Goal: Information Seeking & Learning: Find specific fact

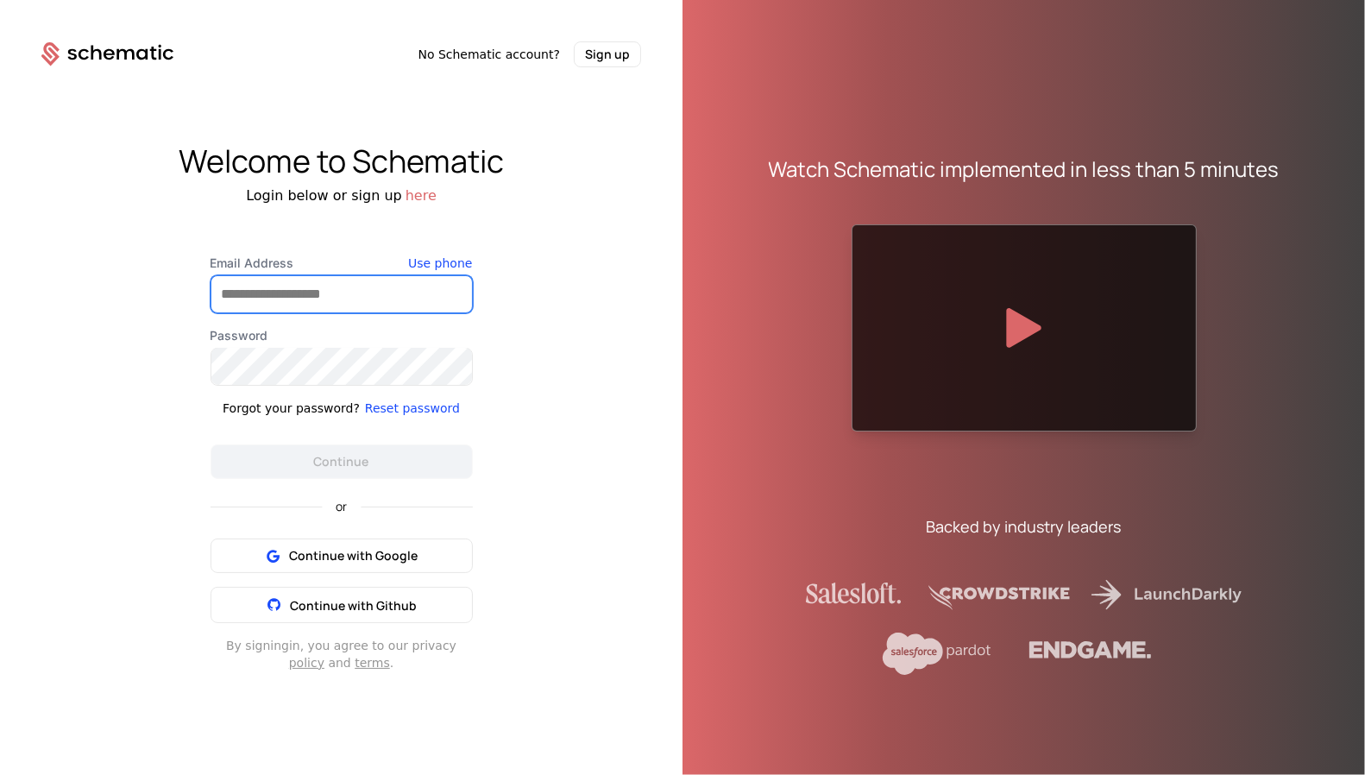
click at [417, 290] on input "Email Address" at bounding box center [341, 294] width 260 height 36
click at [0, 774] on com-1password-button at bounding box center [0, 775] width 0 height 0
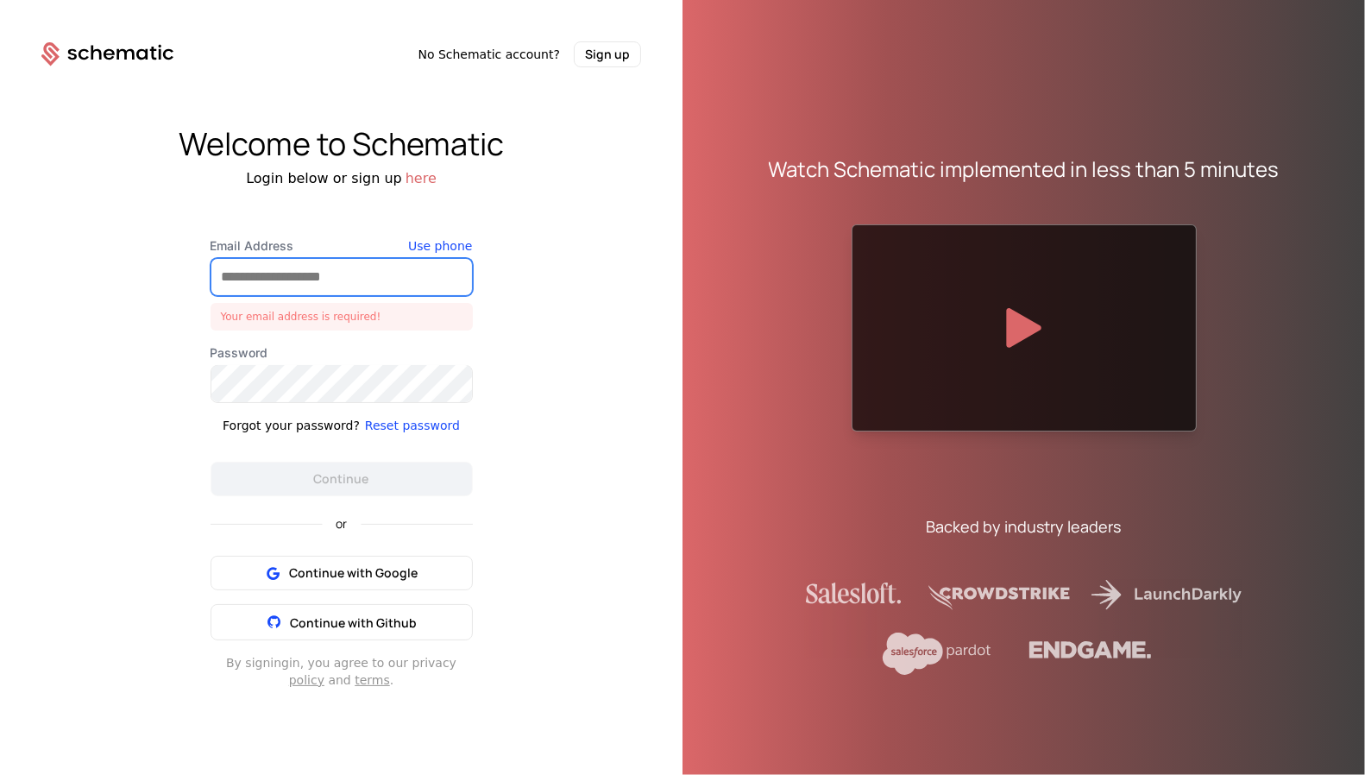
click at [312, 274] on input "Email Address" at bounding box center [341, 277] width 260 height 36
click at [0, 774] on com-1password-button at bounding box center [0, 775] width 0 height 0
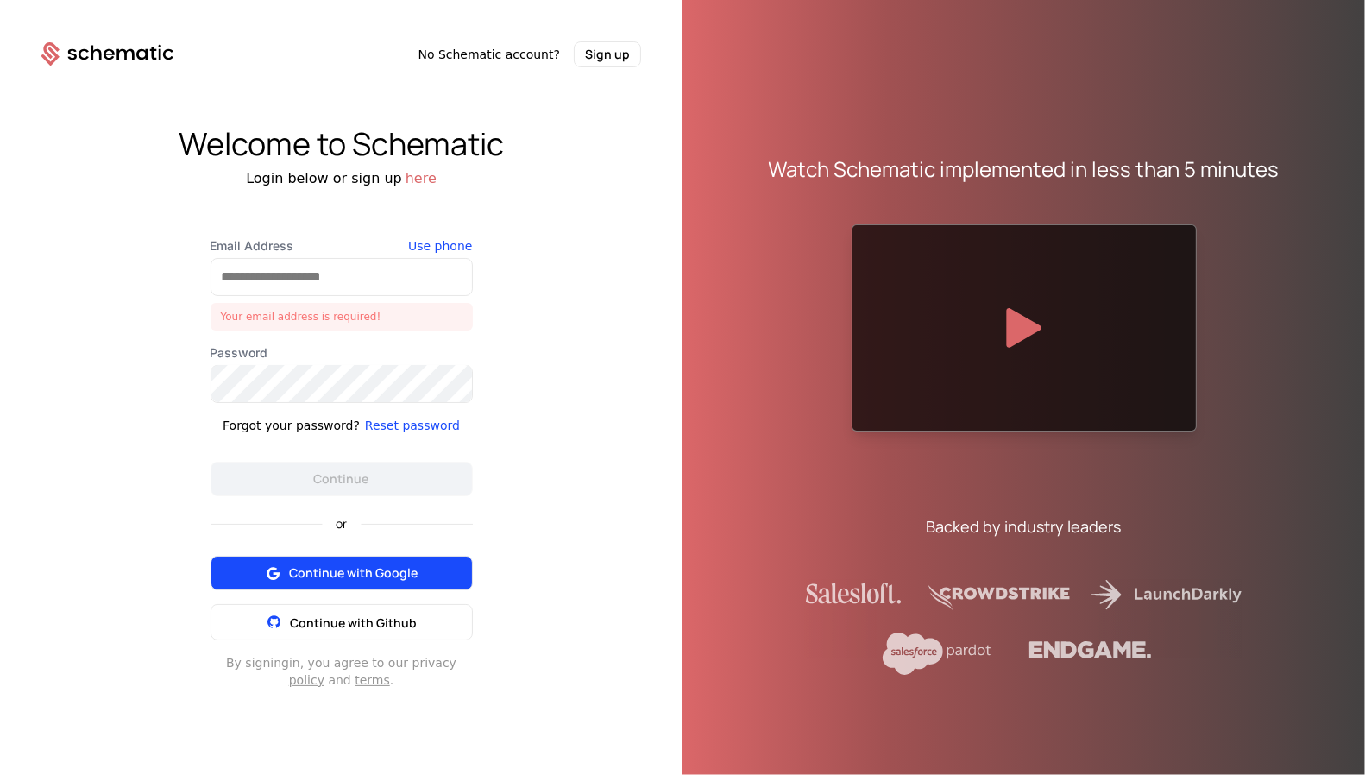
click at [370, 575] on span "Continue with Google" at bounding box center [353, 572] width 129 height 17
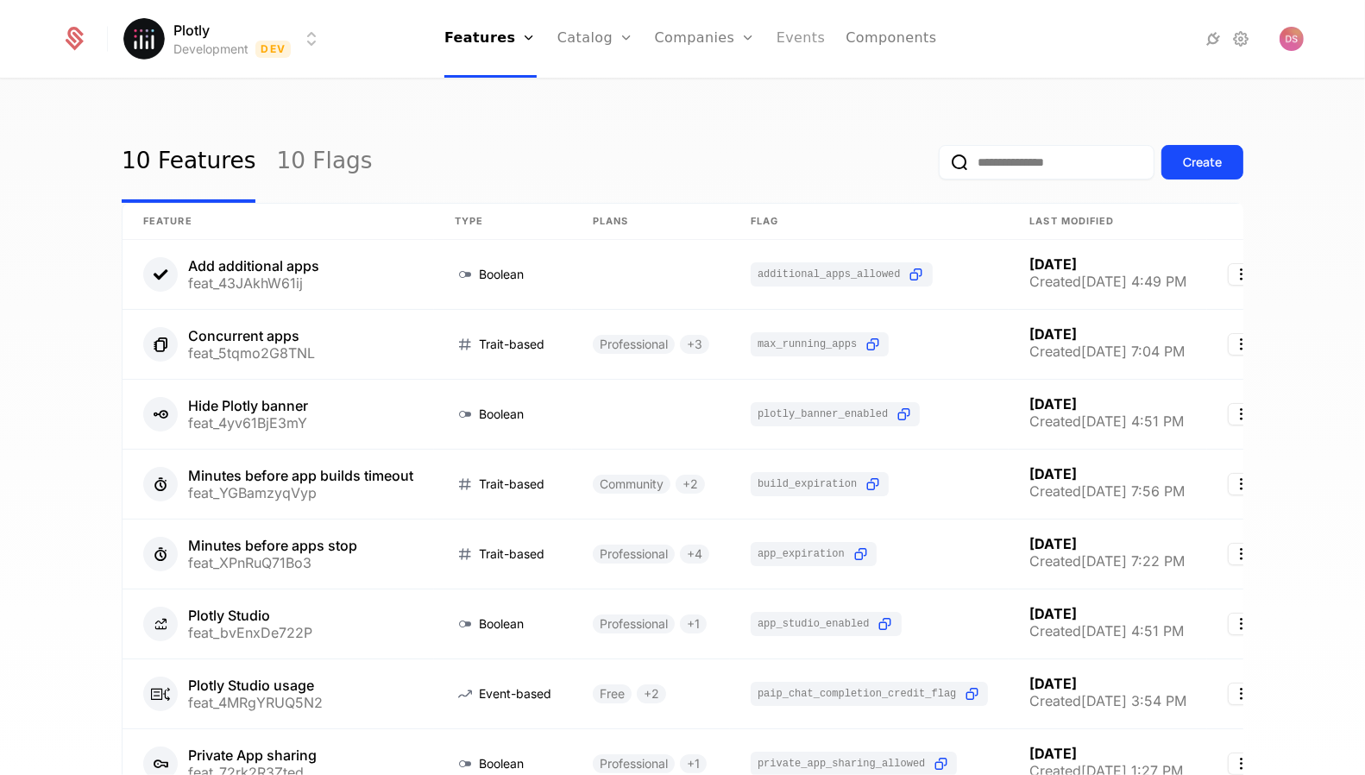
click at [788, 38] on link "Events" at bounding box center [800, 39] width 49 height 78
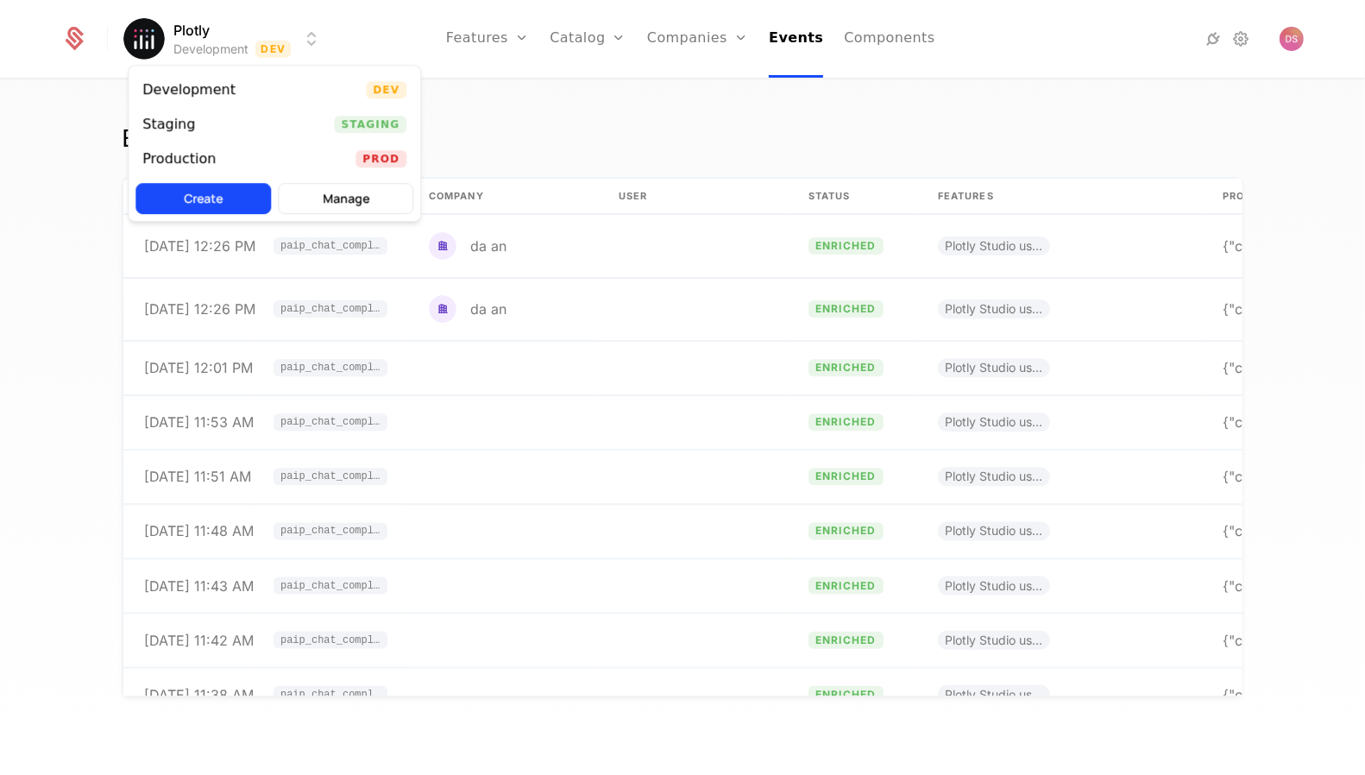
click at [256, 42] on html "Plotly Development Dev Features Features Flags Catalog Plans Add Ons Configurat…" at bounding box center [682, 387] width 1365 height 775
click at [265, 164] on div "Production Prod" at bounding box center [275, 158] width 292 height 35
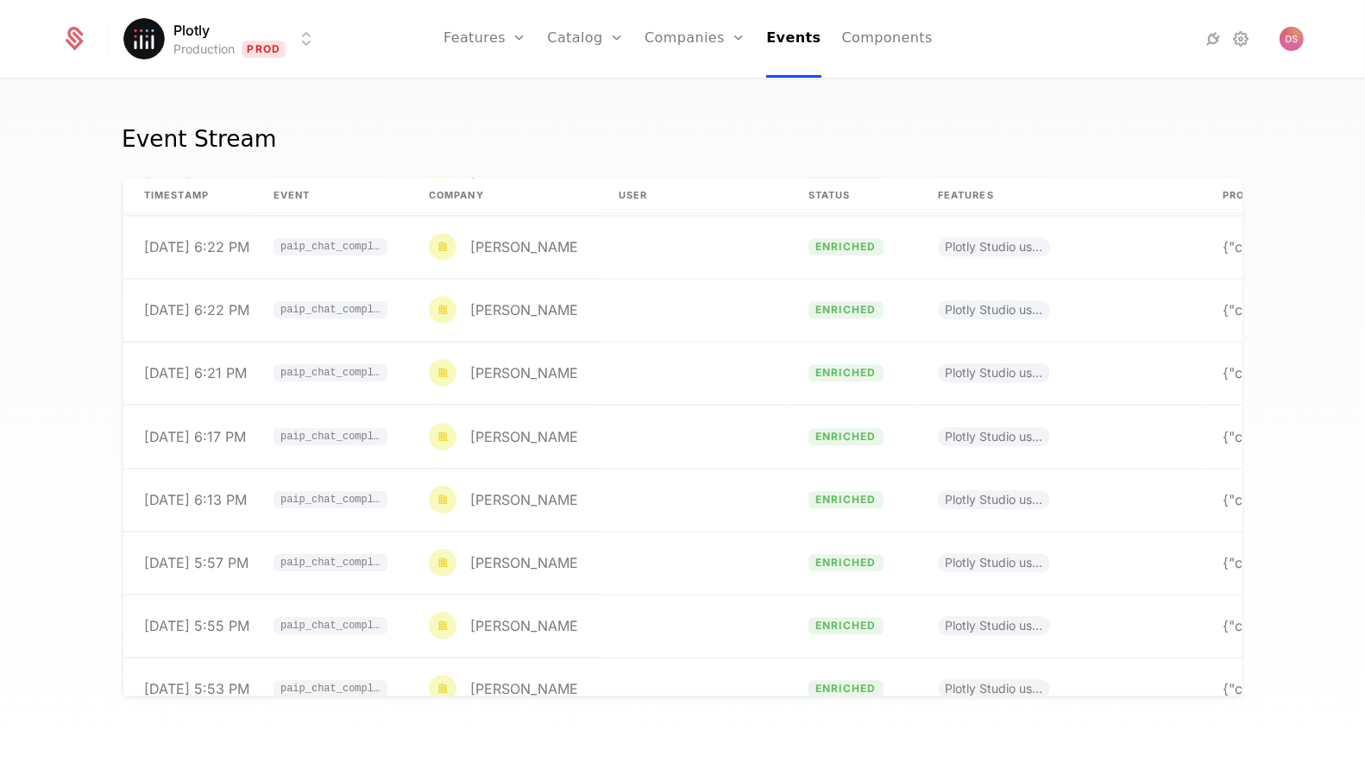
scroll to position [102304, 0]
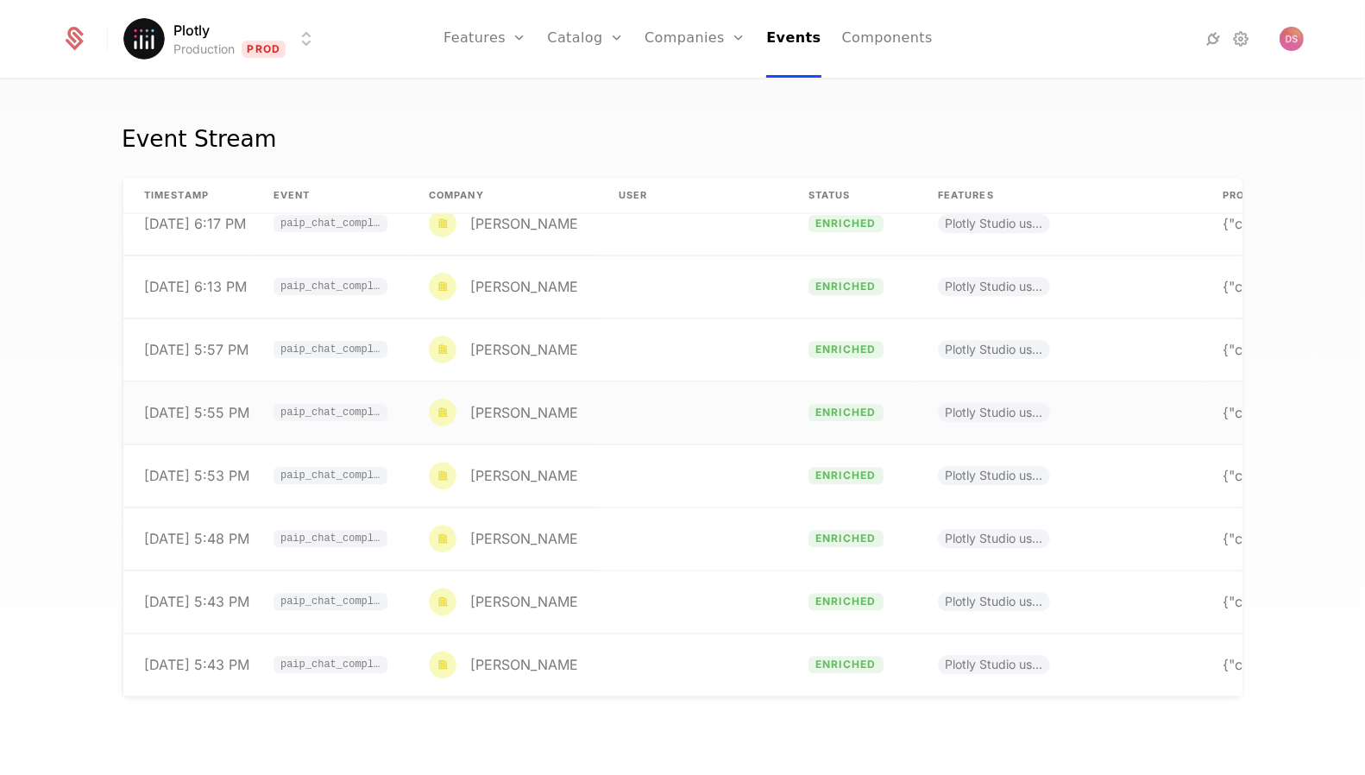
click at [700, 386] on td at bounding box center [693, 412] width 190 height 63
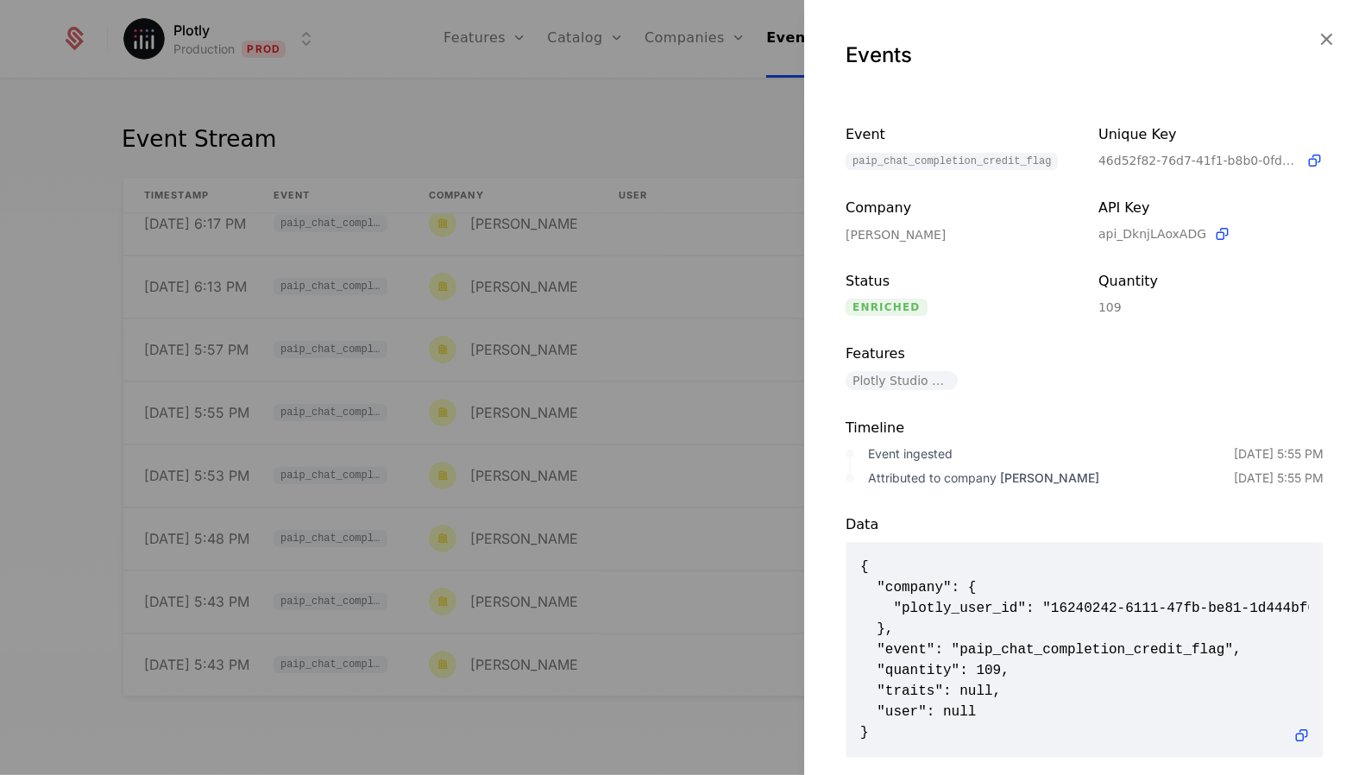
click at [612, 305] on div at bounding box center [682, 387] width 1365 height 775
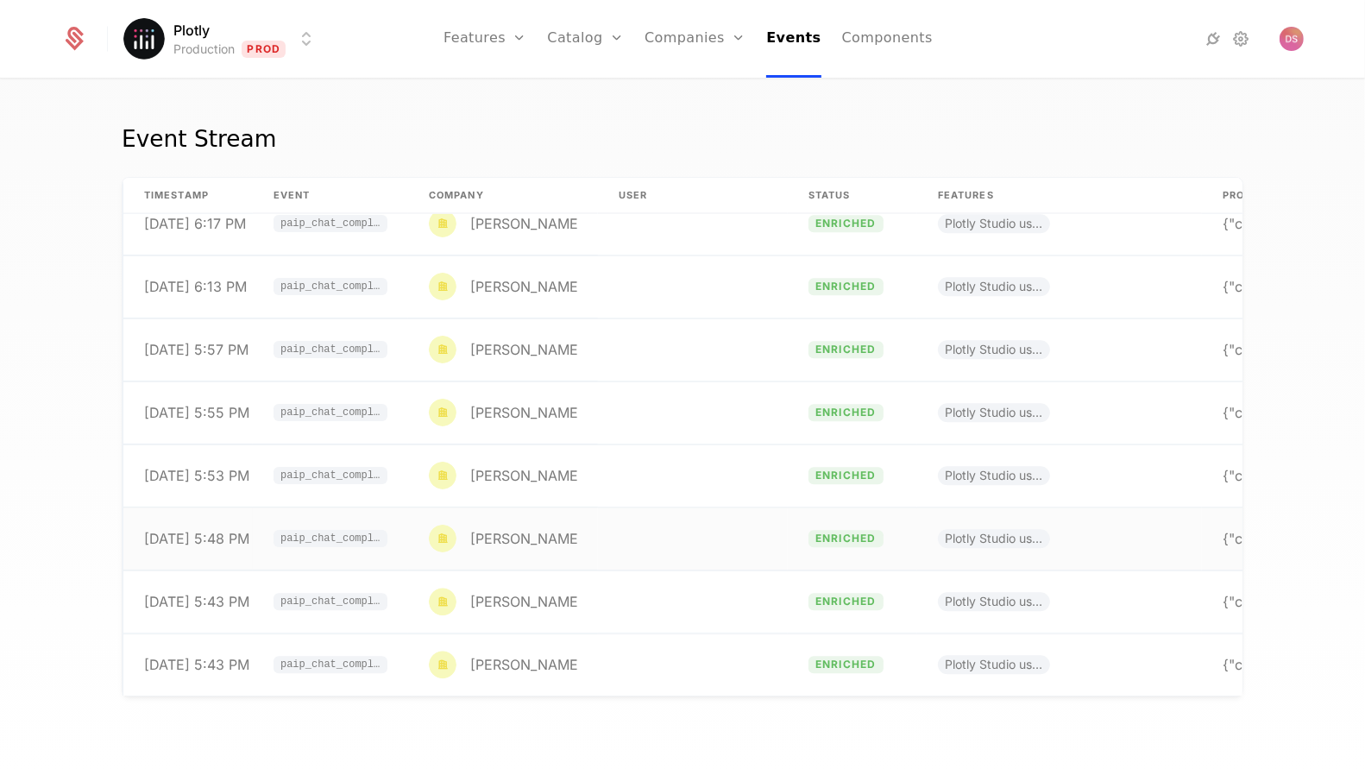
click at [633, 525] on td at bounding box center [693, 538] width 190 height 63
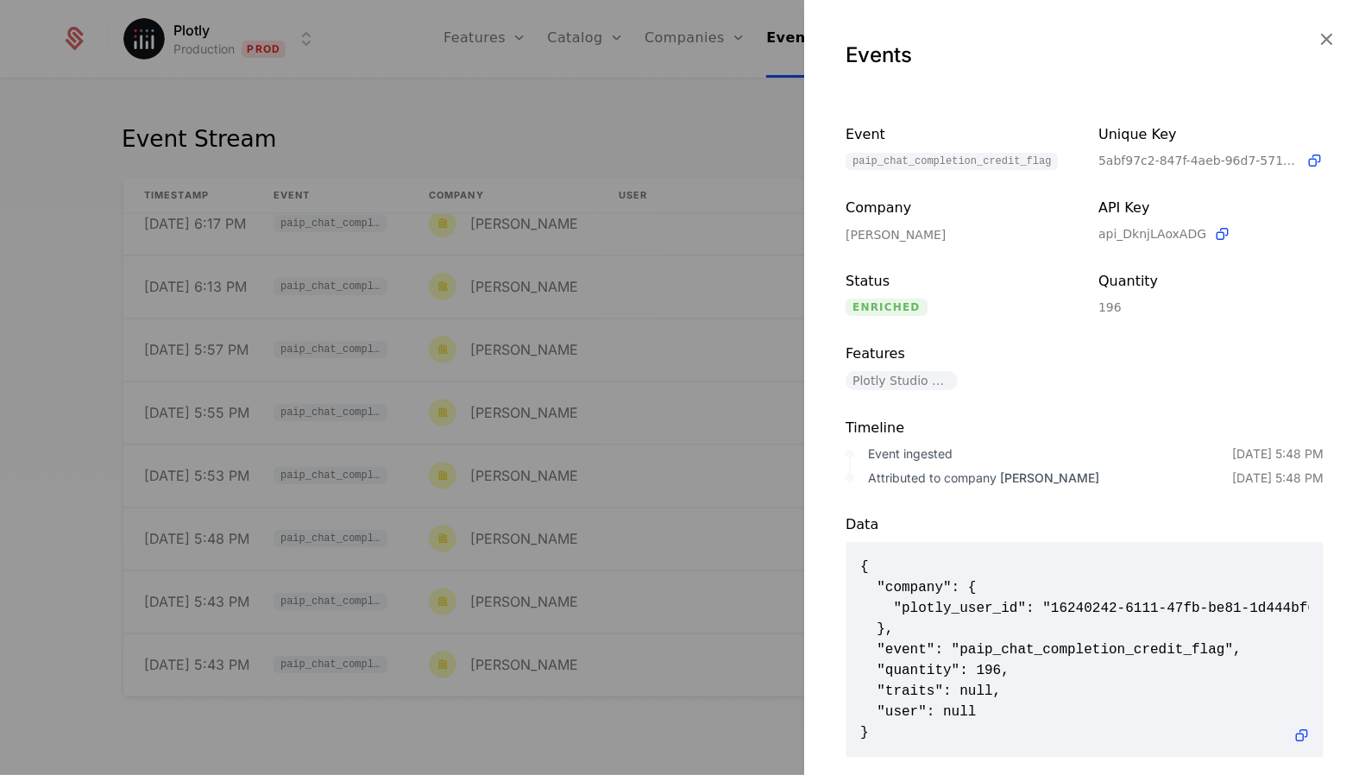
click at [634, 525] on div at bounding box center [682, 387] width 1365 height 775
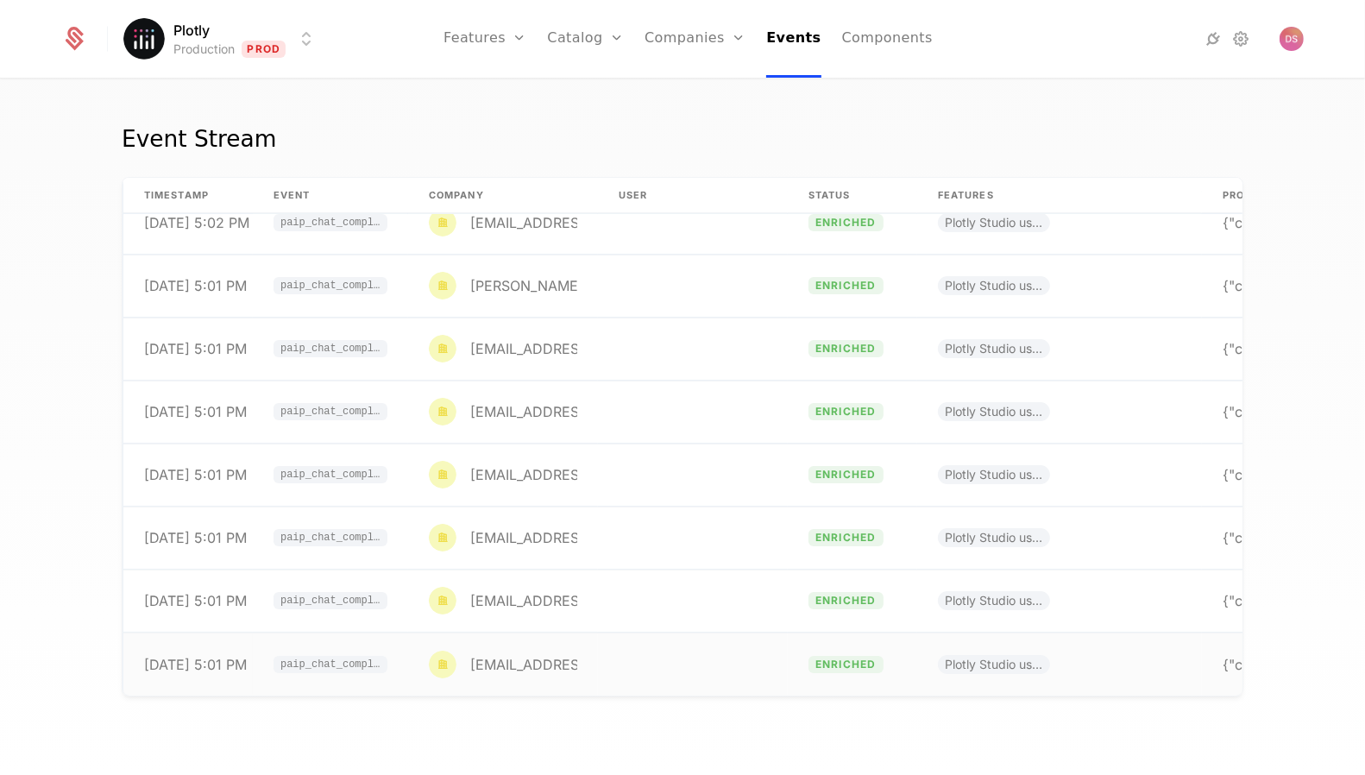
scroll to position [104371, 0]
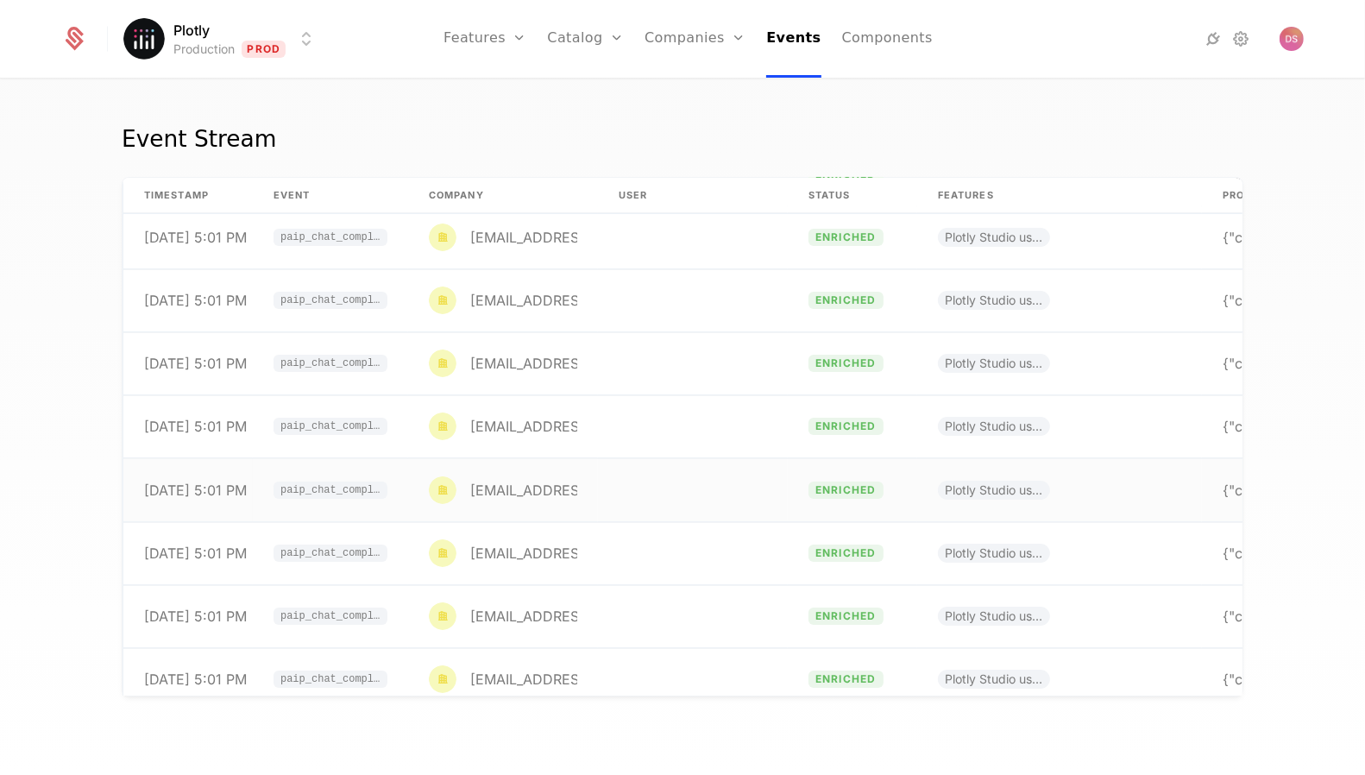
click at [638, 482] on td at bounding box center [693, 490] width 190 height 63
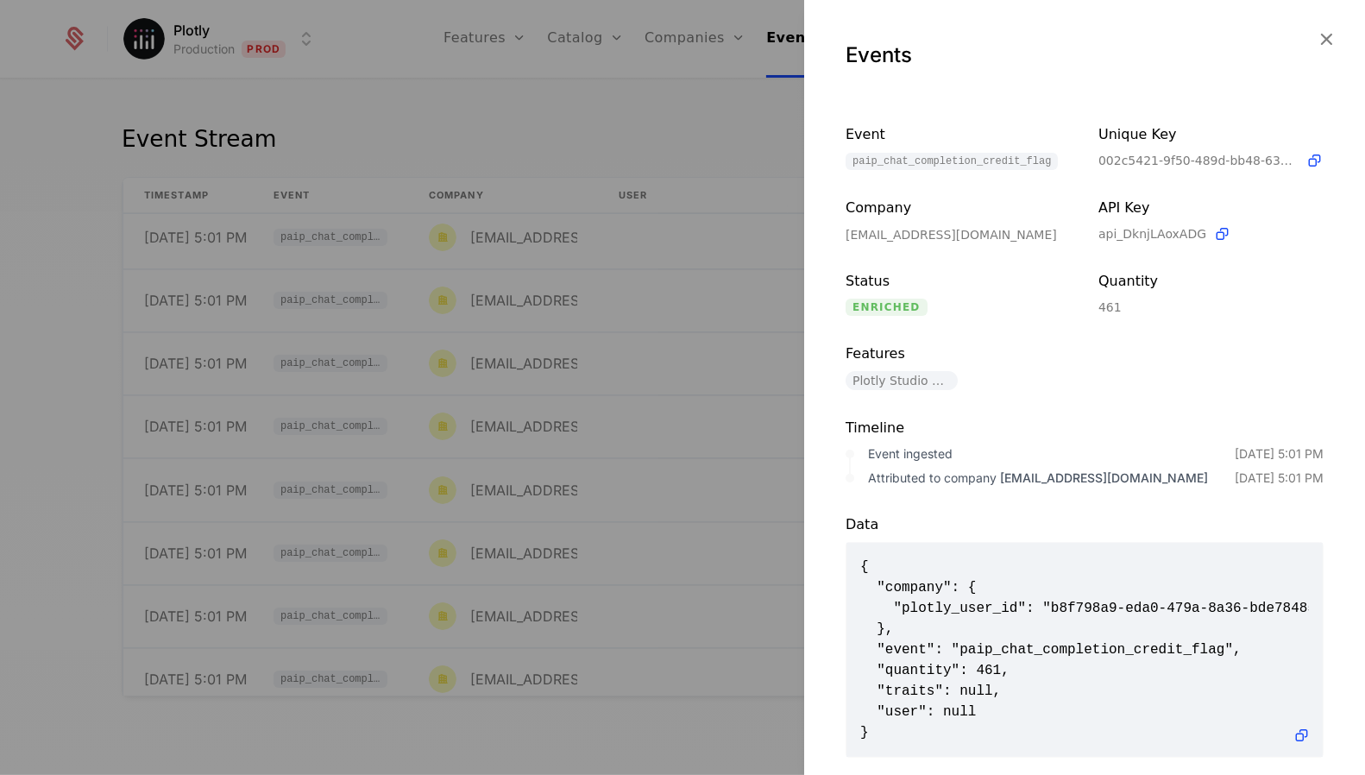
click at [619, 549] on div at bounding box center [682, 387] width 1365 height 775
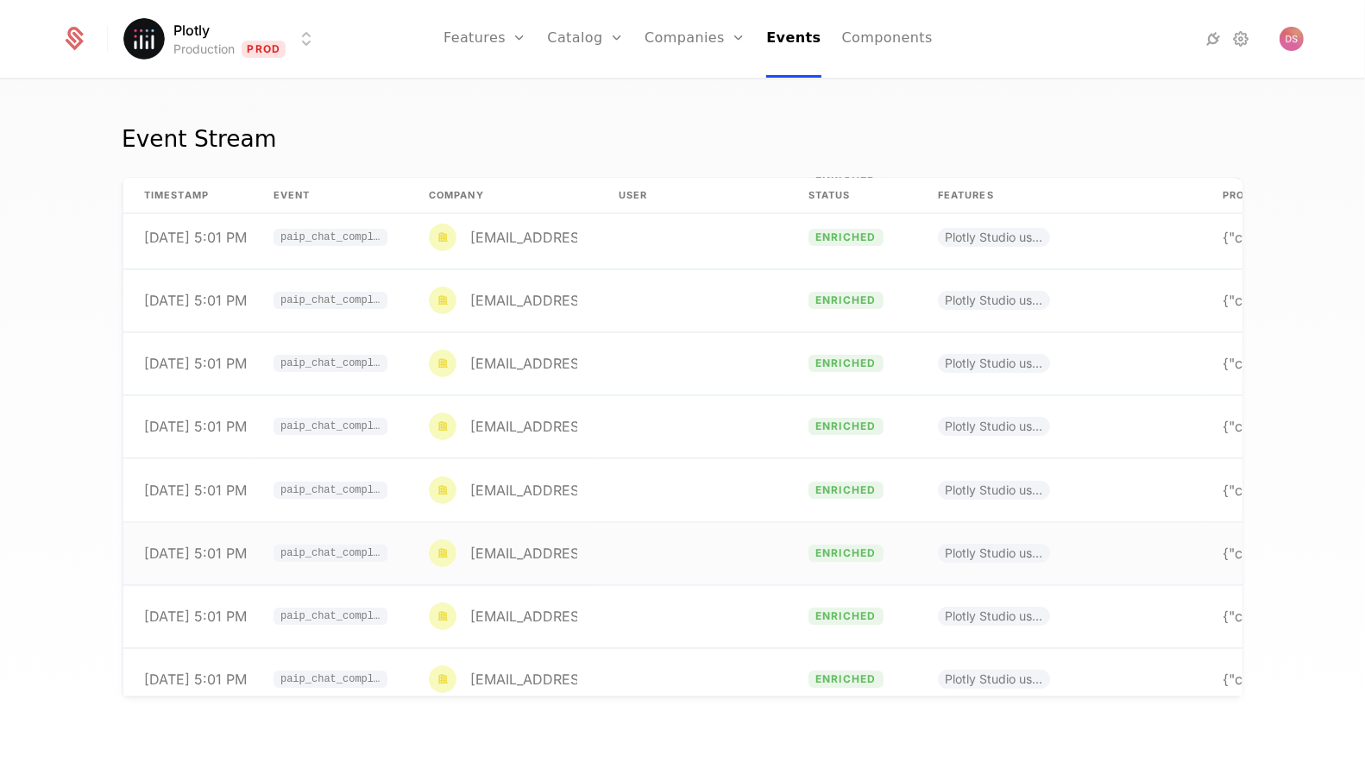
click at [626, 549] on td at bounding box center [693, 553] width 190 height 63
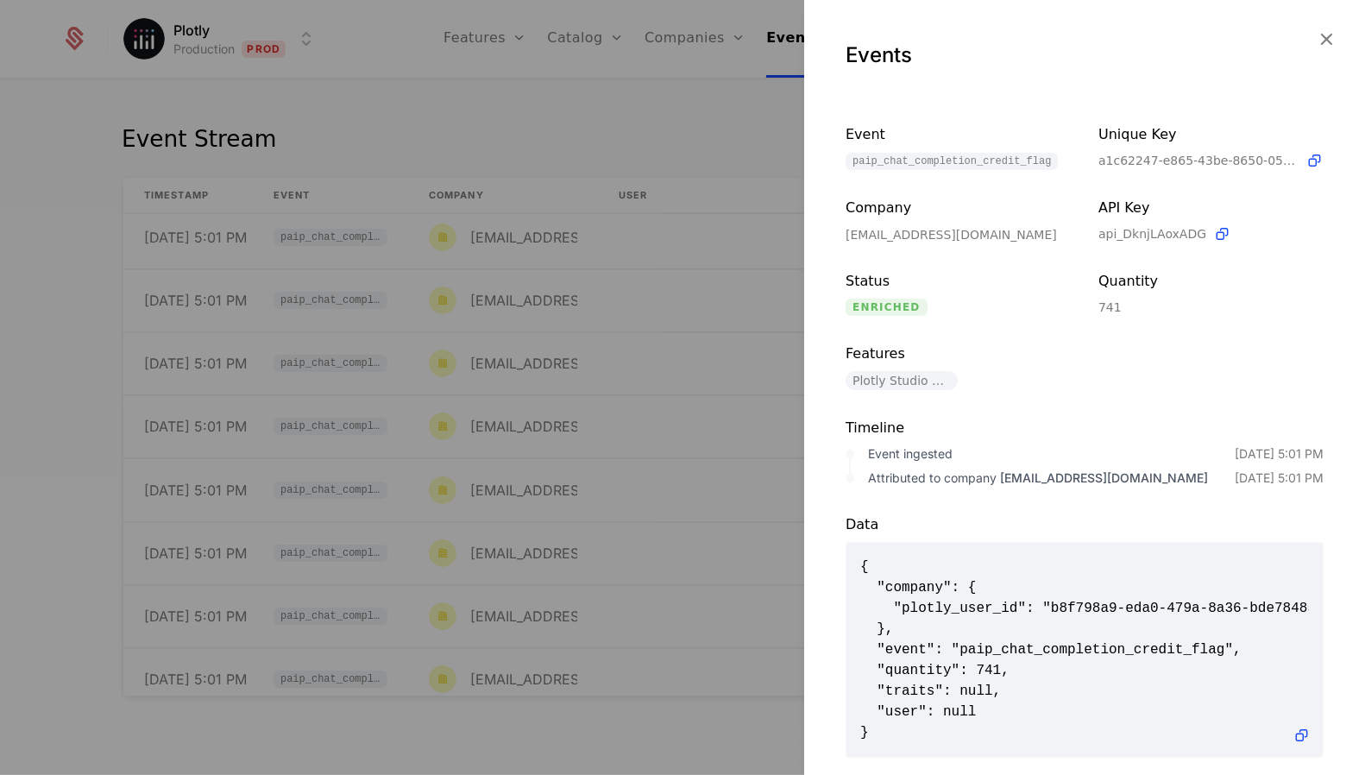
click at [643, 602] on div at bounding box center [682, 387] width 1365 height 775
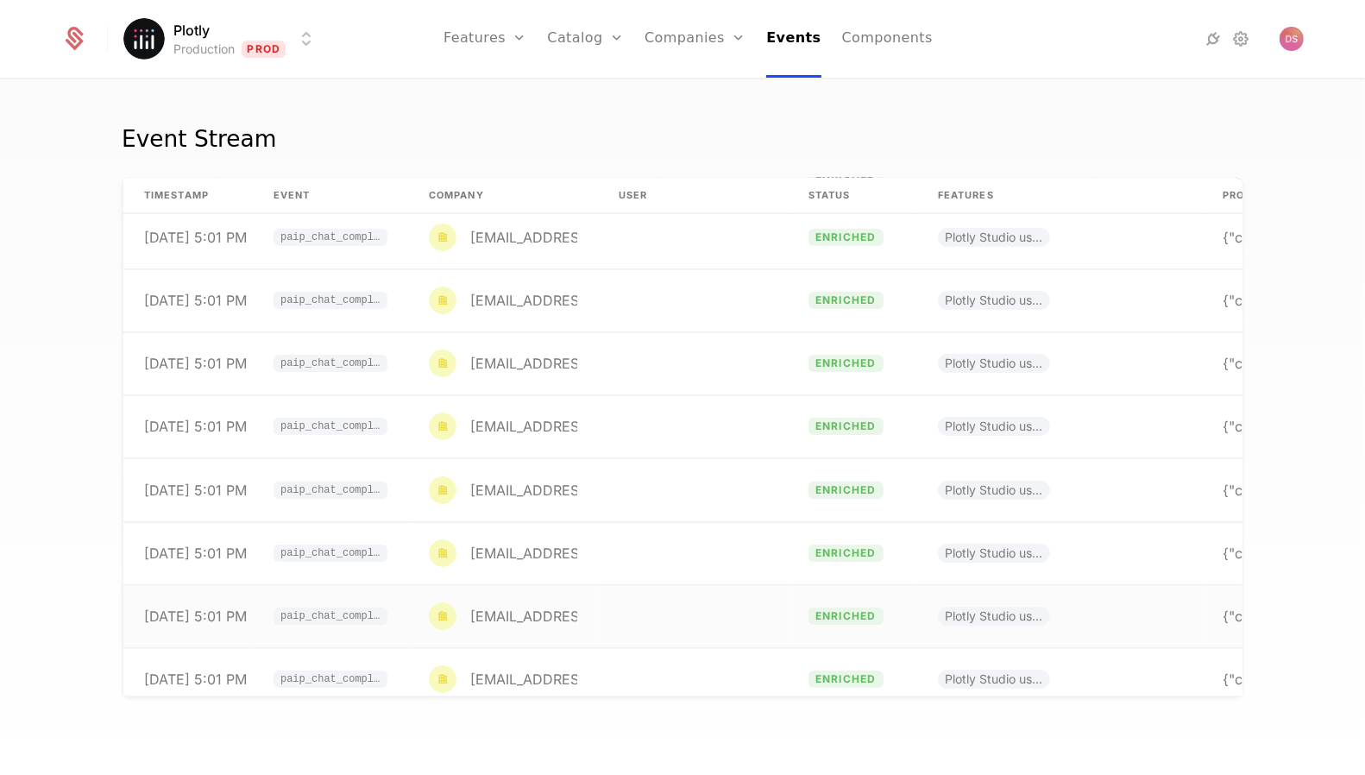
click at [647, 600] on td at bounding box center [693, 616] width 190 height 63
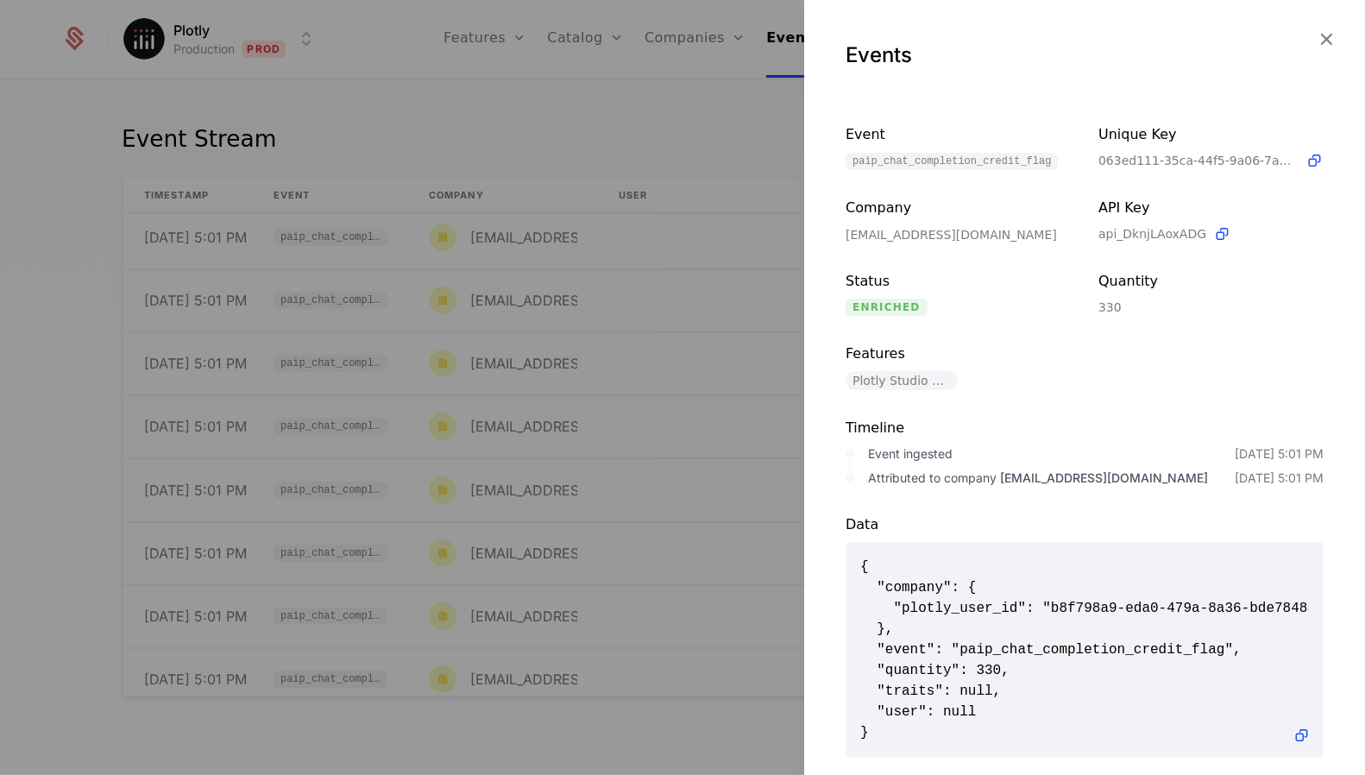
click at [647, 599] on div at bounding box center [682, 387] width 1365 height 775
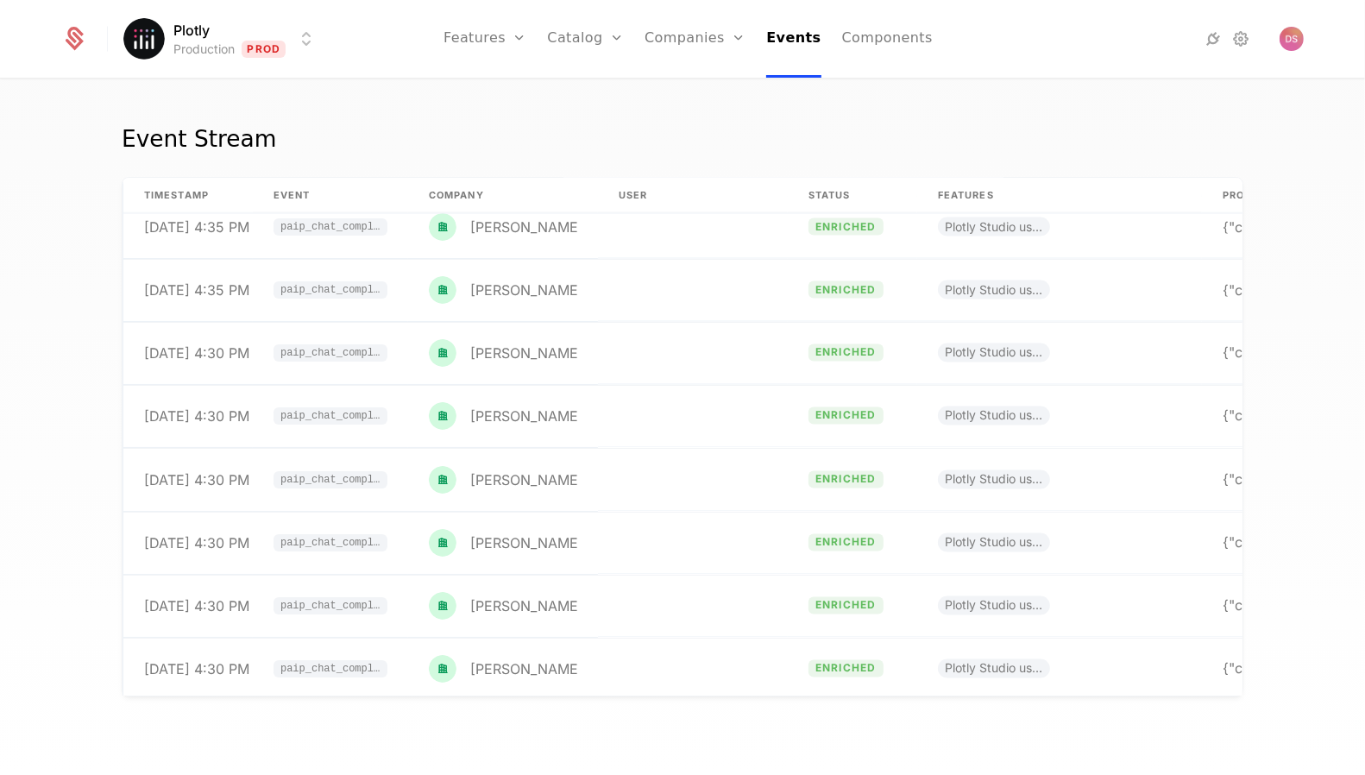
scroll to position [107349, 0]
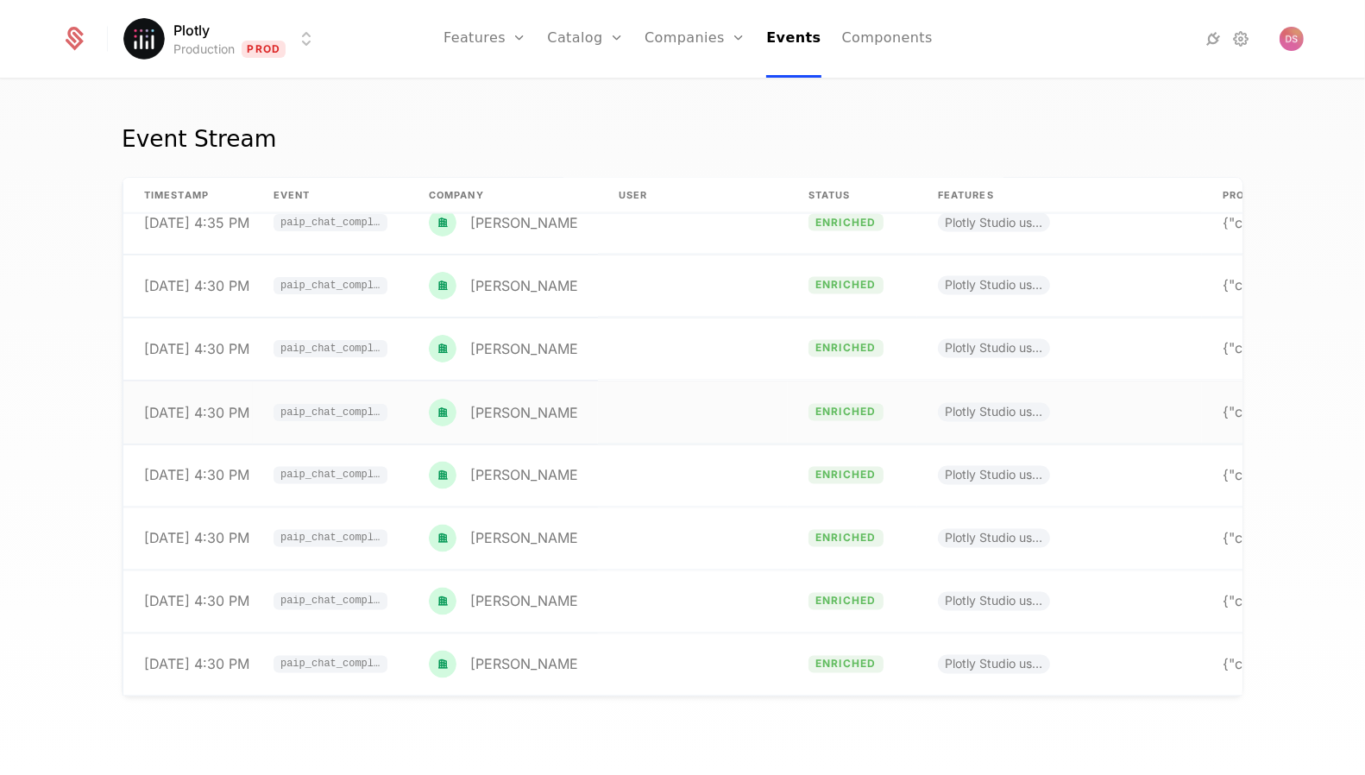
click at [673, 424] on td at bounding box center [693, 412] width 190 height 63
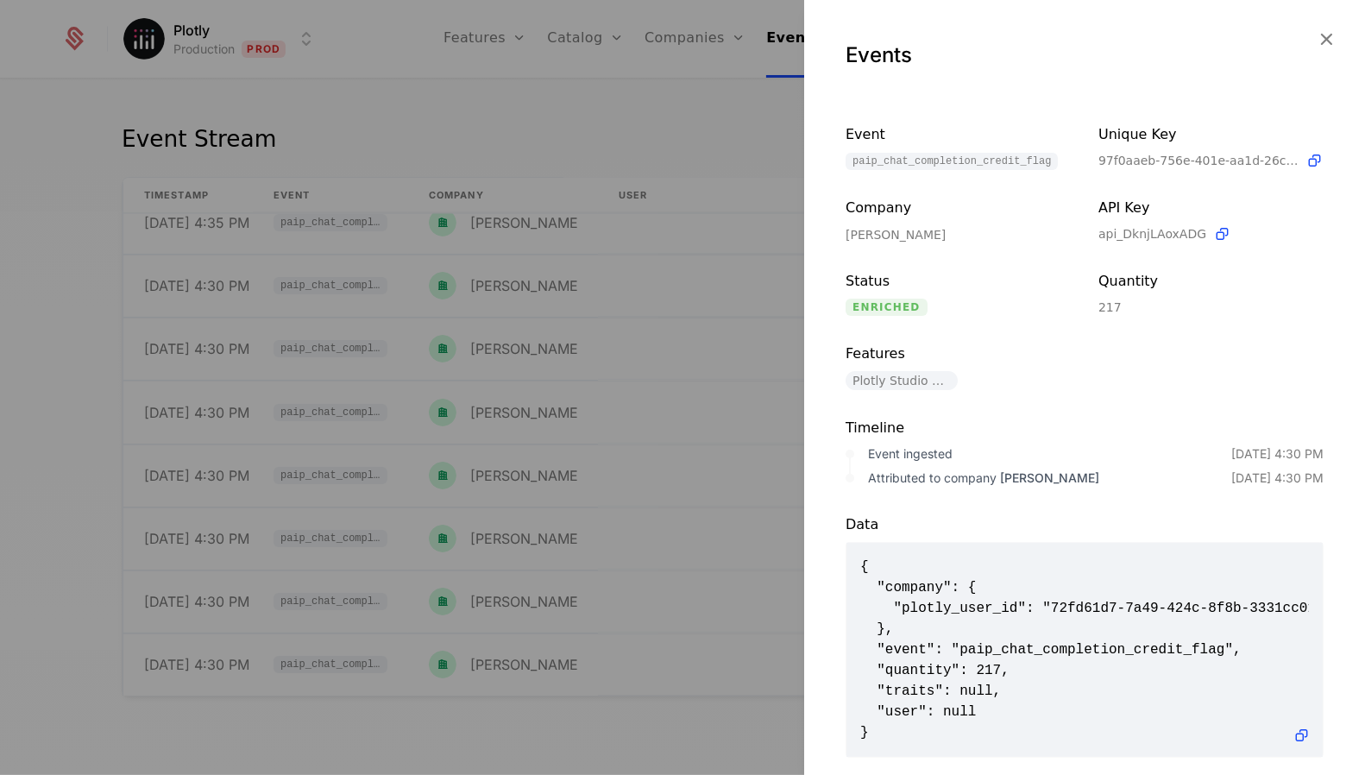
click at [669, 316] on div at bounding box center [682, 387] width 1365 height 775
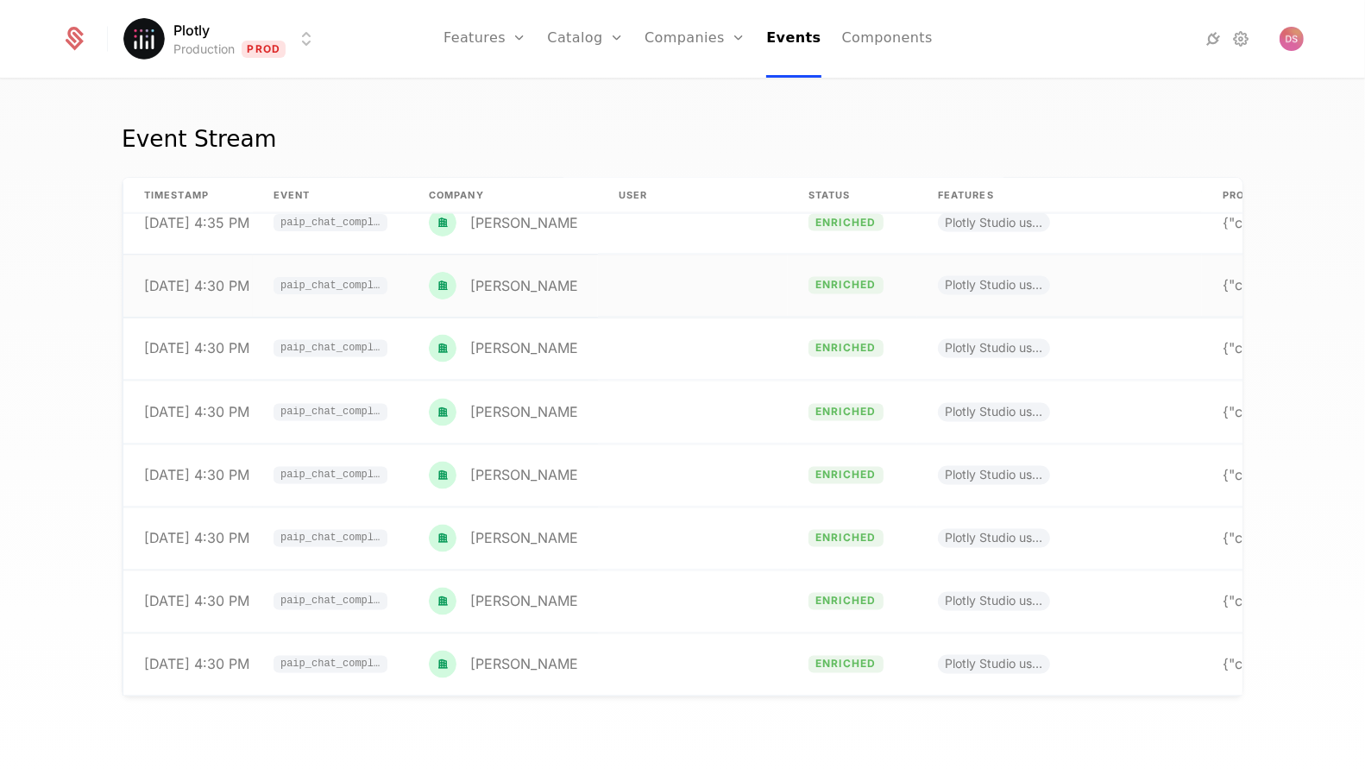
click at [667, 259] on td at bounding box center [693, 285] width 190 height 63
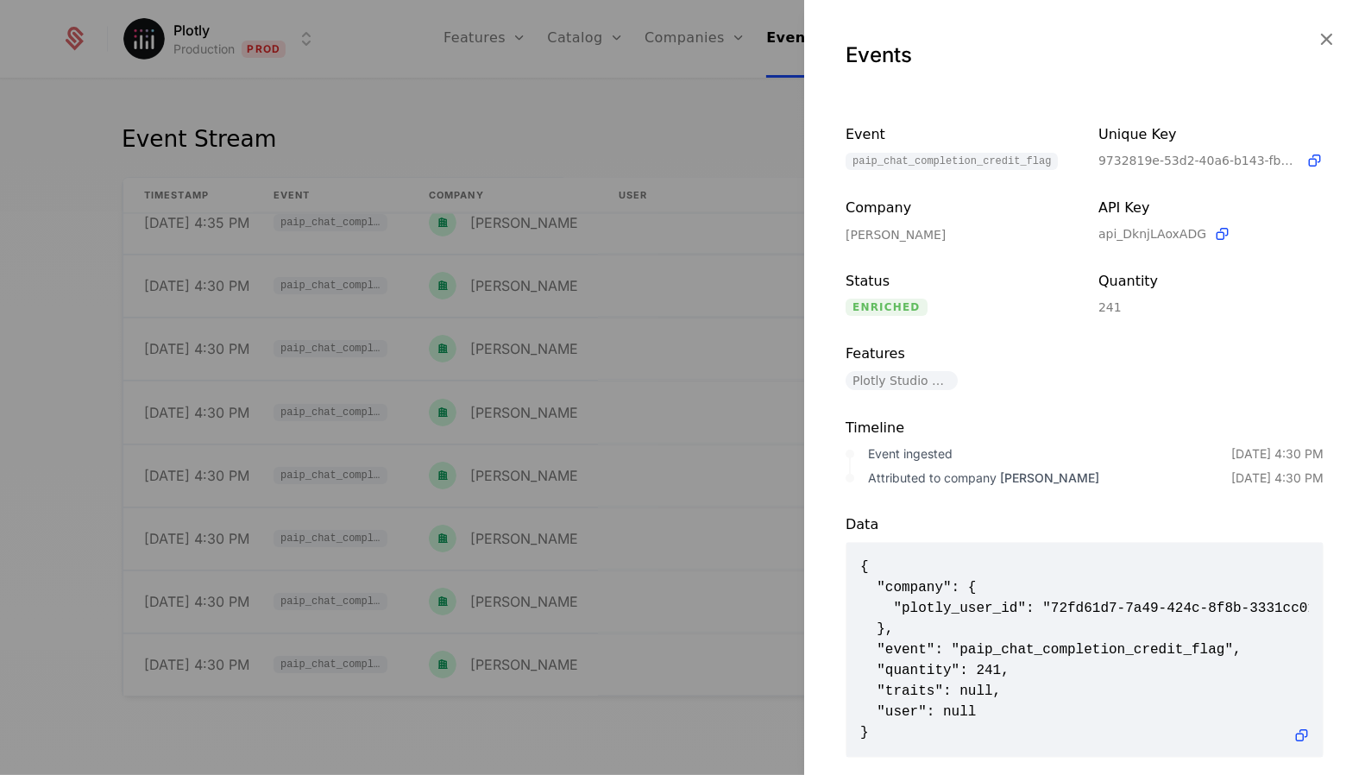
click at [670, 274] on div at bounding box center [682, 387] width 1365 height 775
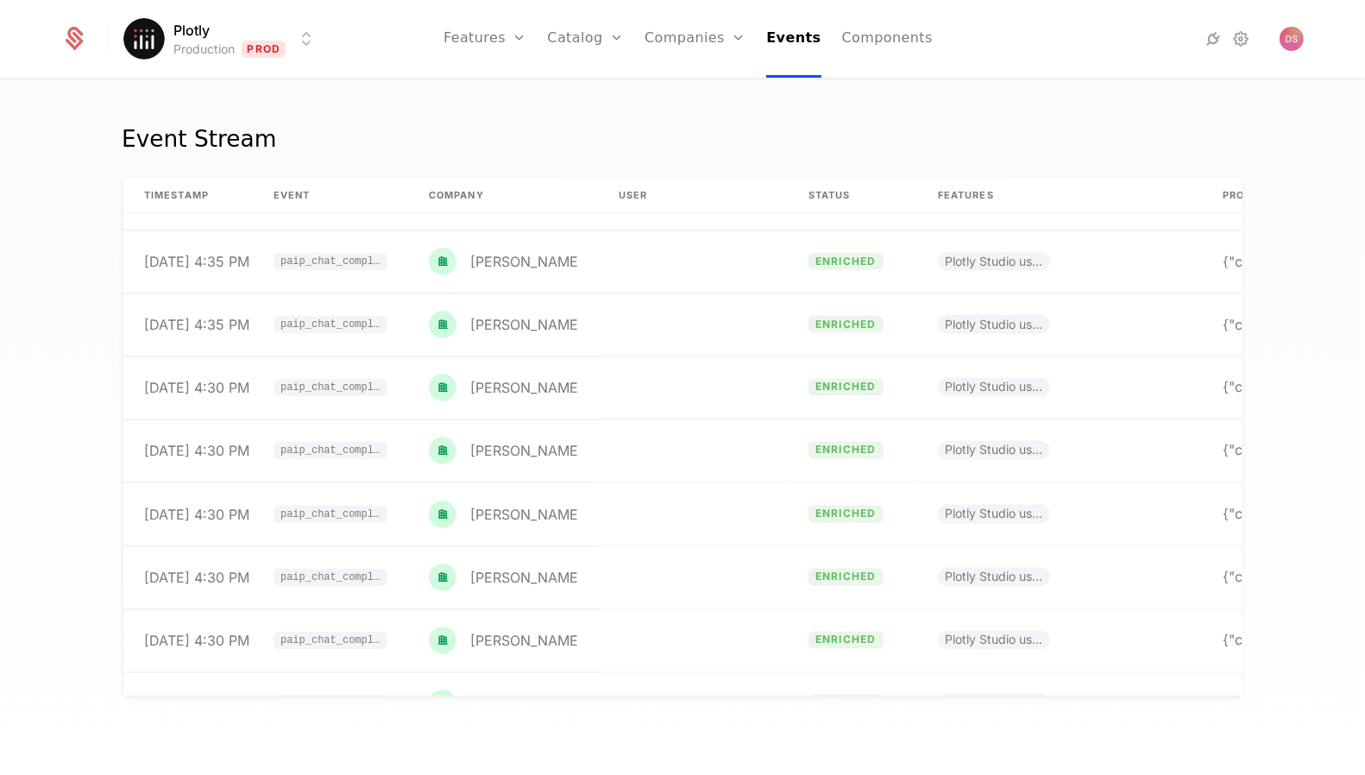
scroll to position [107212, 0]
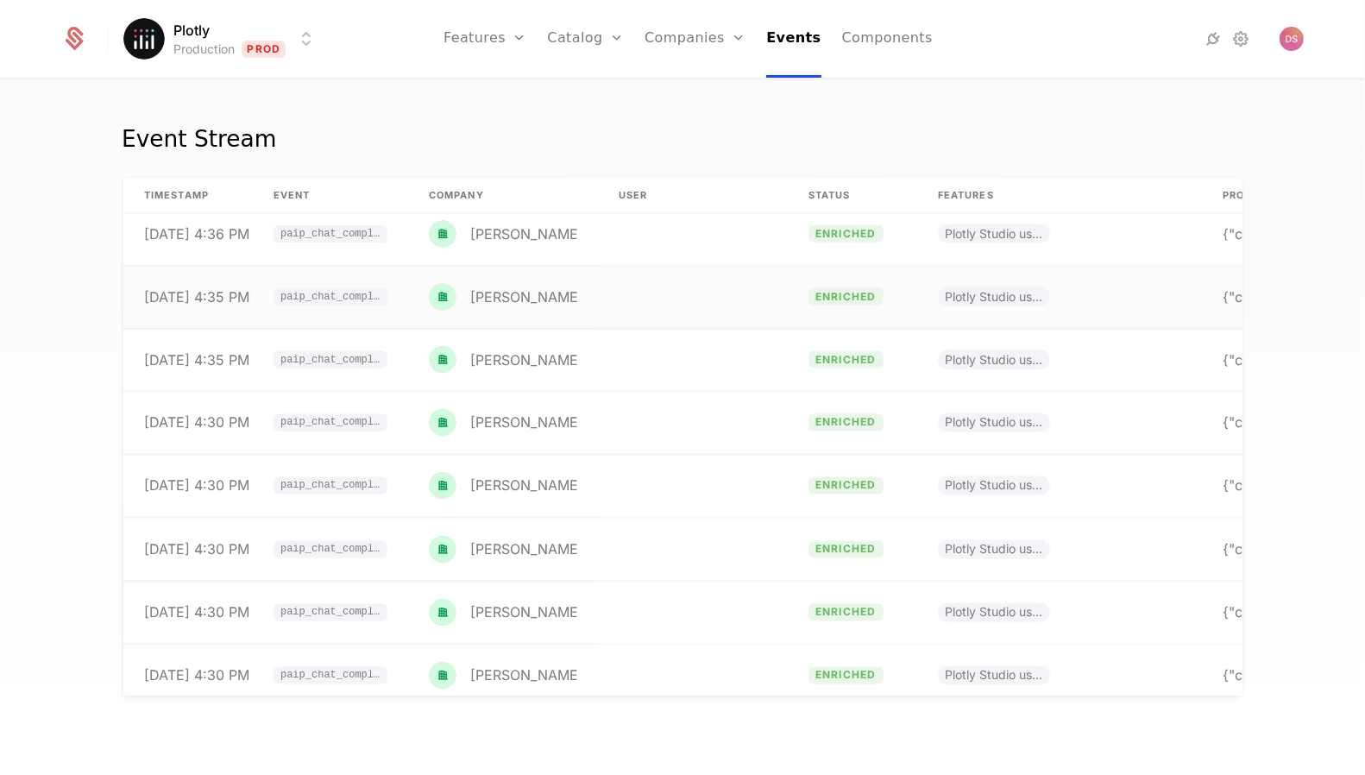
click at [656, 268] on td at bounding box center [693, 297] width 190 height 63
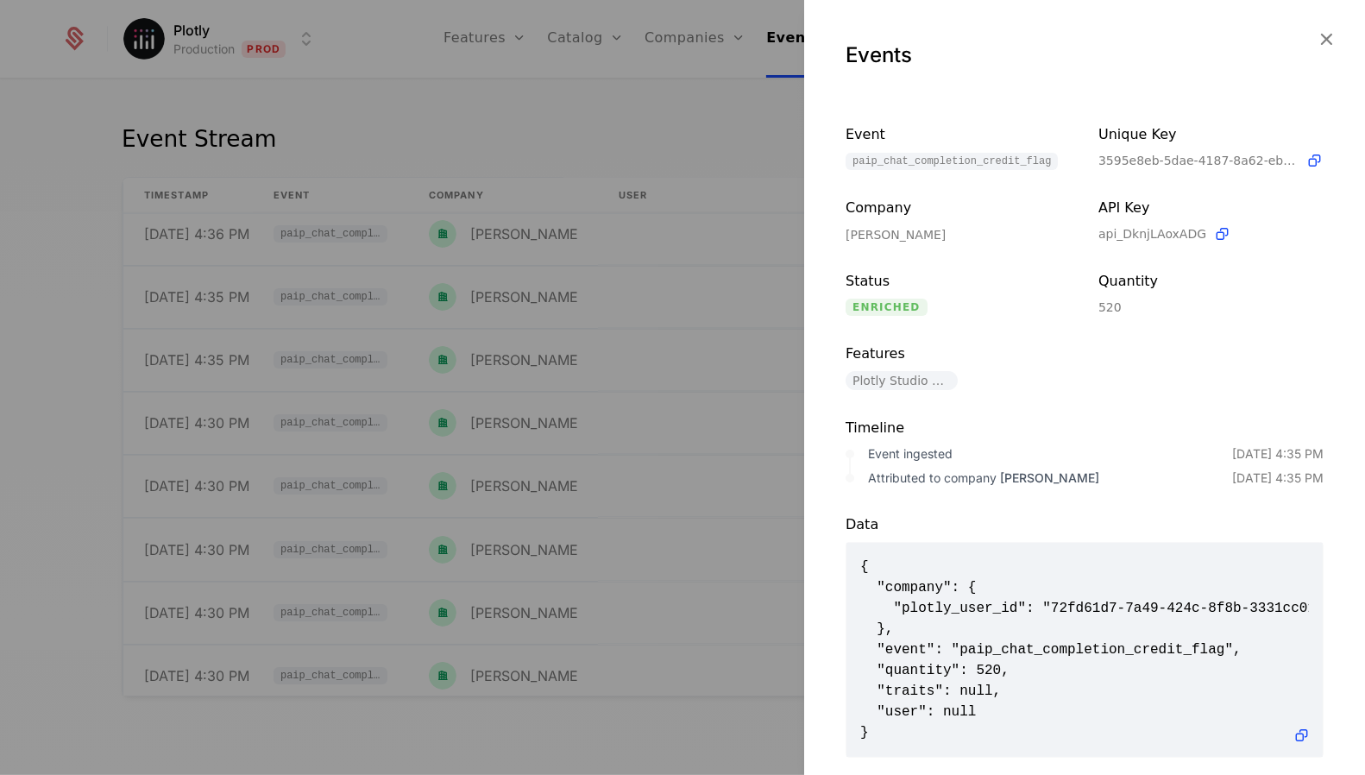
click at [656, 302] on div at bounding box center [682, 387] width 1365 height 775
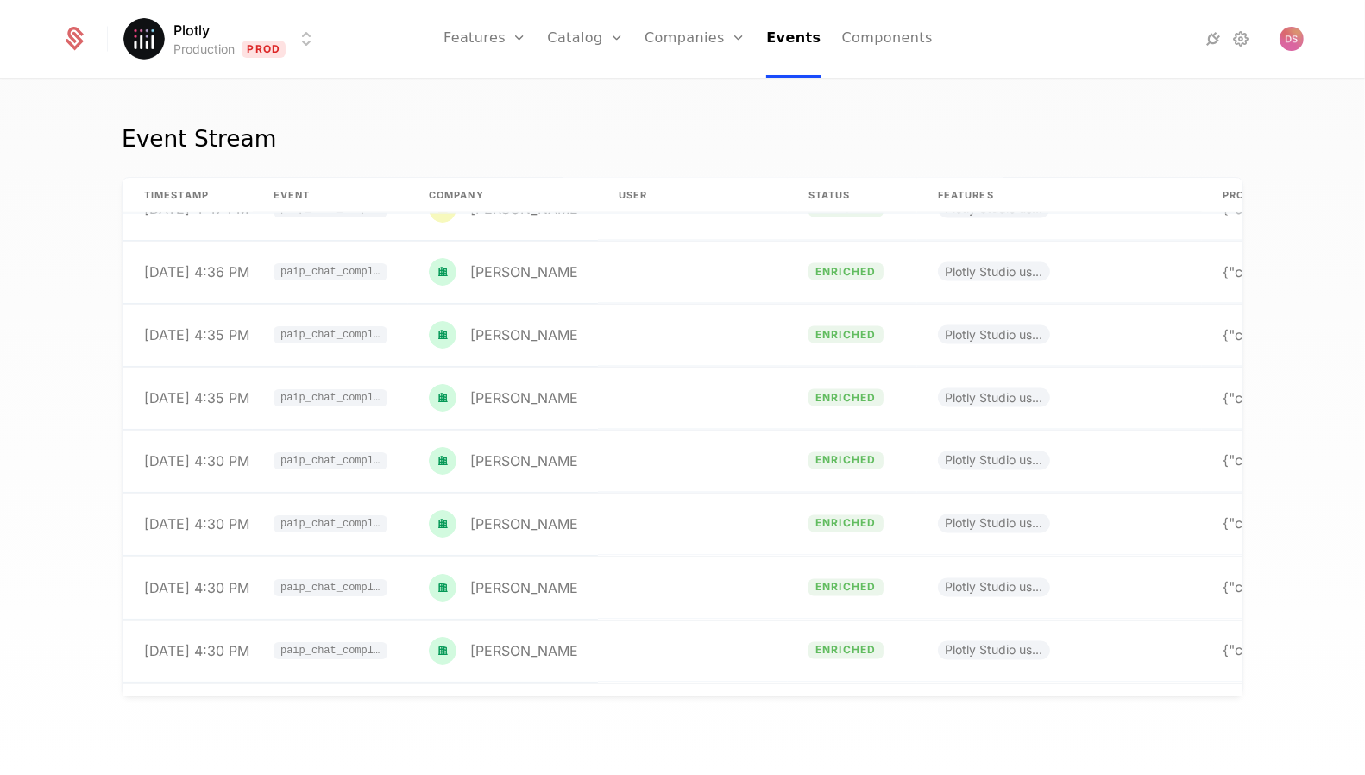
scroll to position [107159, 0]
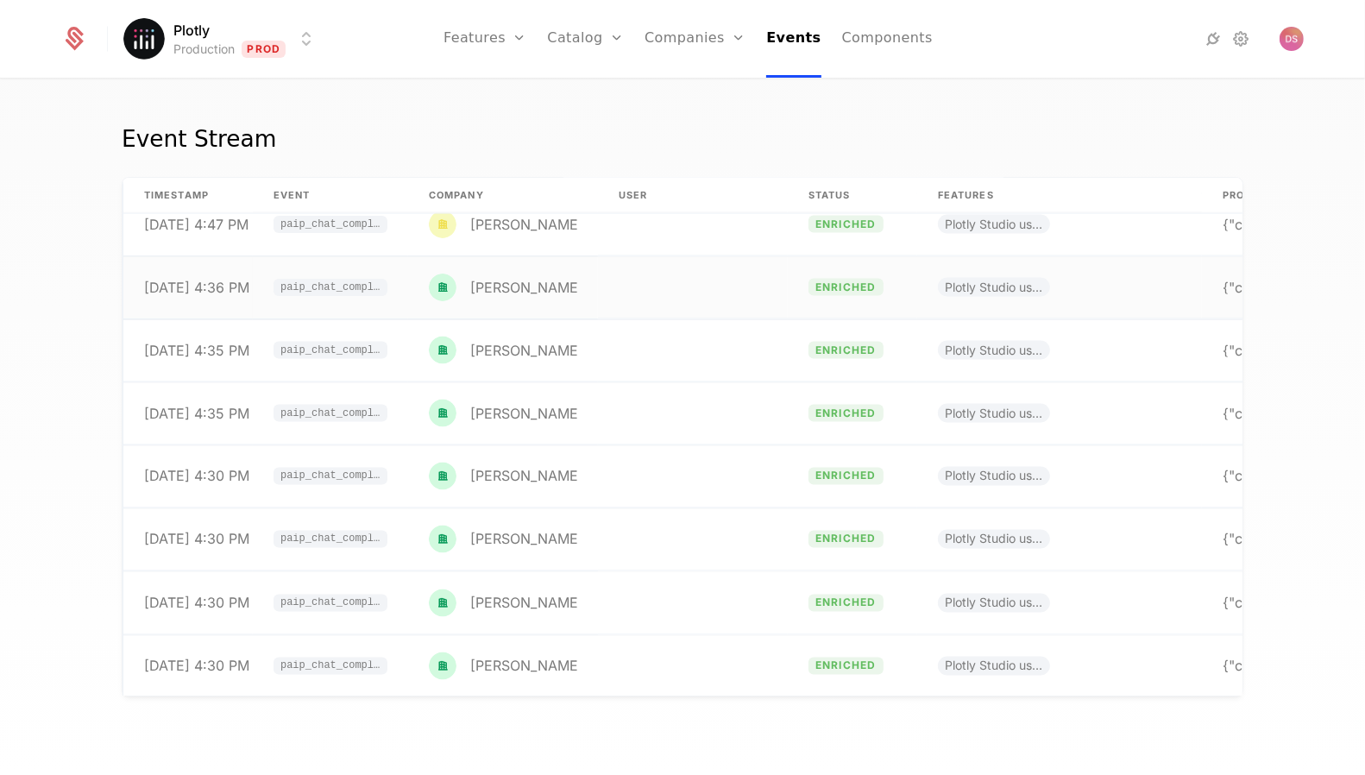
click at [644, 282] on td at bounding box center [693, 287] width 190 height 63
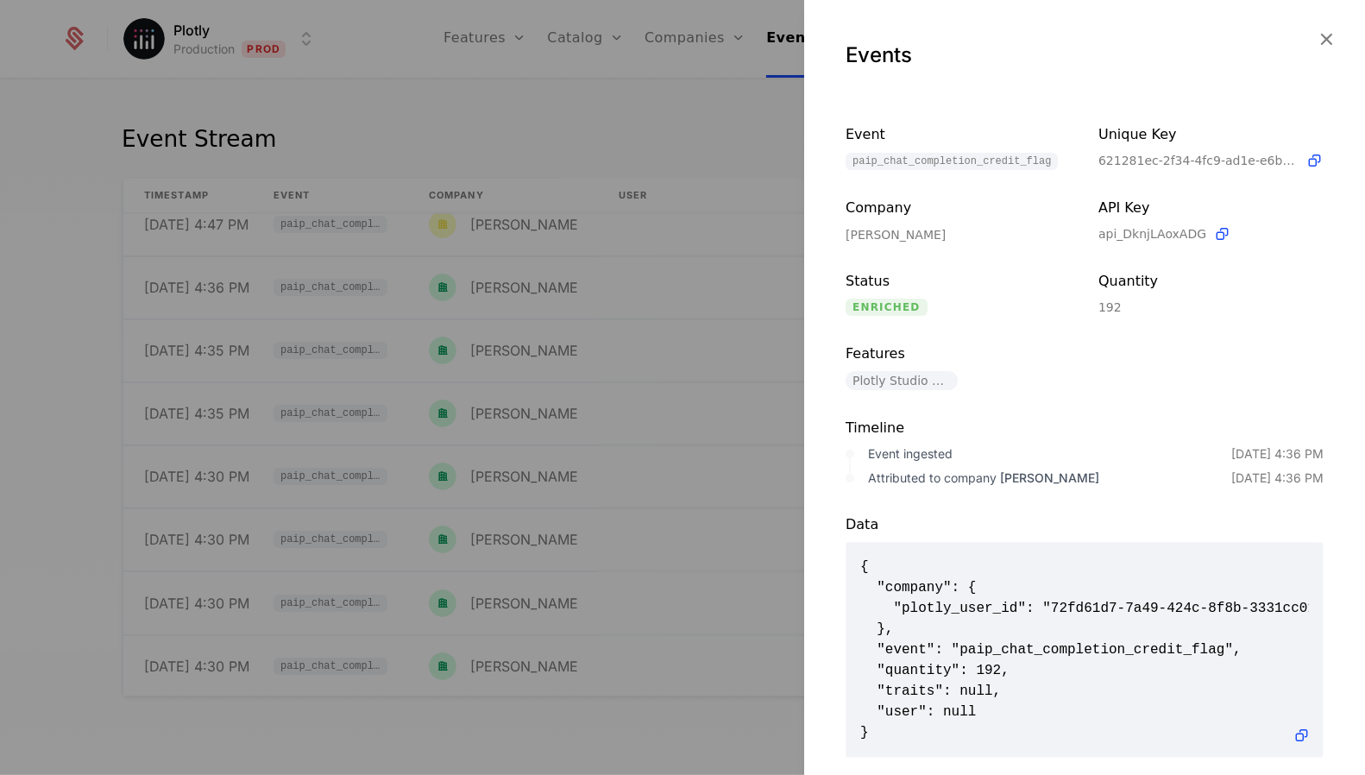
click at [646, 383] on div at bounding box center [682, 387] width 1365 height 775
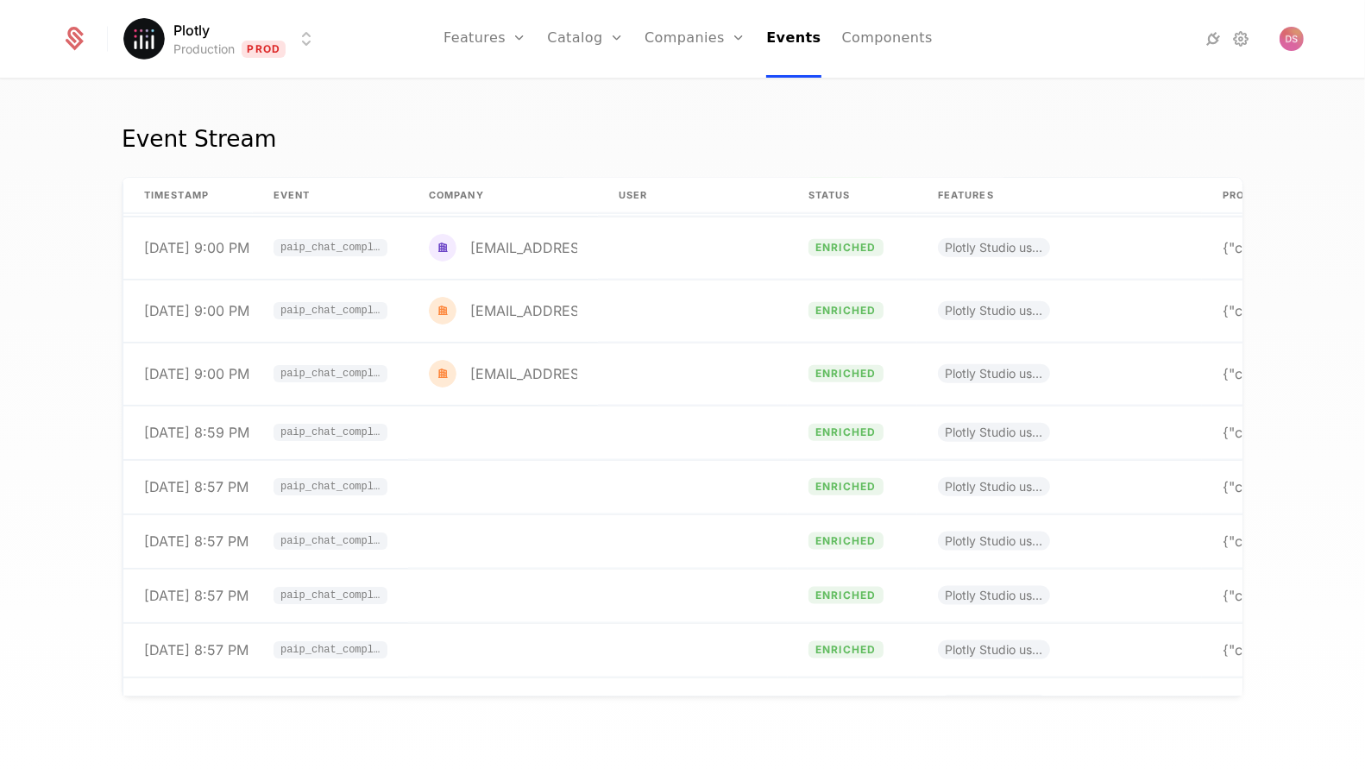
scroll to position [173848, 0]
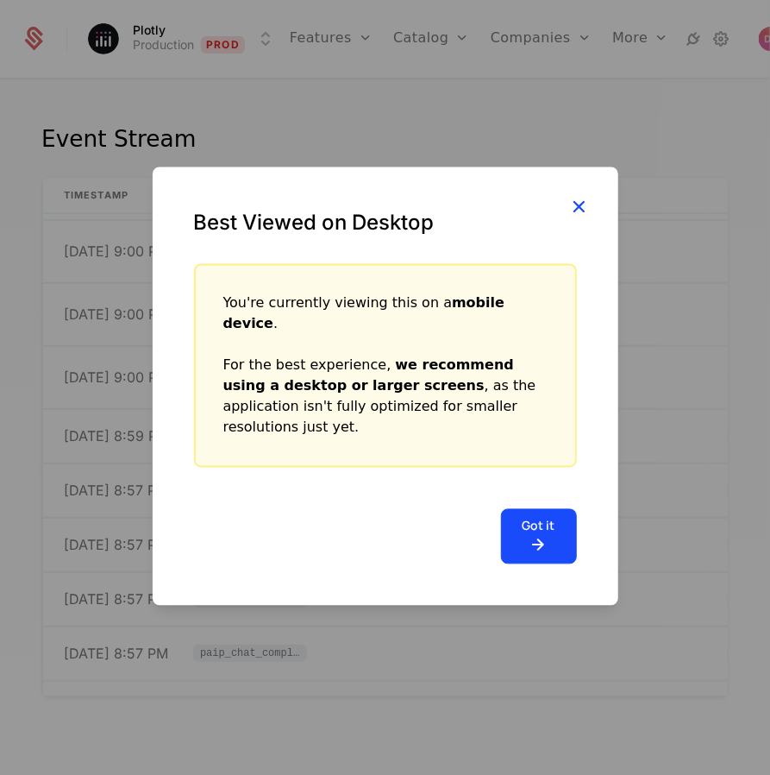
click at [587, 217] on icon "button" at bounding box center [579, 206] width 22 height 22
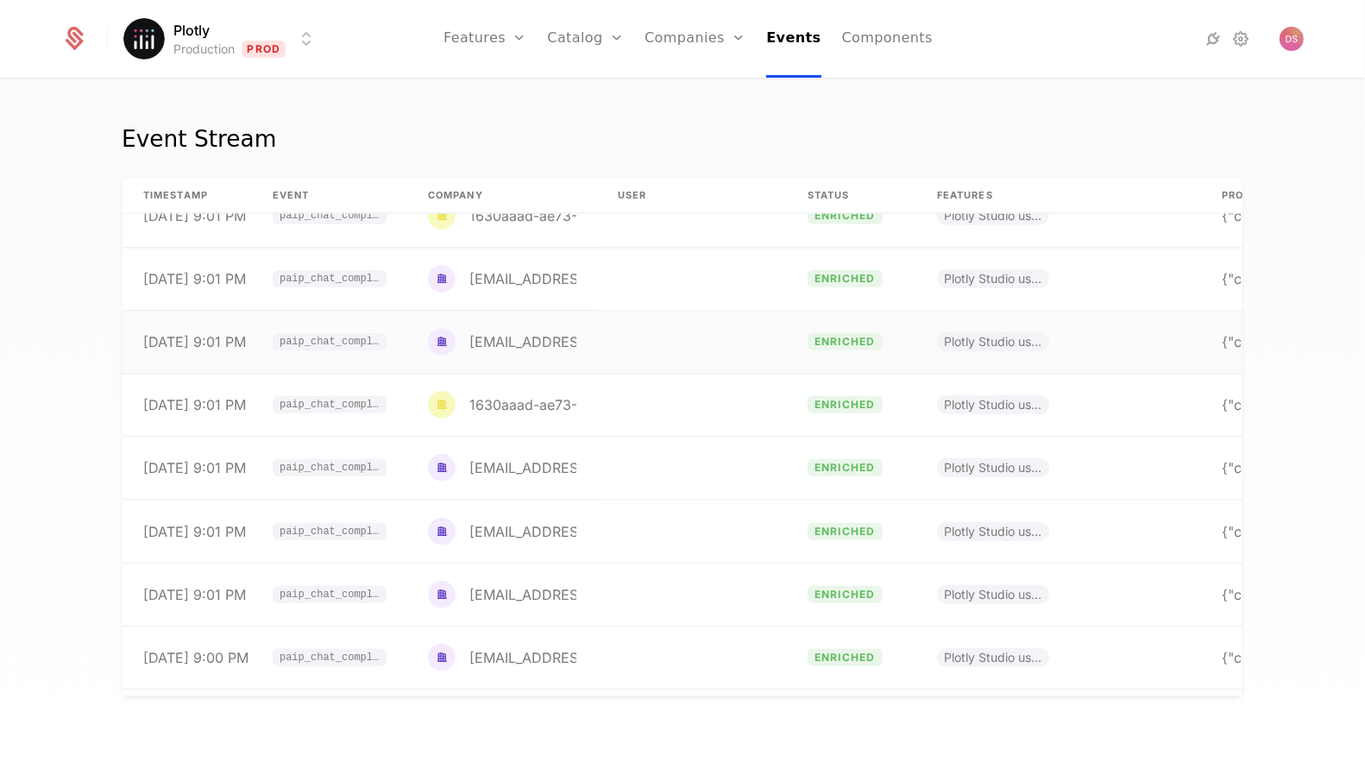
scroll to position [173496, 1]
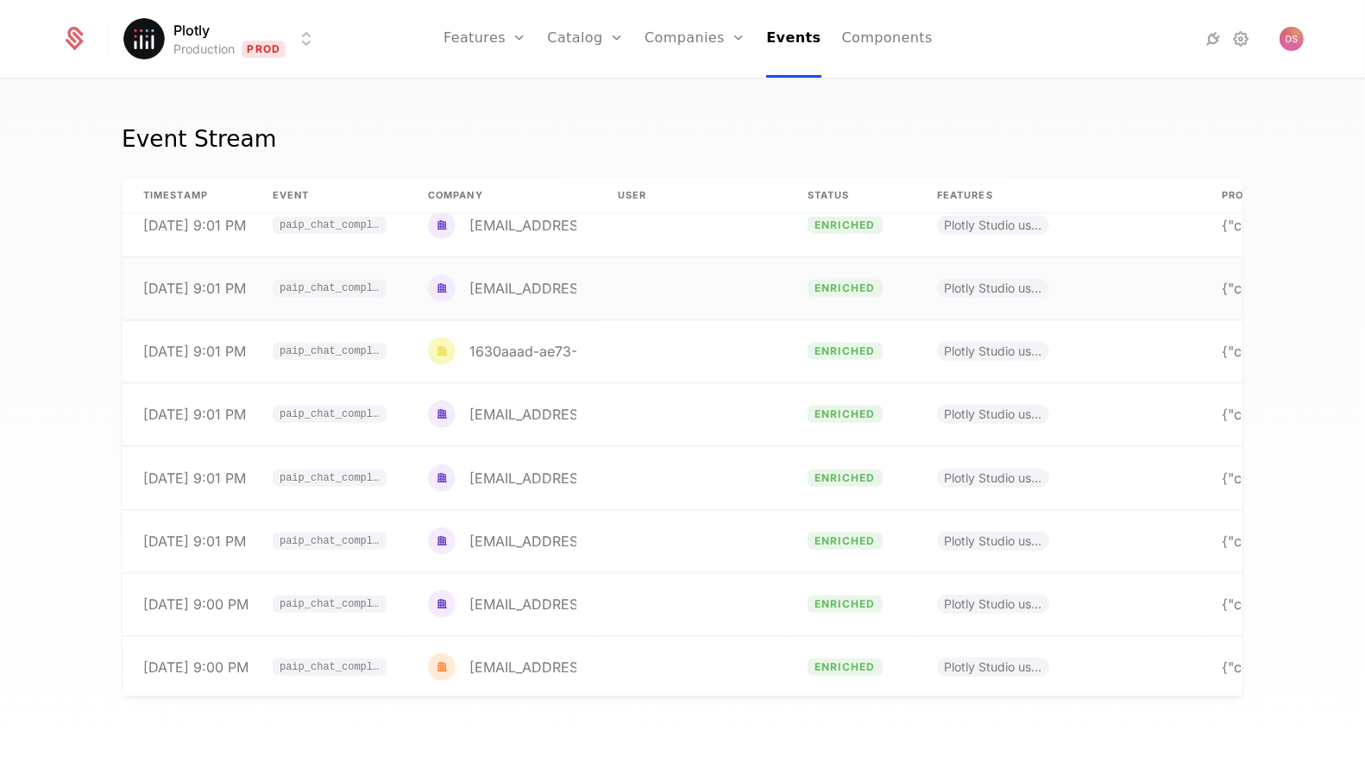
click at [418, 266] on td "sharris@marketaxess.com" at bounding box center [502, 288] width 190 height 63
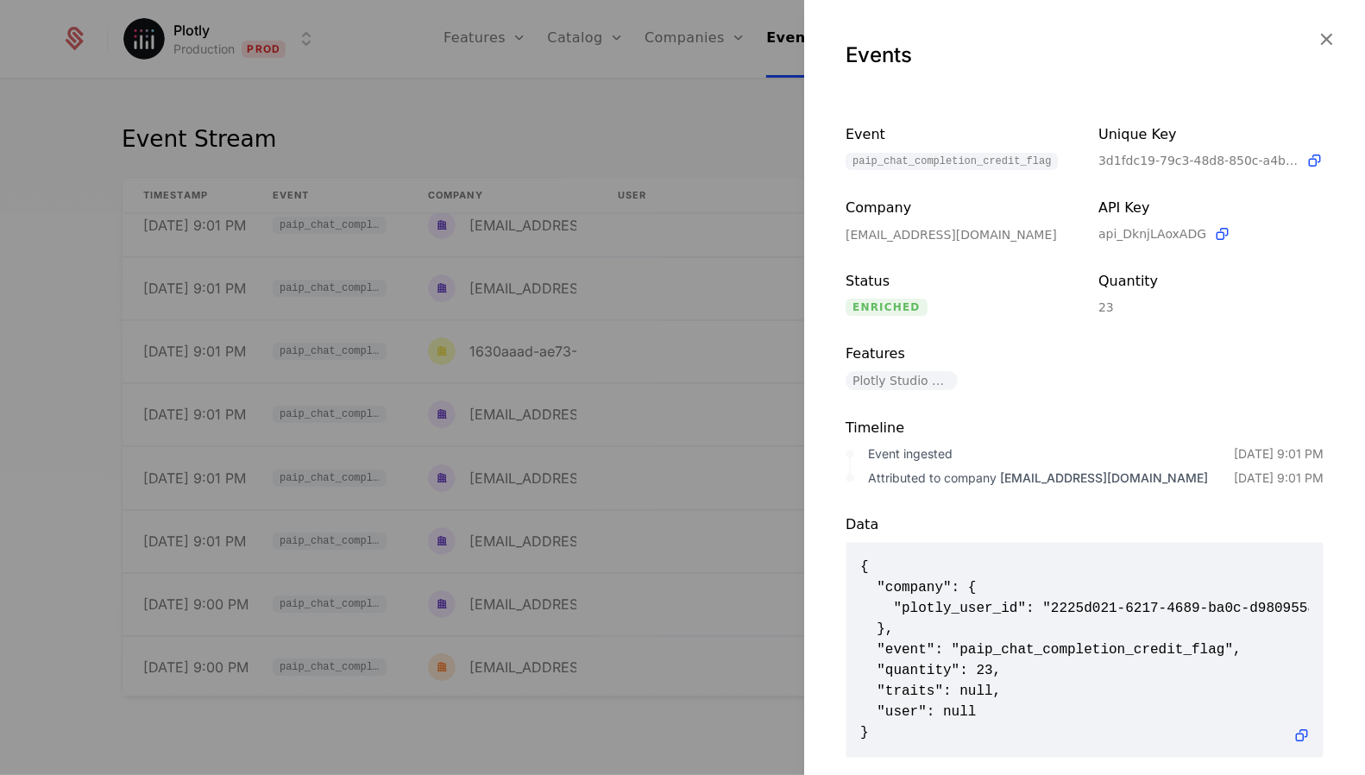
click at [1095, 631] on span "{ "company": { "plotly_user_id": "2225d021-6217-4689-ba0c-d980955add02" }, "eve…" at bounding box center [1084, 649] width 449 height 186
click at [1095, 639] on span "{ "company": { "plotly_user_id": "2225d021-6217-4689-ba0c-d980955add02" }, "eve…" at bounding box center [1084, 649] width 449 height 186
copy span "paip_chat_completion_credit_flag"
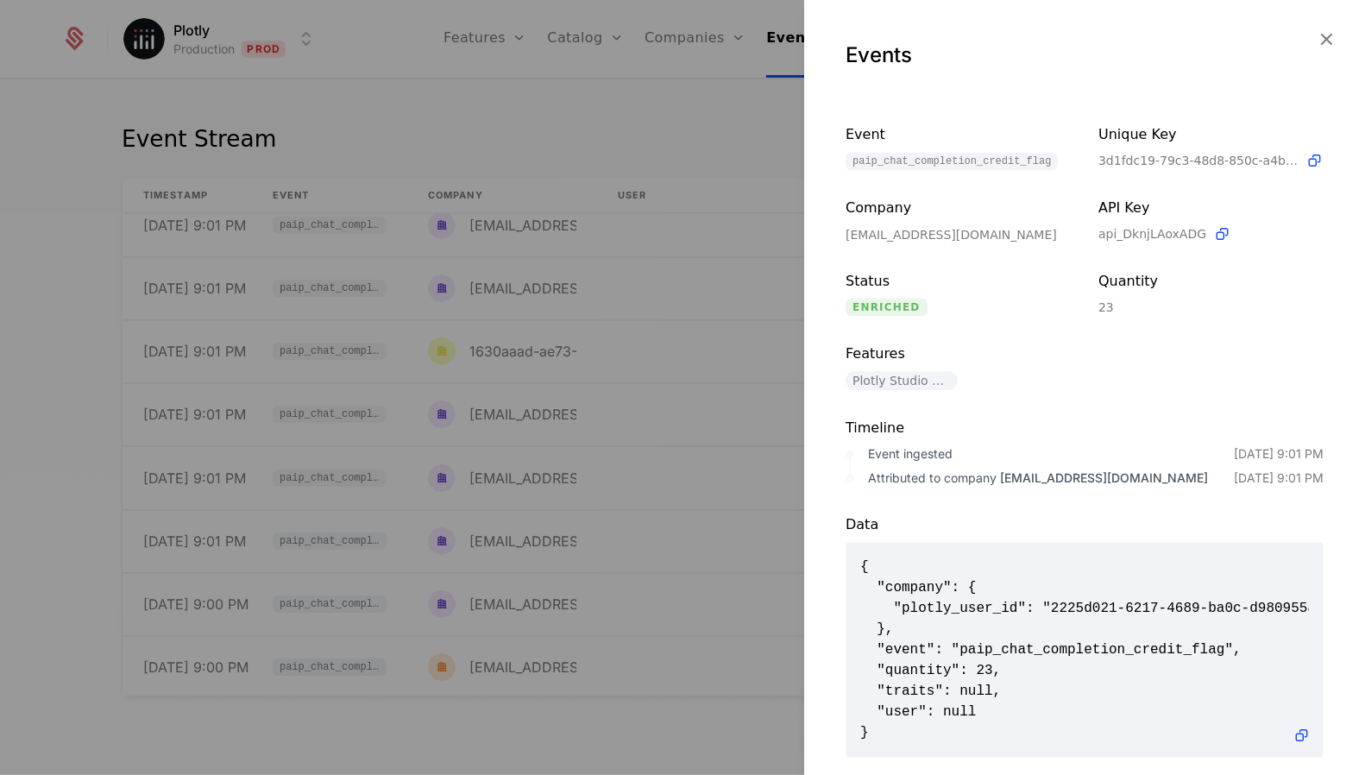
click at [752, 412] on div at bounding box center [682, 387] width 1365 height 775
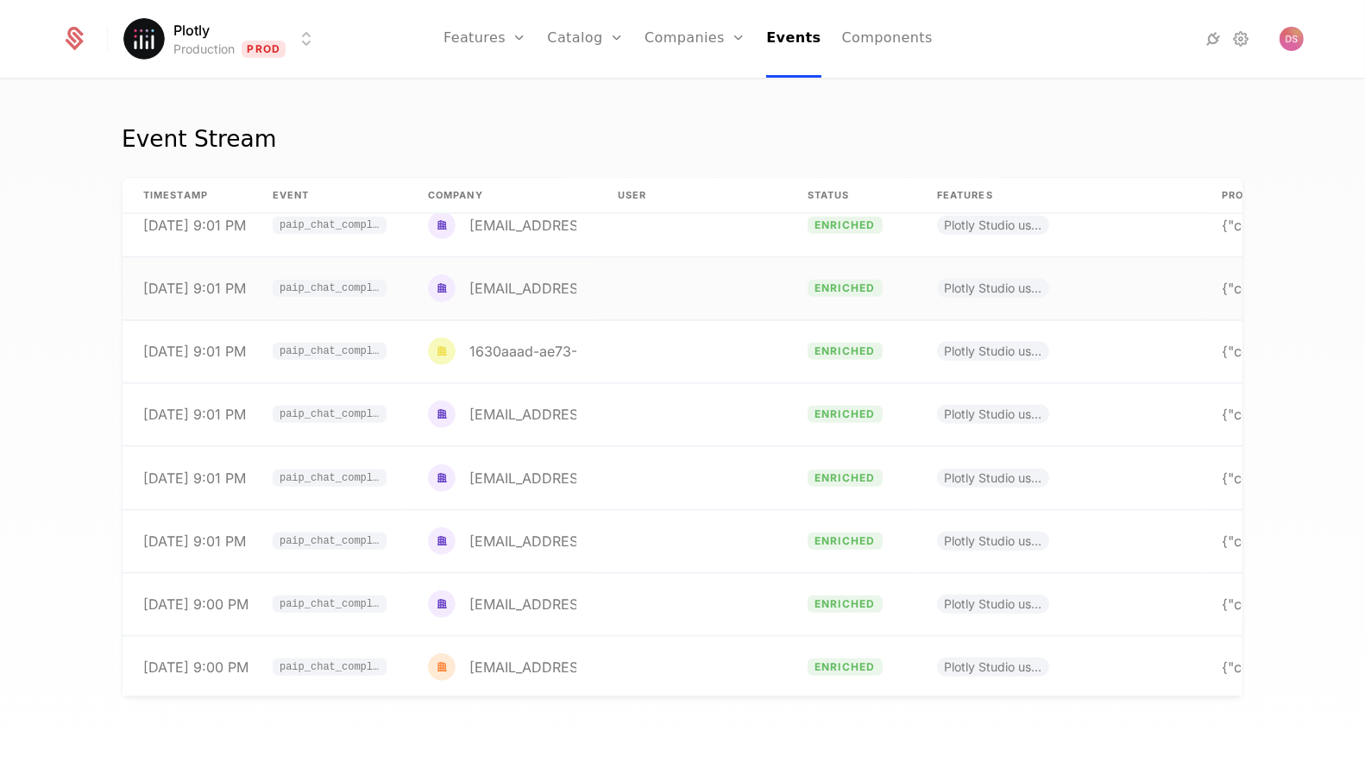
click at [642, 301] on td at bounding box center [692, 288] width 190 height 63
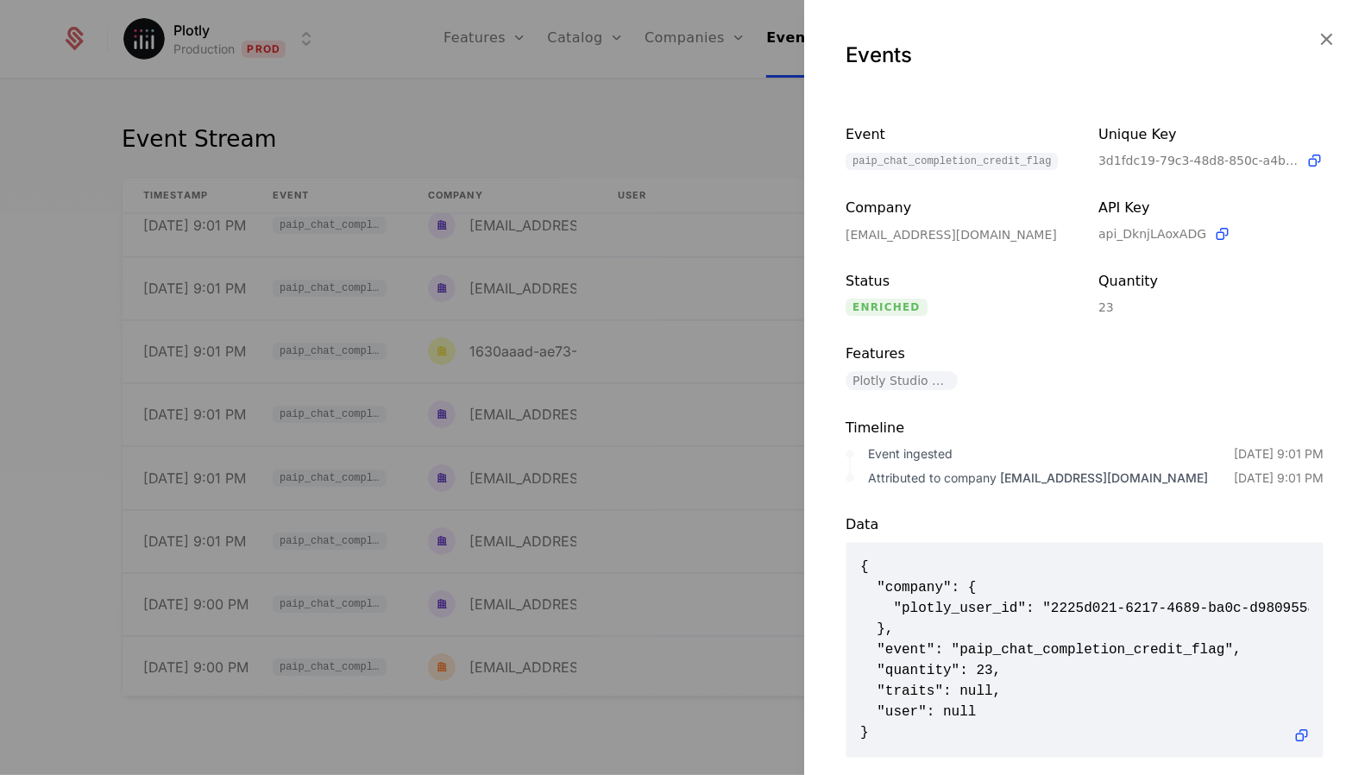
click at [644, 329] on div at bounding box center [682, 387] width 1365 height 775
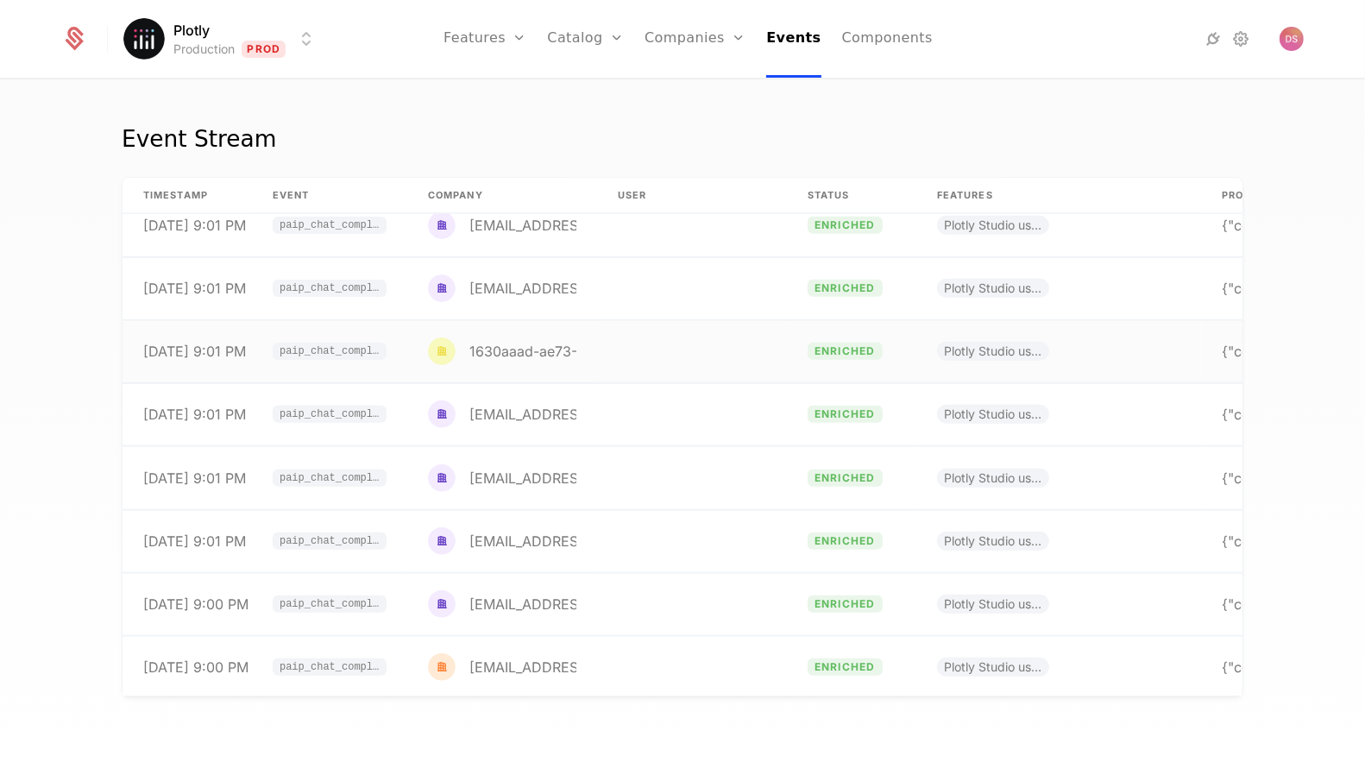
click at [646, 338] on td at bounding box center [692, 351] width 190 height 63
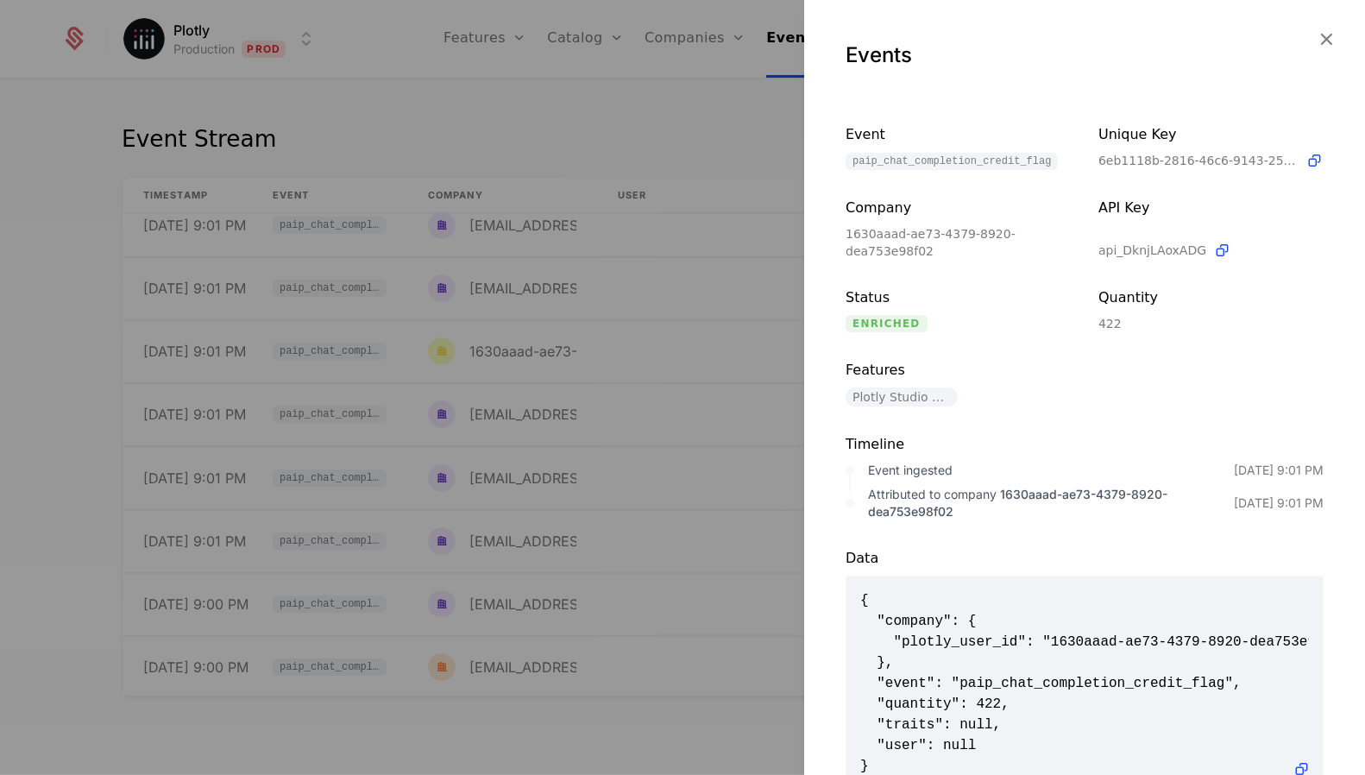
click at [622, 365] on div at bounding box center [682, 387] width 1365 height 775
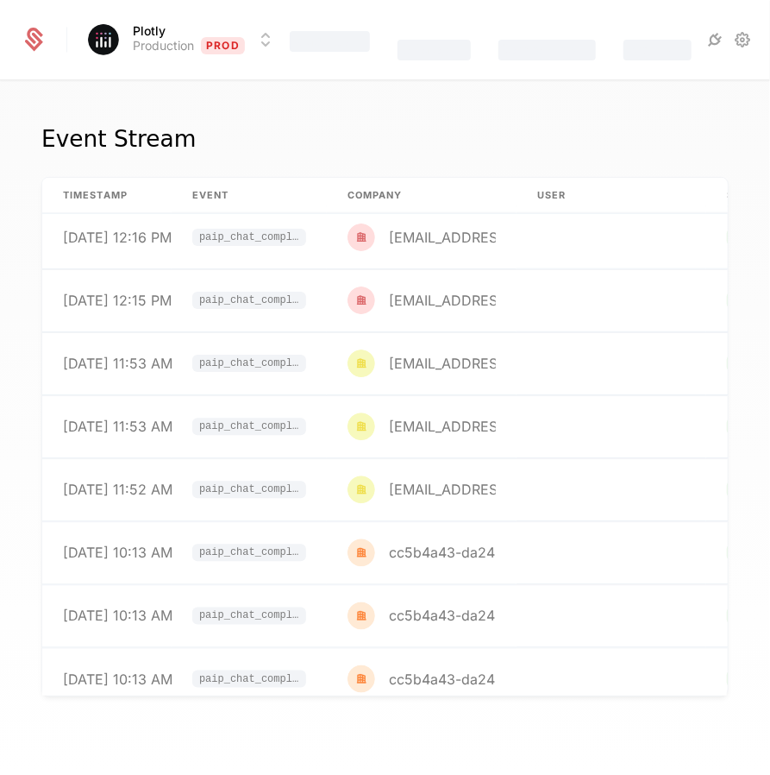
scroll to position [1498, 1]
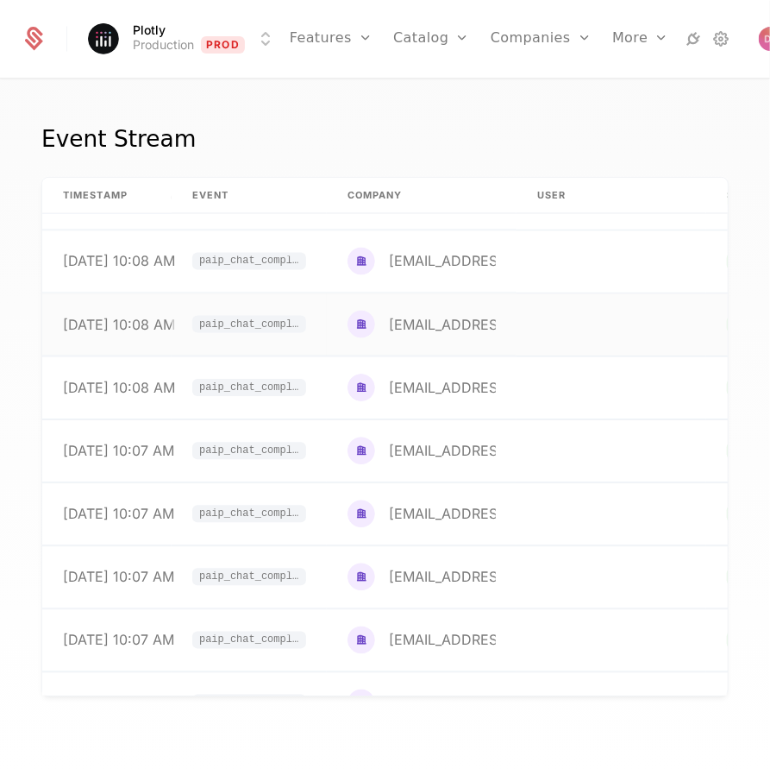
click at [519, 301] on td at bounding box center [612, 324] width 190 height 63
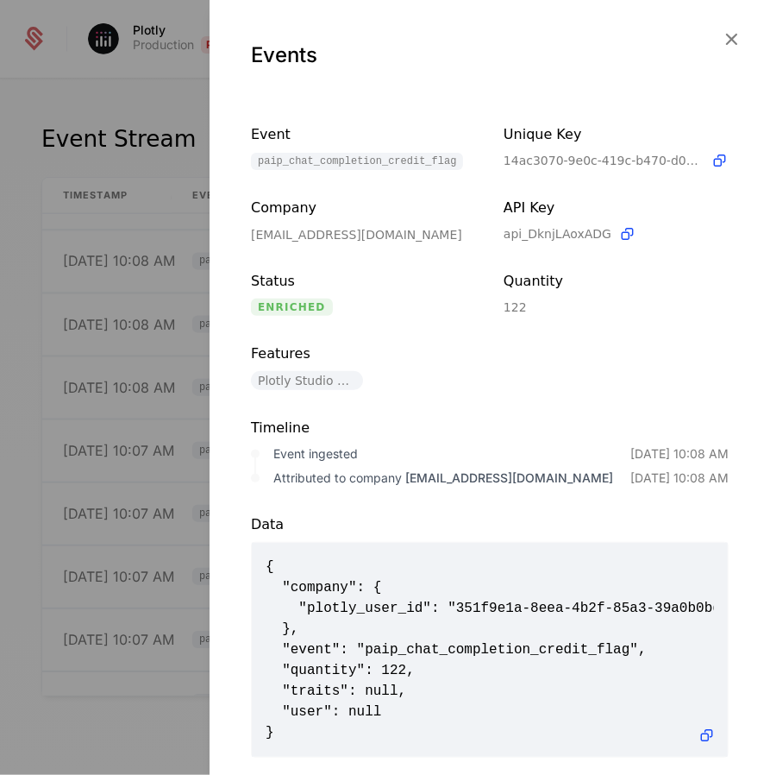
click at [145, 221] on div at bounding box center [385, 387] width 770 height 775
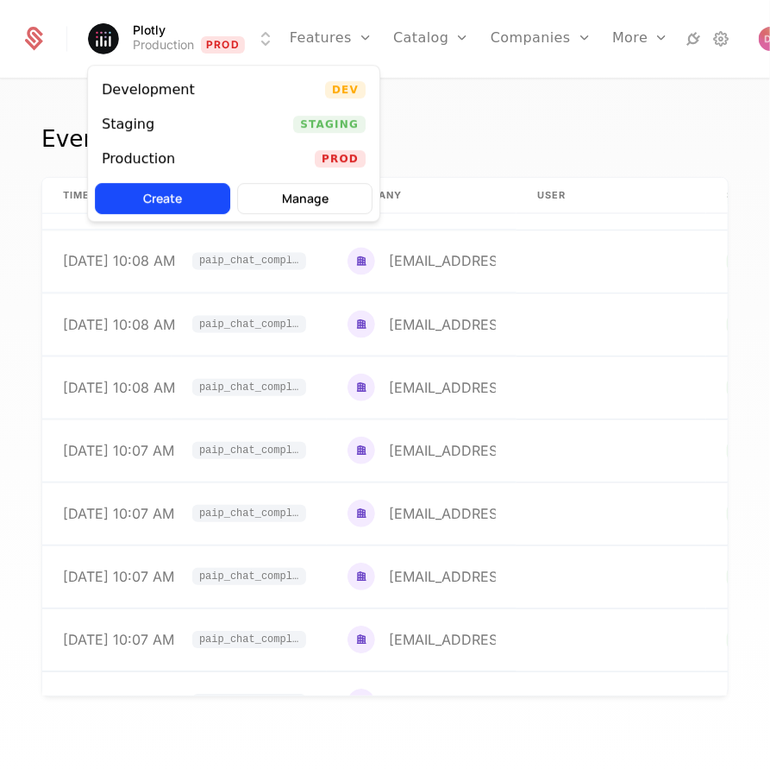
click at [211, 35] on html "Plotly Production Prod Features Features Flags Catalog Plans Add Ons Configurat…" at bounding box center [385, 387] width 770 height 775
click at [273, 151] on div "Production Prod" at bounding box center [234, 158] width 292 height 35
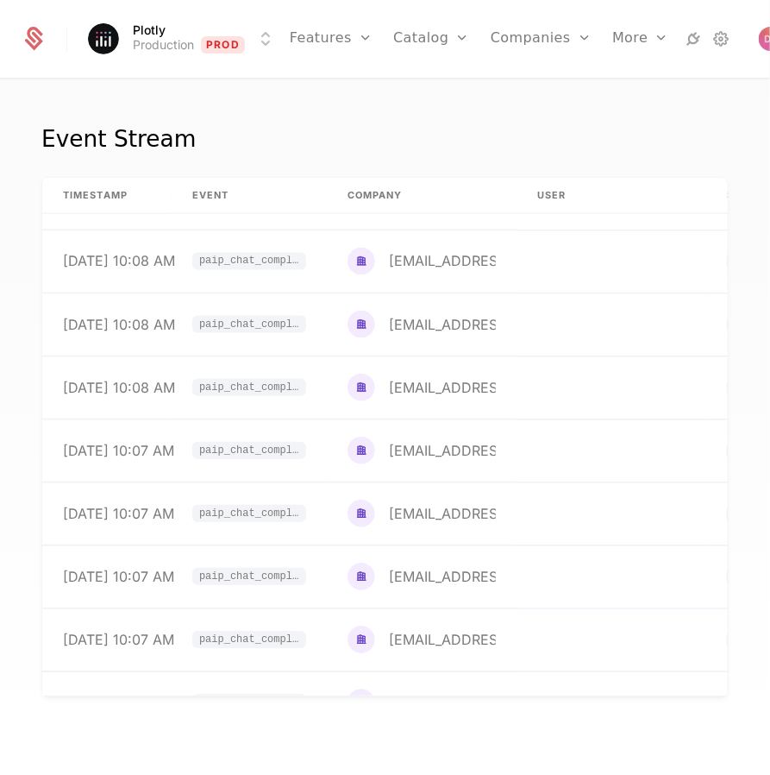
click at [188, 60] on div "Plotly Production Prod Features Features Flags Catalog Plans Add Ons Configurat…" at bounding box center [385, 39] width 729 height 78
click at [188, 44] on html "Plotly Production Prod Features Features Flags Catalog Plans Add Ons Configurat…" at bounding box center [385, 387] width 770 height 775
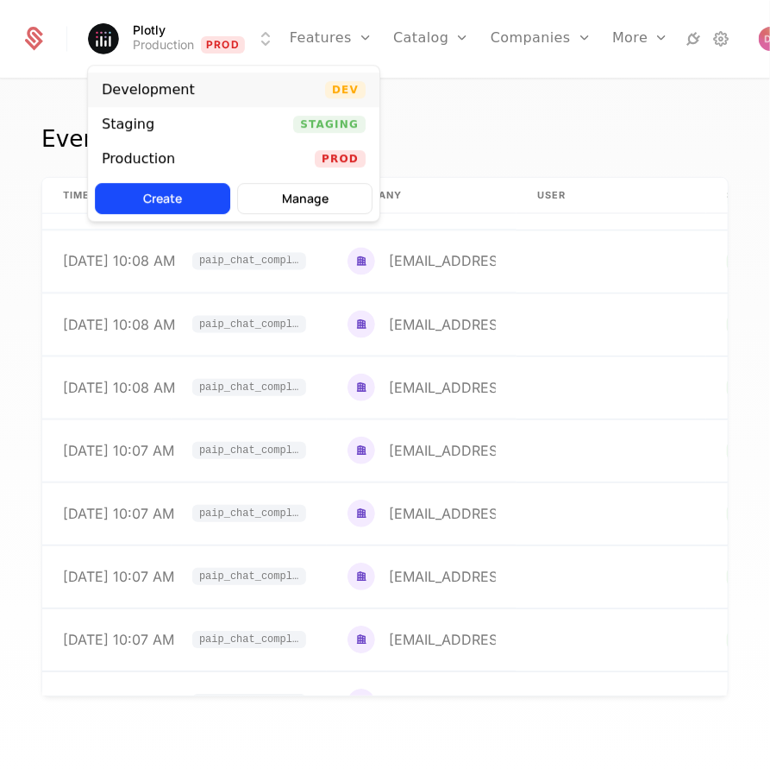
click at [223, 79] on div "Development Dev" at bounding box center [234, 89] width 292 height 35
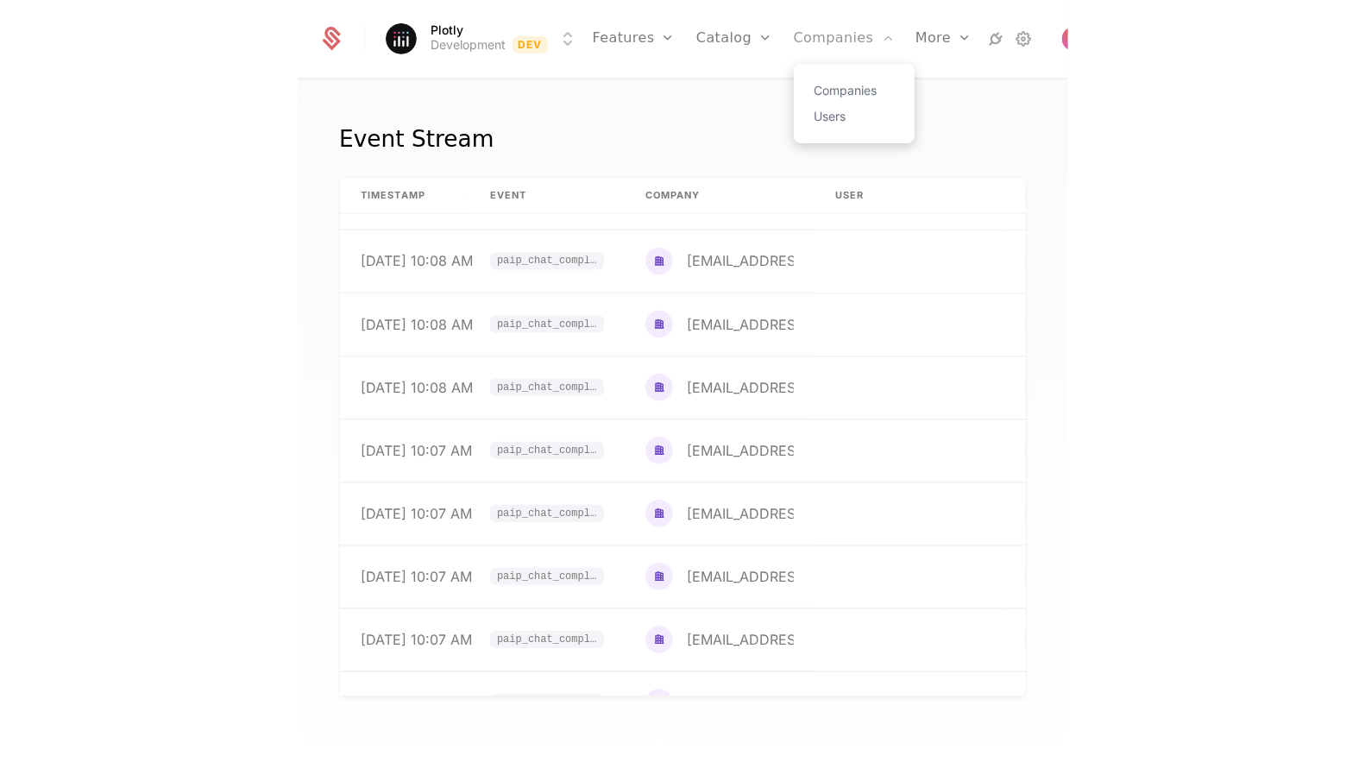
scroll to position [89, 1]
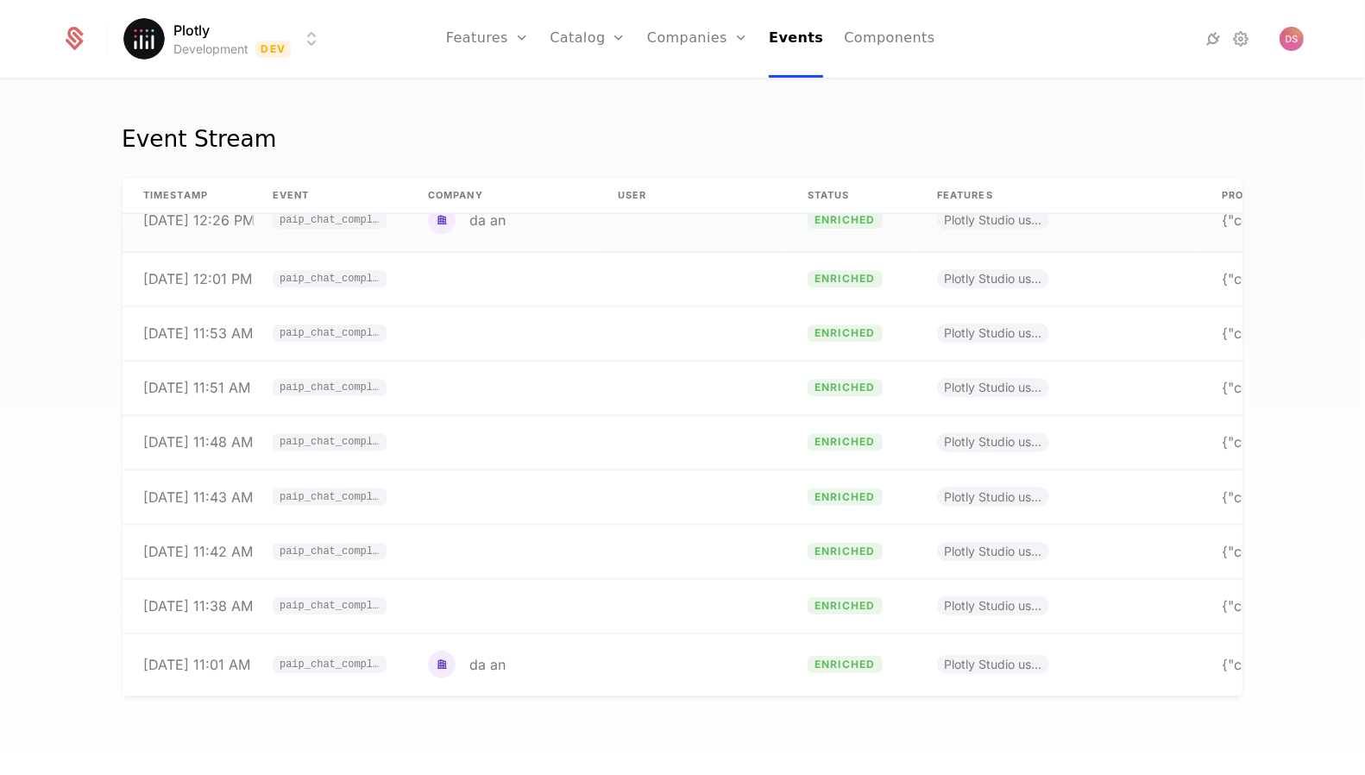
click at [498, 223] on div "da an" at bounding box center [487, 220] width 36 height 14
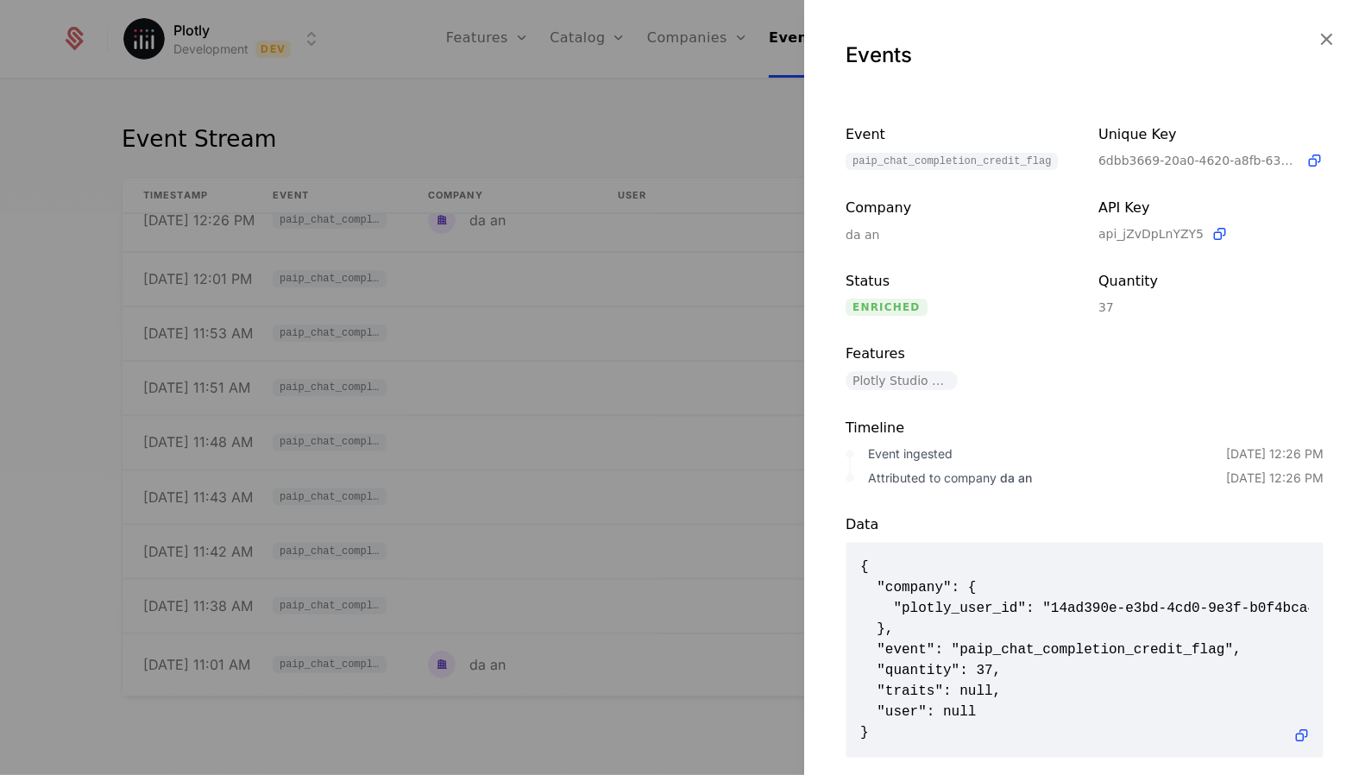
scroll to position [22, 0]
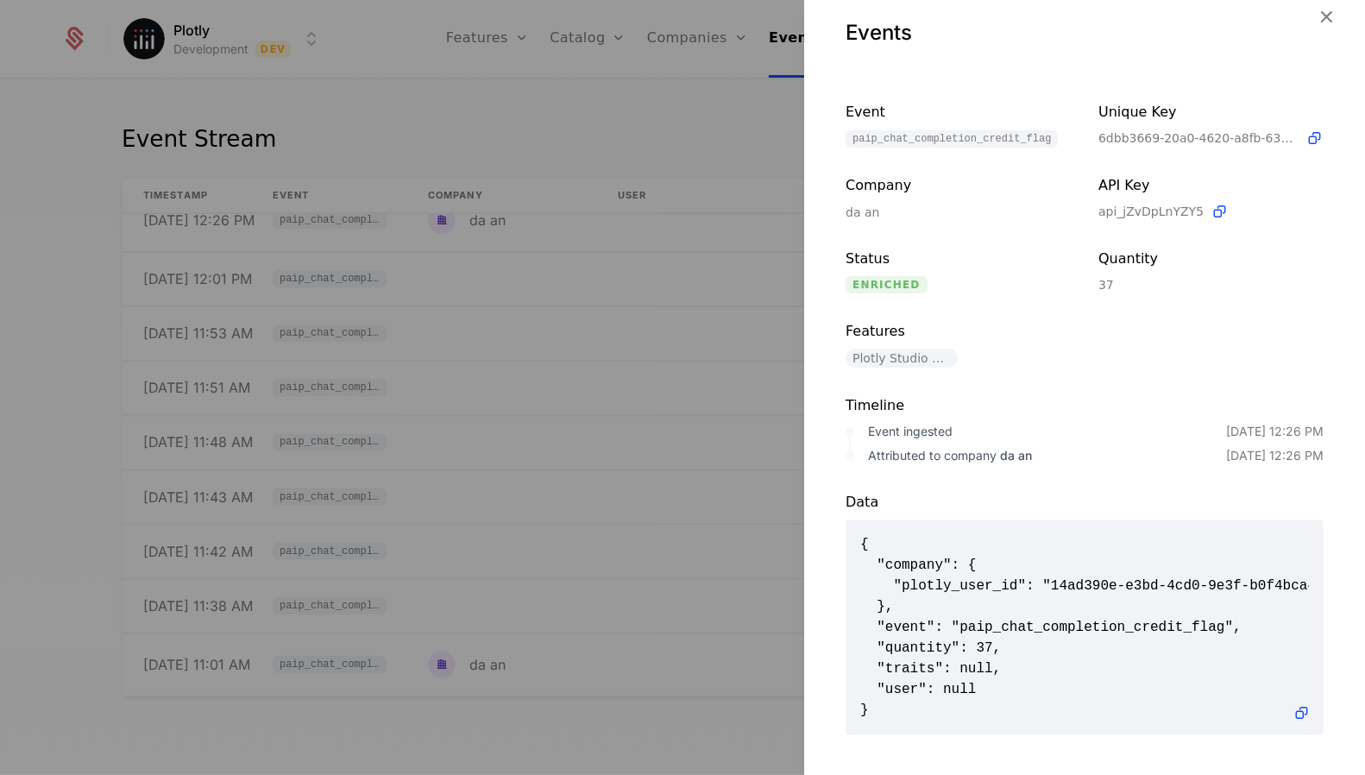
click at [565, 507] on div at bounding box center [682, 387] width 1365 height 775
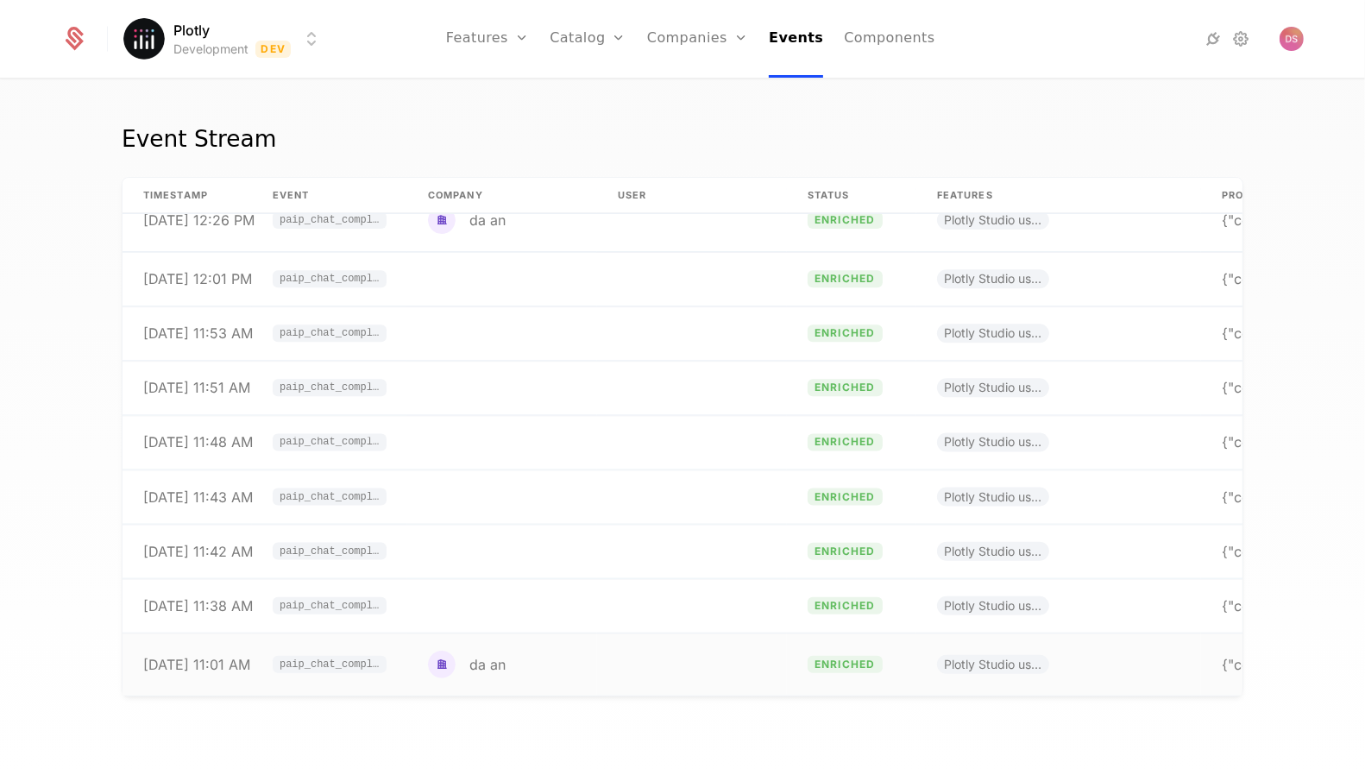
click at [565, 635] on td "da an" at bounding box center [502, 664] width 190 height 63
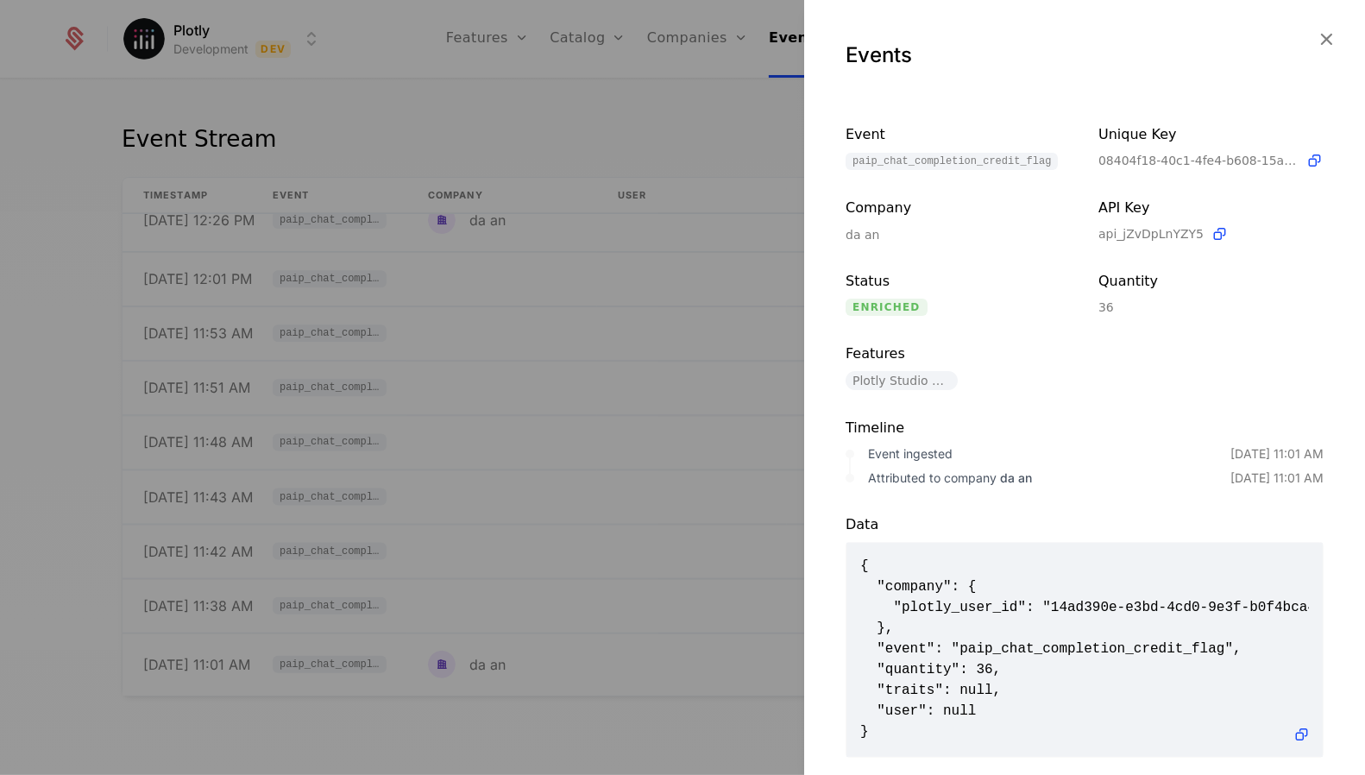
scroll to position [0, 0]
click at [362, 126] on div at bounding box center [682, 387] width 1365 height 775
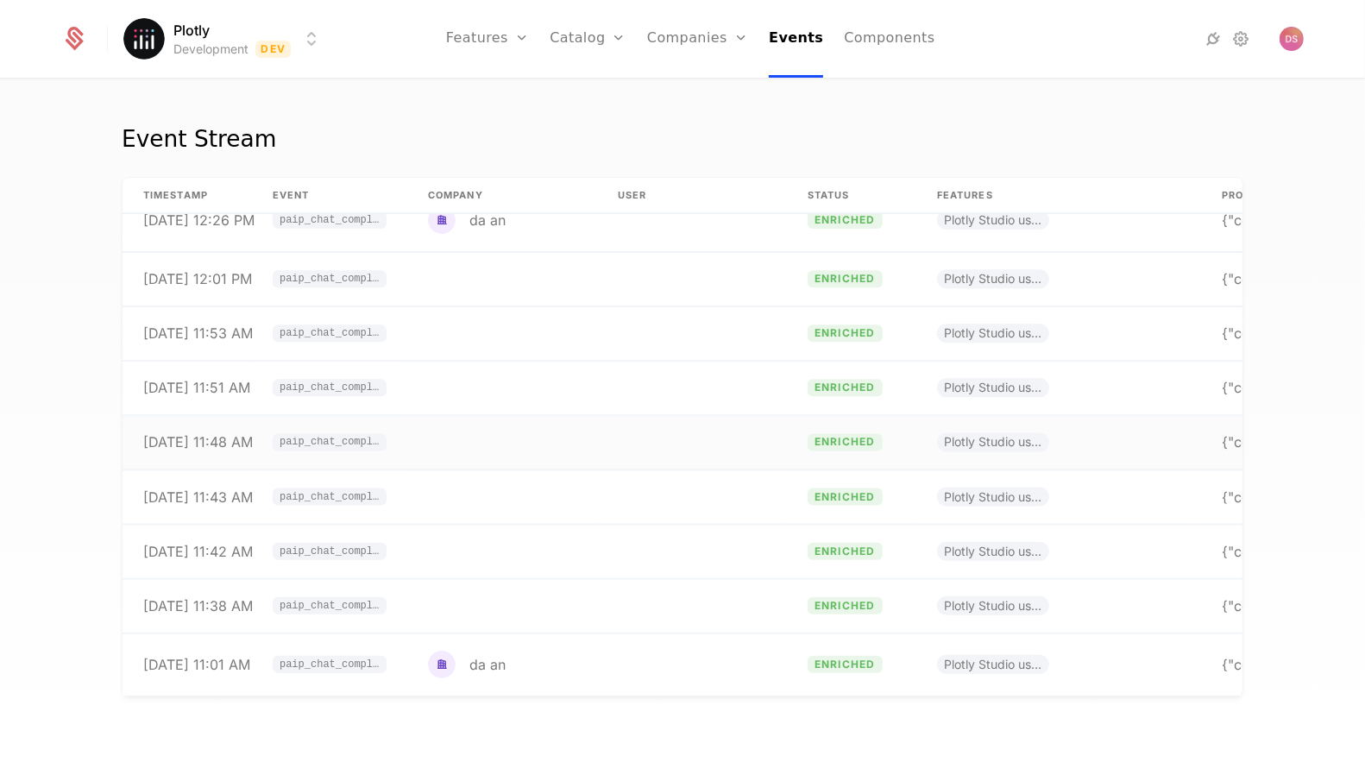
scroll to position [0, 1]
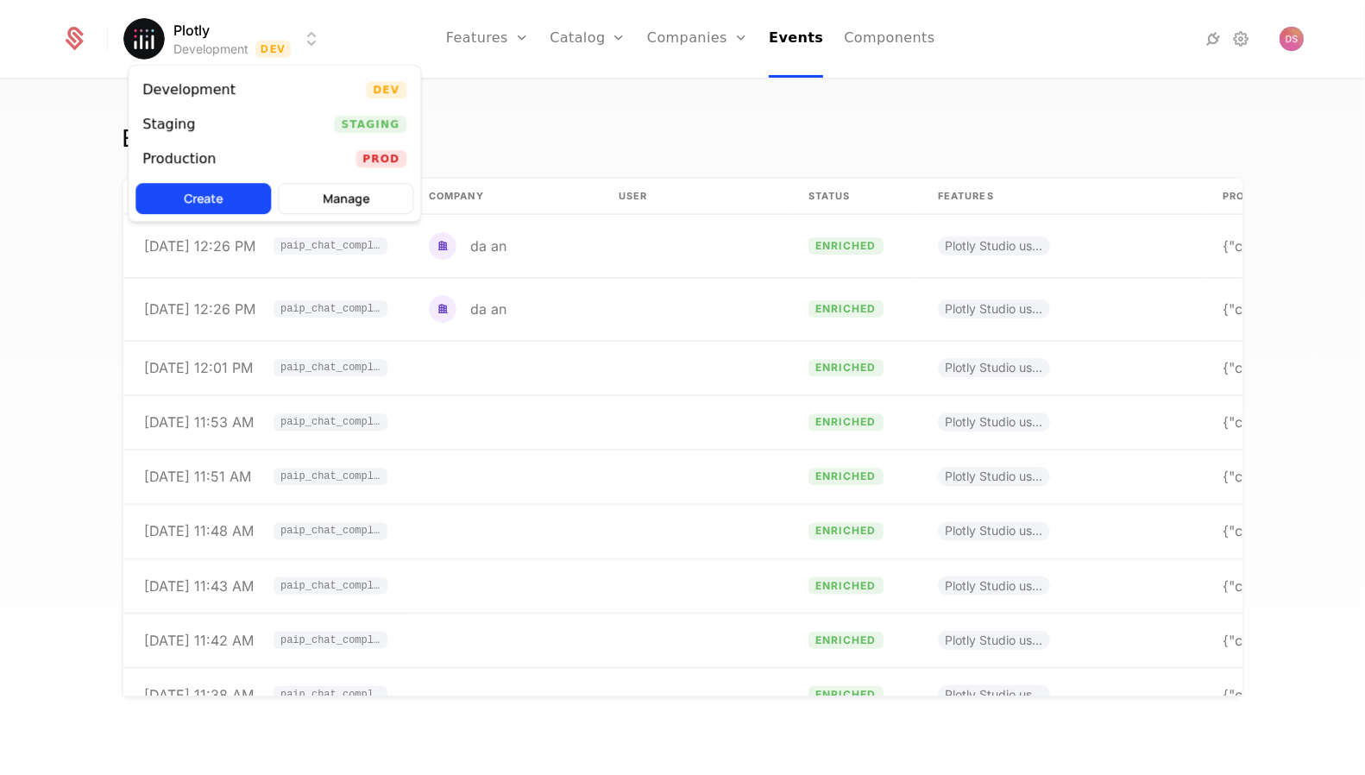
click at [268, 47] on html "Plotly Development Dev Features Features Flags Catalog Plans Add Ons Configurat…" at bounding box center [682, 387] width 1365 height 775
click at [277, 111] on div "Staging Staging" at bounding box center [275, 124] width 292 height 35
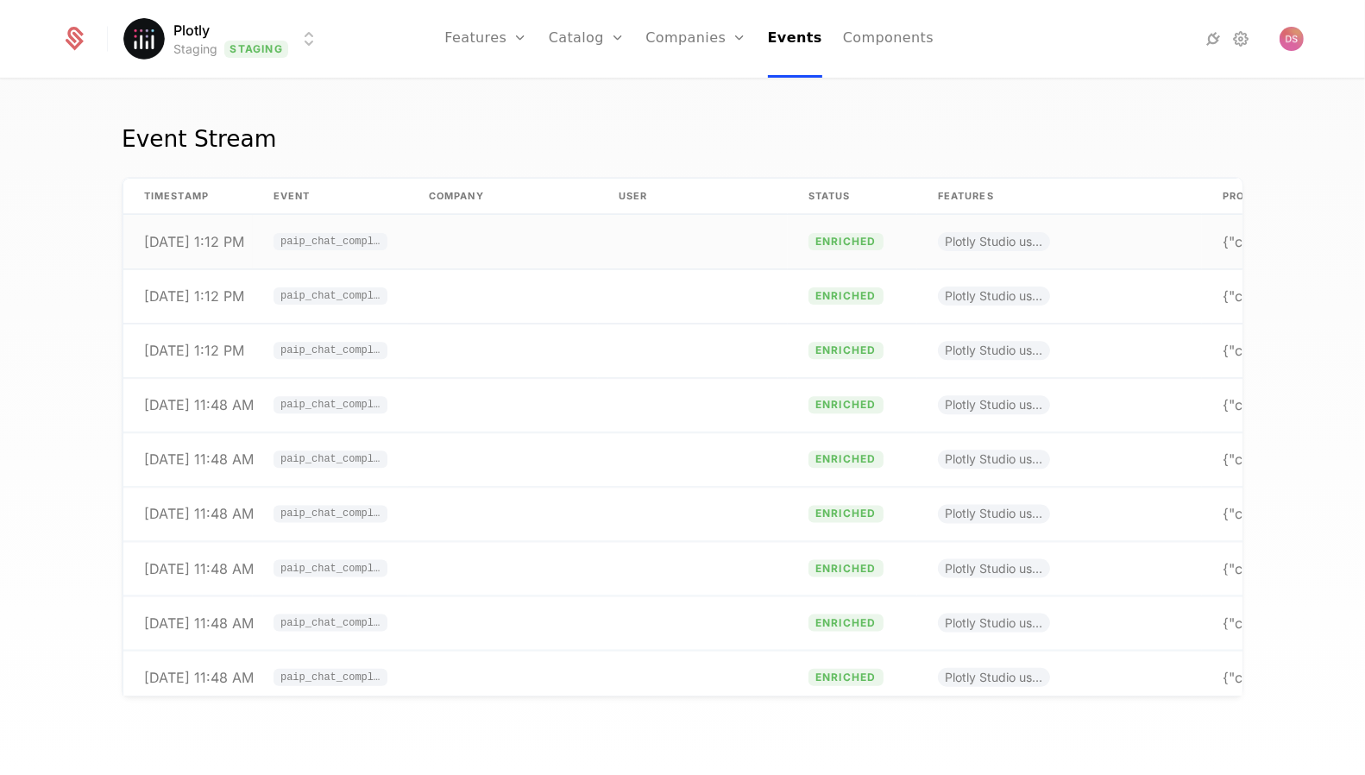
click at [427, 231] on td at bounding box center [503, 242] width 190 height 54
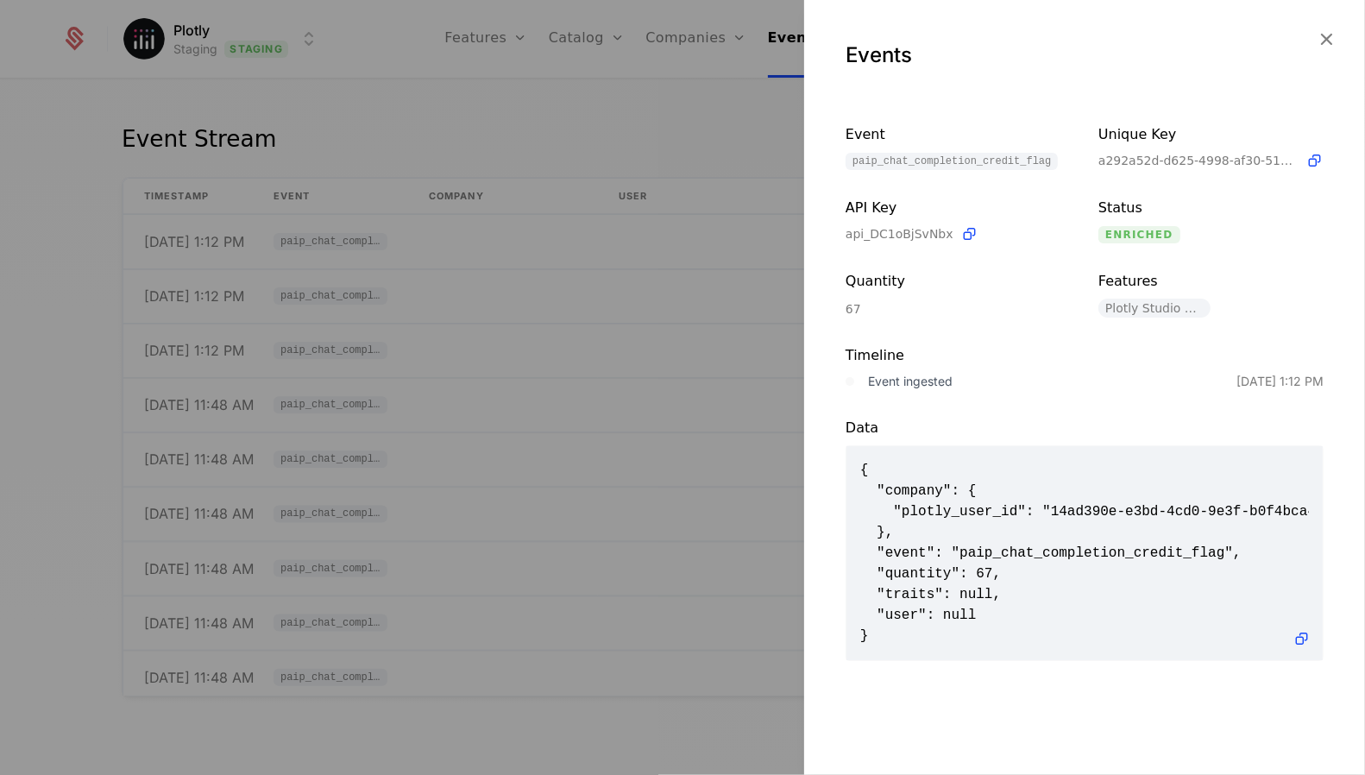
click at [543, 359] on div at bounding box center [682, 387] width 1365 height 775
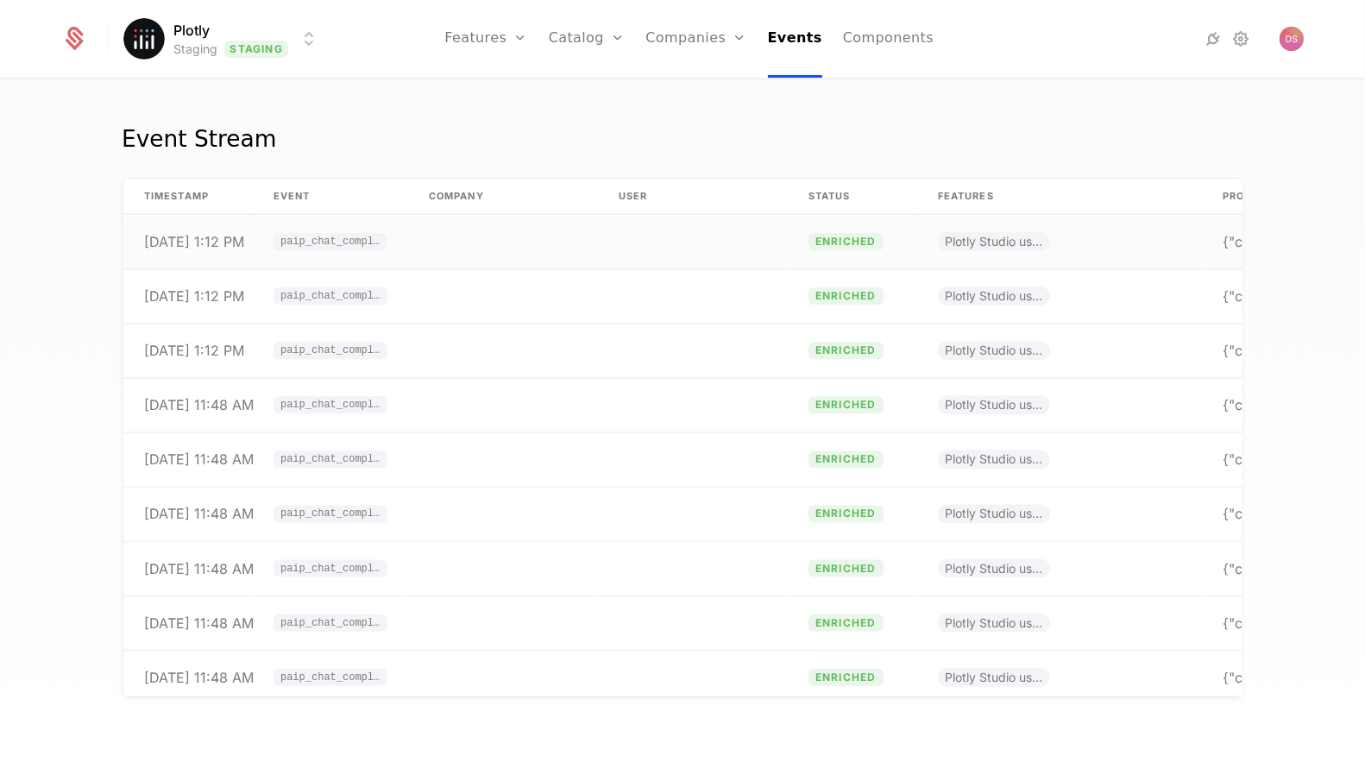
click at [494, 233] on td at bounding box center [503, 242] width 190 height 54
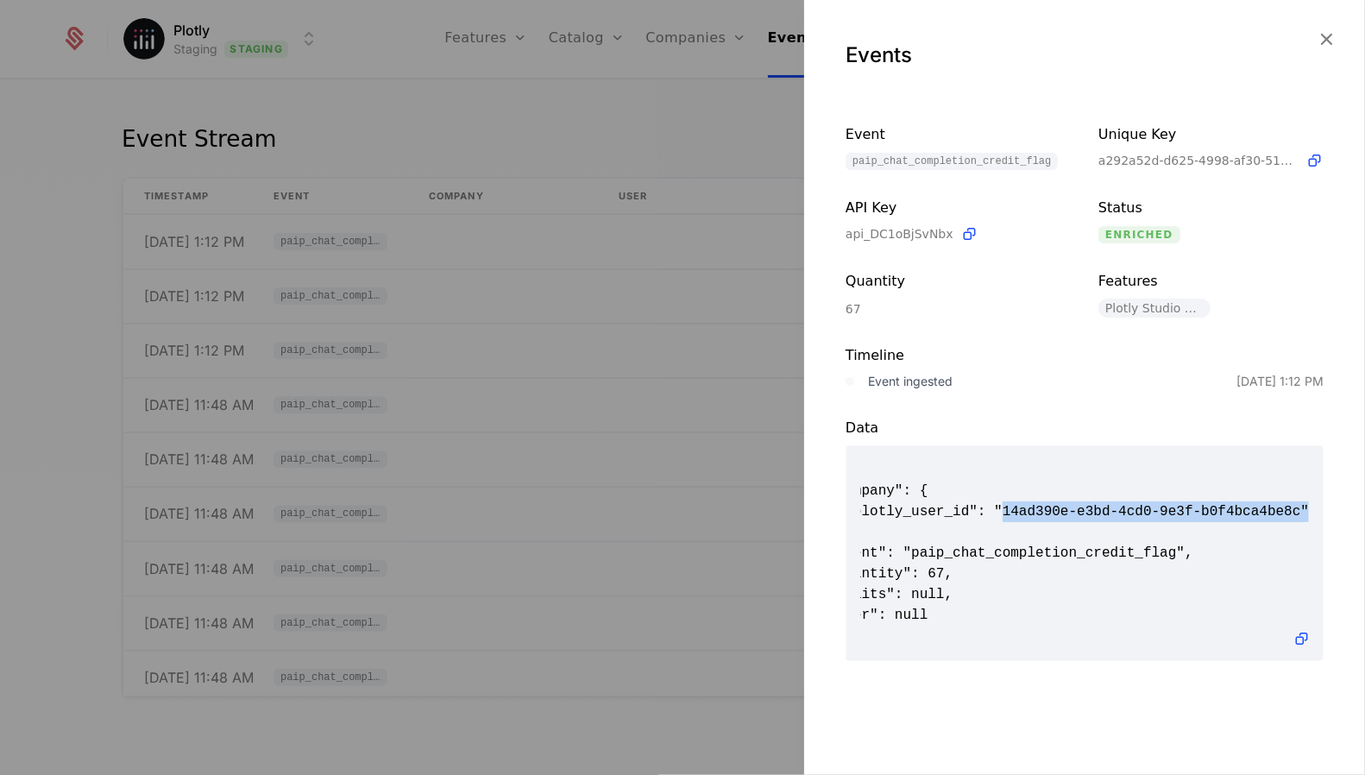
scroll to position [0, 1]
drag, startPoint x: 1052, startPoint y: 507, endPoint x: 1300, endPoint y: 505, distance: 247.6
click at [1300, 505] on span "{ "company": { "plotly_user_id": "14ad390e-e3bd-4cd0-9e3f-b0f4bca4be8c" }, "eve…" at bounding box center [1083, 553] width 449 height 186
copy span "14ad390e-e3bd-4cd0-9e3f-b0f4bca4be8c"
click at [544, 289] on div at bounding box center [682, 387] width 1365 height 775
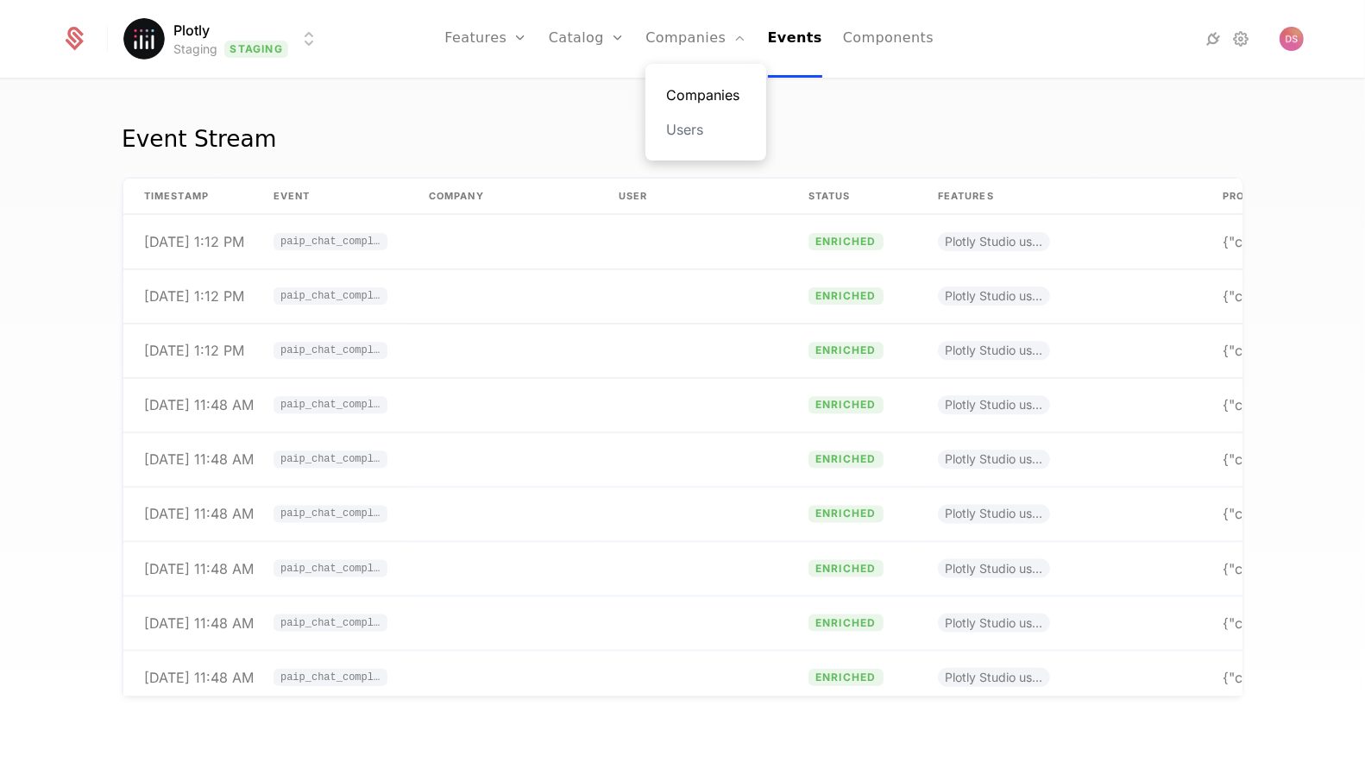
click at [706, 91] on link "Companies" at bounding box center [705, 95] width 79 height 21
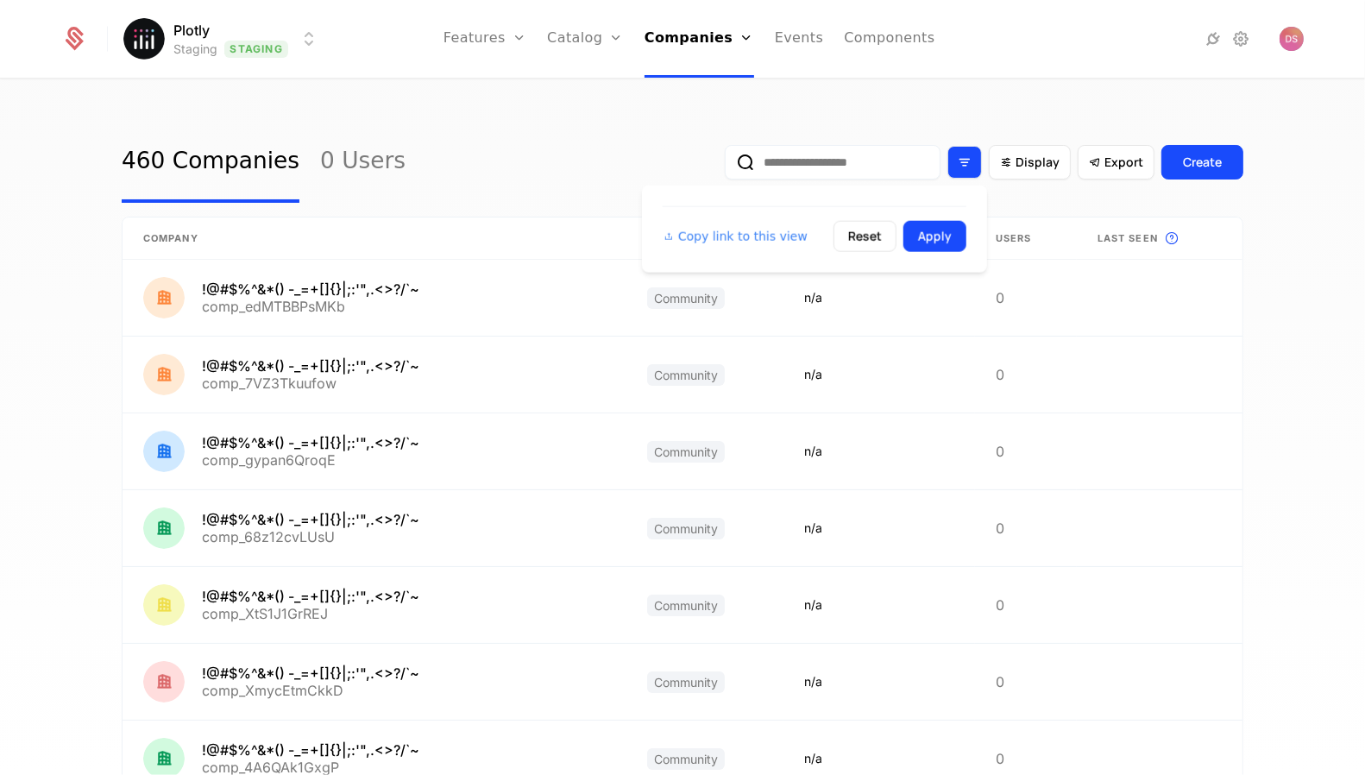
click at [960, 156] on div "Filter options" at bounding box center [964, 162] width 35 height 33
click at [880, 158] on input "email" at bounding box center [833, 162] width 216 height 35
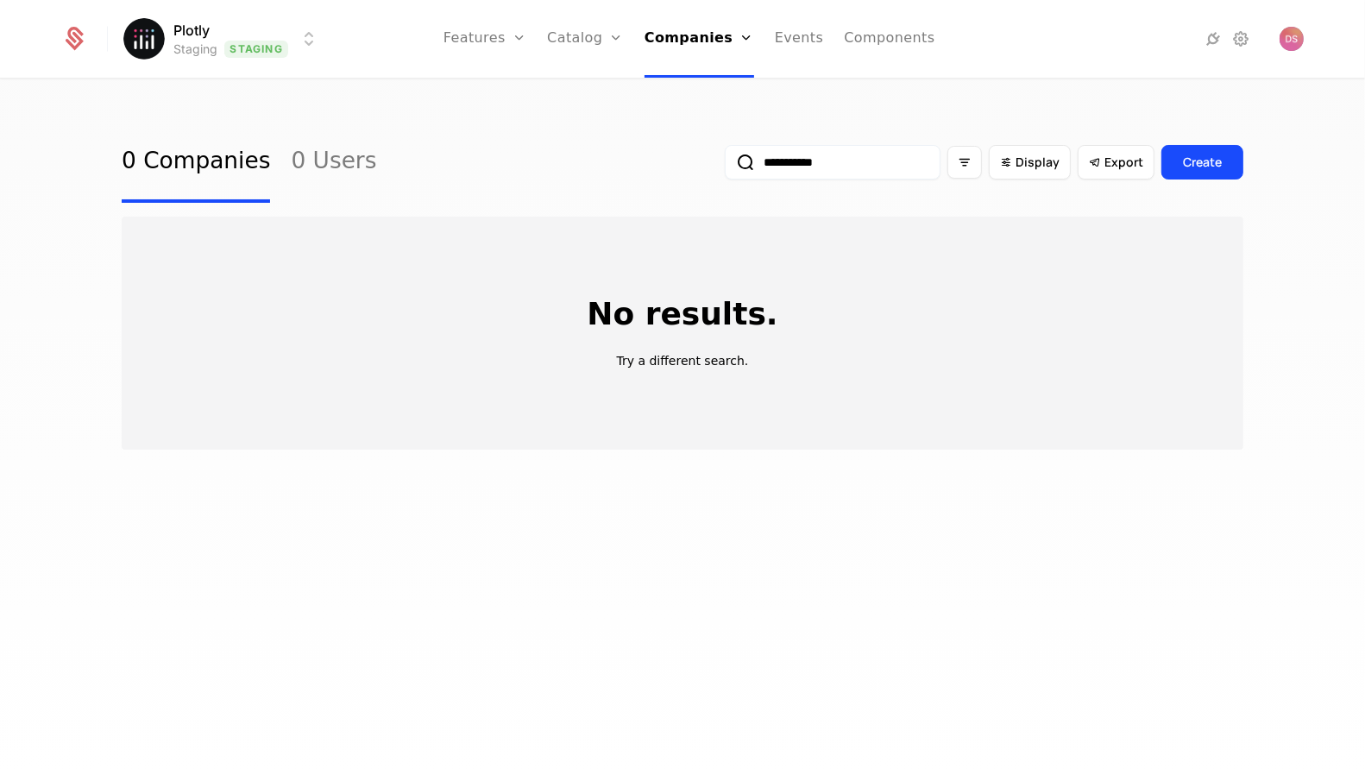
type input "**********"
click at [725, 166] on button "submit" at bounding box center [725, 166] width 0 height 0
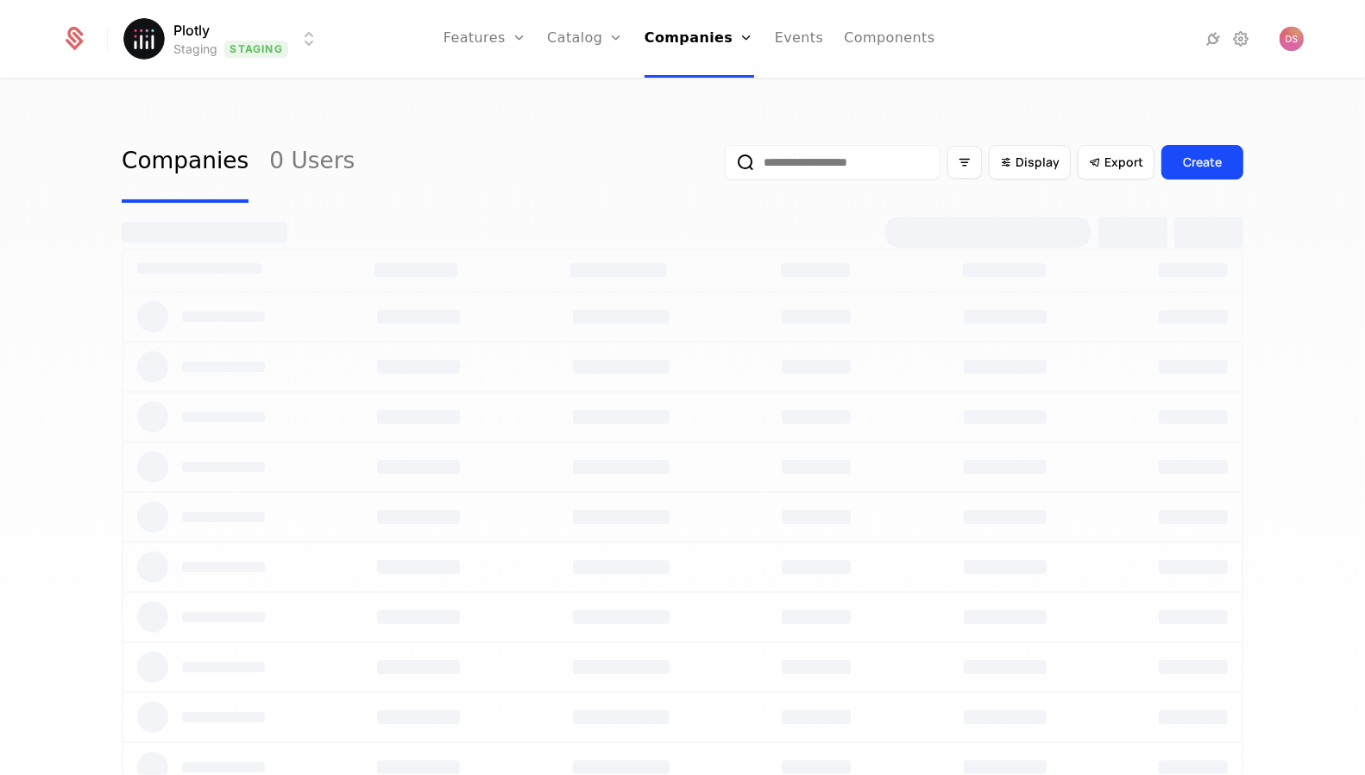
click at [832, 160] on input "email" at bounding box center [833, 162] width 216 height 35
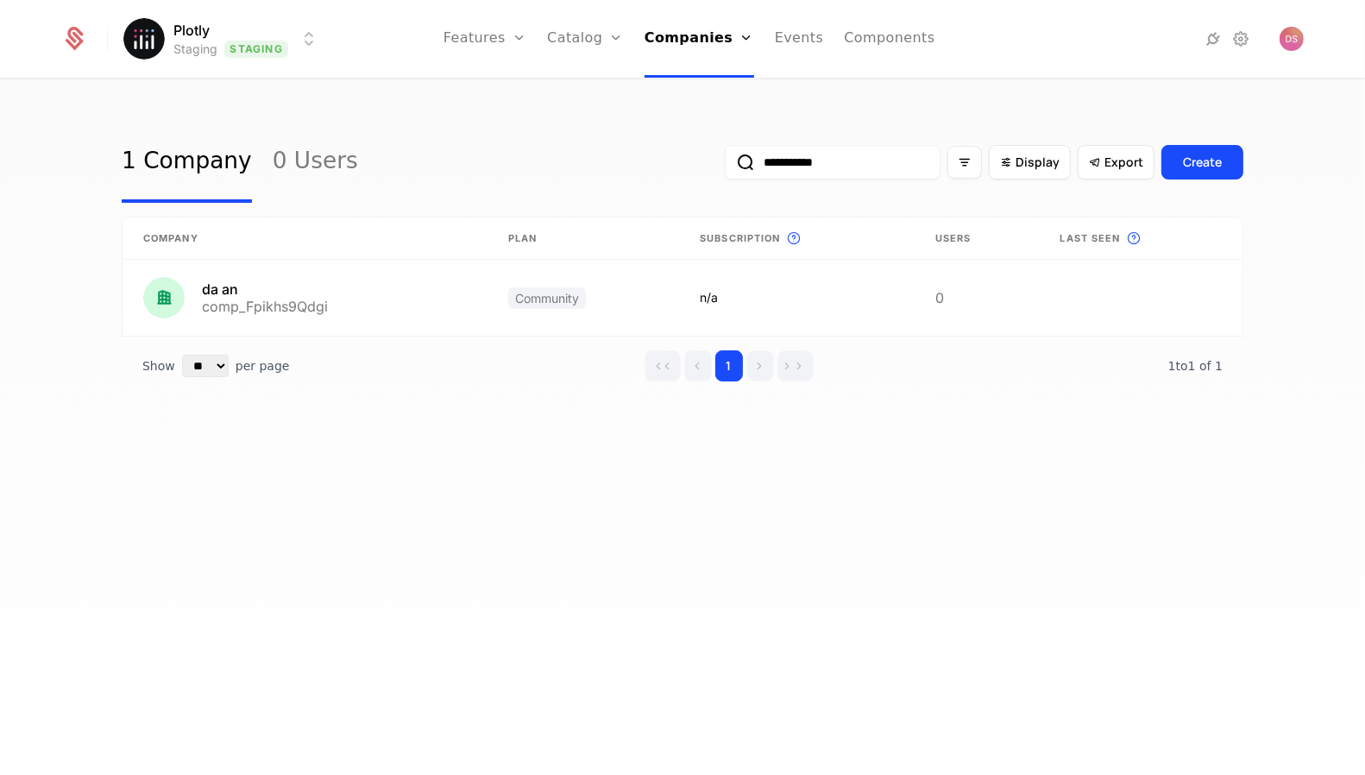
type input "**********"
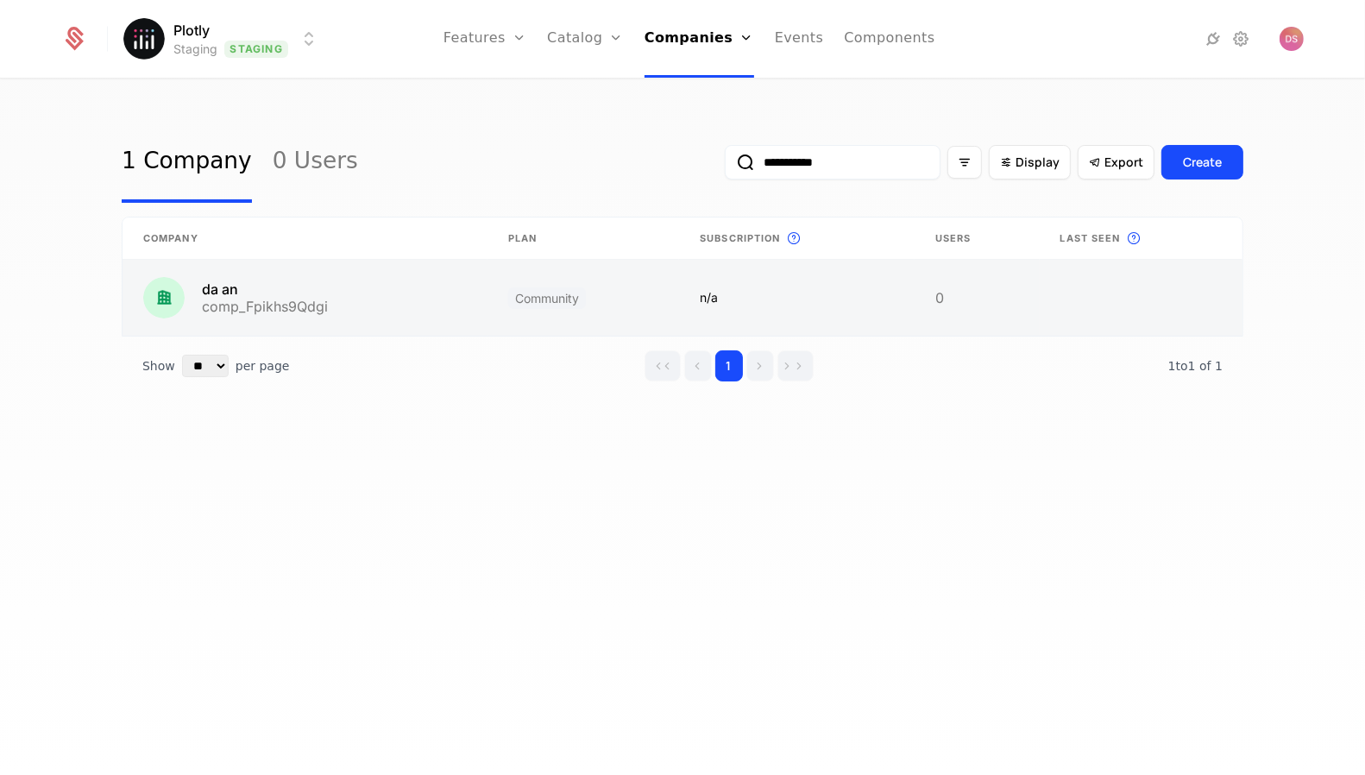
click at [424, 288] on link at bounding box center [304, 298] width 365 height 76
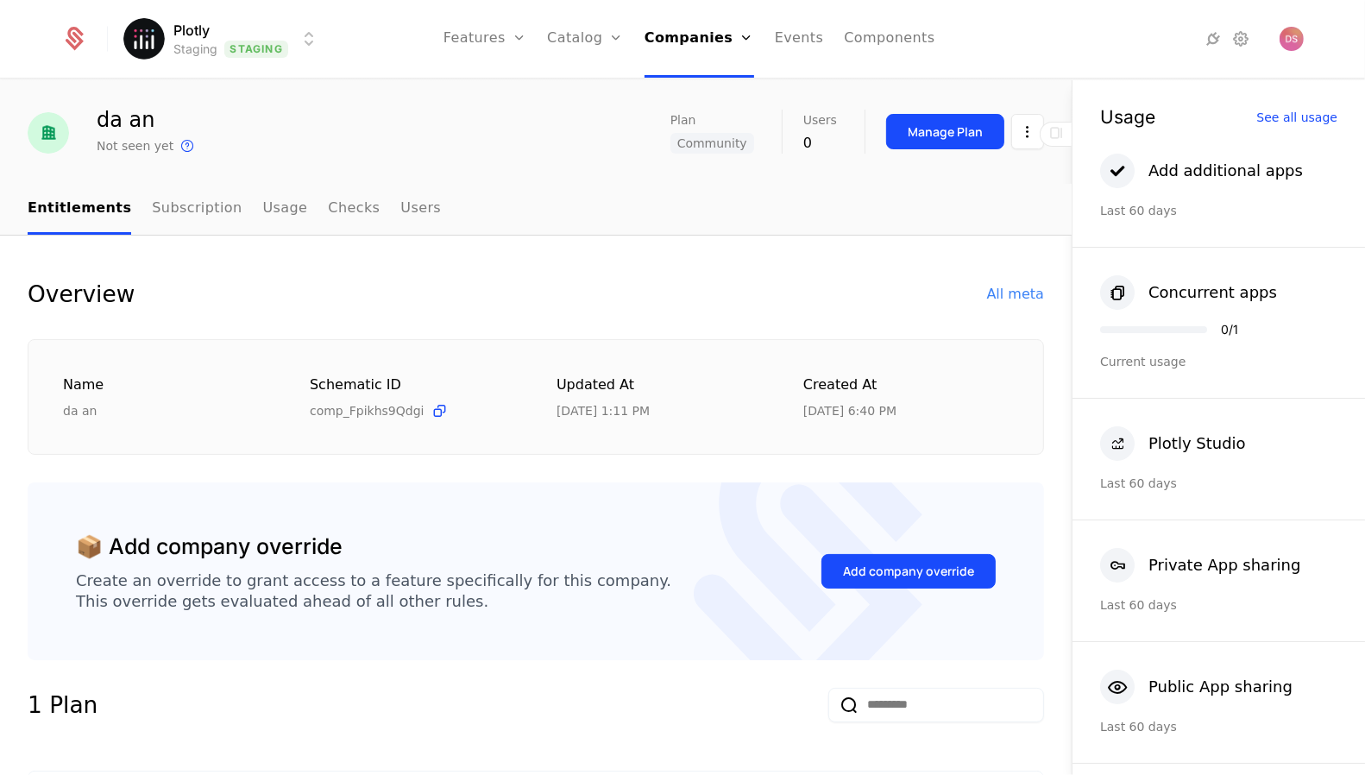
scroll to position [48, 0]
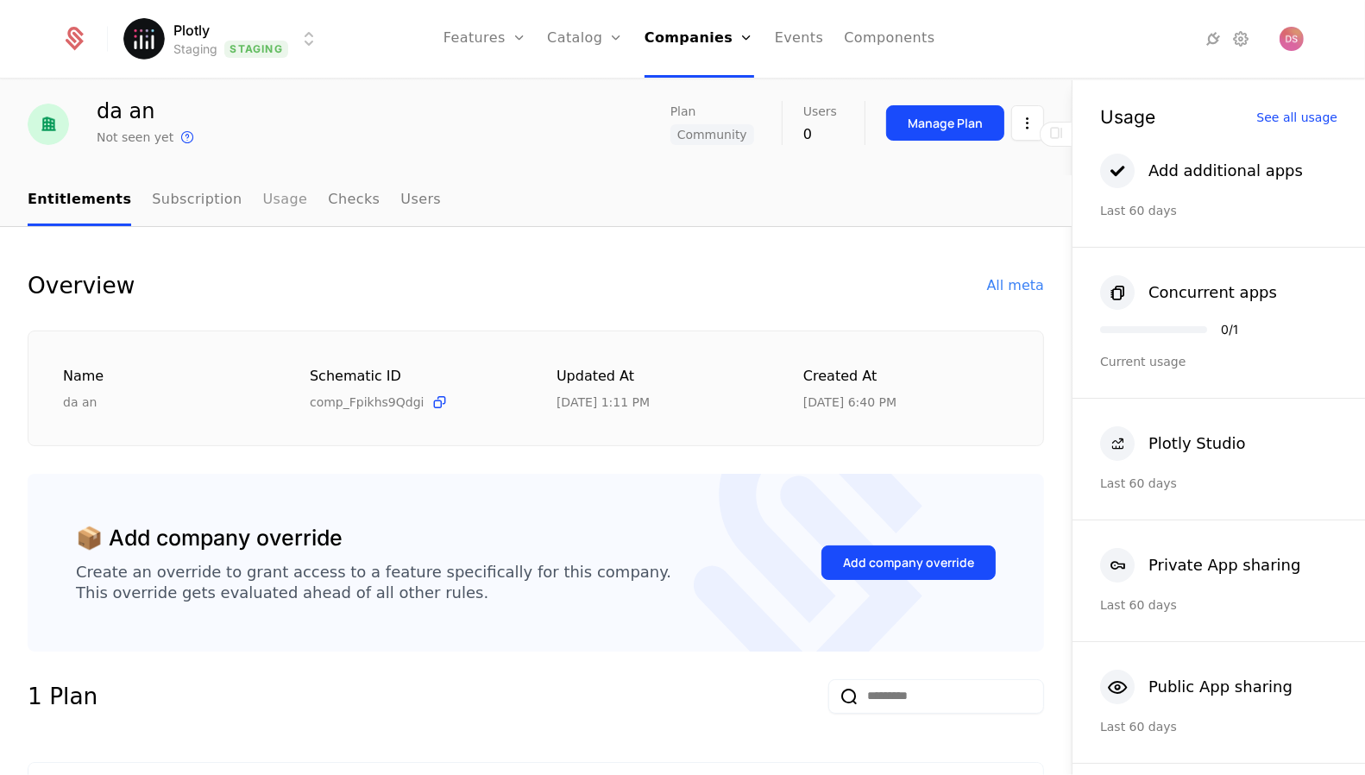
click at [277, 189] on link "Usage" at bounding box center [285, 200] width 45 height 51
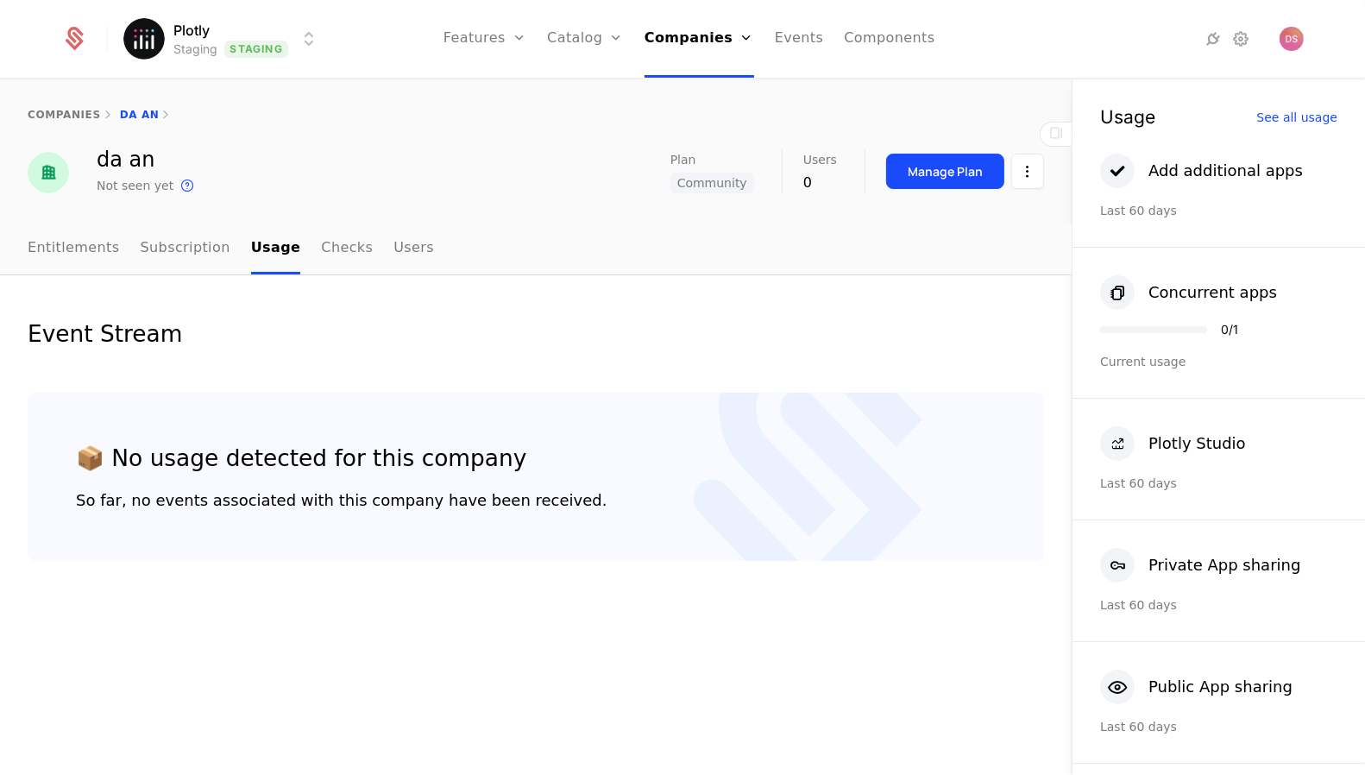
click at [1045, 162] on div "da an Not seen yet This is the date a track or identify event associated with t…" at bounding box center [535, 172] width 1071 height 47
click at [1037, 166] on html "Plotly Staging Staging Features Features Flags Catalog Plans Add Ons Configurat…" at bounding box center [682, 387] width 1365 height 775
click at [994, 210] on div "Edit company" at bounding box center [952, 222] width 121 height 24
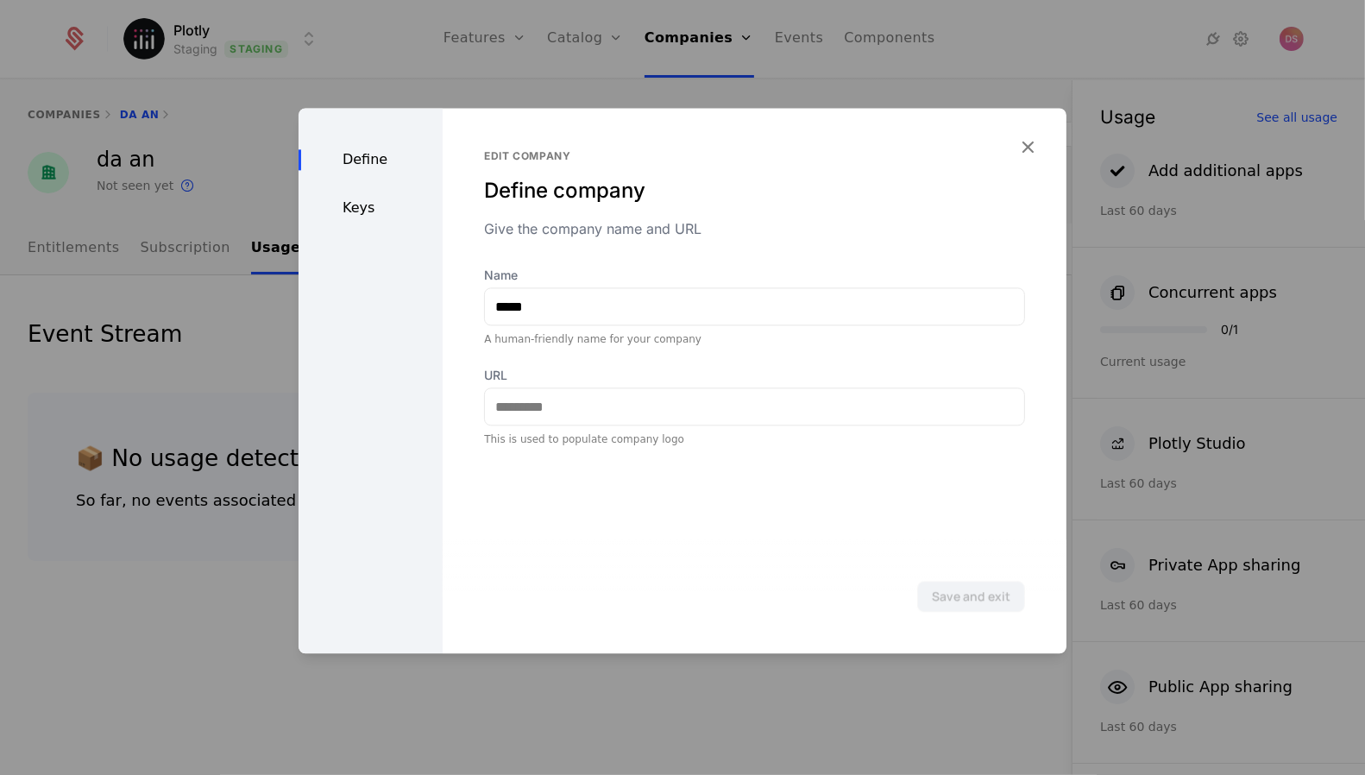
click at [384, 216] on div "Keys" at bounding box center [370, 208] width 144 height 21
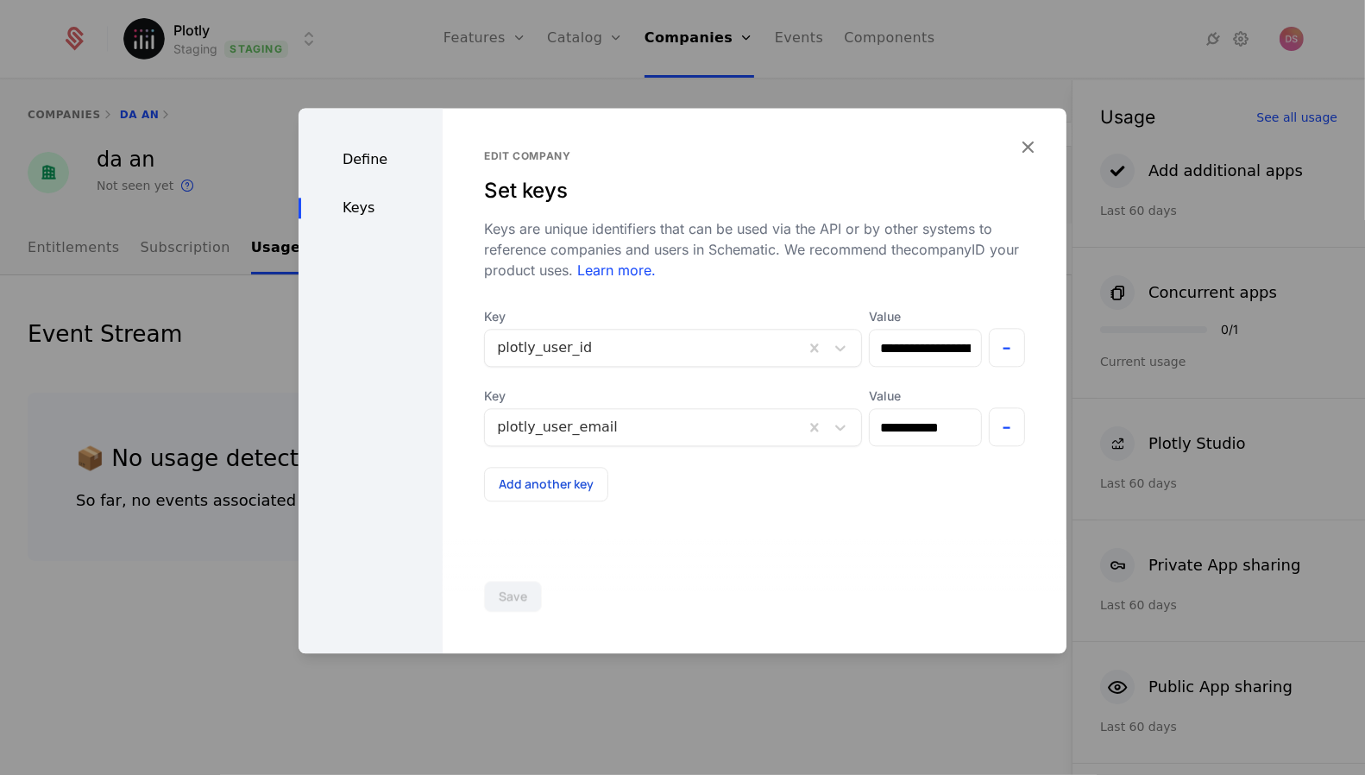
click at [757, 63] on div at bounding box center [682, 387] width 1365 height 775
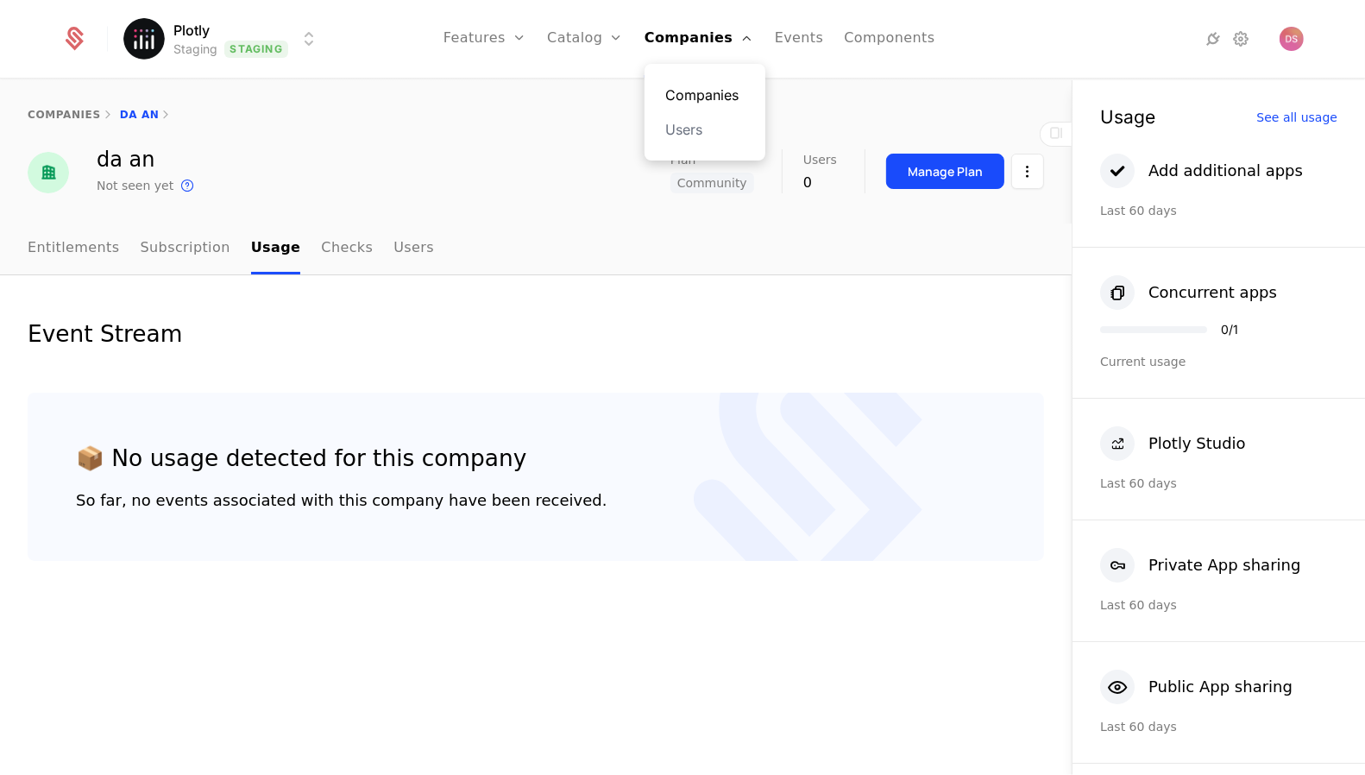
click at [713, 89] on link "Companies" at bounding box center [704, 95] width 79 height 21
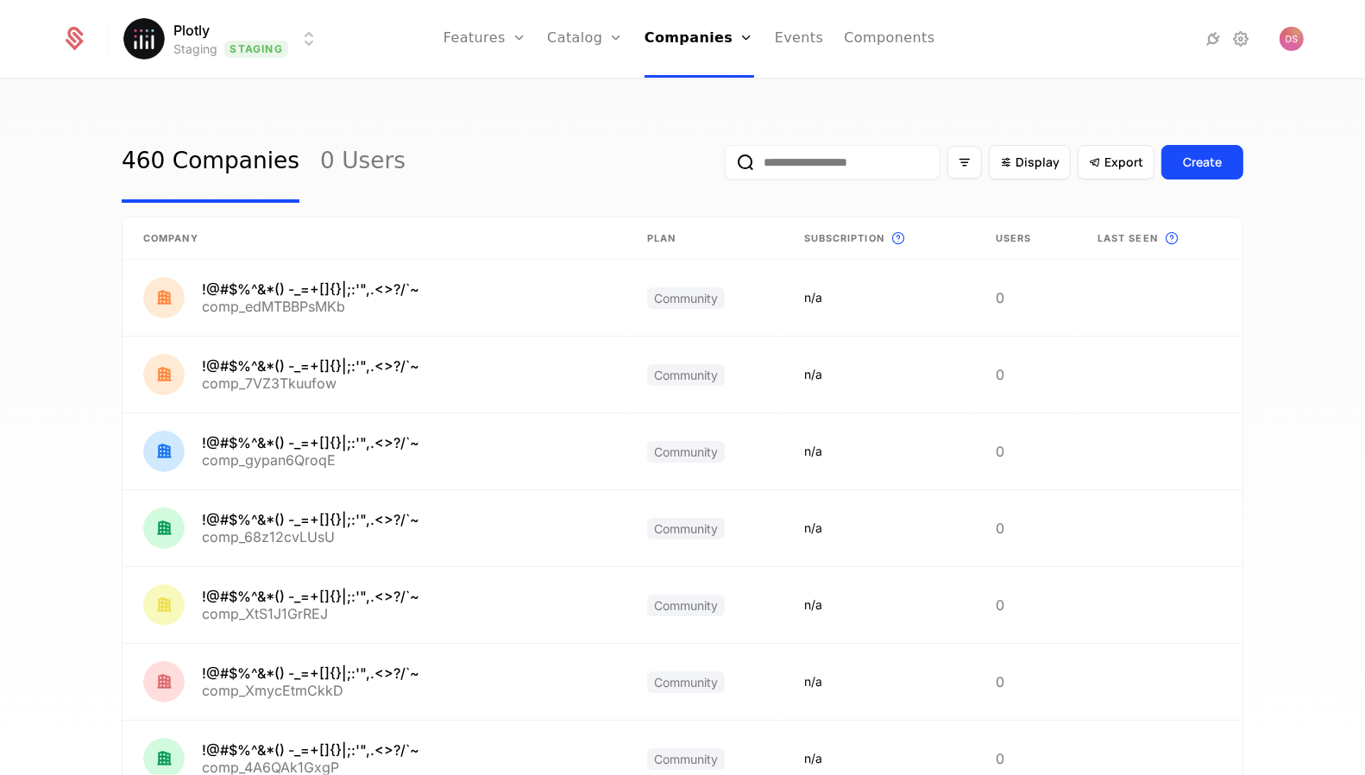
click at [828, 173] on input "email" at bounding box center [833, 162] width 216 height 35
paste input "**********"
type input "**********"
click at [266, 53] on html "Plotly Staging Staging Features Features Flags Catalog Plans Add Ons Configurat…" at bounding box center [682, 387] width 1365 height 775
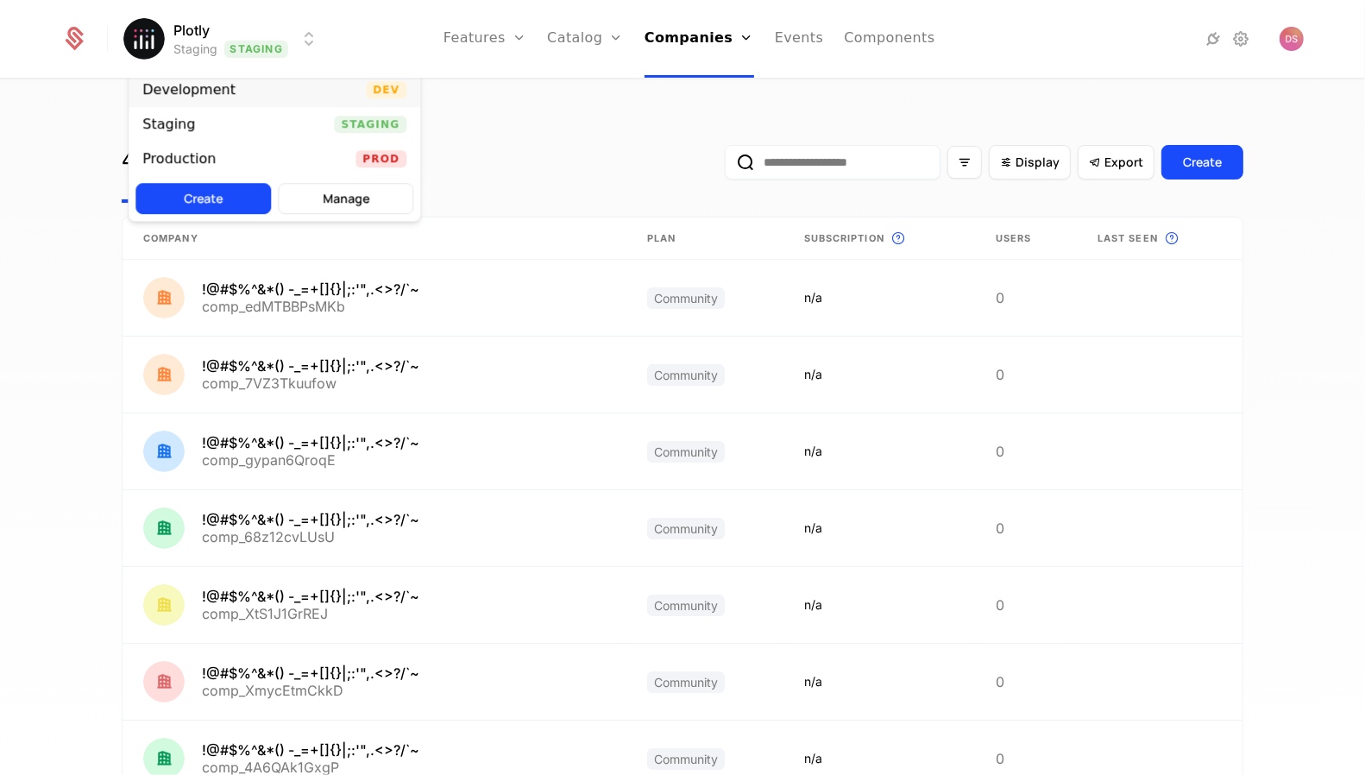
click at [263, 93] on div "Development Dev" at bounding box center [275, 89] width 292 height 35
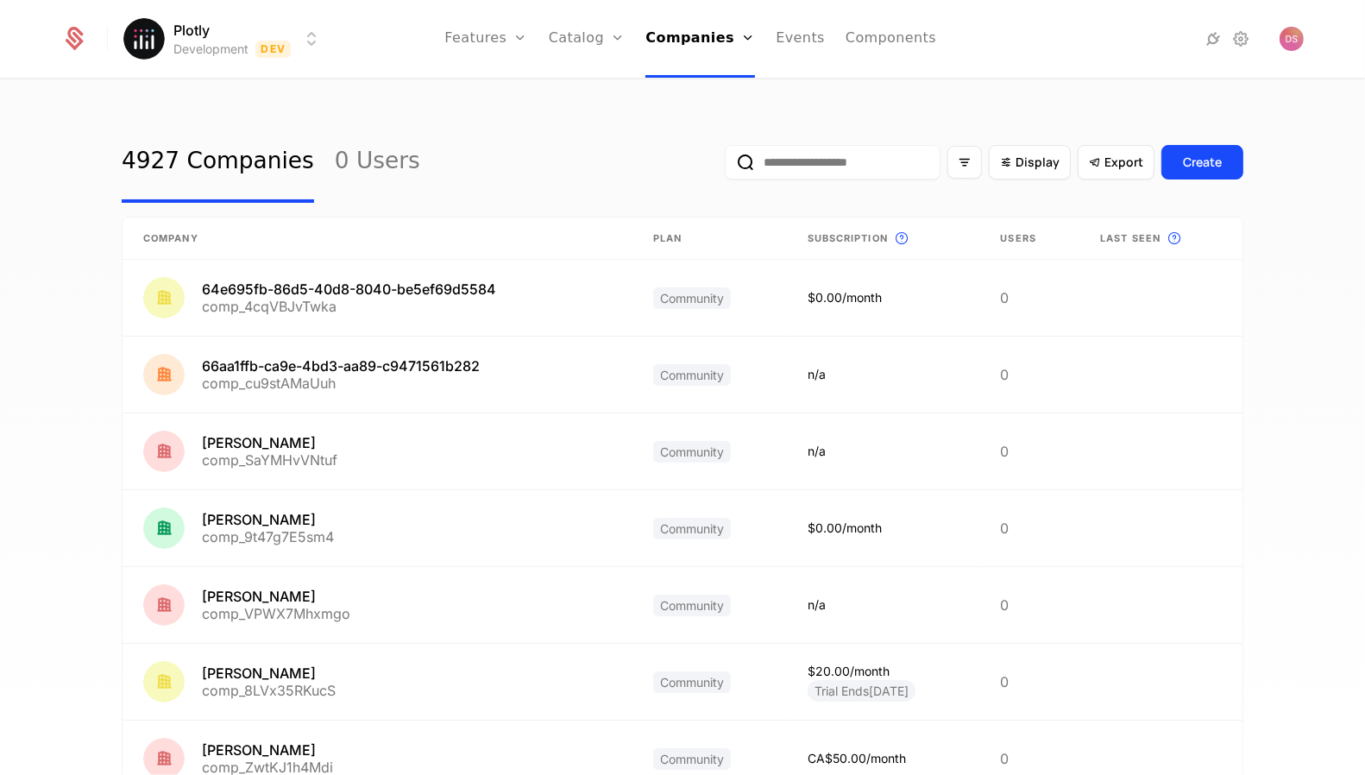
click at [258, 55] on html "Plotly Development Dev Features Features Flags Catalog Plans Add Ons Configurat…" at bounding box center [682, 387] width 1365 height 775
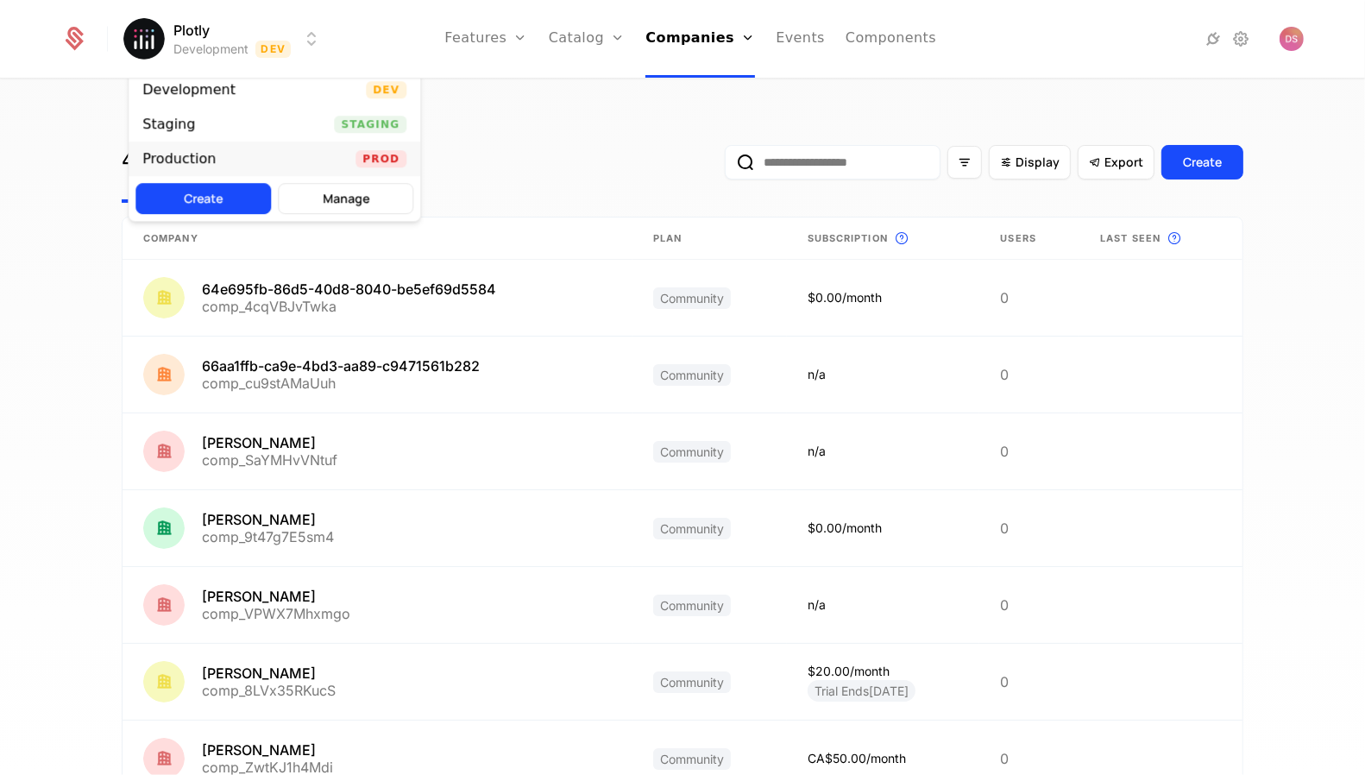
click at [275, 147] on div "Production Prod" at bounding box center [275, 158] width 292 height 35
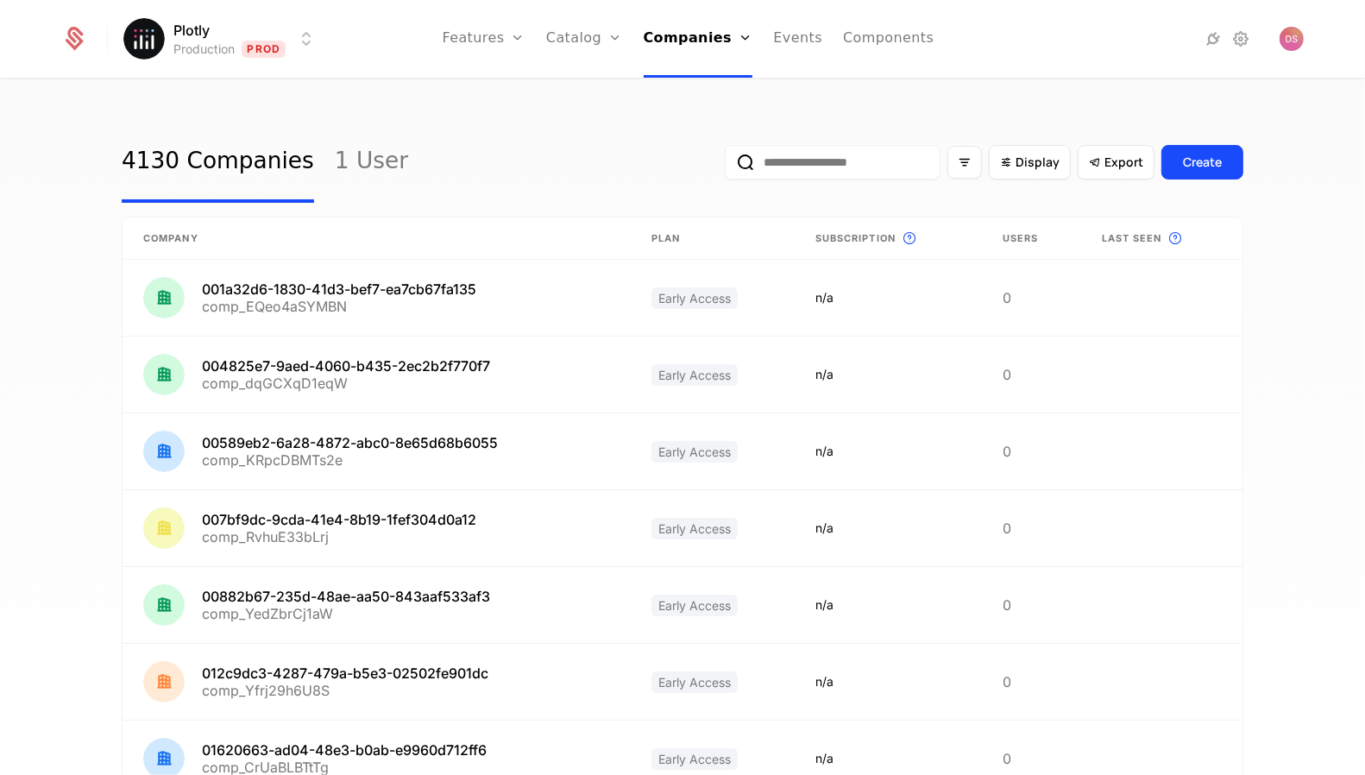
click at [819, 144] on div "Display Export Create" at bounding box center [984, 162] width 518 height 81
click at [819, 151] on input "email" at bounding box center [833, 162] width 216 height 35
paste input "**********"
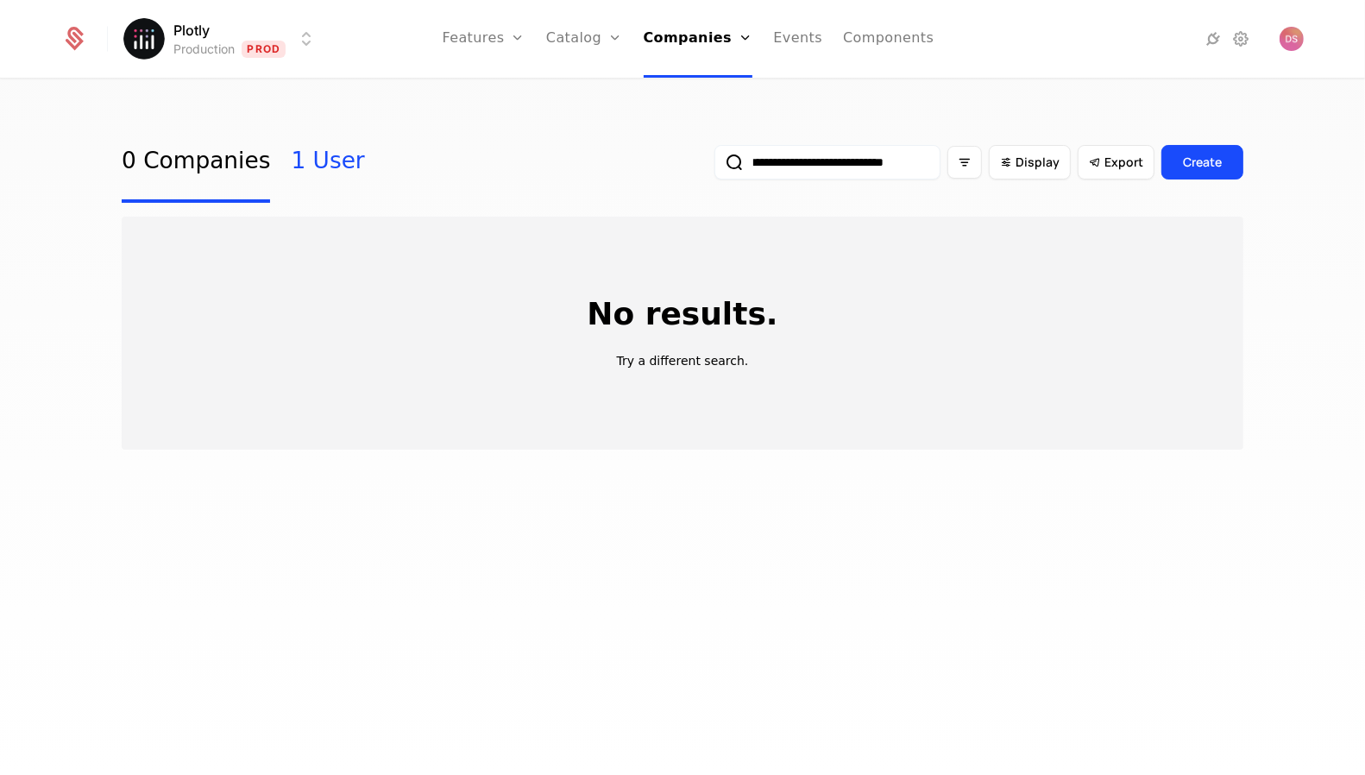
type input "**********"
click at [304, 174] on link "1 User" at bounding box center [327, 162] width 73 height 81
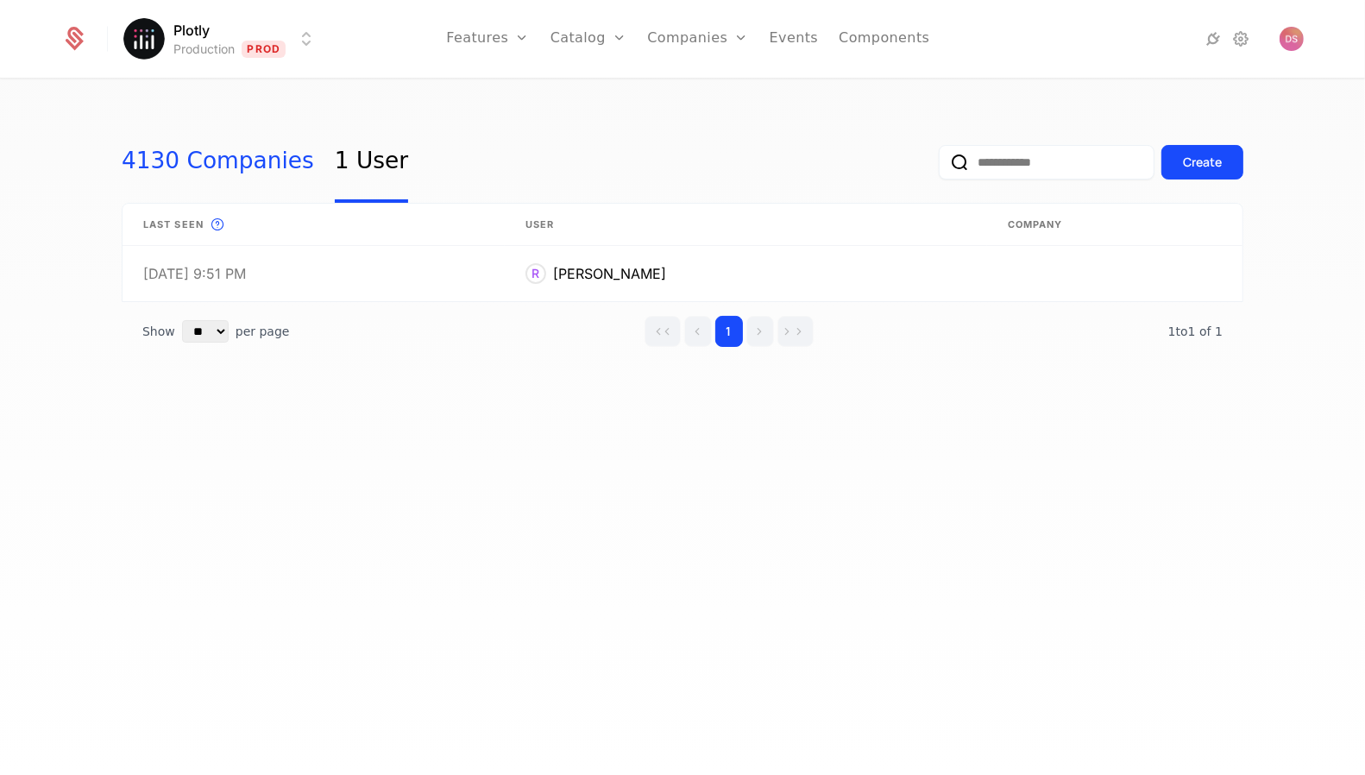
click at [236, 159] on link "4130 Companies" at bounding box center [218, 162] width 192 height 81
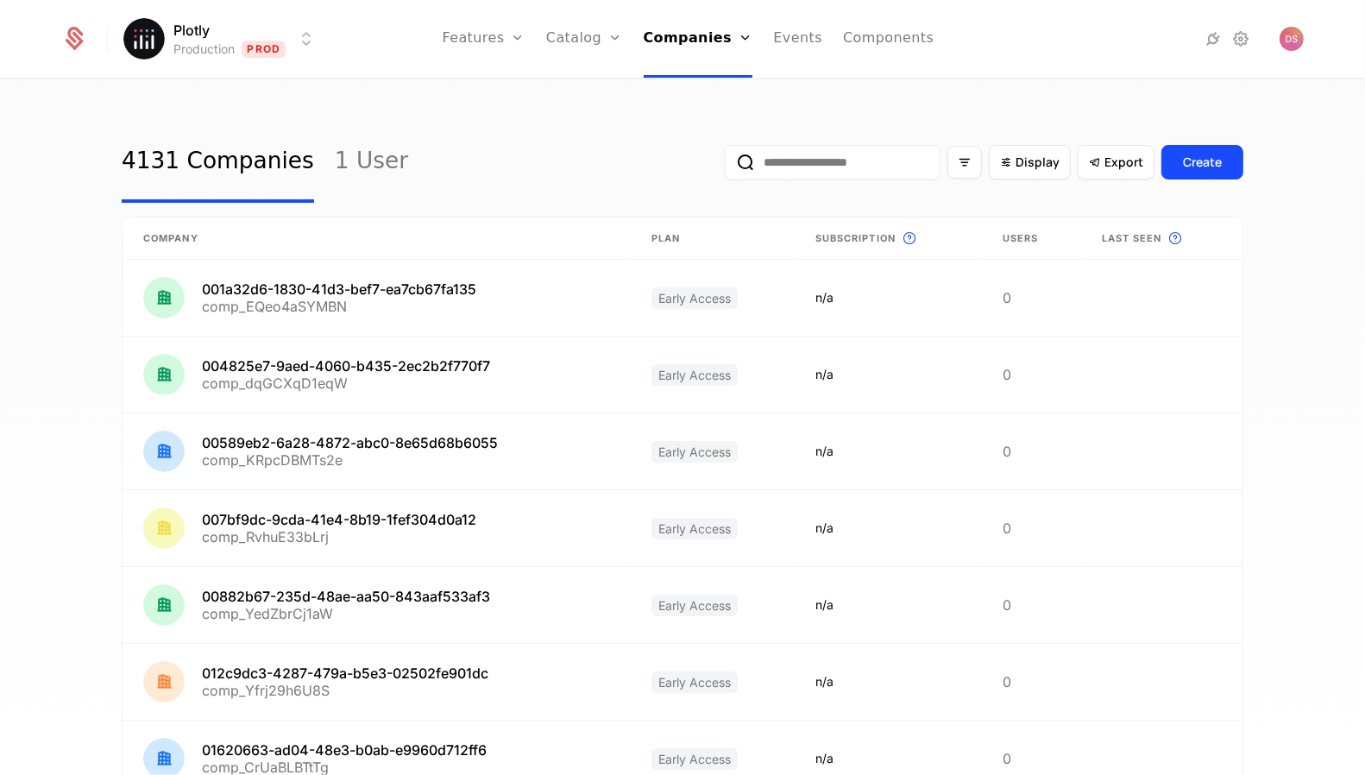
click at [807, 158] on input "email" at bounding box center [833, 162] width 216 height 35
paste input "**********"
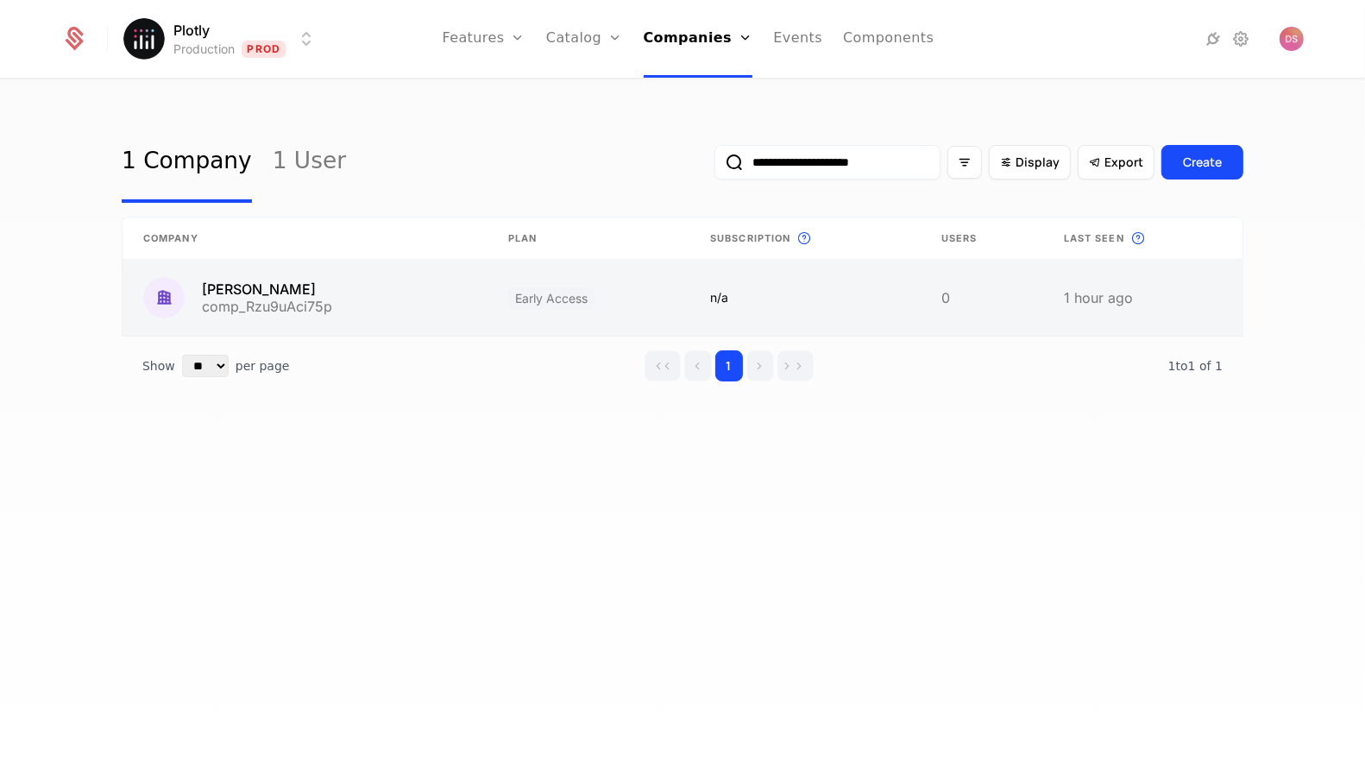
type input "**********"
click at [361, 304] on link at bounding box center [304, 298] width 365 height 76
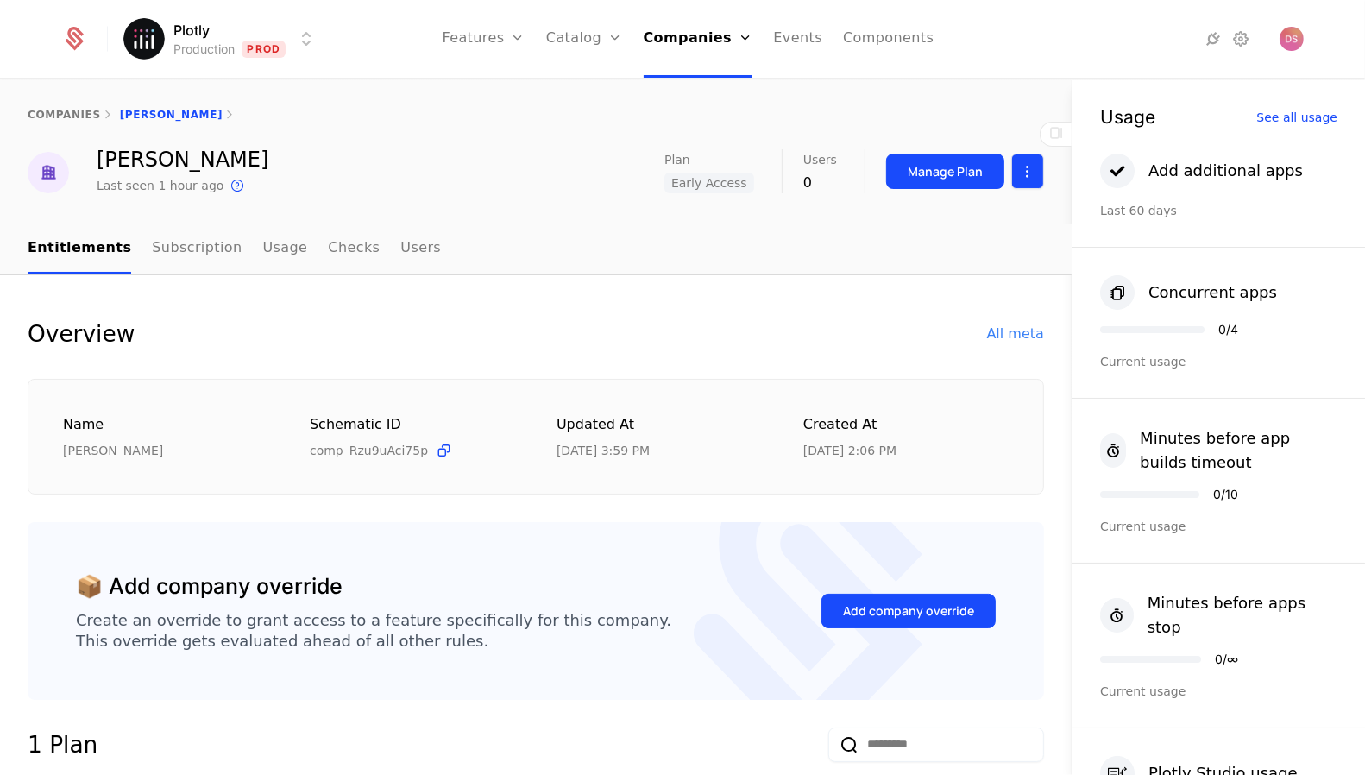
click at [1029, 182] on html "Plotly Production Prod Features Features Flags Catalog Plans Add Ons Configurat…" at bounding box center [682, 387] width 1365 height 775
click at [987, 213] on div "Edit company" at bounding box center [952, 222] width 121 height 24
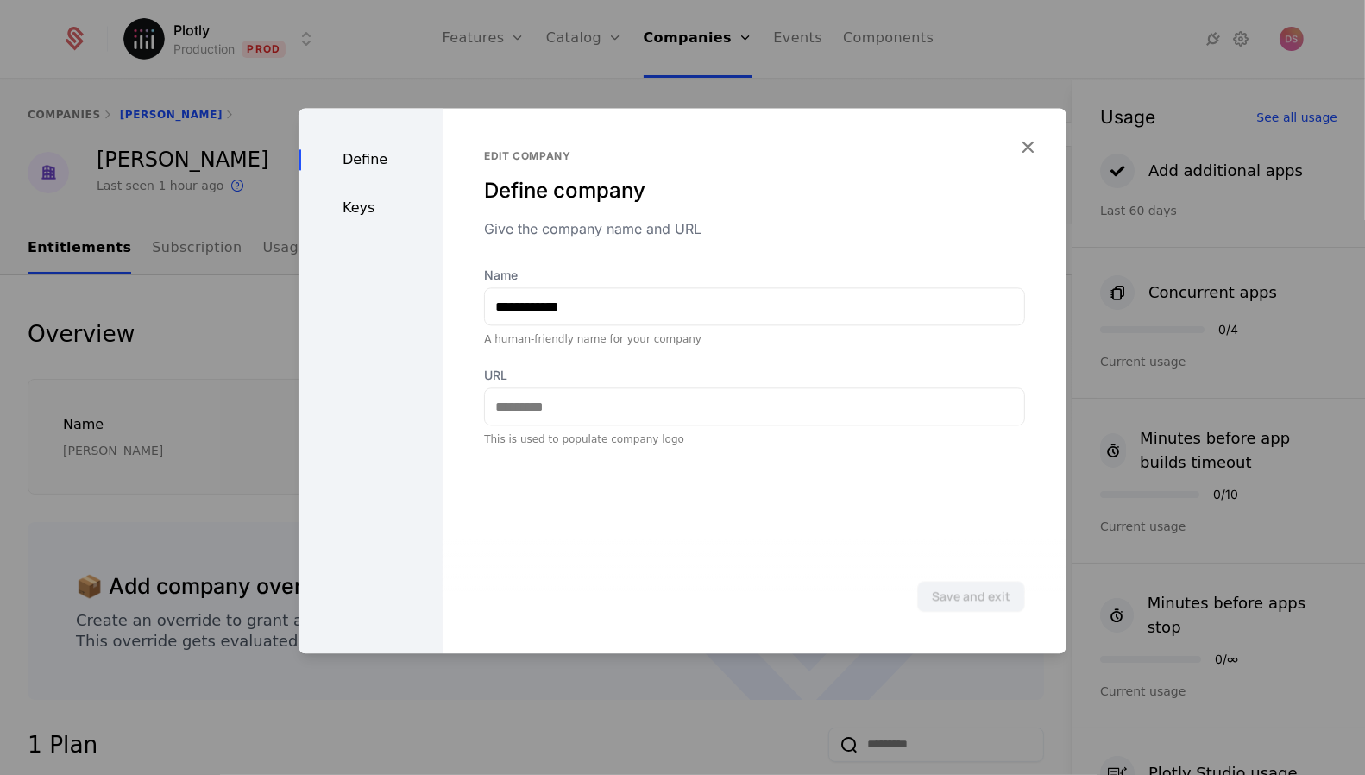
click at [368, 217] on div "Keys" at bounding box center [370, 208] width 144 height 21
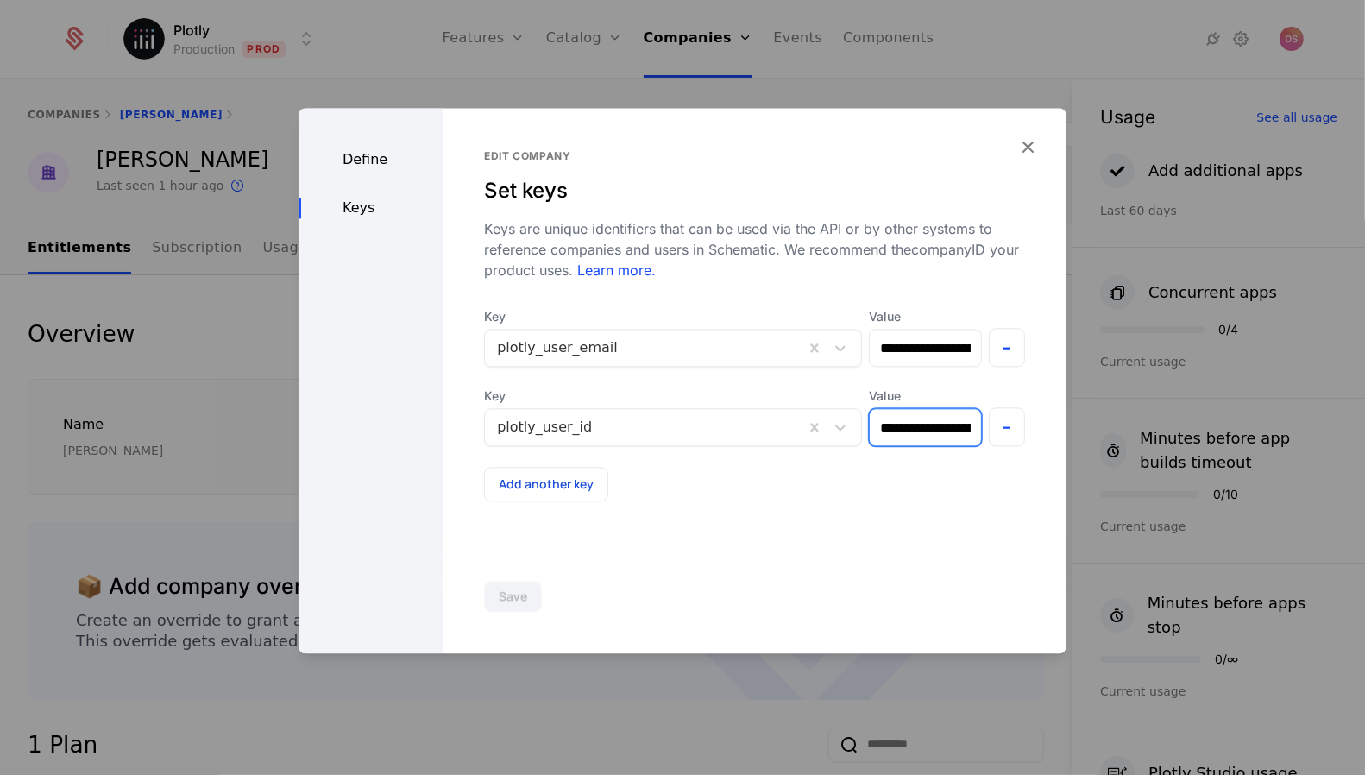
click at [907, 432] on input "**********" at bounding box center [924, 427] width 110 height 36
click at [768, 63] on div at bounding box center [682, 387] width 1365 height 775
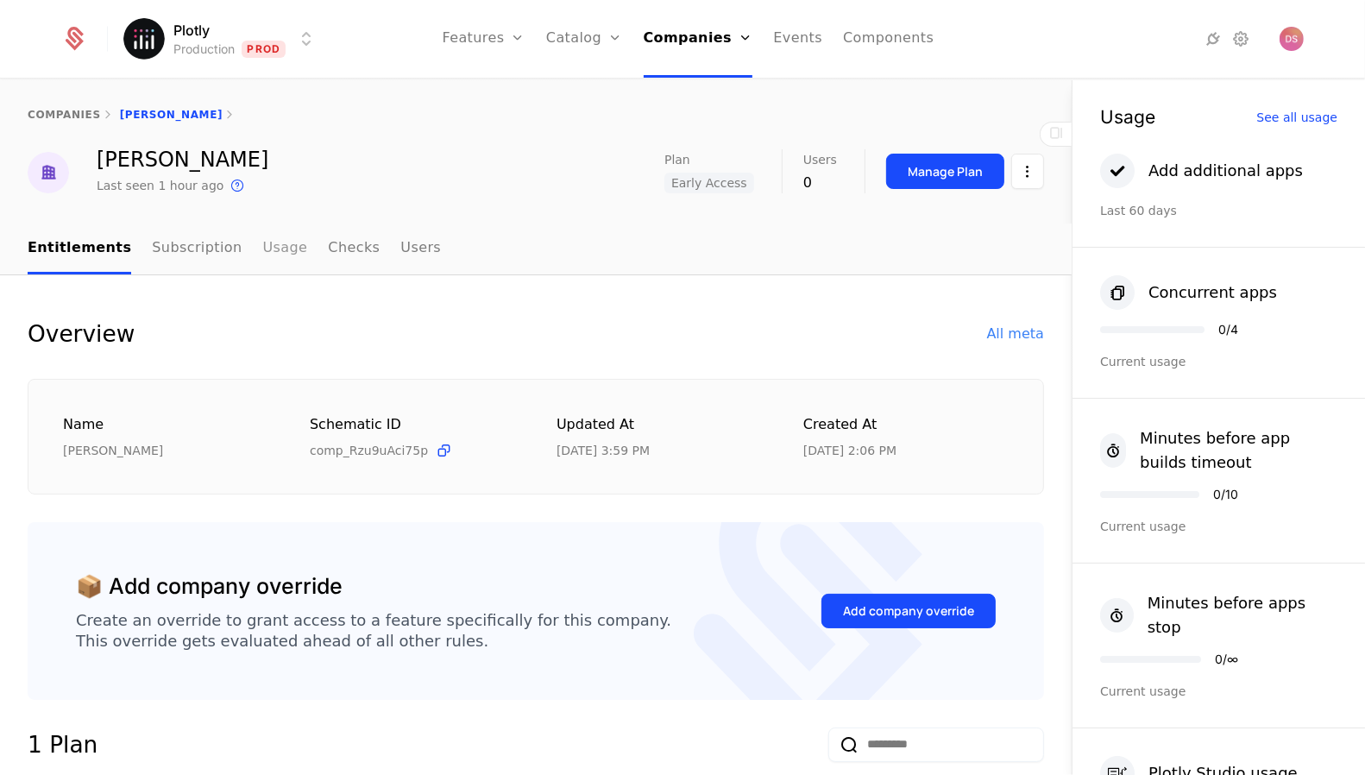
click at [263, 246] on link "Usage" at bounding box center [285, 248] width 45 height 51
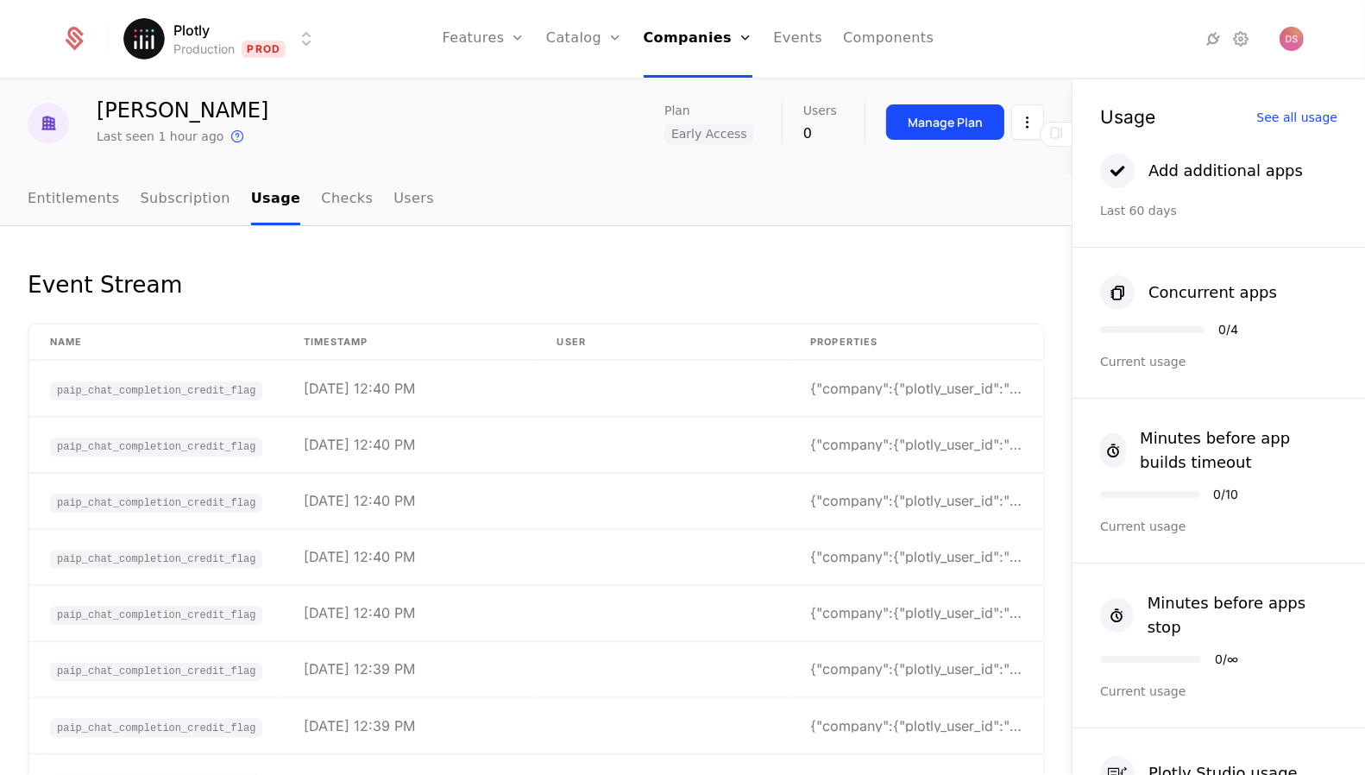
scroll to position [63, 0]
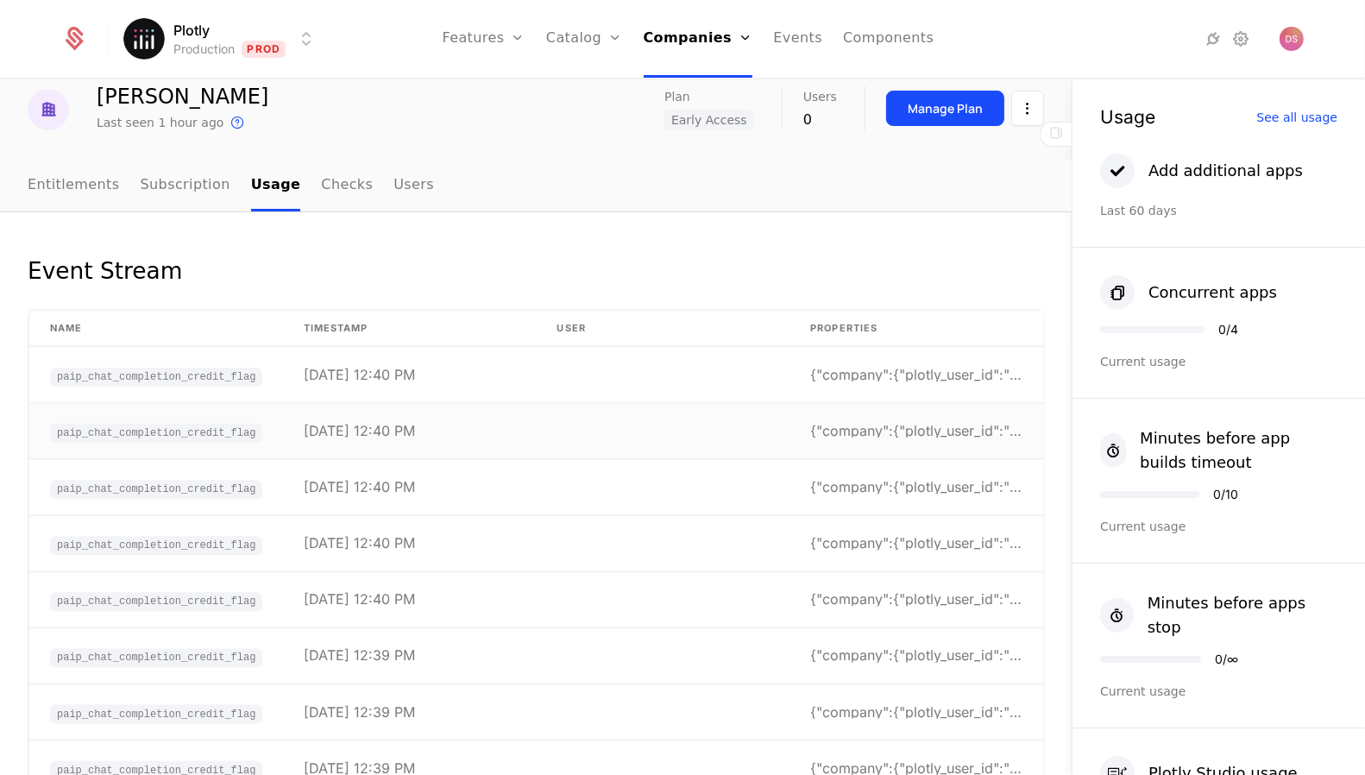
click at [499, 426] on td "8/18/25, 12:40 PM" at bounding box center [410, 431] width 254 height 56
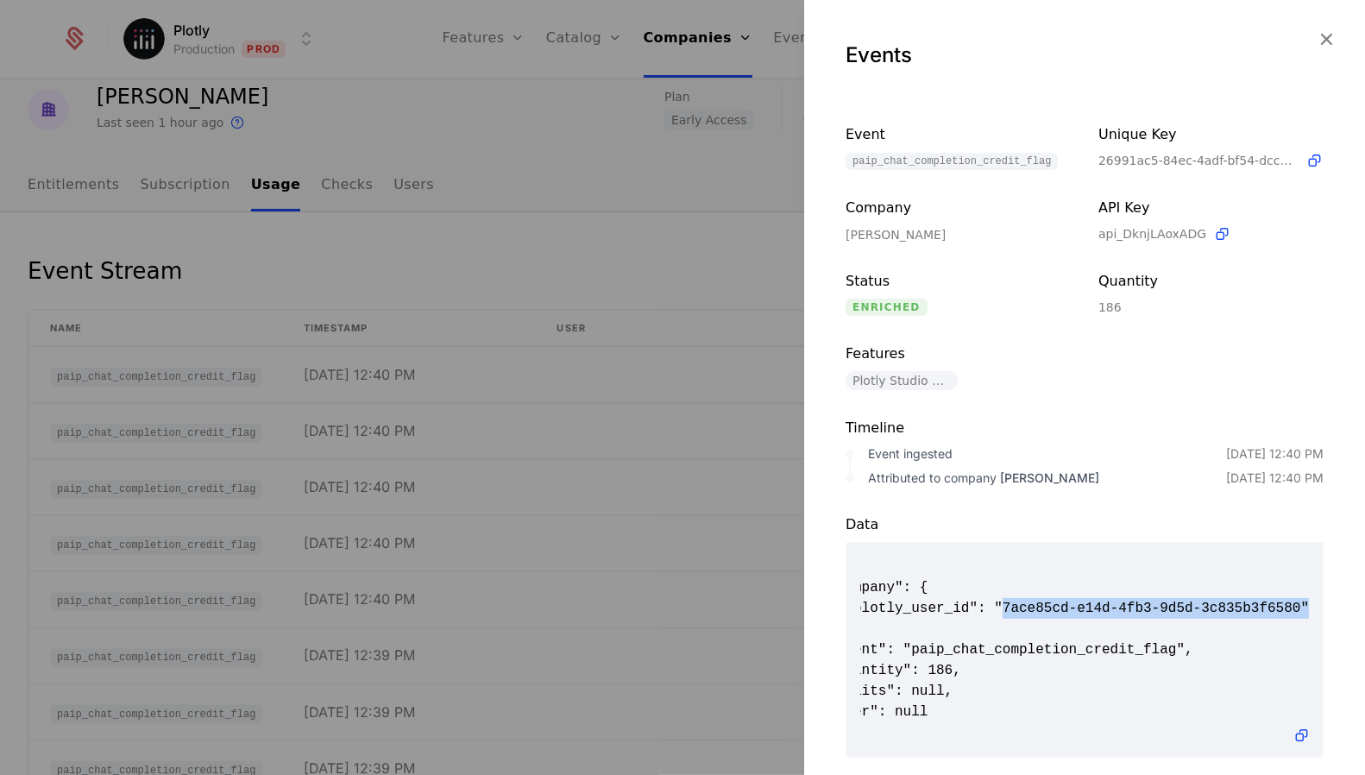
scroll to position [0, 1]
drag, startPoint x: 1051, startPoint y: 607, endPoint x: 1302, endPoint y: 606, distance: 251.9
click at [1302, 606] on span "{ "company": { "plotly_user_id": "7ace85cd-e14d-4fb3-9d5d-3c835b3f6580" }, "eve…" at bounding box center [1083, 649] width 449 height 186
copy span "7ace85cd-e14d-4fb3-9d5d-3c835b3f6580"
click at [450, 362] on div at bounding box center [682, 387] width 1365 height 775
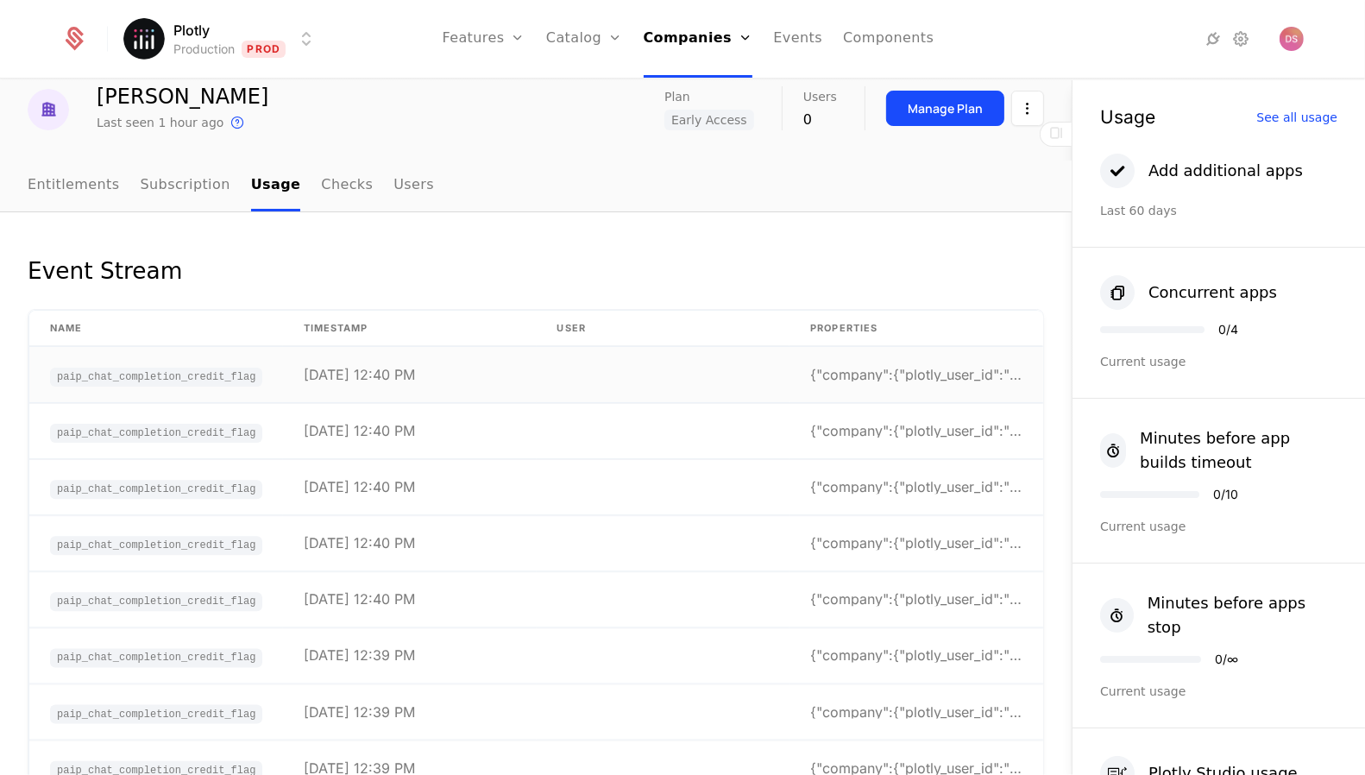
click at [451, 370] on td "8/18/25, 12:40 PM" at bounding box center [410, 375] width 254 height 56
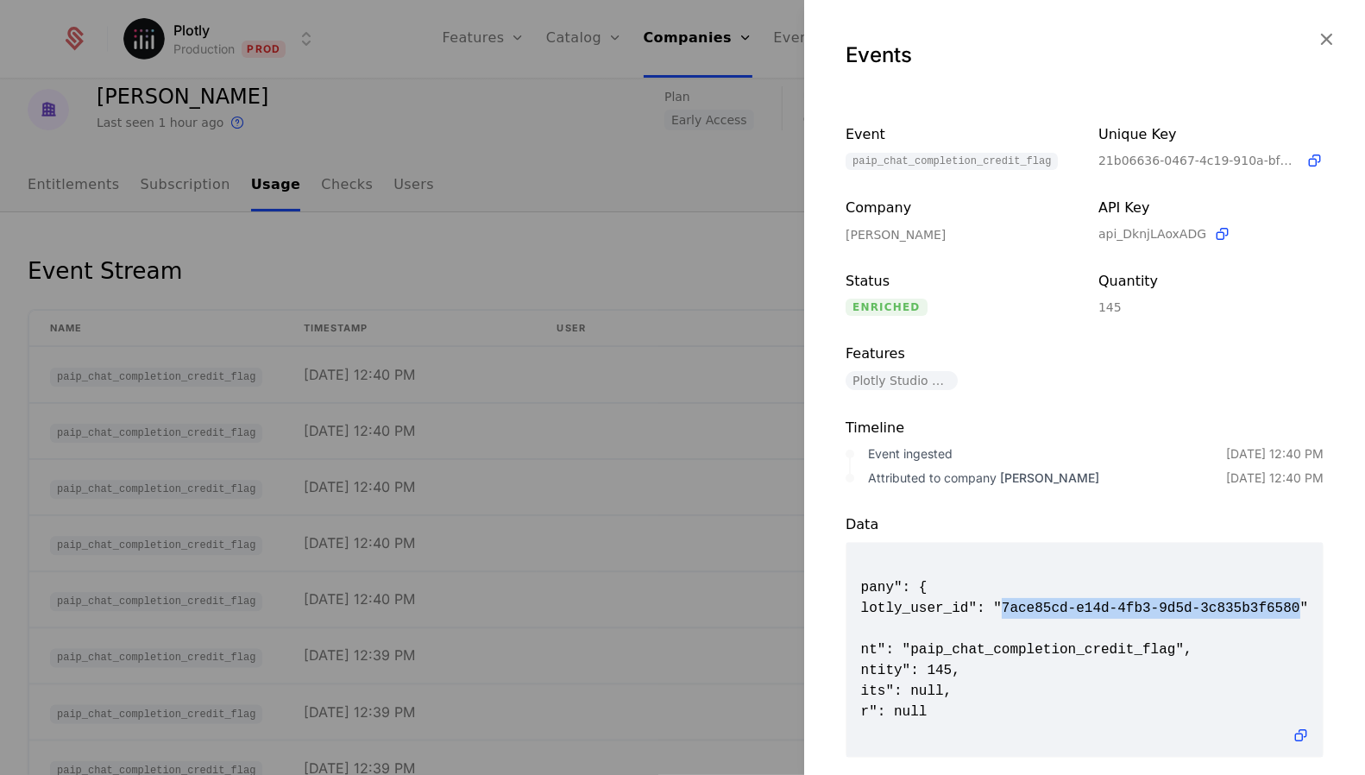
drag, startPoint x: 1048, startPoint y: 602, endPoint x: 1302, endPoint y: 601, distance: 254.5
click at [1302, 602] on span "{ "company": { "plotly_user_id": "7ace85cd-e14d-4fb3-9d5d-3c835b3f6580" }, "eve…" at bounding box center [1083, 649] width 449 height 186
copy span "7ace85cd-e14d-4fb3-9d5d-3c835b3f6580"
click at [641, 317] on div at bounding box center [682, 387] width 1365 height 775
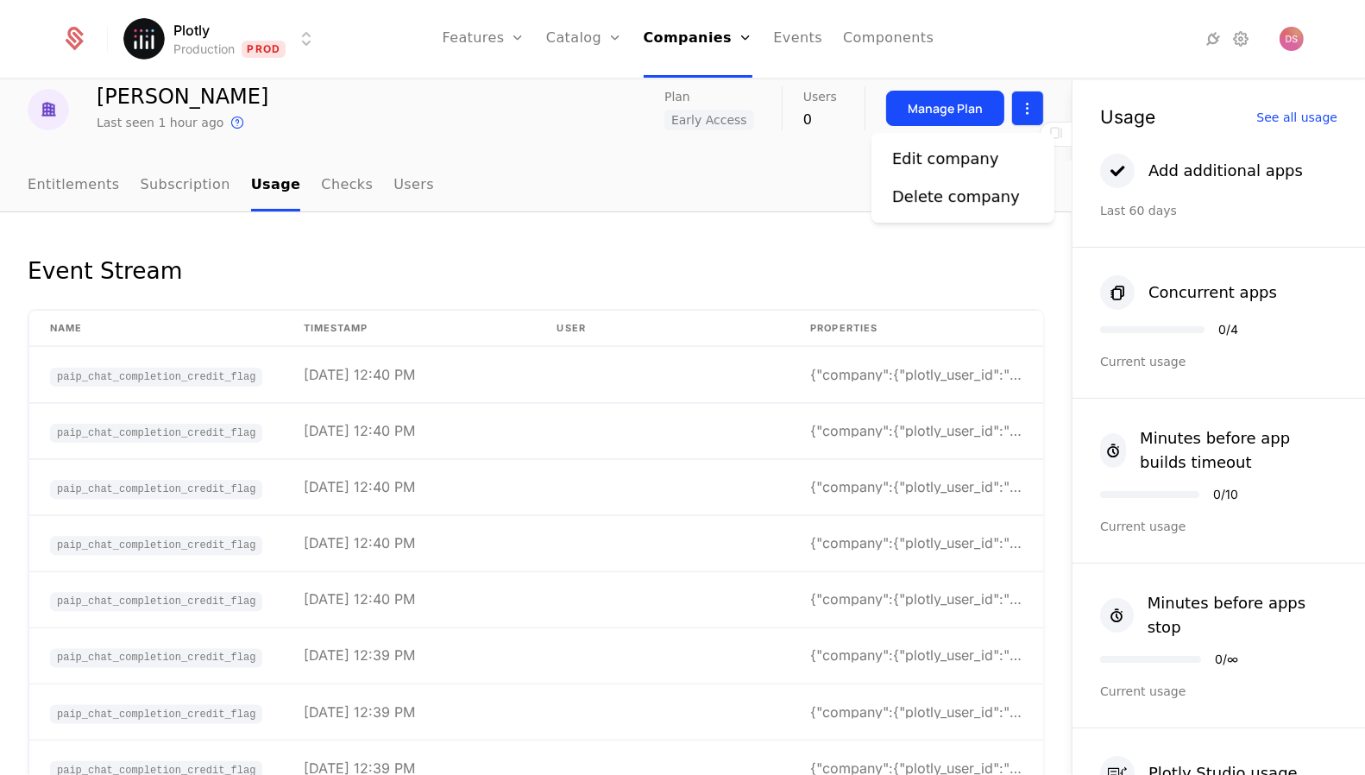
click at [1020, 116] on html "Plotly Production Prod Features Features Flags Catalog Plans Add Ons Configurat…" at bounding box center [682, 387] width 1365 height 775
click at [984, 164] on div "Edit company" at bounding box center [945, 159] width 107 height 24
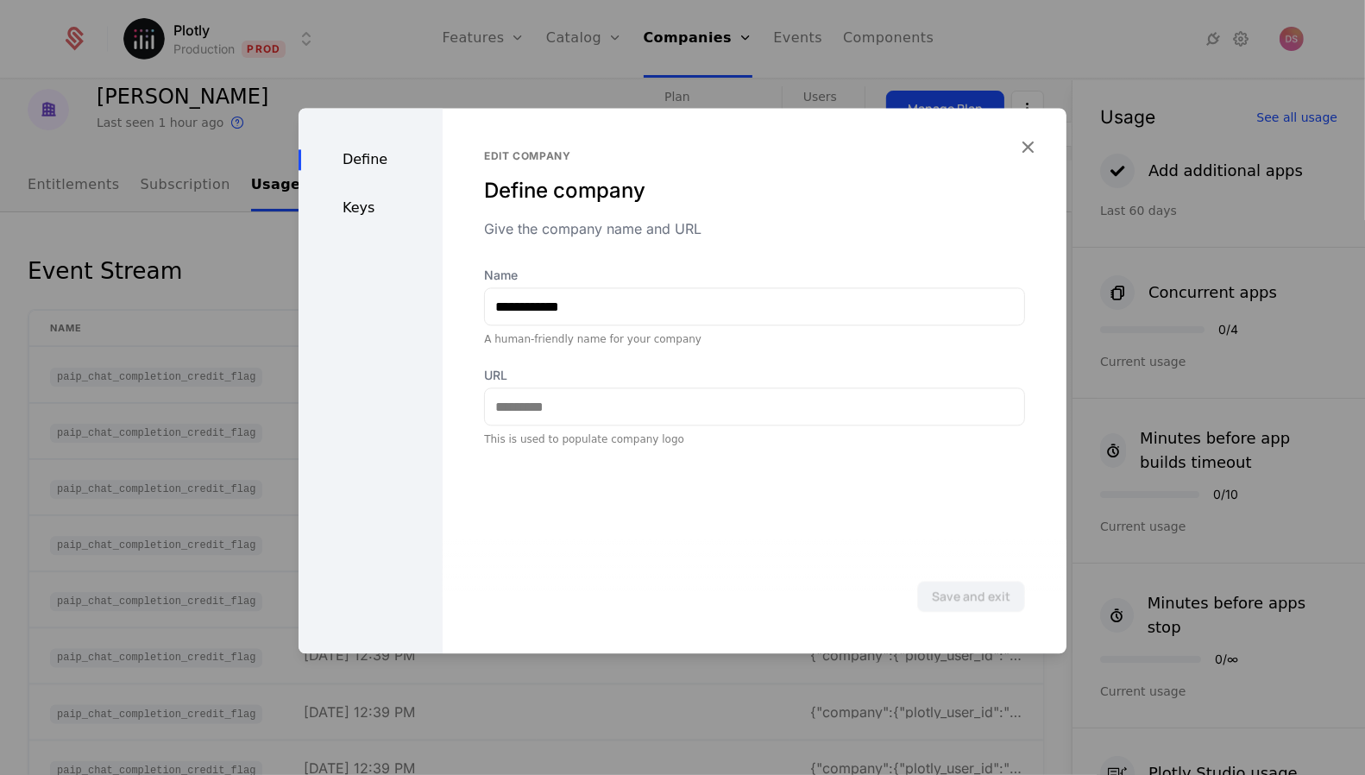
click at [367, 207] on div "Keys" at bounding box center [370, 208] width 144 height 21
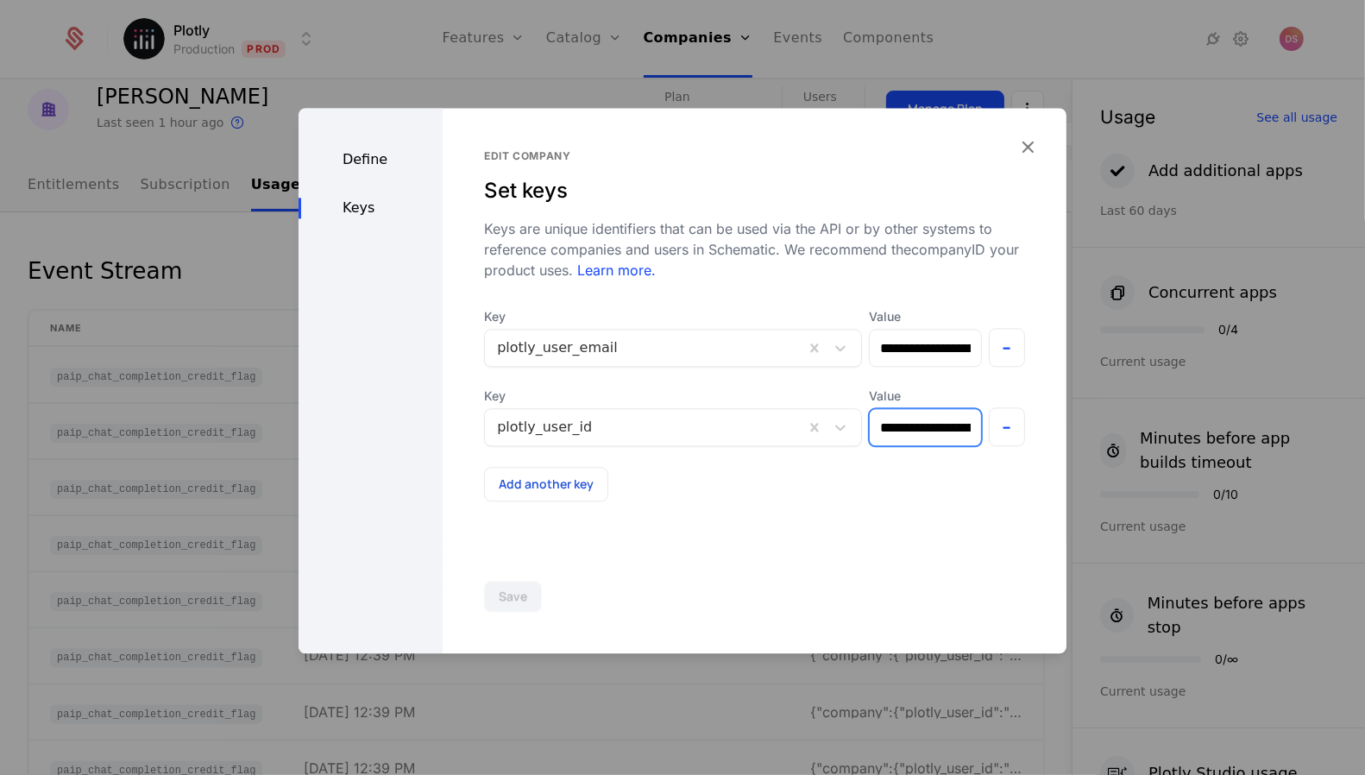
click at [938, 430] on input "**********" at bounding box center [924, 427] width 110 height 36
click at [229, 374] on div at bounding box center [682, 387] width 1365 height 775
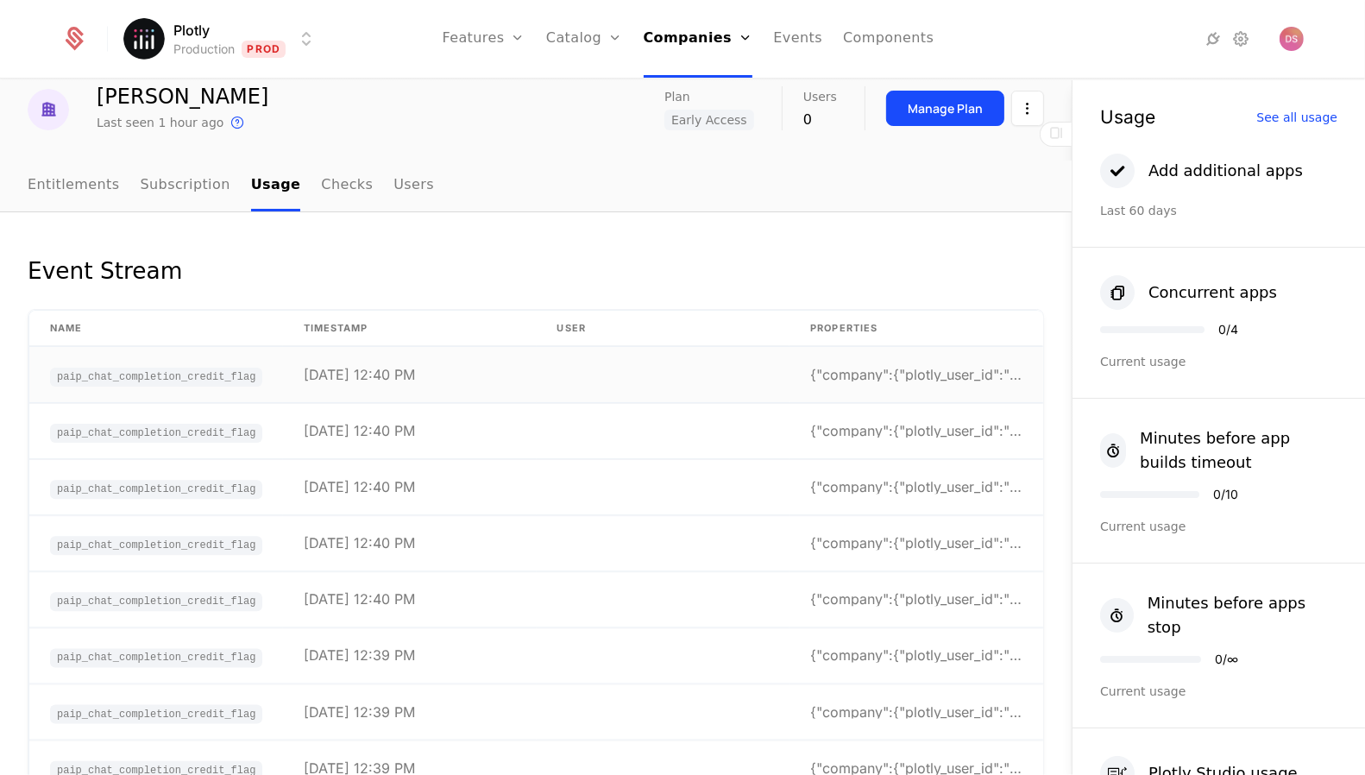
click at [259, 370] on span "paip_chat_completion_credit_flag" at bounding box center [156, 376] width 212 height 19
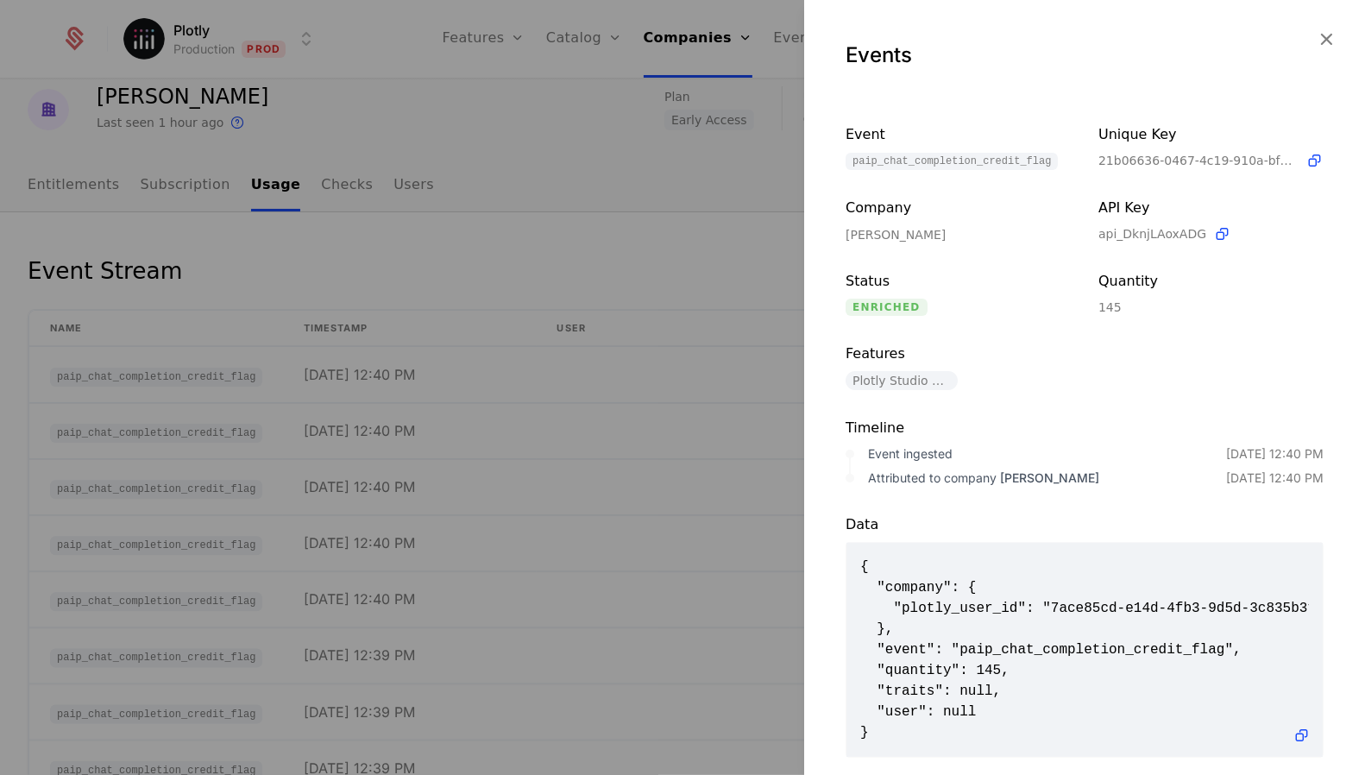
scroll to position [0, 41]
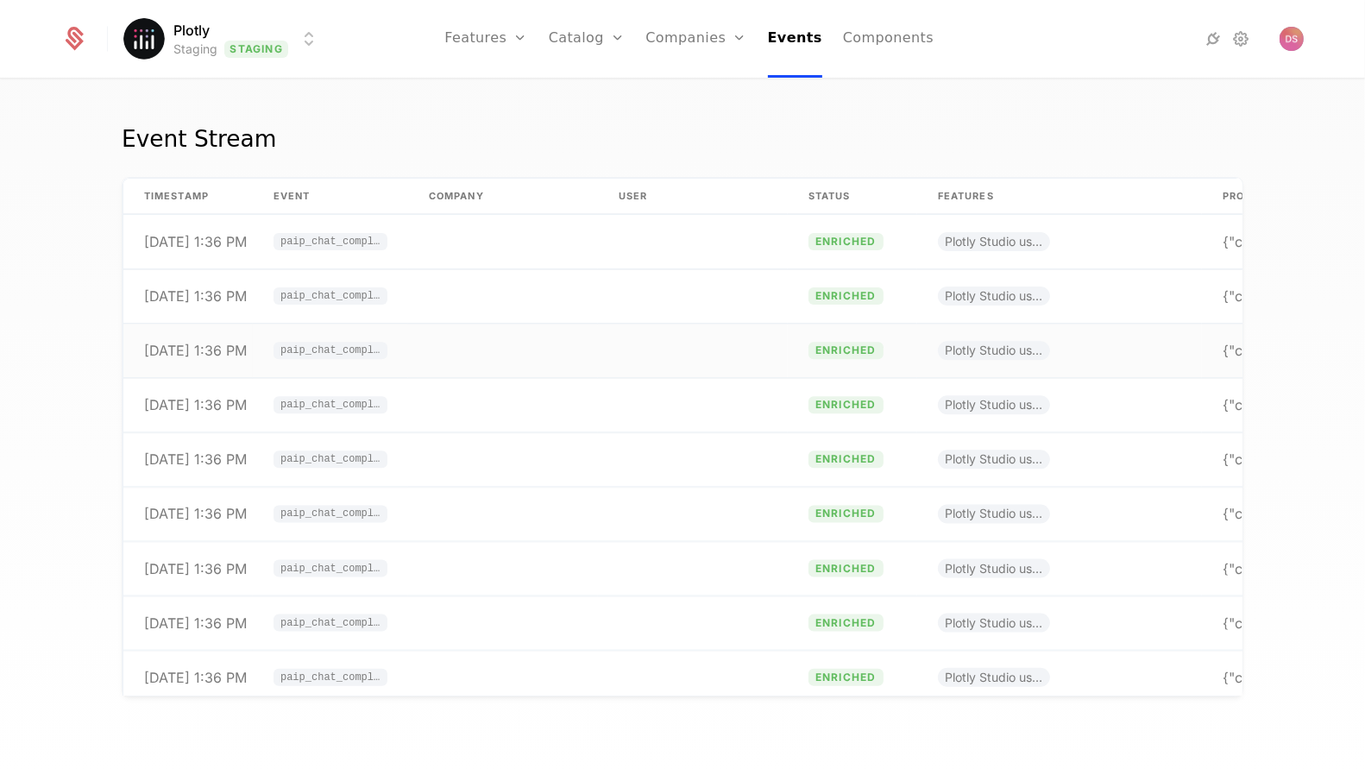
click at [515, 342] on td at bounding box center [503, 350] width 190 height 54
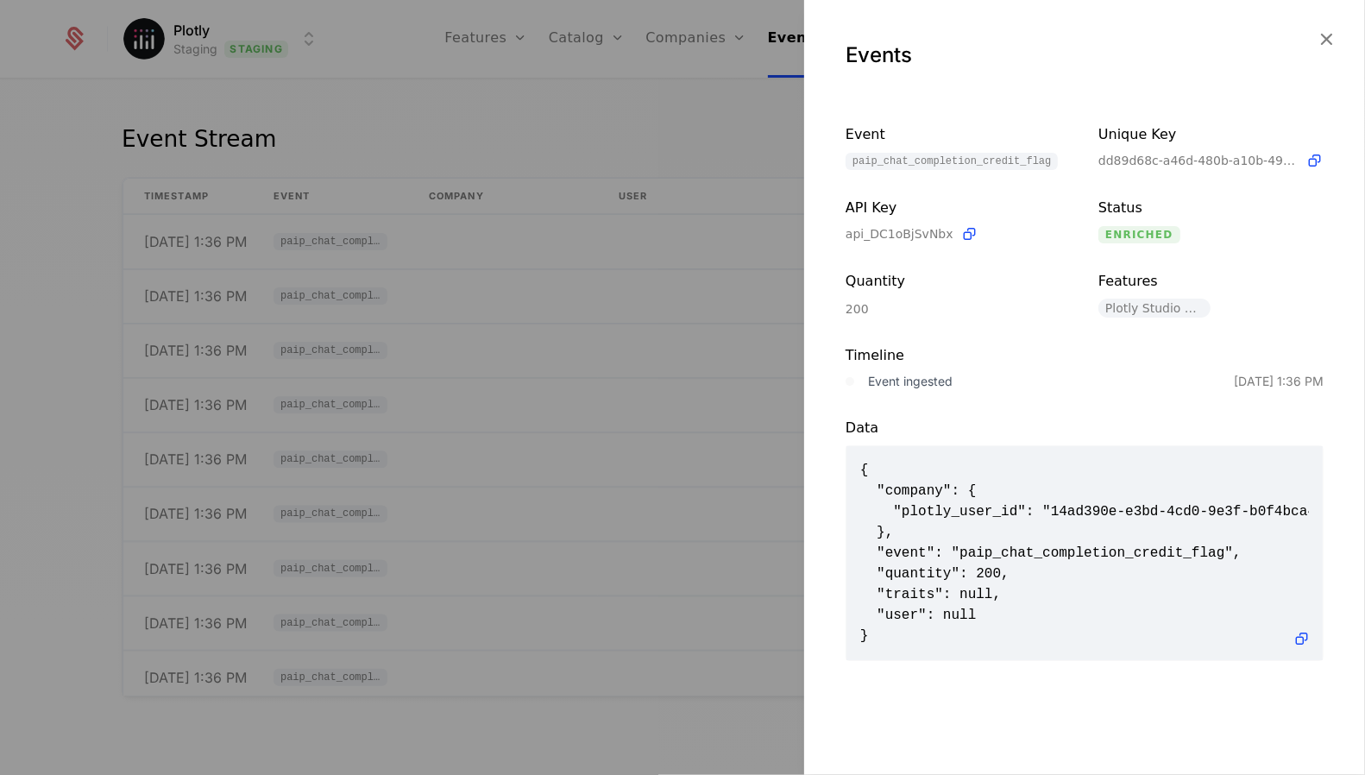
click at [582, 371] on div at bounding box center [682, 387] width 1365 height 775
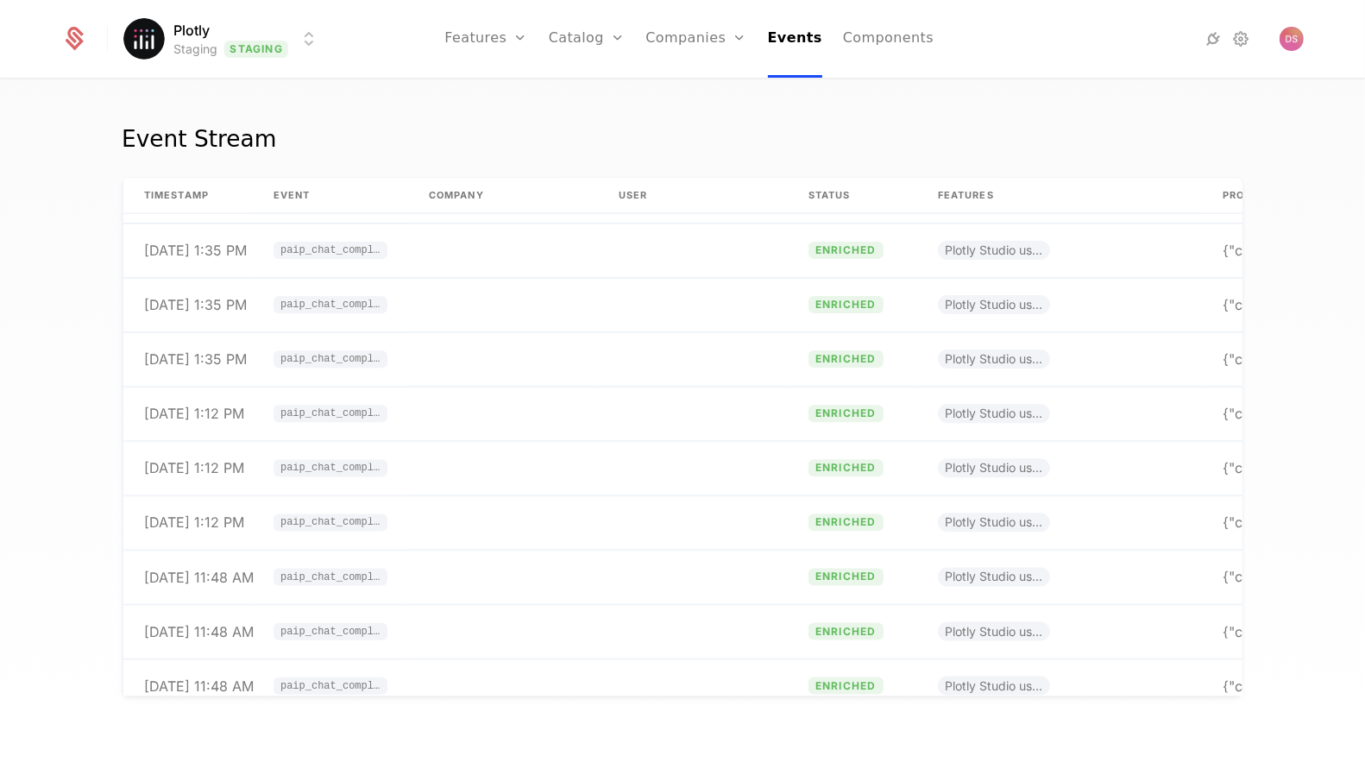
scroll to position [1138, 0]
click at [562, 398] on td at bounding box center [503, 410] width 190 height 54
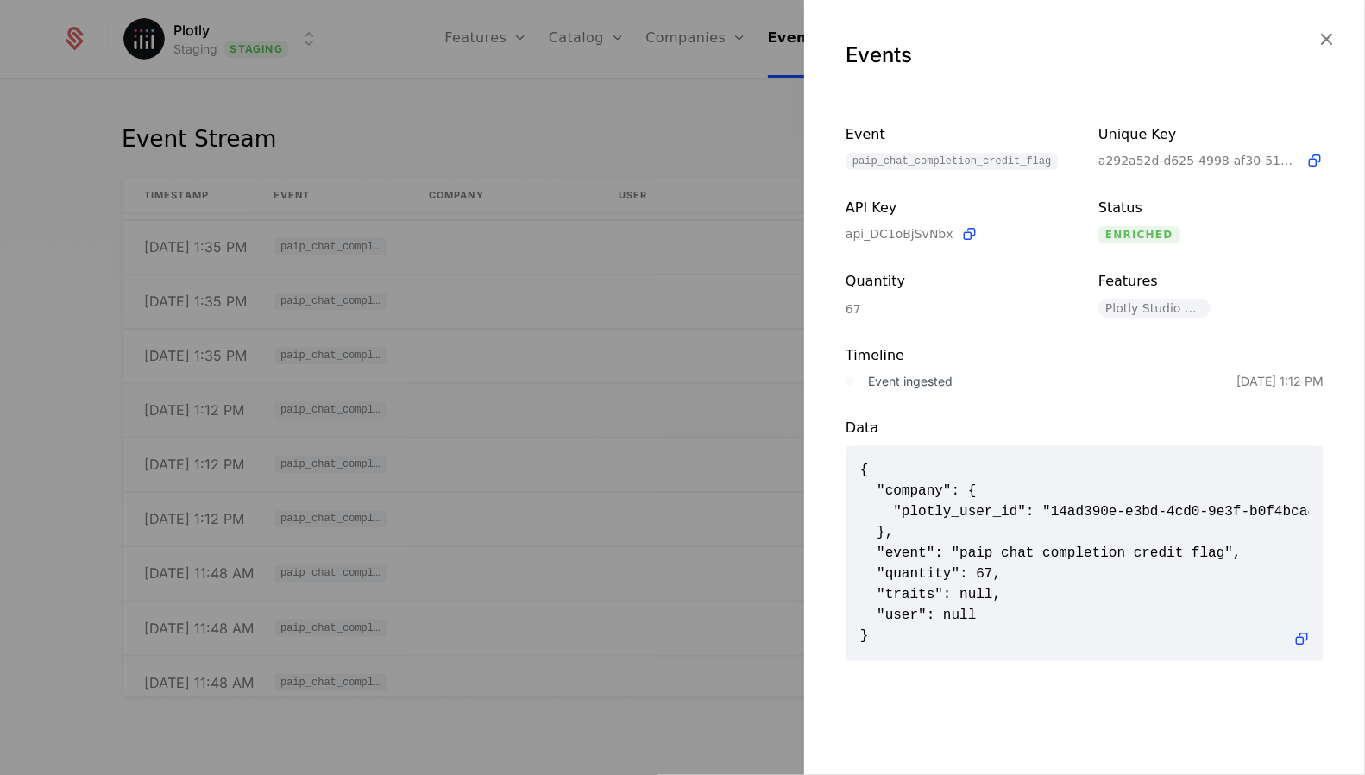
click at [562, 398] on div at bounding box center [682, 387] width 1365 height 775
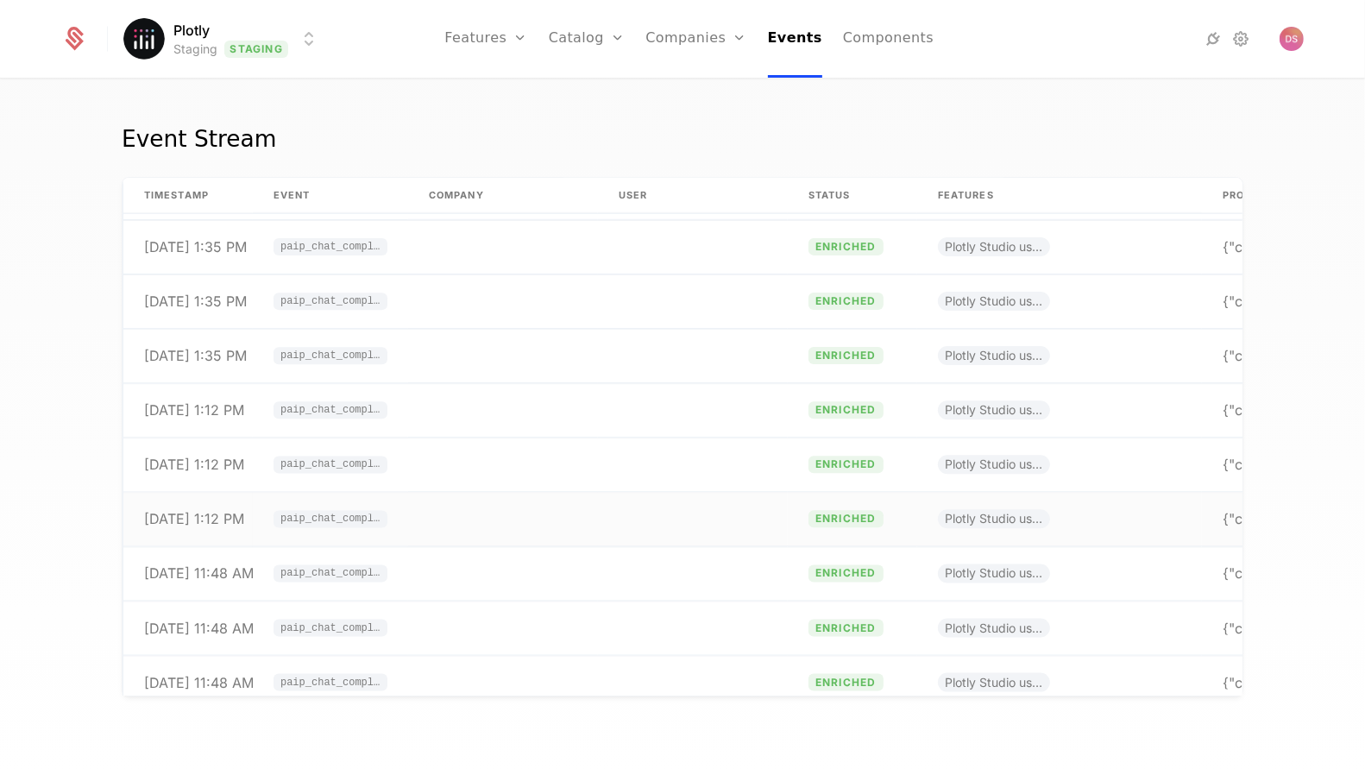
click at [559, 502] on td at bounding box center [503, 520] width 190 height 54
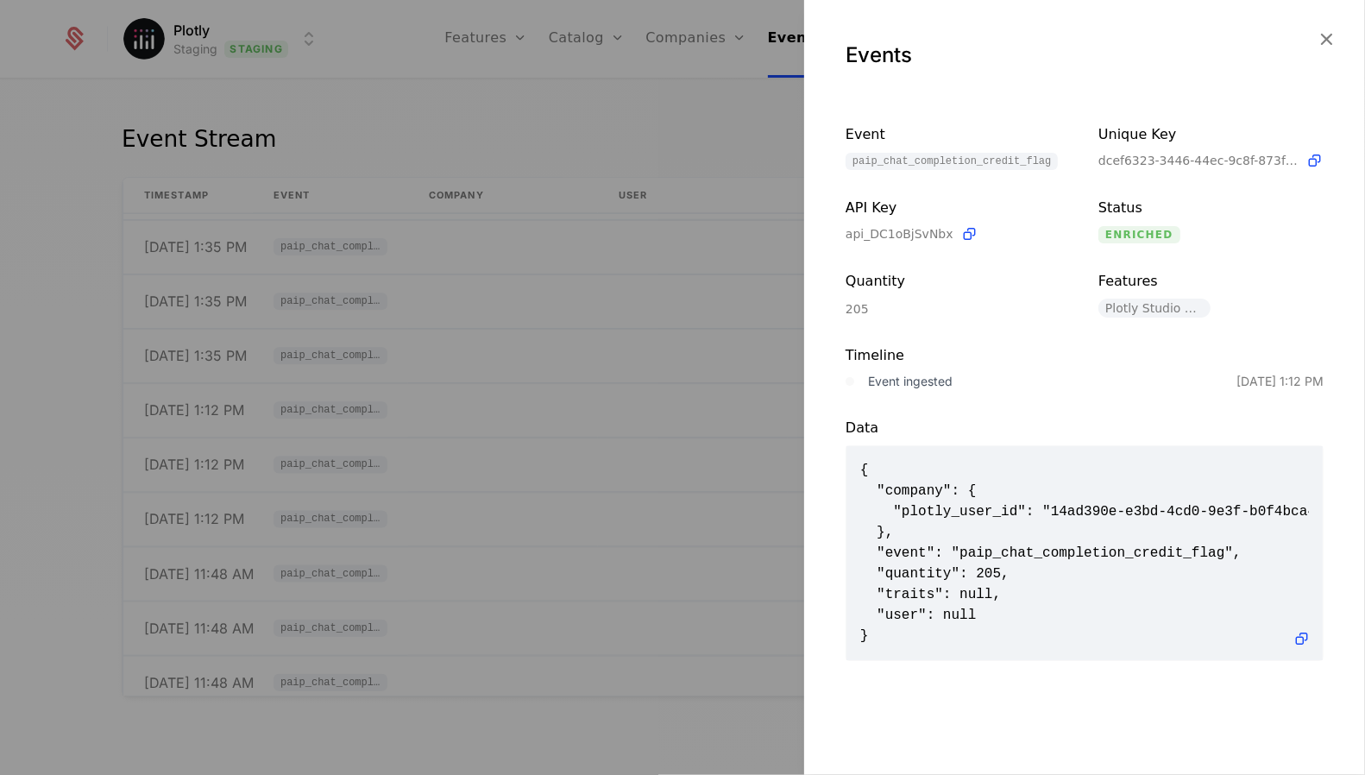
click at [572, 443] on div at bounding box center [682, 387] width 1365 height 775
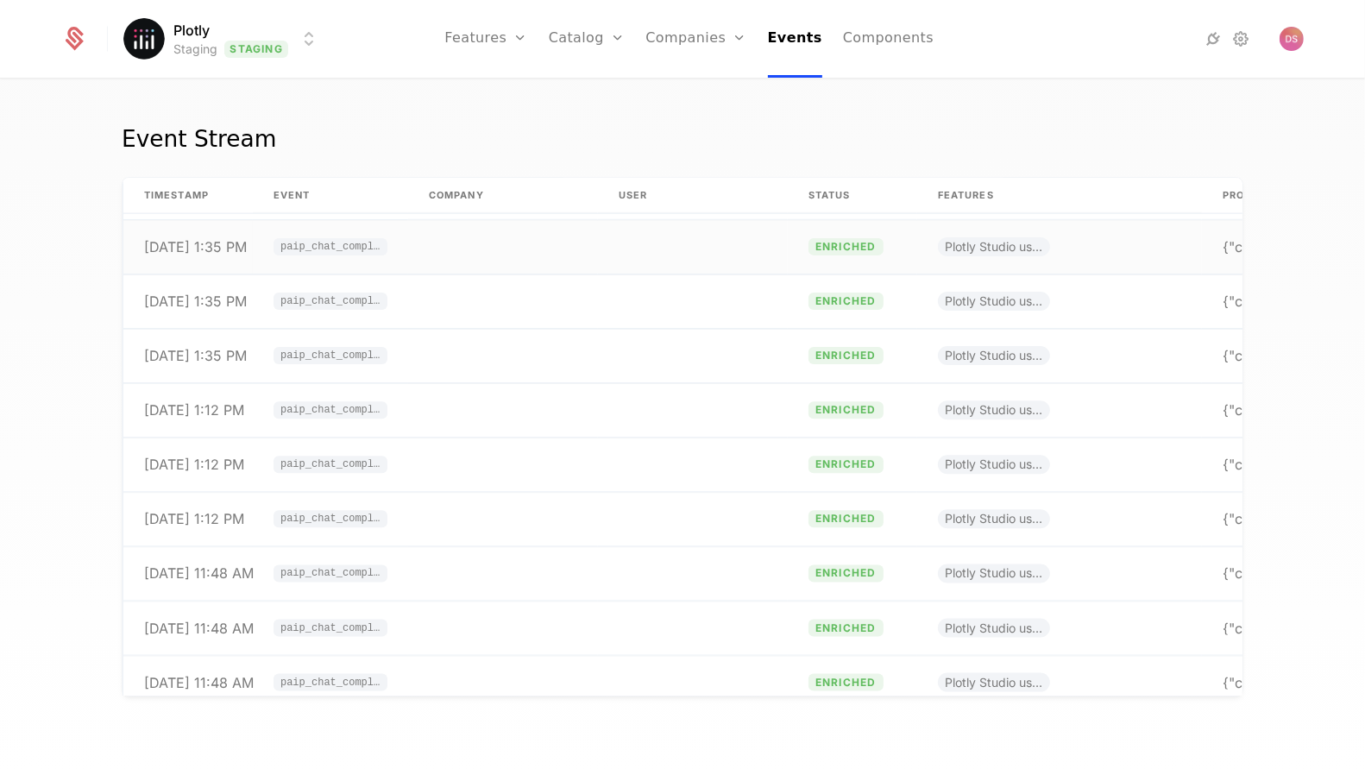
click at [575, 260] on td at bounding box center [503, 247] width 190 height 54
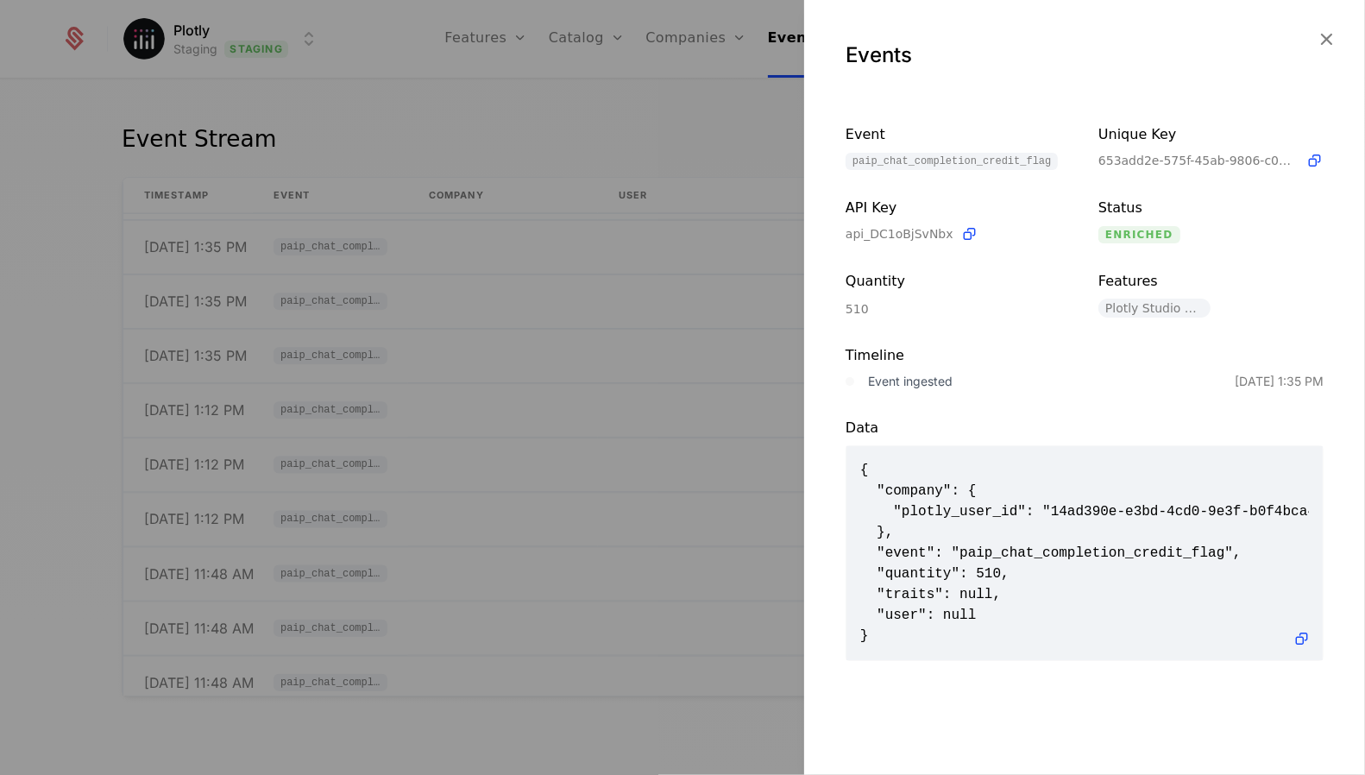
click at [575, 261] on div at bounding box center [682, 387] width 1365 height 775
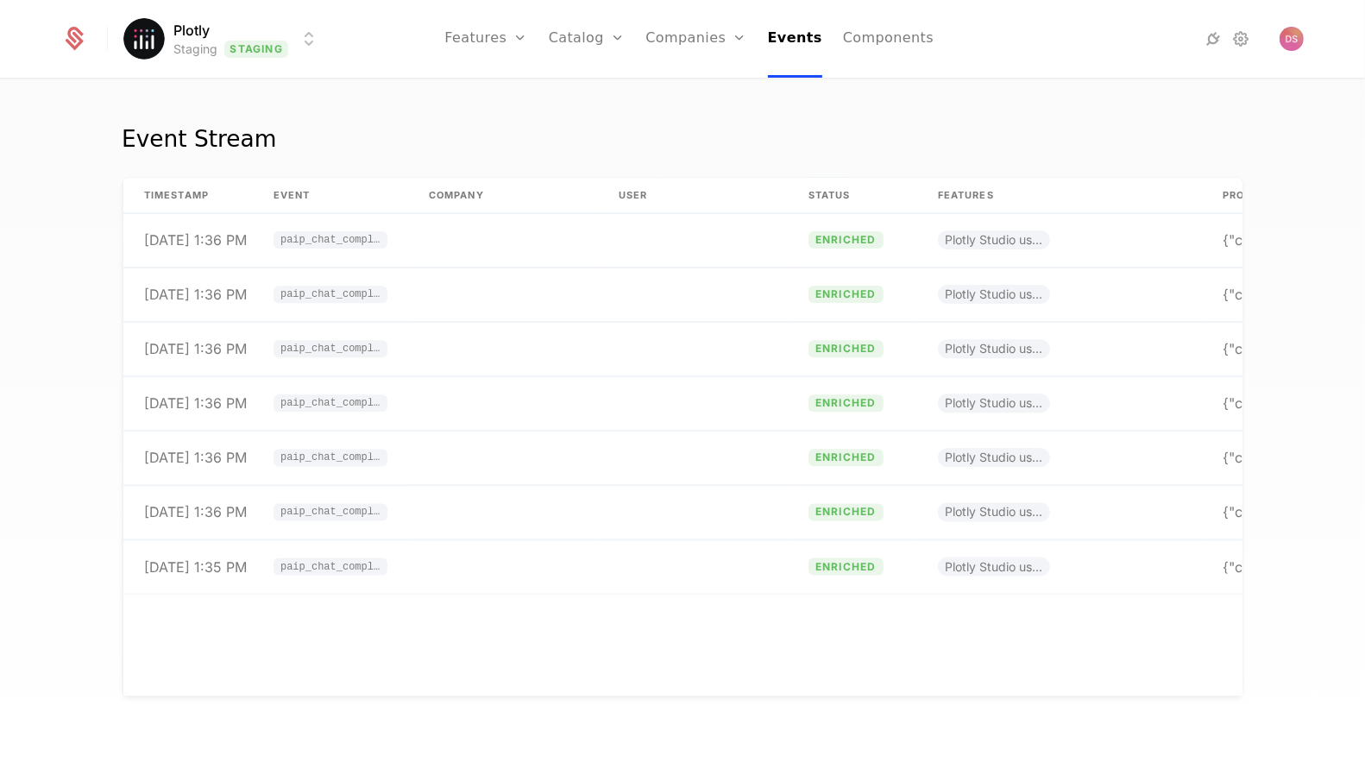
scroll to position [0, 0]
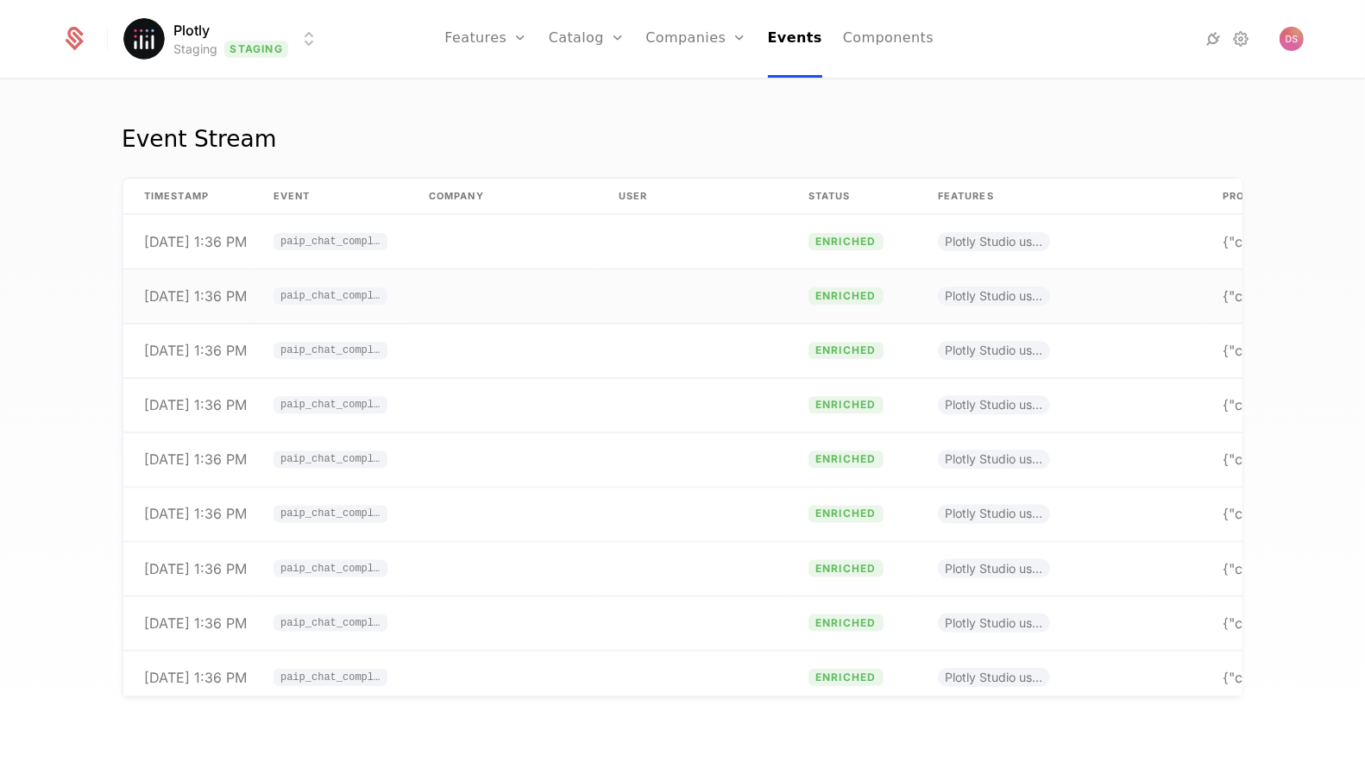
click at [654, 279] on td at bounding box center [693, 296] width 190 height 54
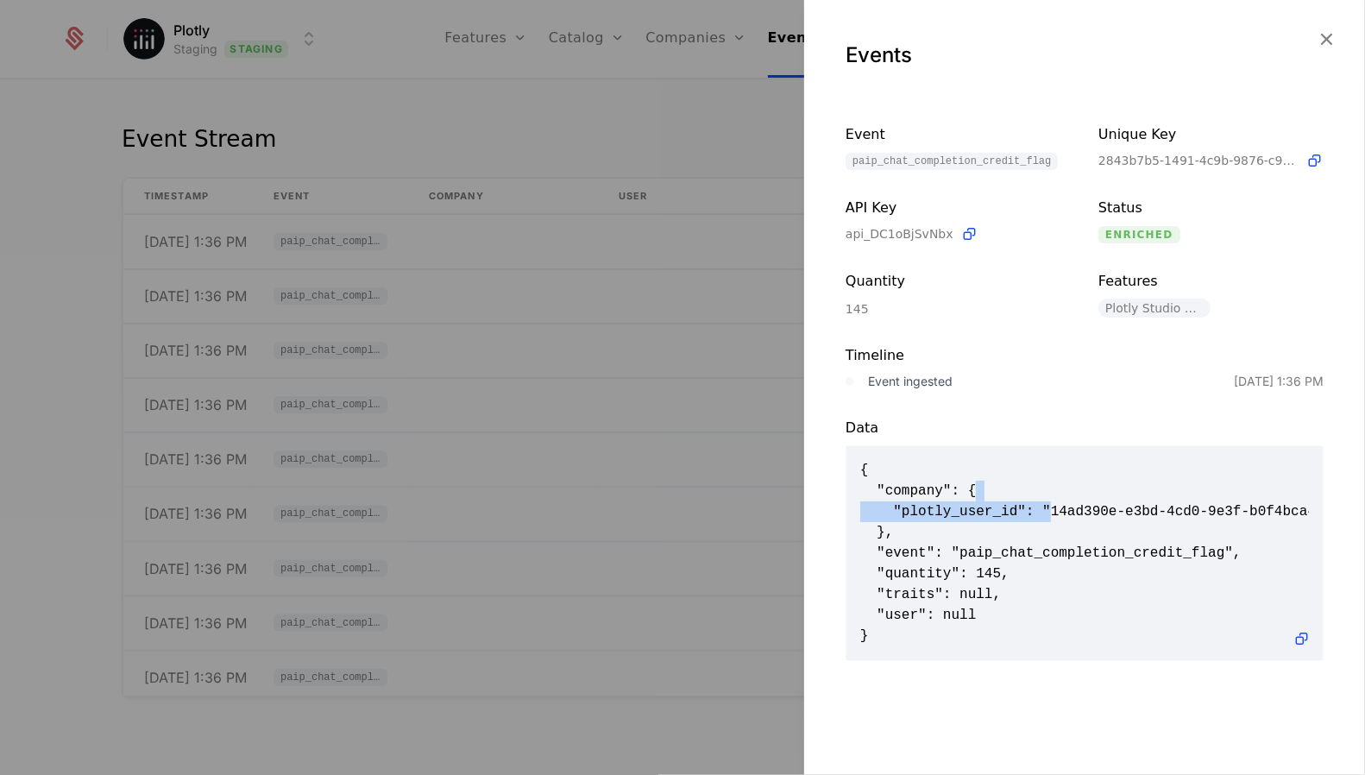
drag, startPoint x: 1052, startPoint y: 510, endPoint x: 1275, endPoint y: 487, distance: 223.7
click at [1275, 487] on span "{ "company": { "plotly_user_id": "14ad390e-e3bd-4cd0-9e3f-b0f4bca4be8c" }, "eve…" at bounding box center [1084, 553] width 449 height 186
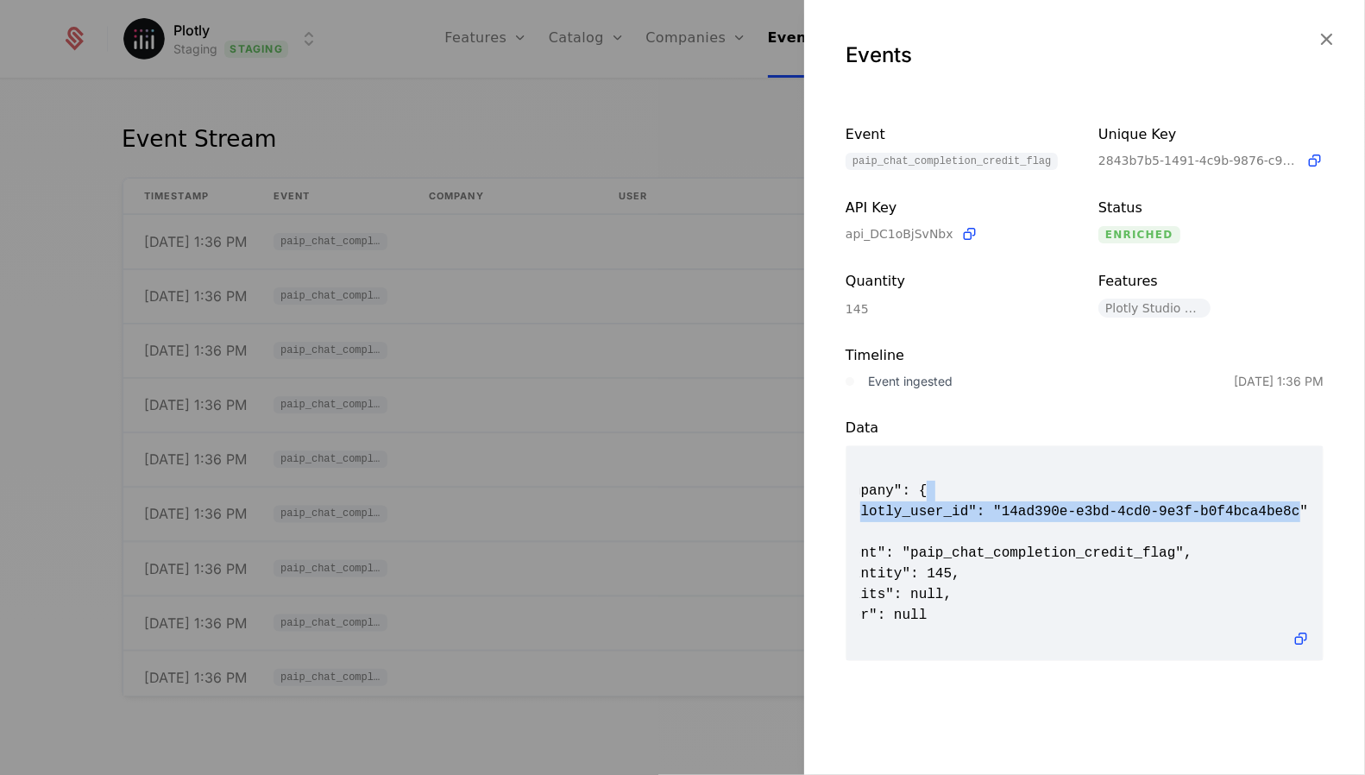
click at [1298, 514] on span "{ "company": { "plotly_user_id": "14ad390e-e3bd-4cd0-9e3f-b0f4bca4be8c" }, "eve…" at bounding box center [1083, 553] width 449 height 186
copy span ""plotly_user_id": "14ad390e-e3bd-4cd0-9e3f-b0f4bca4be8c"
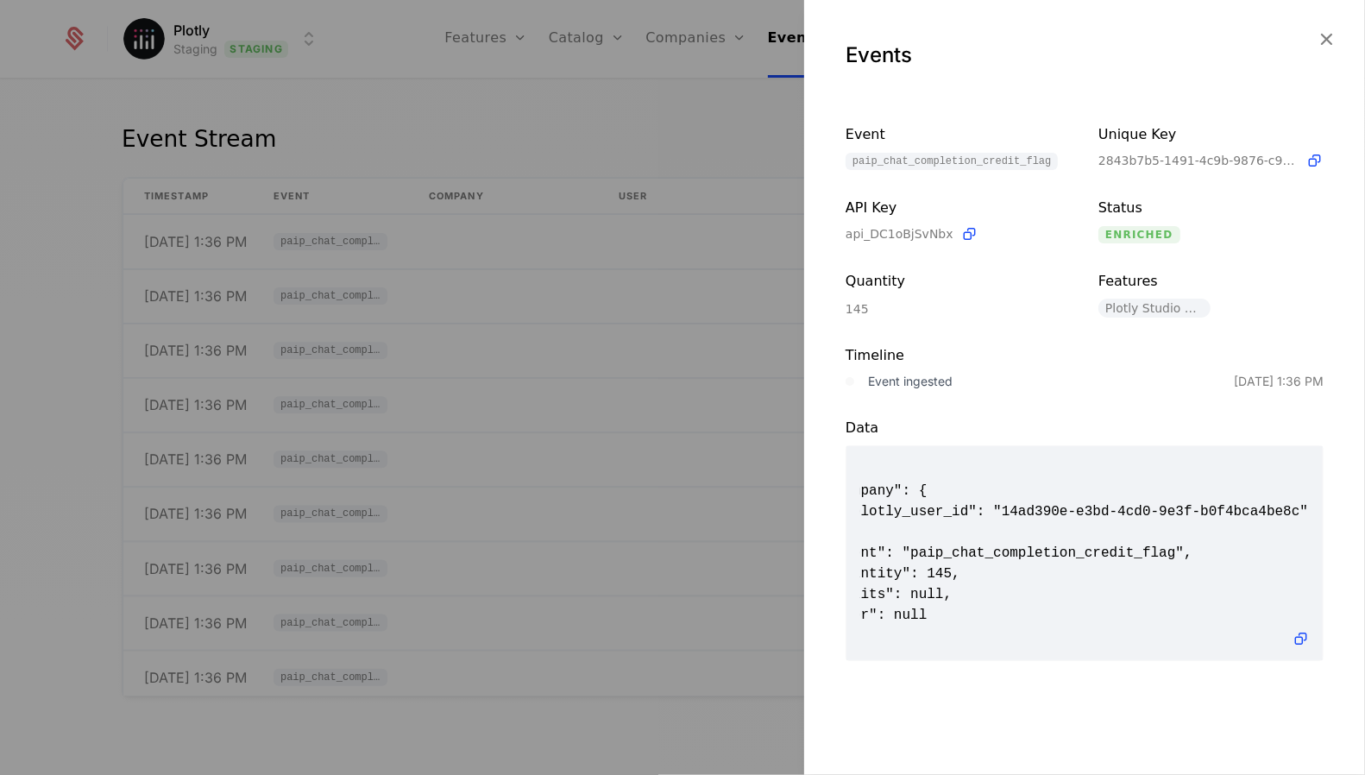
click at [681, 363] on div at bounding box center [682, 387] width 1365 height 775
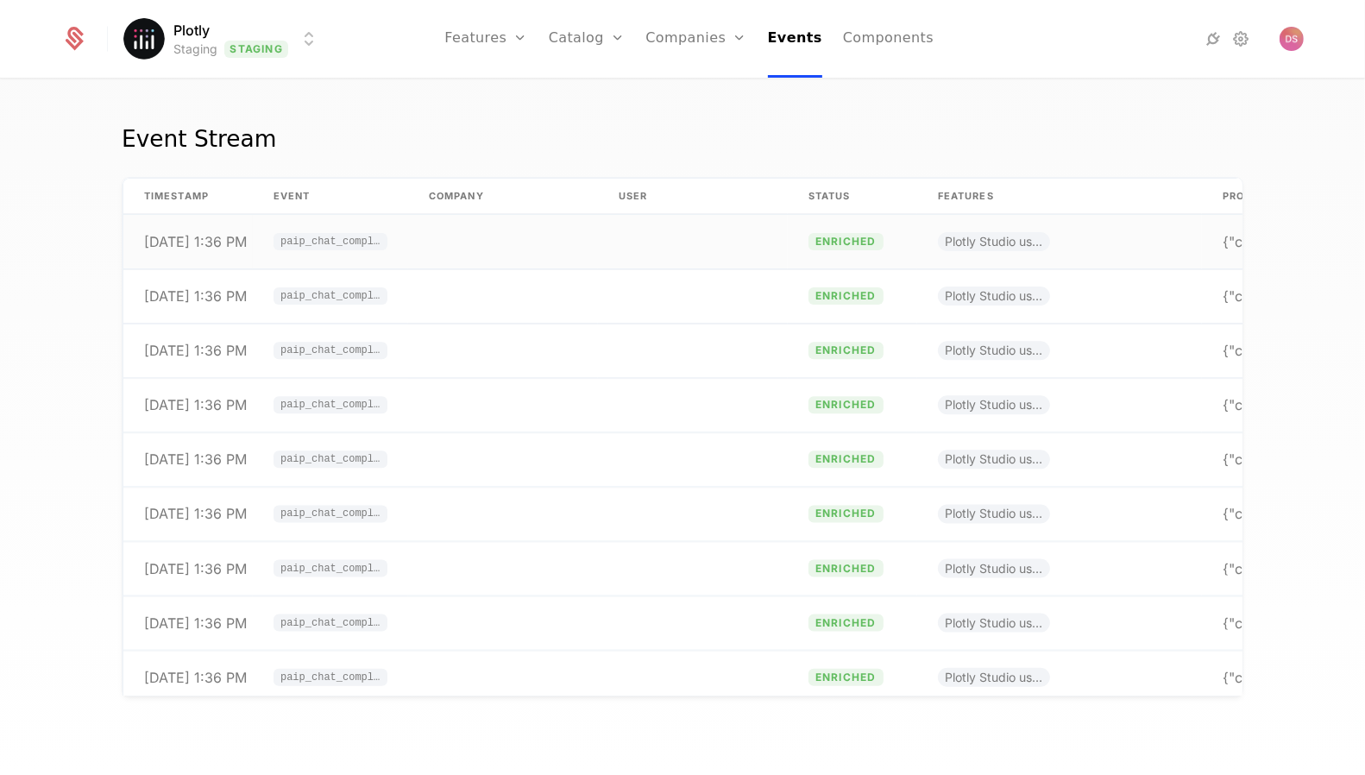
click at [425, 235] on td at bounding box center [503, 242] width 190 height 54
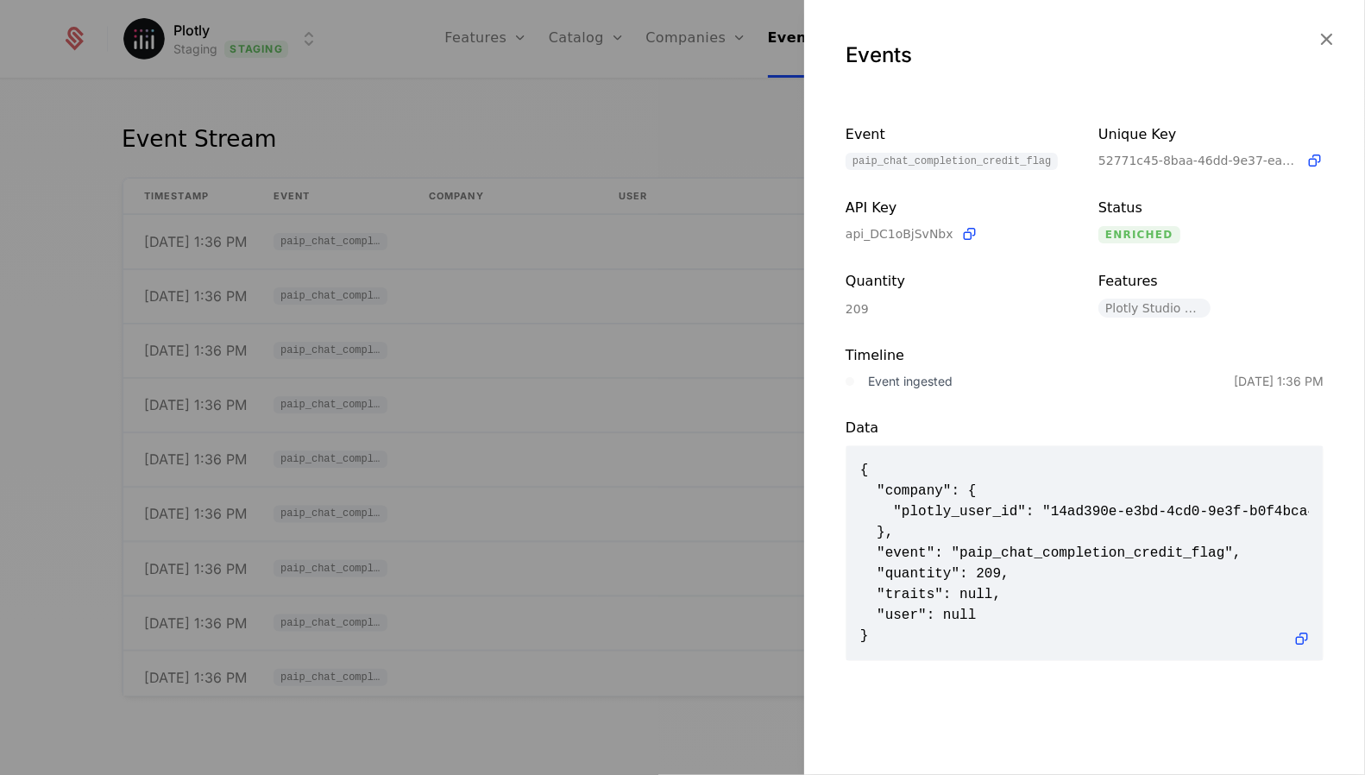
click at [900, 573] on span "{ "company": { "plotly_user_id": "14ad390e-e3bd-4cd0-9e3f-b0f4bca4be8c" }, "eve…" at bounding box center [1084, 553] width 449 height 186
click at [585, 332] on div at bounding box center [682, 387] width 1365 height 775
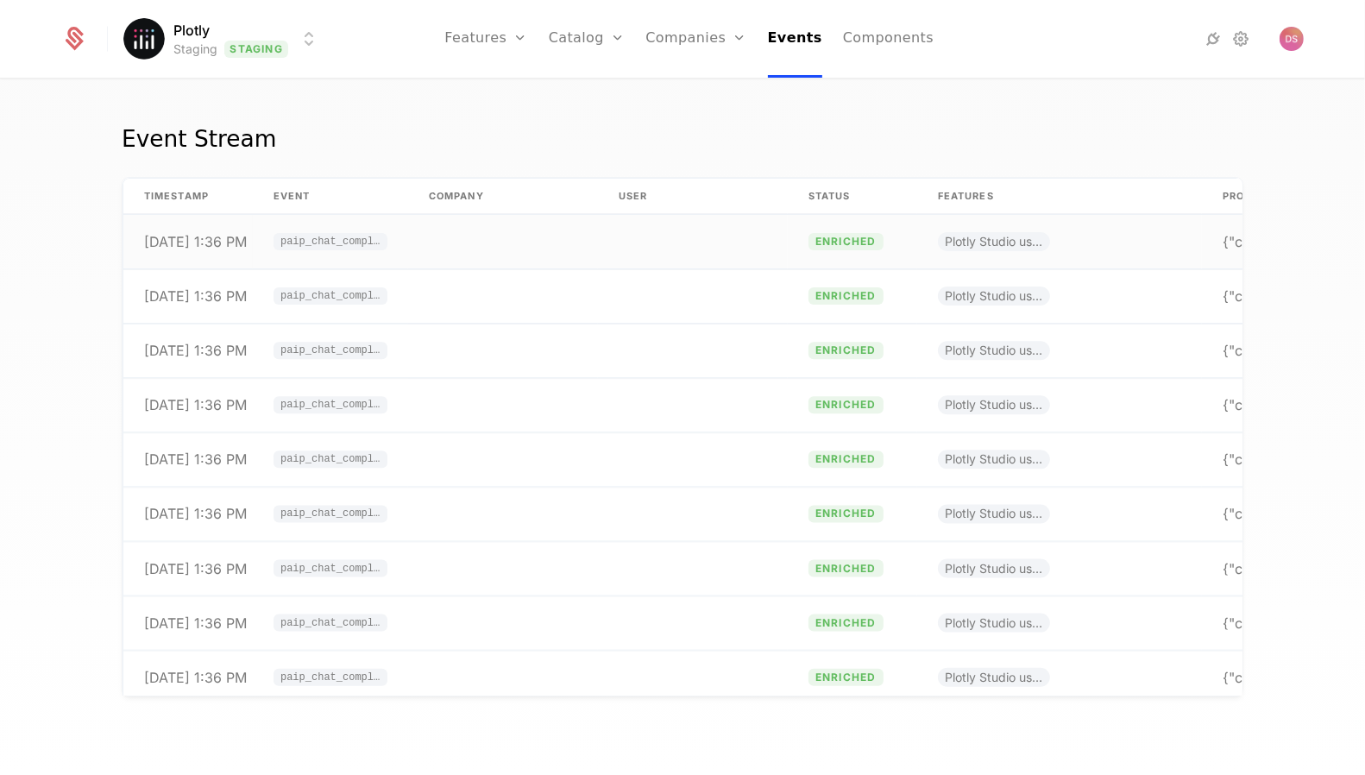
click at [631, 228] on td at bounding box center [693, 242] width 190 height 54
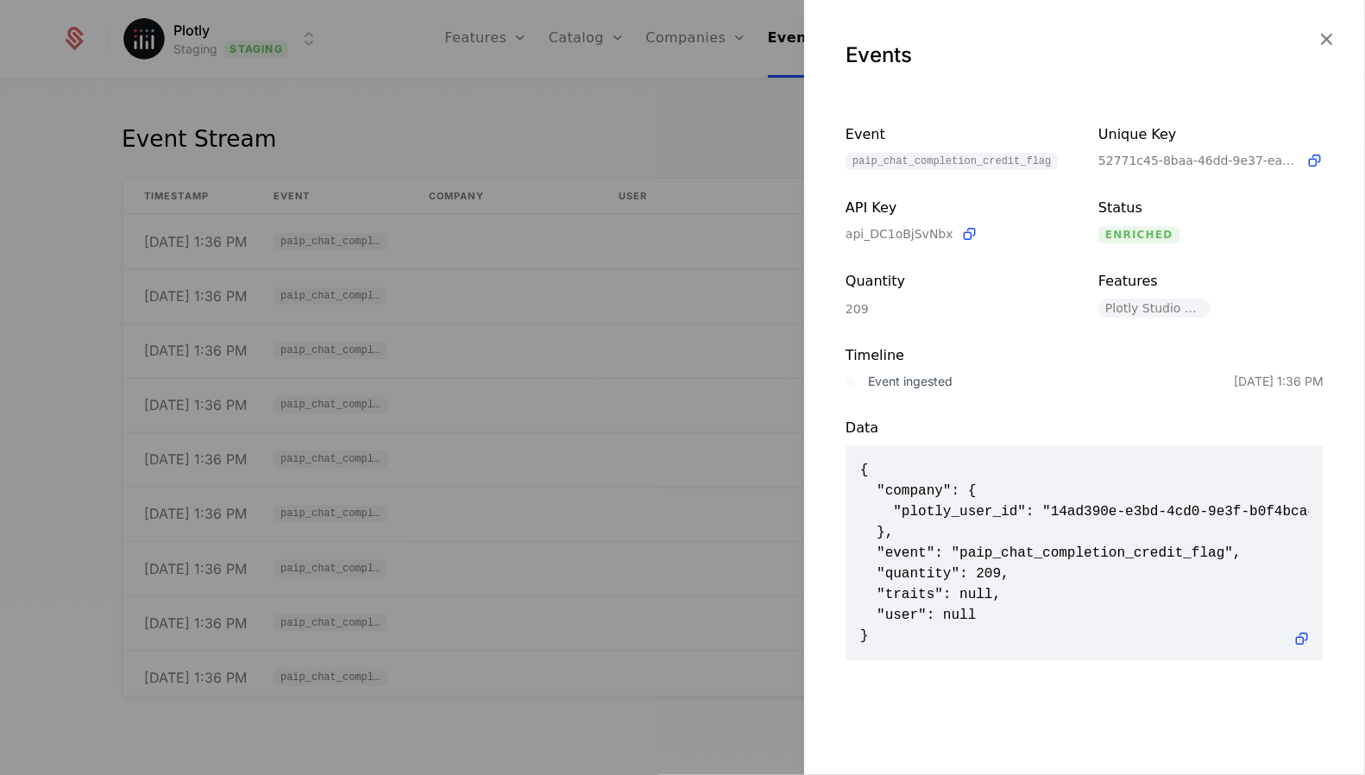
click at [559, 355] on div at bounding box center [682, 387] width 1365 height 775
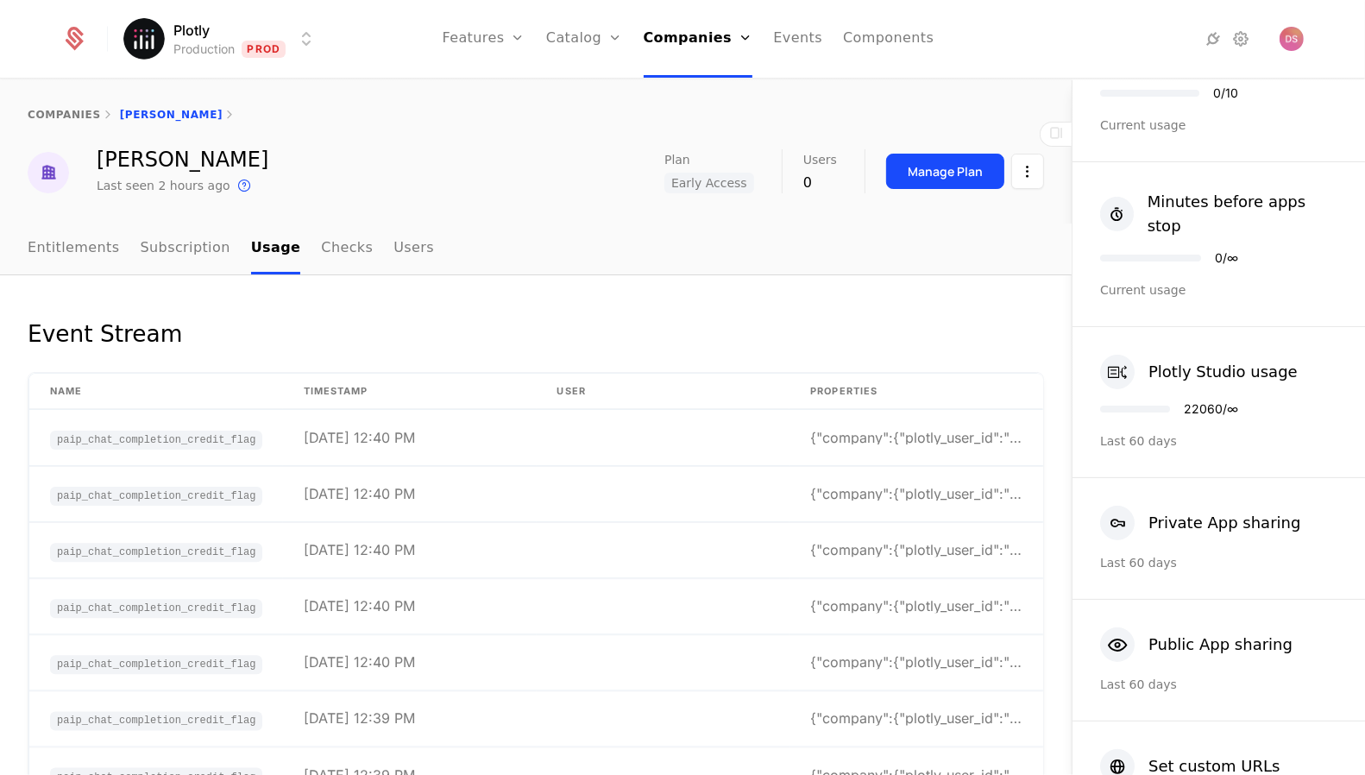
scroll to position [362, 0]
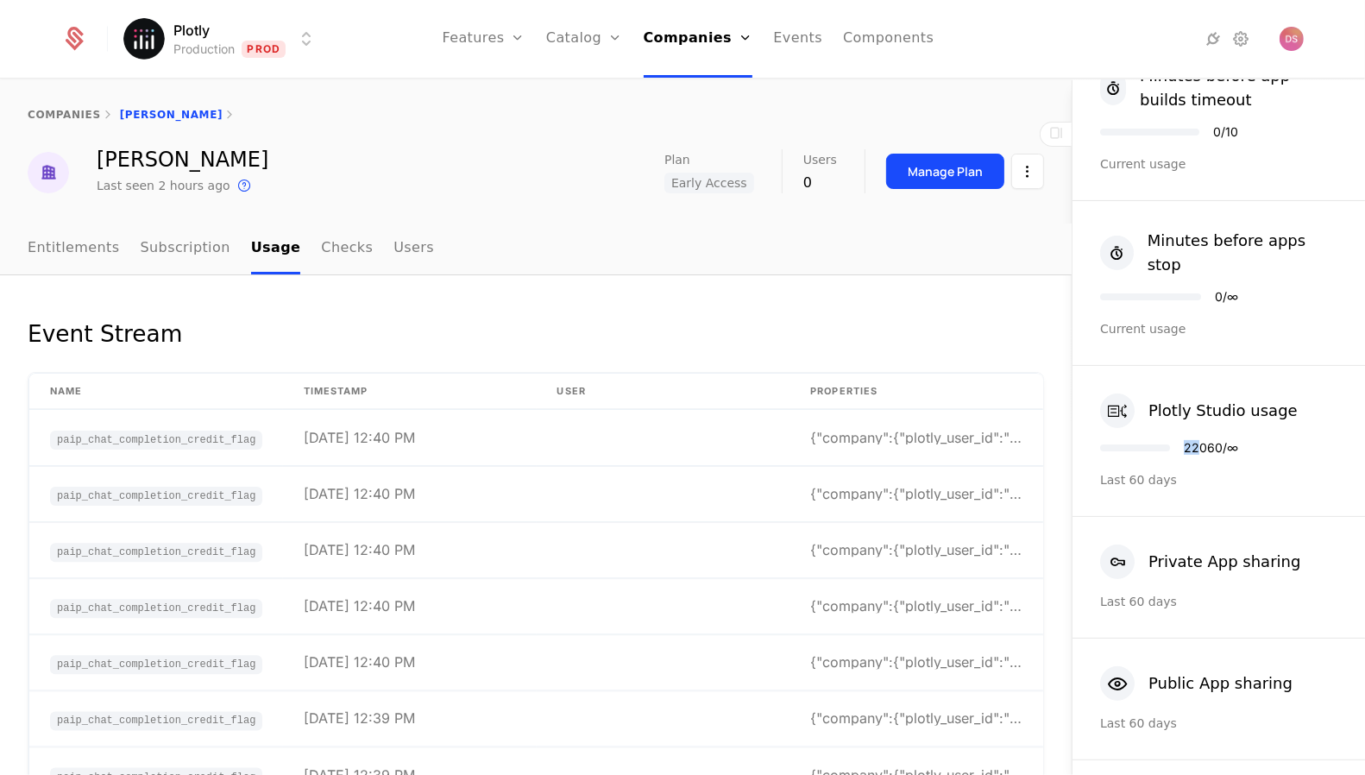
drag, startPoint x: 1183, startPoint y: 429, endPoint x: 1202, endPoint y: 427, distance: 19.1
click at [1202, 442] on div "22060 / ∞" at bounding box center [1169, 448] width 138 height 12
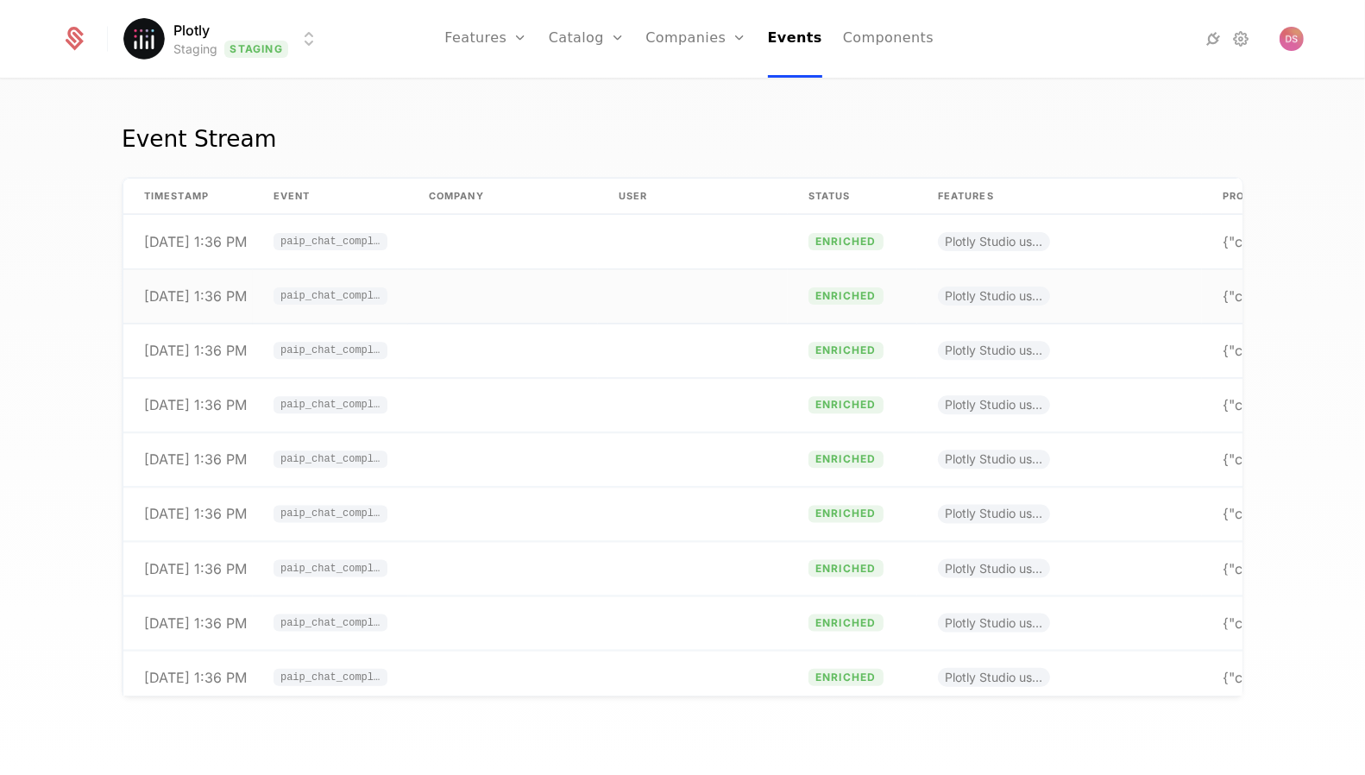
click at [455, 282] on td at bounding box center [503, 296] width 190 height 54
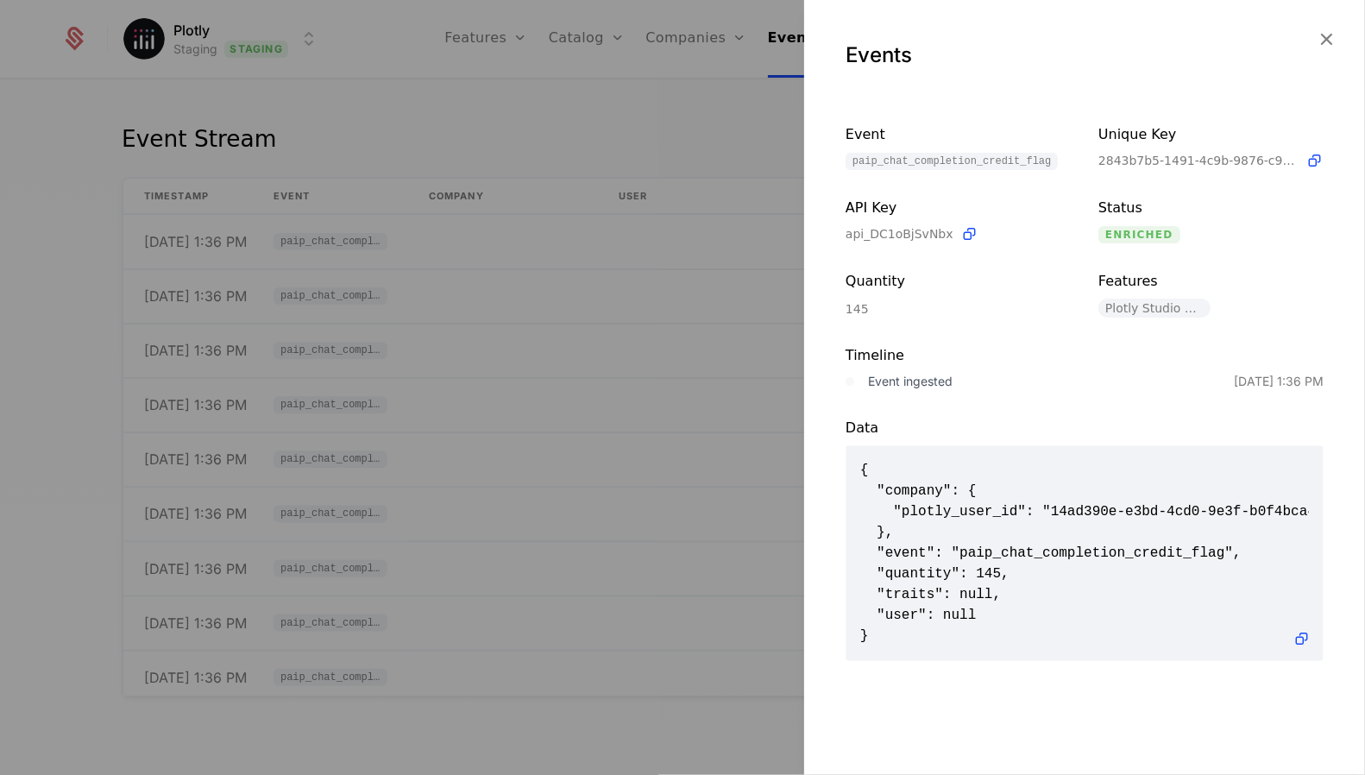
click at [519, 380] on div at bounding box center [682, 387] width 1365 height 775
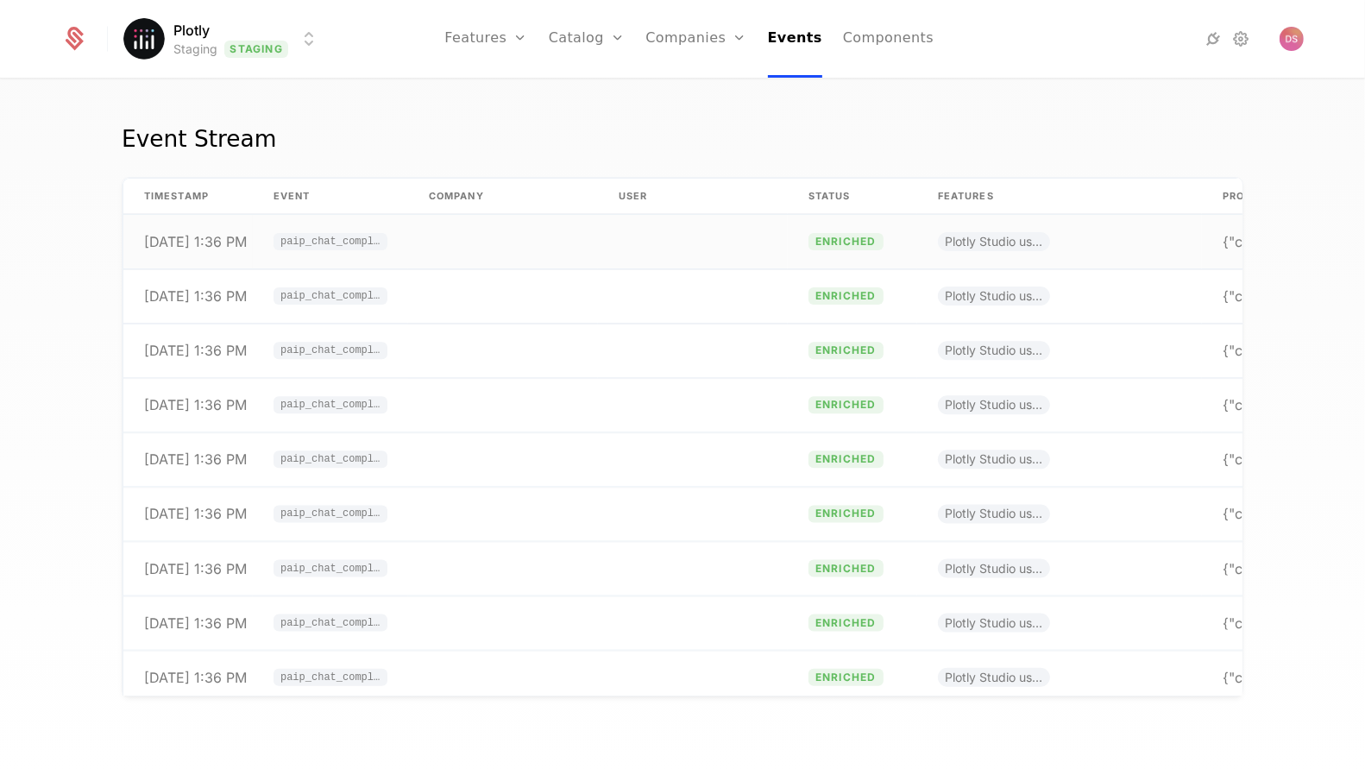
click at [573, 221] on td at bounding box center [503, 242] width 190 height 54
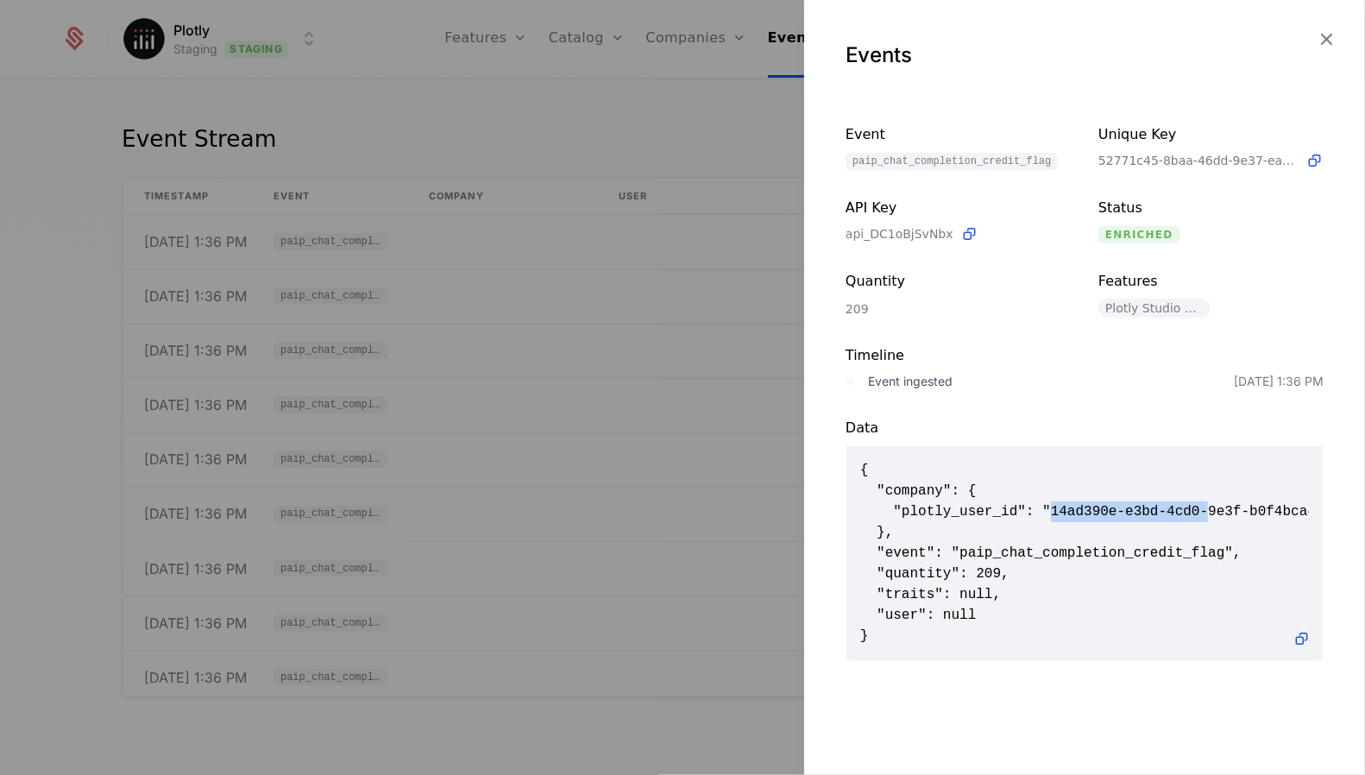
drag, startPoint x: 1051, startPoint y: 510, endPoint x: 1211, endPoint y: 505, distance: 159.6
click at [1211, 506] on span "{ "company": { "plotly_user_id": "14ad390e-e3bd-4cd0-9e3f-b0f4bca4be8c" }, "eve…" at bounding box center [1084, 553] width 449 height 186
click at [587, 361] on div at bounding box center [682, 387] width 1365 height 775
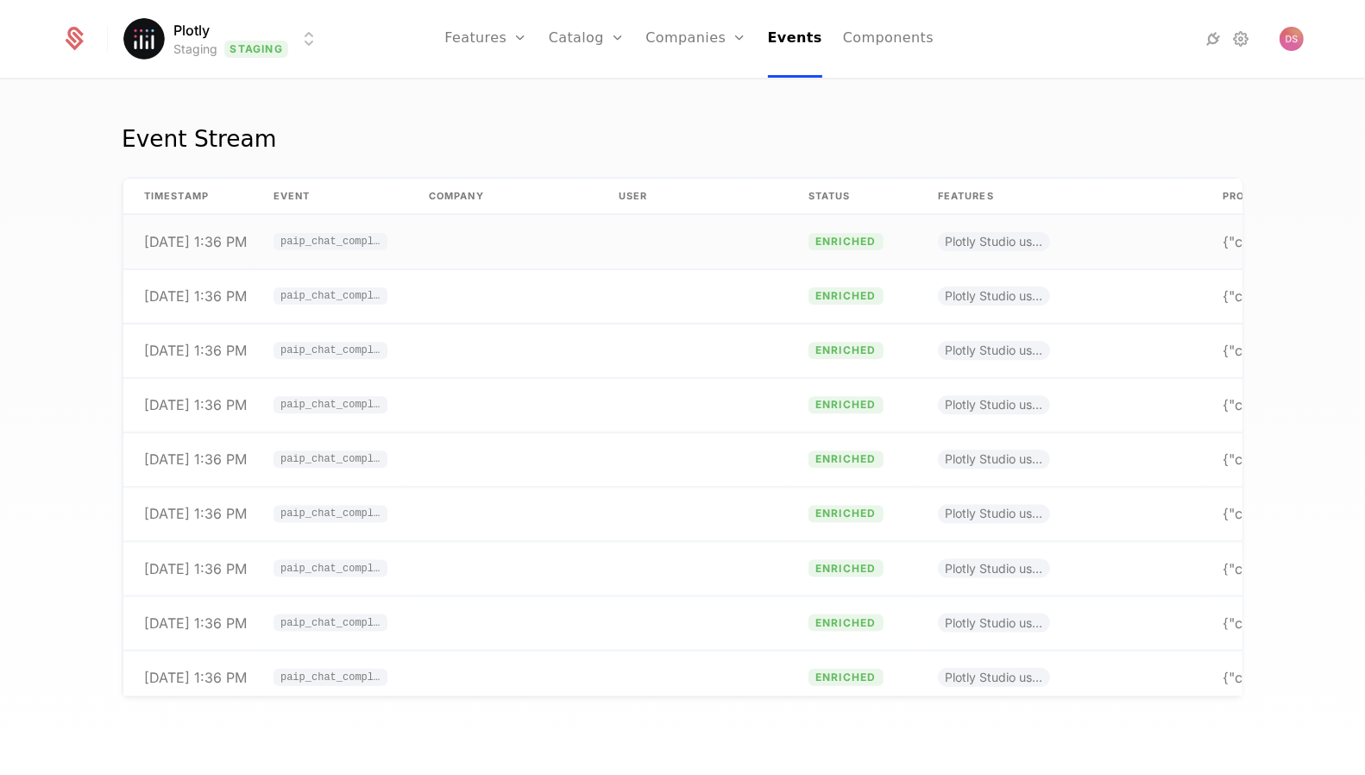
click at [643, 232] on td at bounding box center [693, 242] width 190 height 54
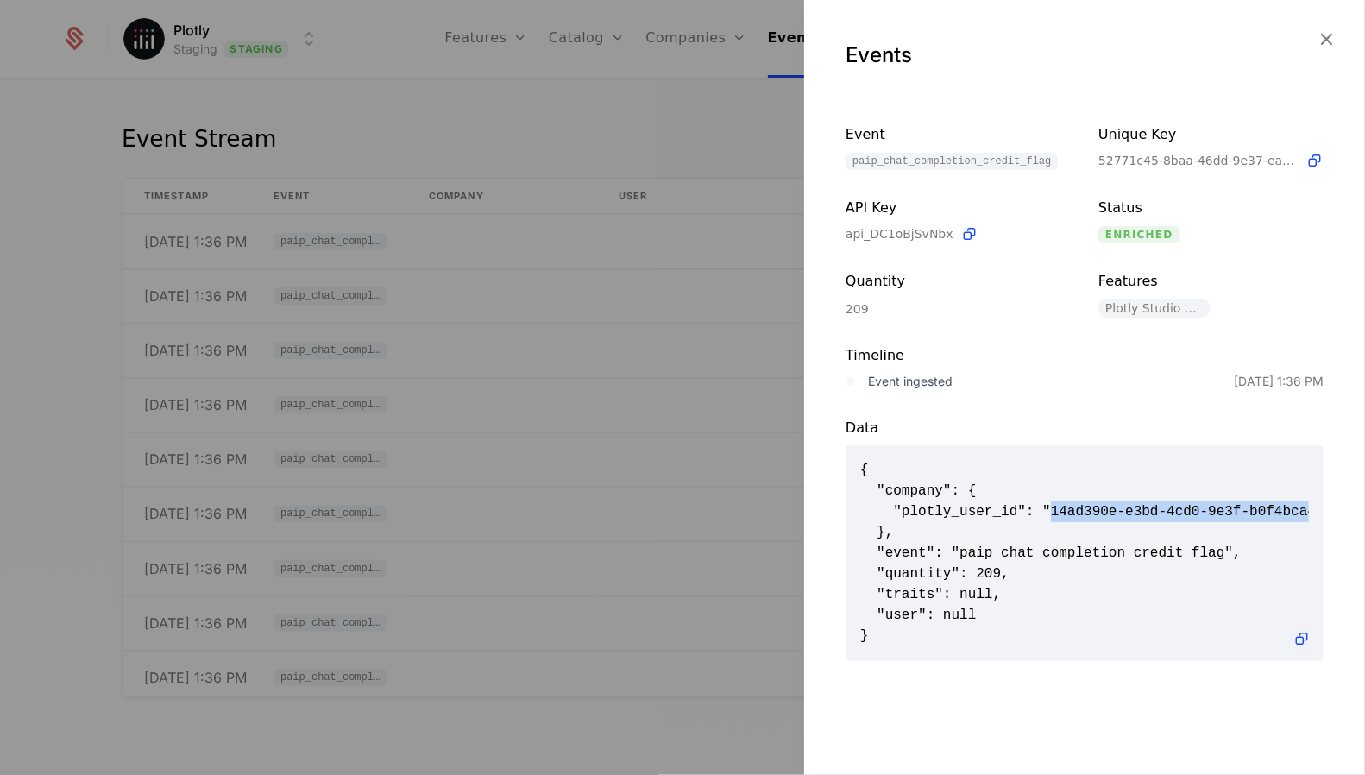
scroll to position [0, 1]
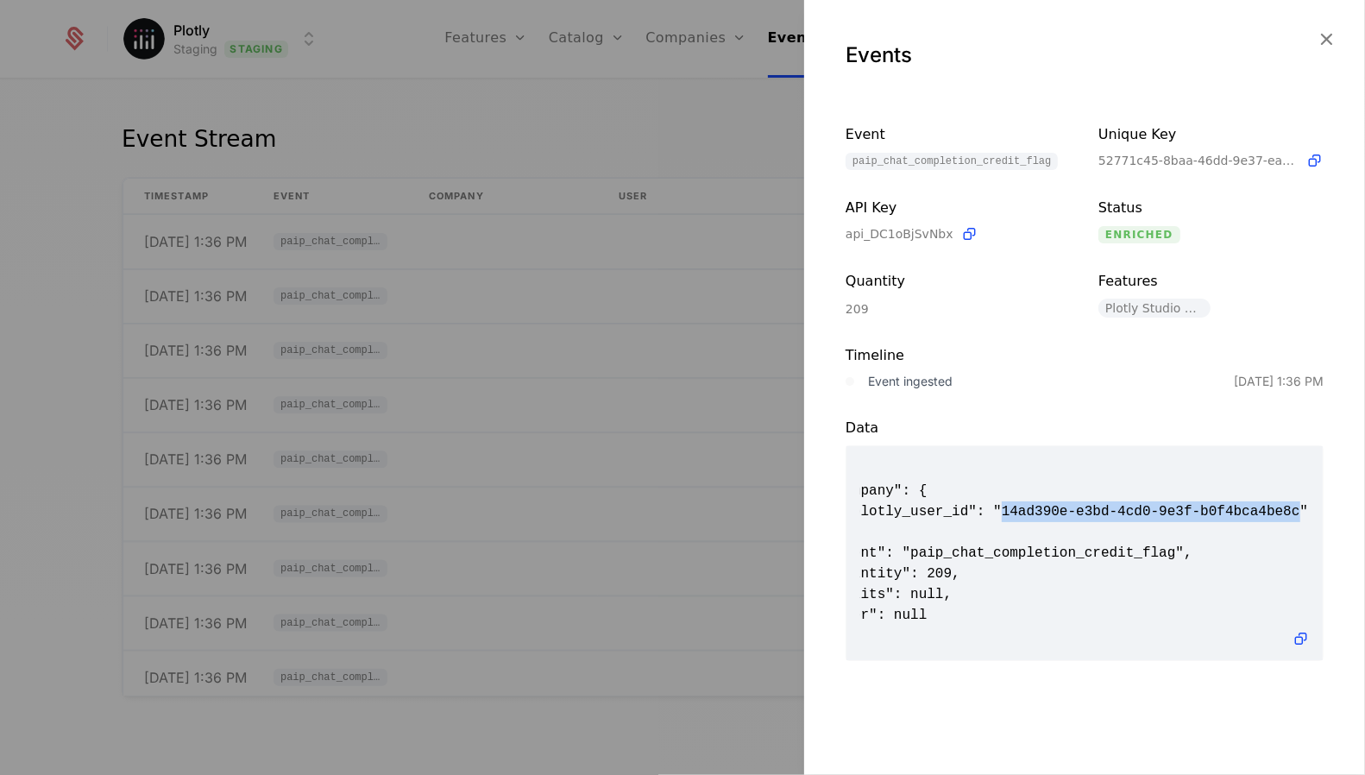
drag, startPoint x: 1053, startPoint y: 511, endPoint x: 1297, endPoint y: 508, distance: 244.1
click at [1297, 508] on span "{ "company": { "plotly_user_id": "14ad390e-e3bd-4cd0-9e3f-b0f4bca4be8c" }, "eve…" at bounding box center [1083, 553] width 449 height 186
copy span "14ad390e-e3bd-4cd0-9e3f-b0f4bca4be8c"
click at [643, 157] on div at bounding box center [682, 387] width 1365 height 775
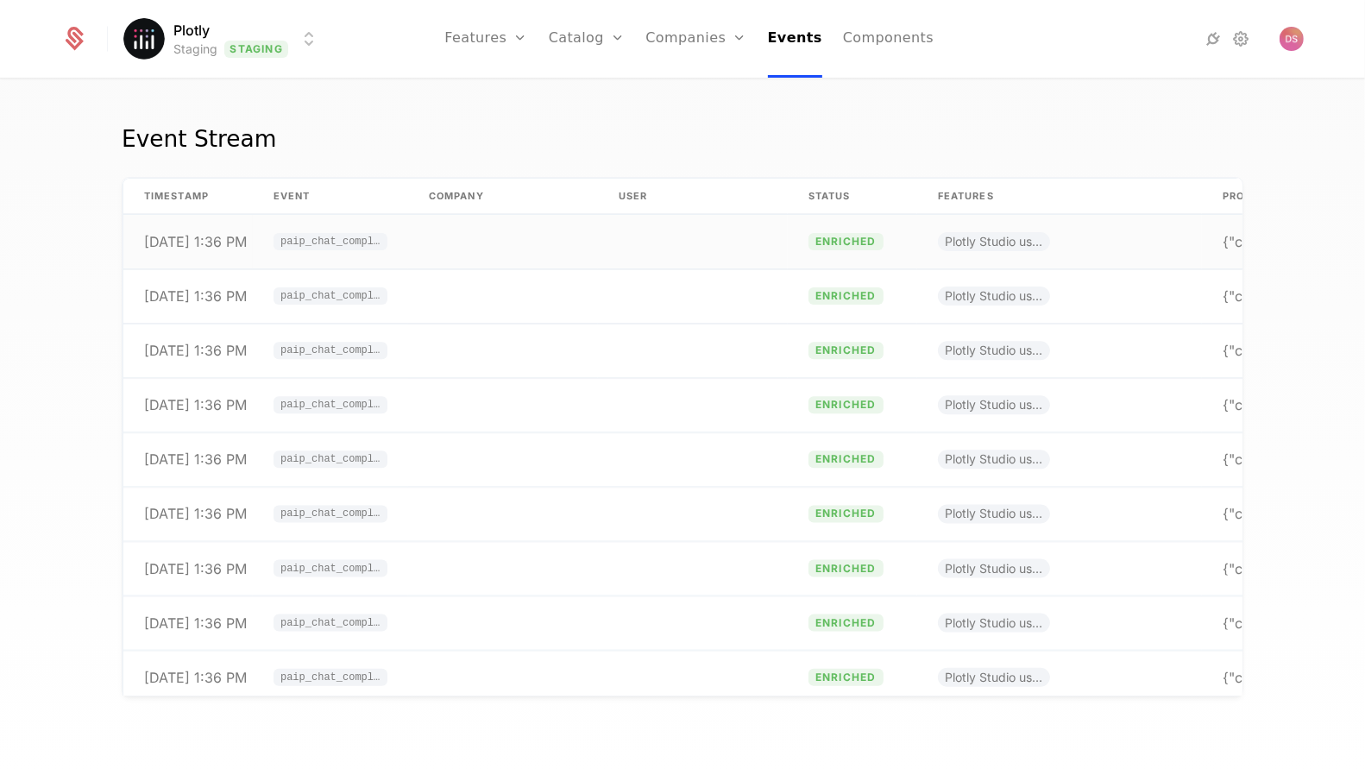
click at [410, 250] on td at bounding box center [503, 242] width 190 height 54
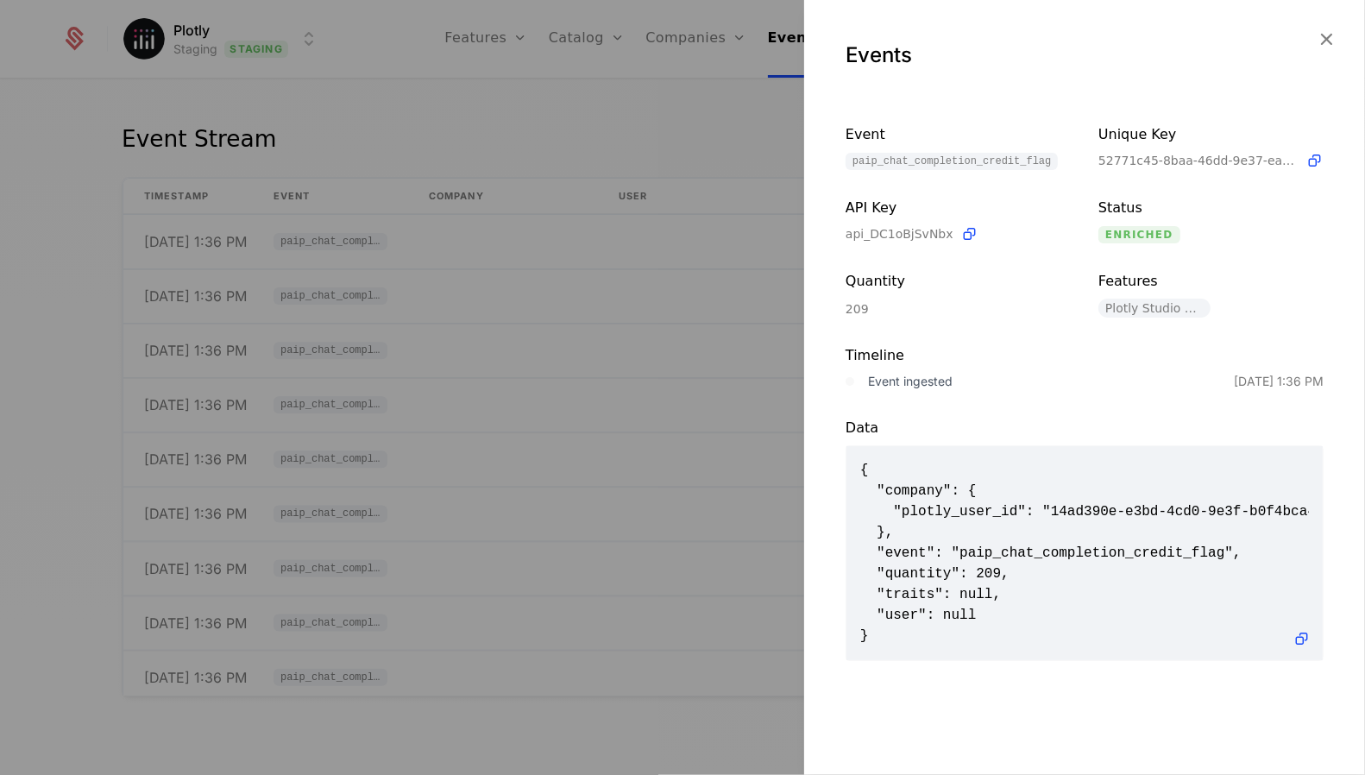
click at [569, 307] on div at bounding box center [682, 387] width 1365 height 775
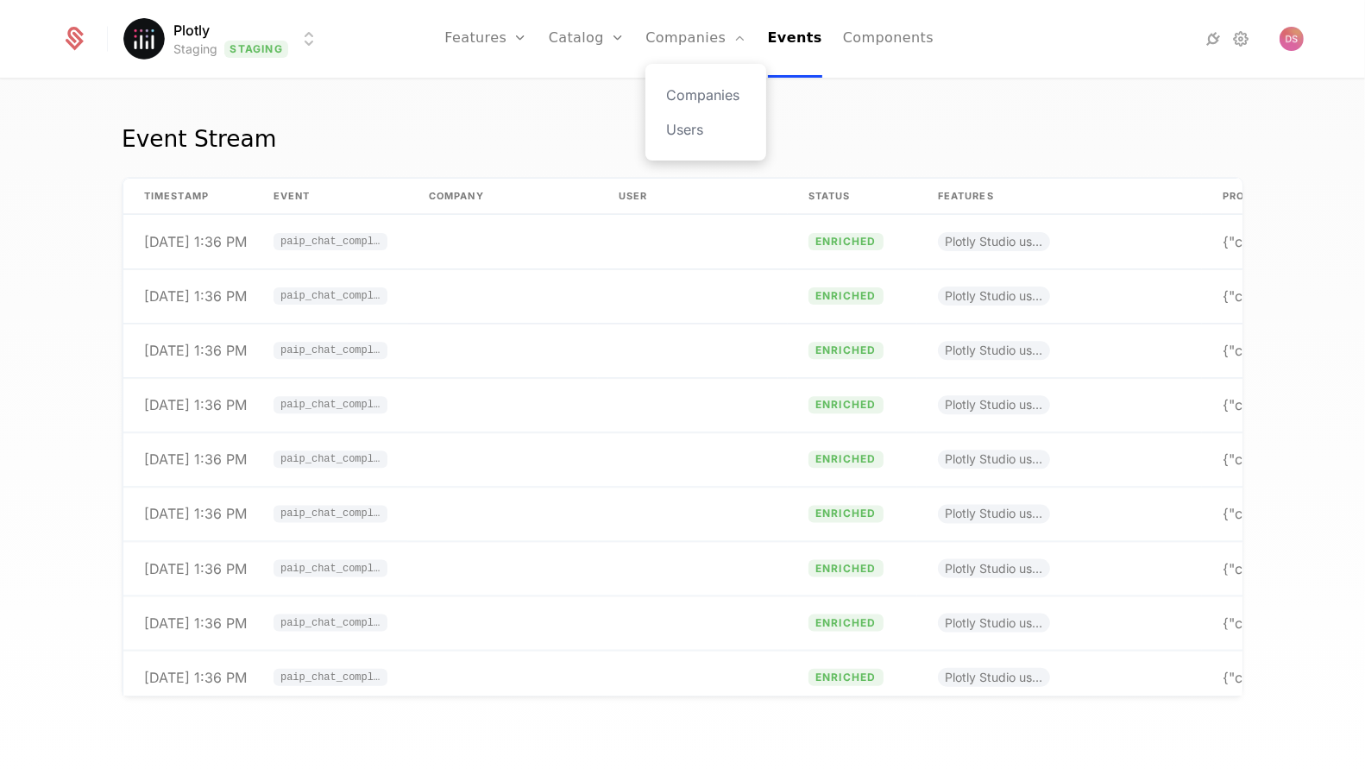
click at [703, 81] on div "Companies Users" at bounding box center [705, 112] width 121 height 97
click at [703, 85] on link "Companies" at bounding box center [705, 95] width 79 height 21
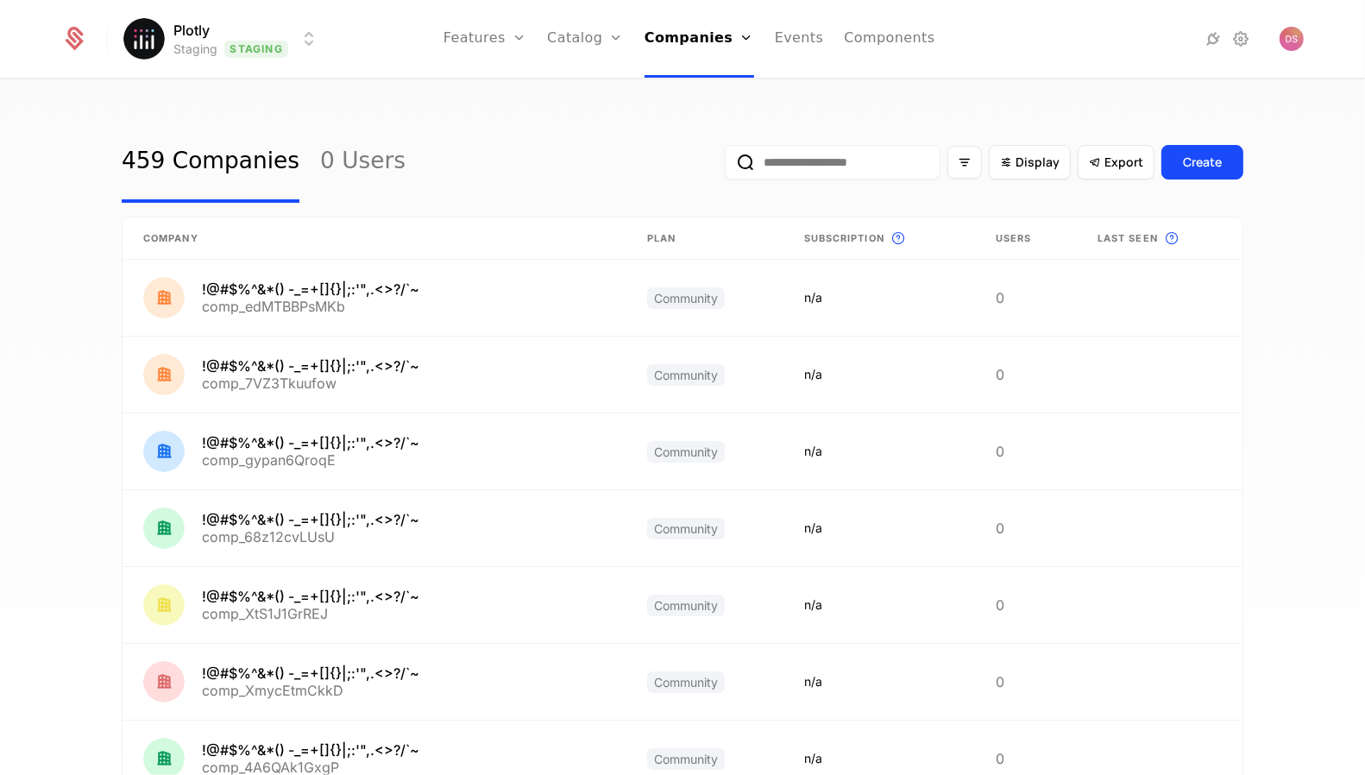
click at [881, 154] on input "email" at bounding box center [833, 162] width 216 height 35
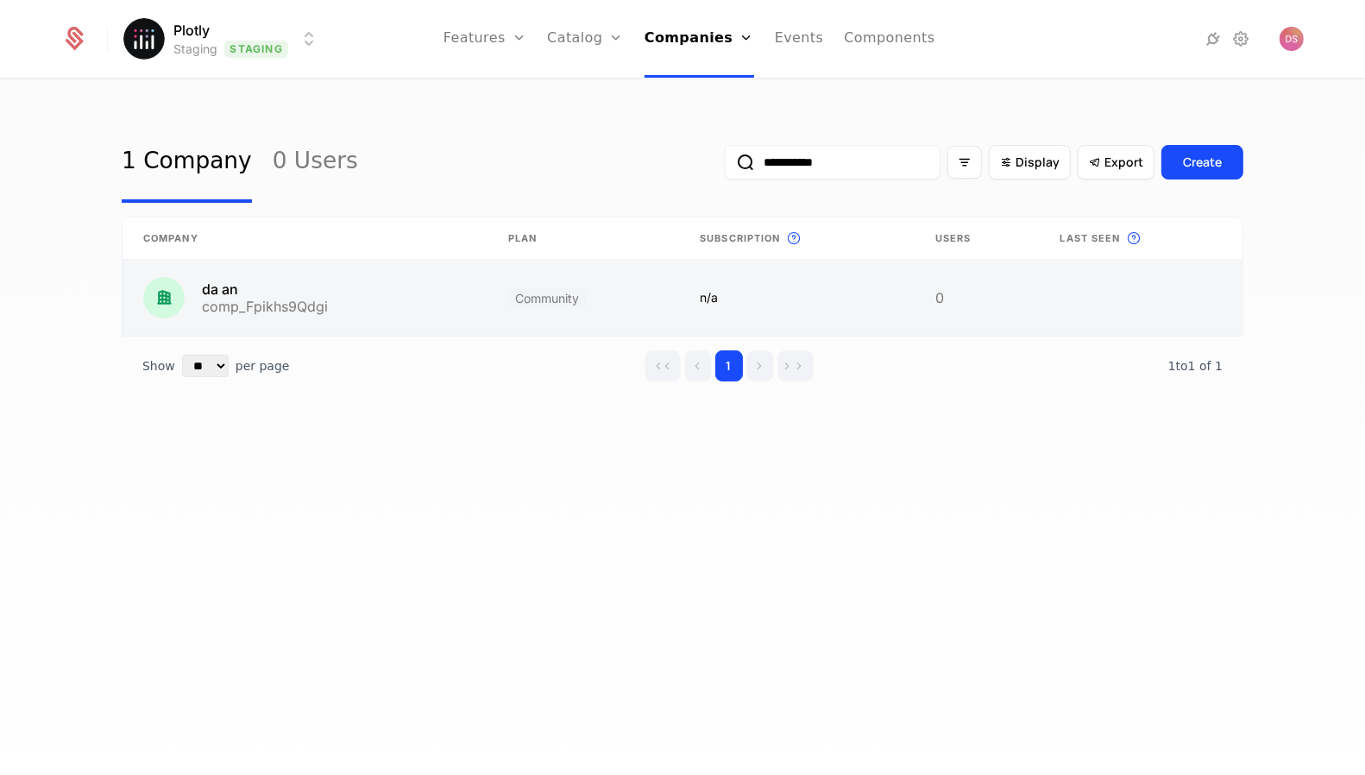
type input "**********"
click at [283, 293] on link at bounding box center [304, 298] width 365 height 76
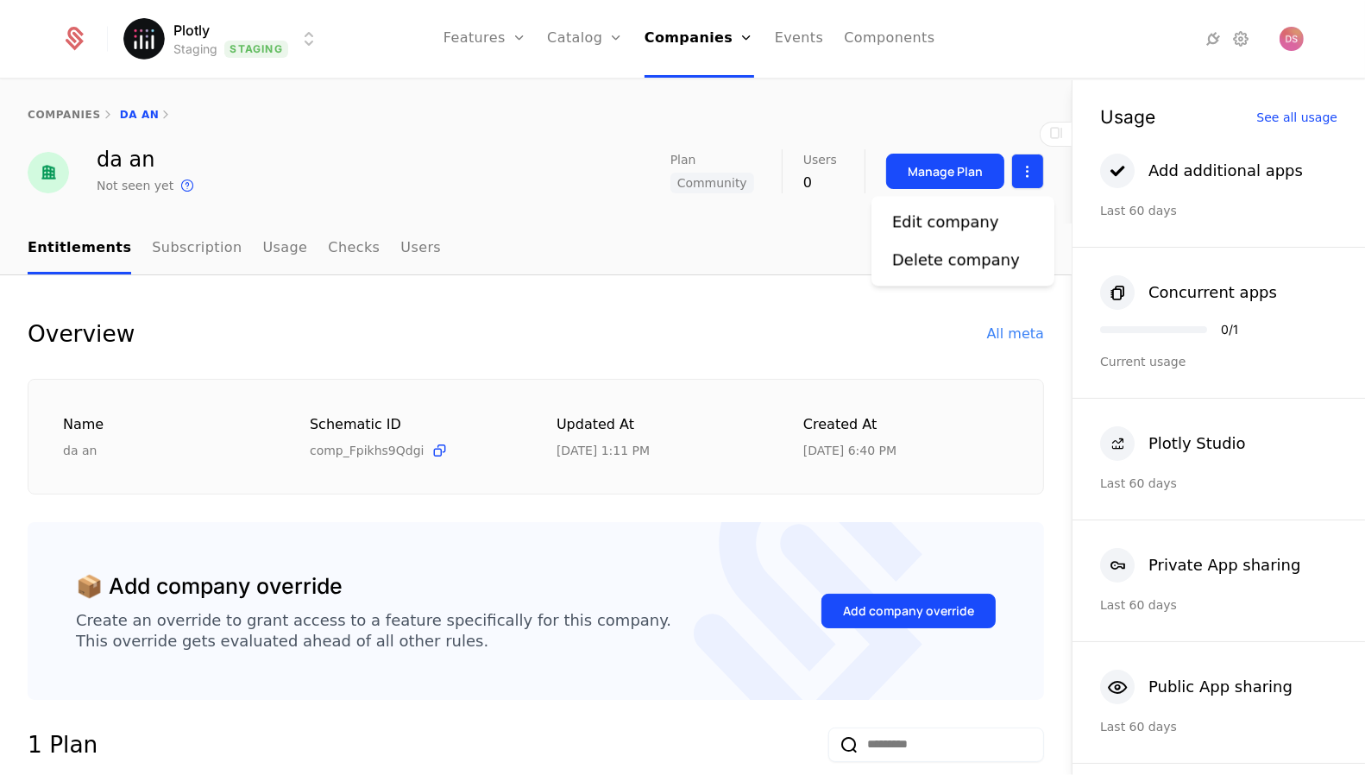
click at [1041, 174] on html "Plotly Staging Staging Features Features Flags Catalog Plans Add Ons Configurat…" at bounding box center [682, 387] width 1365 height 775
click at [1000, 232] on div "Edit company" at bounding box center [962, 222] width 141 height 24
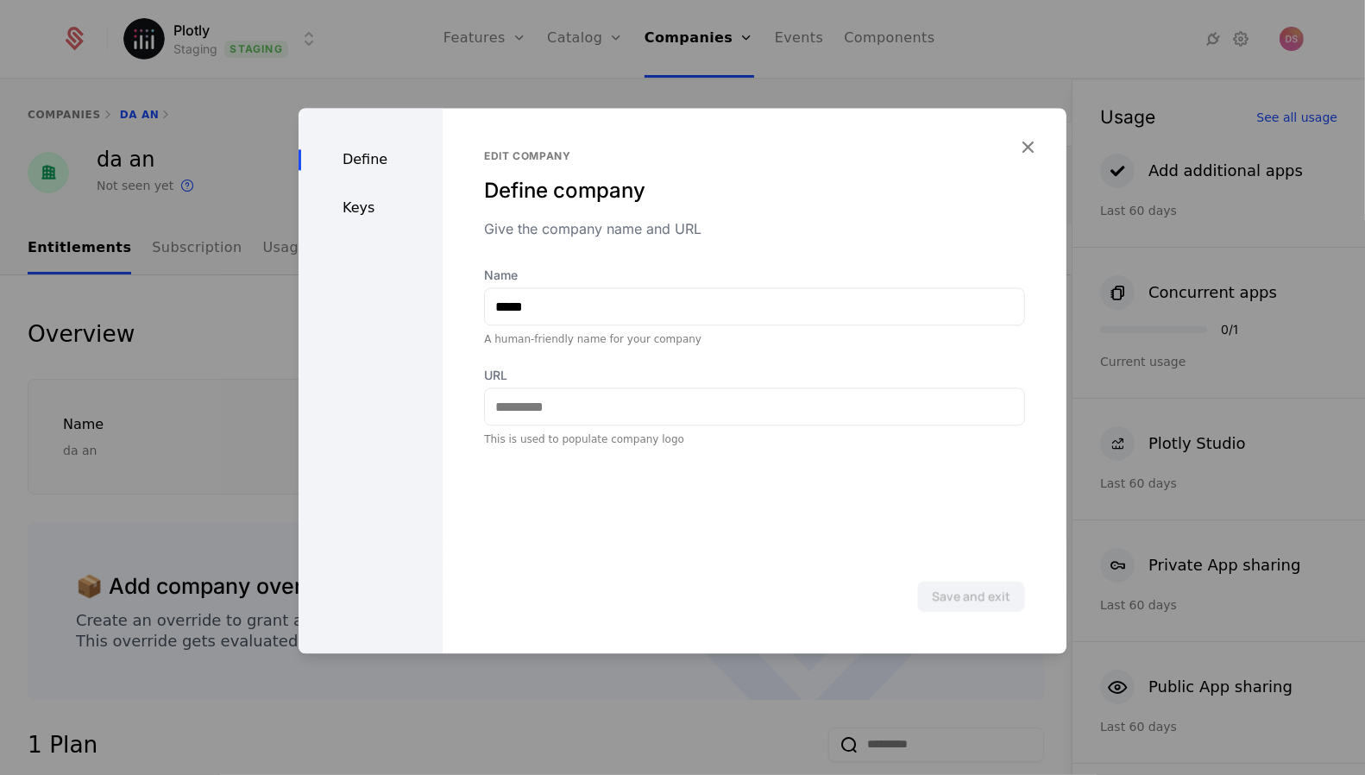
click at [385, 211] on div "Keys" at bounding box center [370, 208] width 144 height 21
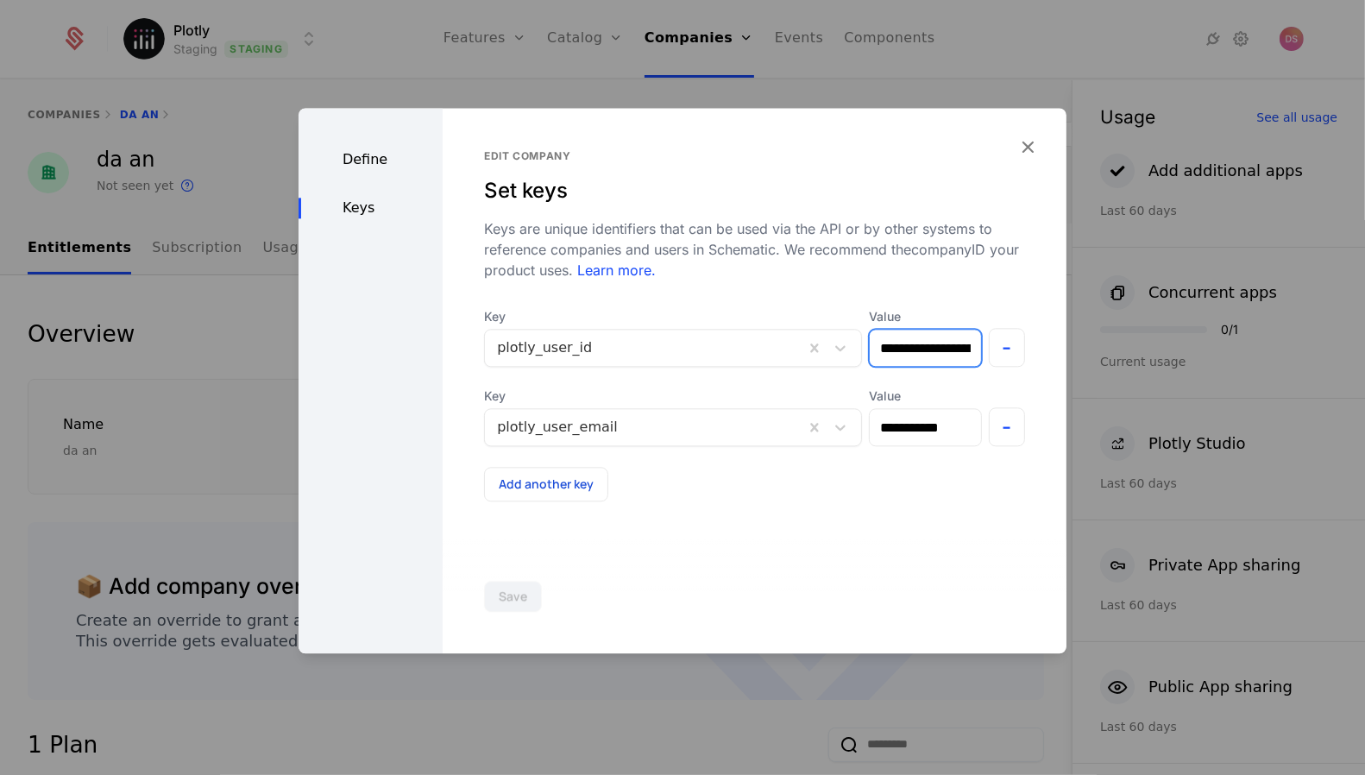
click at [927, 343] on input "**********" at bounding box center [924, 347] width 110 height 36
click at [427, 61] on div at bounding box center [682, 387] width 1365 height 775
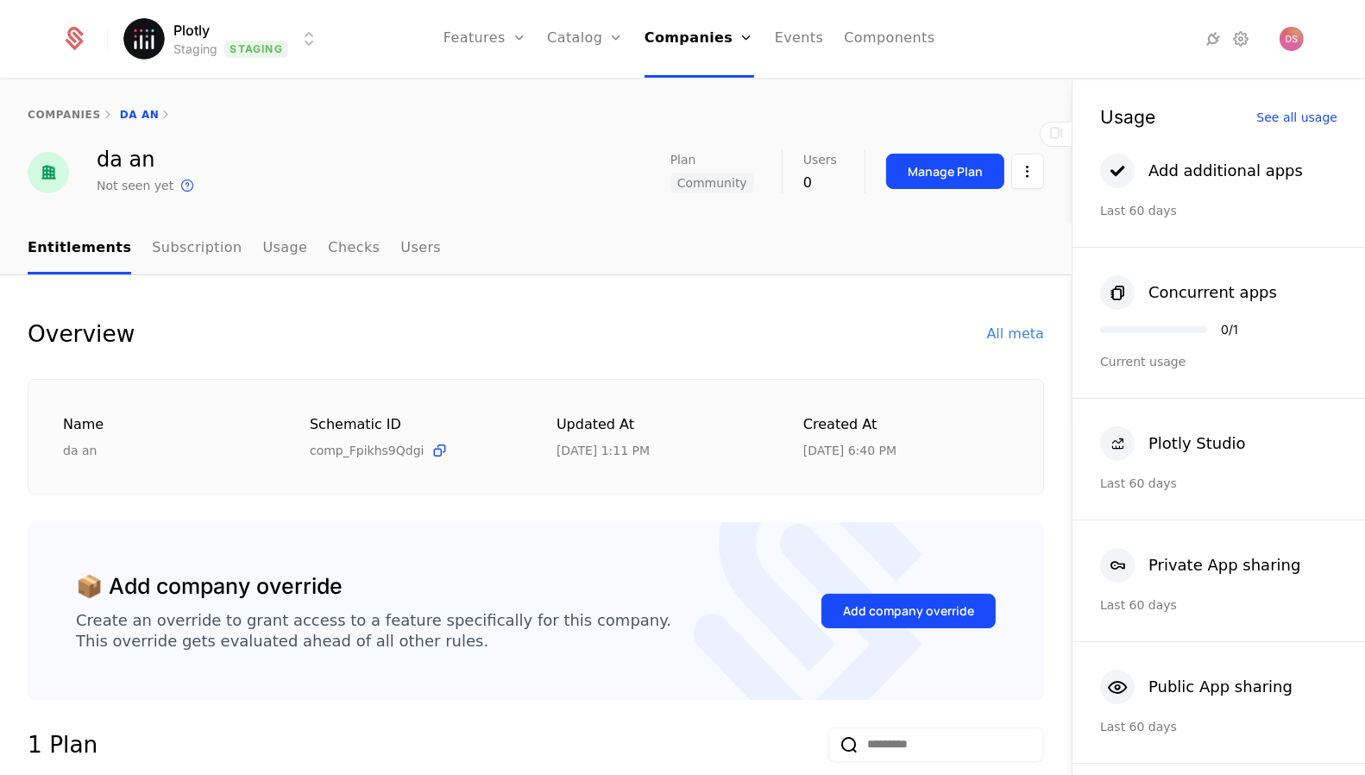
click at [260, 41] on html "Plotly Staging Staging Features Features Flags Catalog Plans Add Ons Configurat…" at bounding box center [682, 387] width 1365 height 775
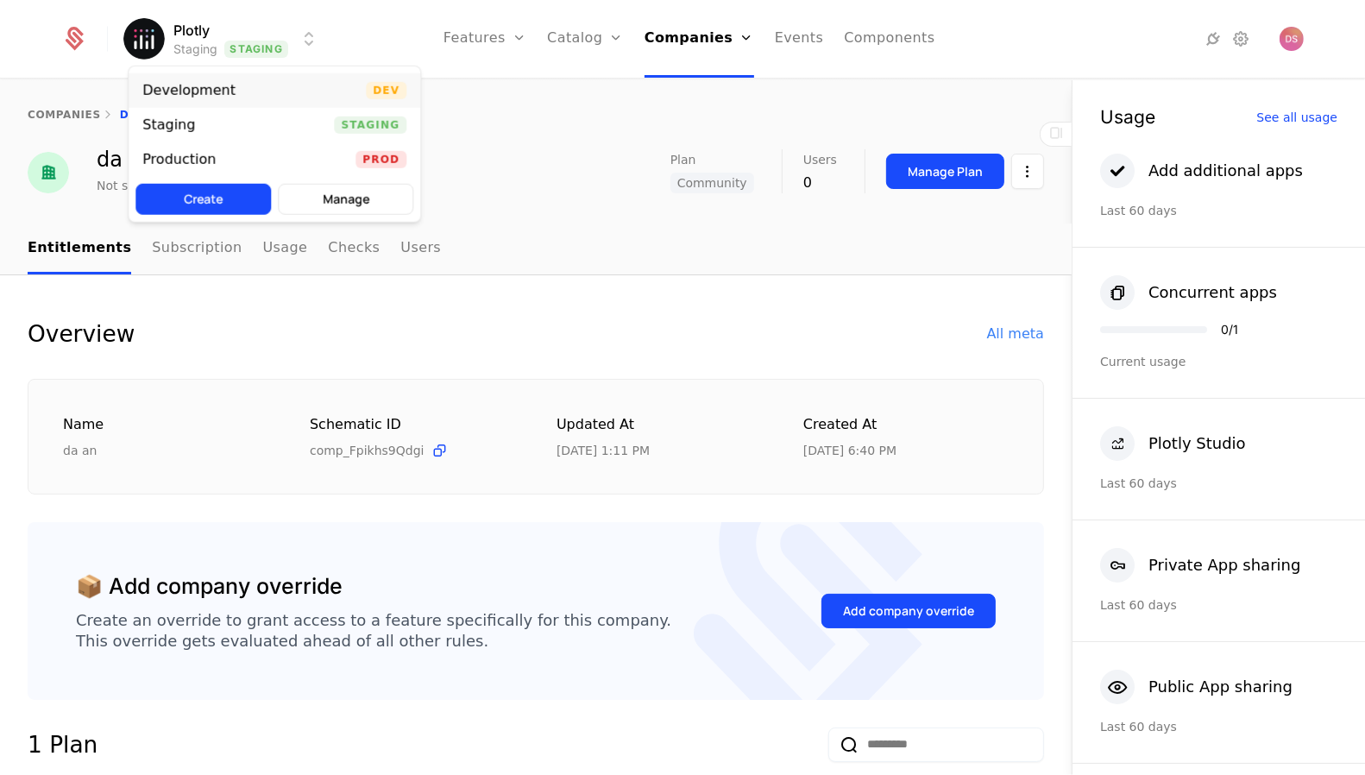
click at [268, 93] on div "Development Dev" at bounding box center [275, 90] width 292 height 35
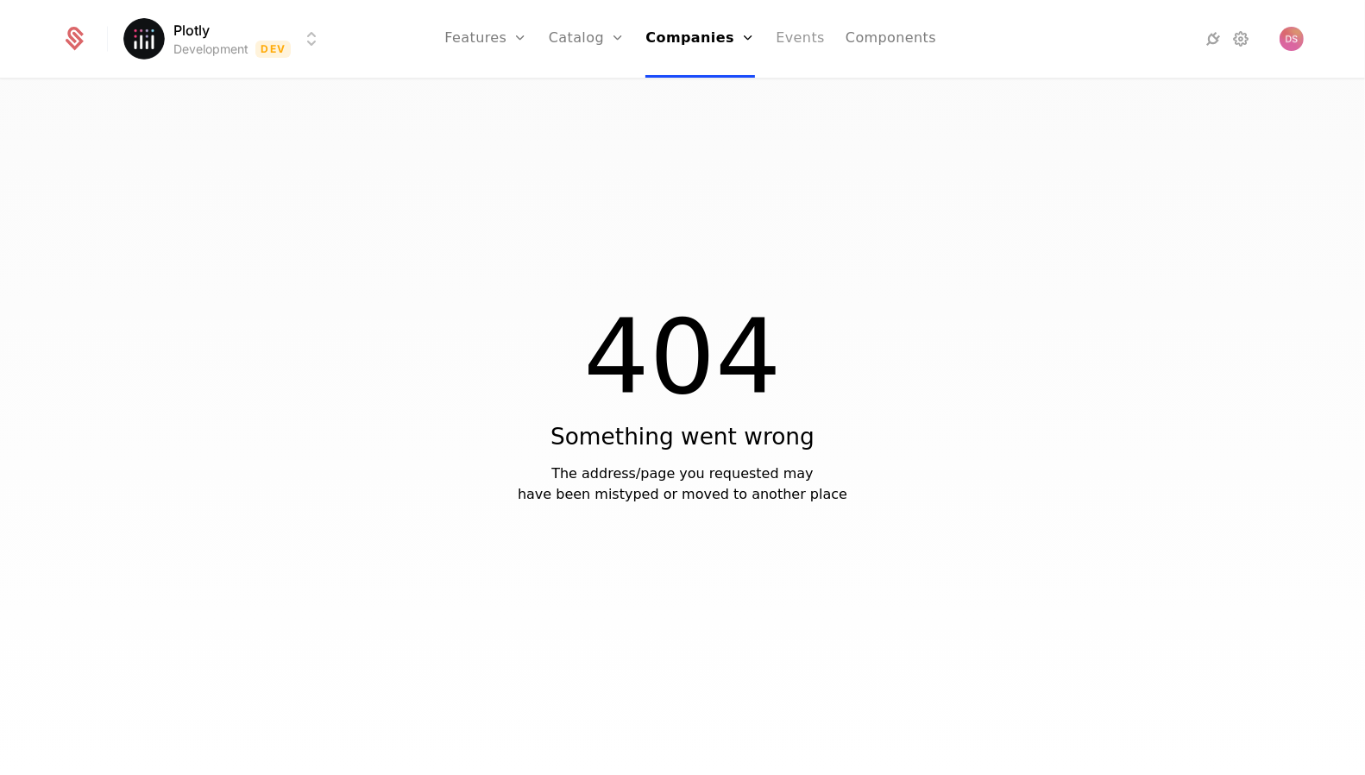
click at [807, 41] on link "Events" at bounding box center [799, 39] width 49 height 78
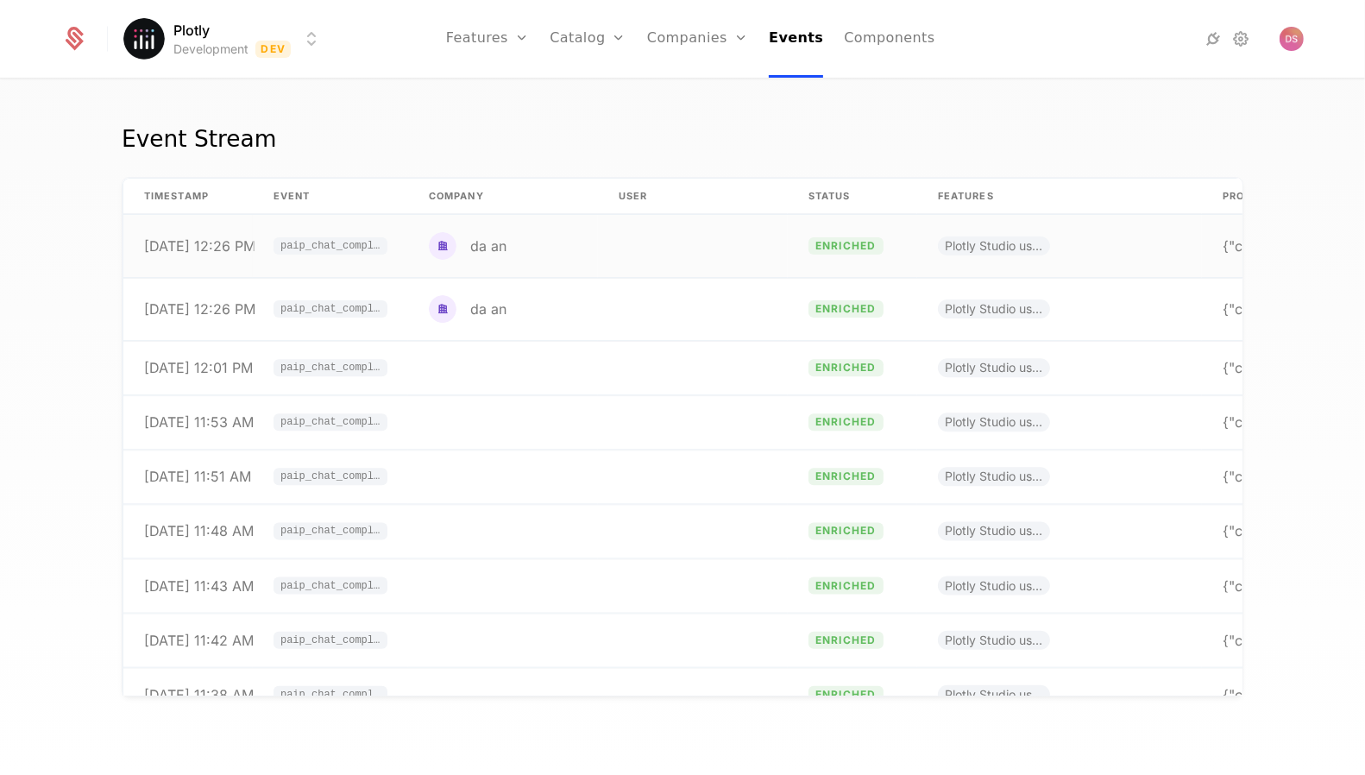
click at [494, 232] on div "da an" at bounding box center [468, 246] width 78 height 28
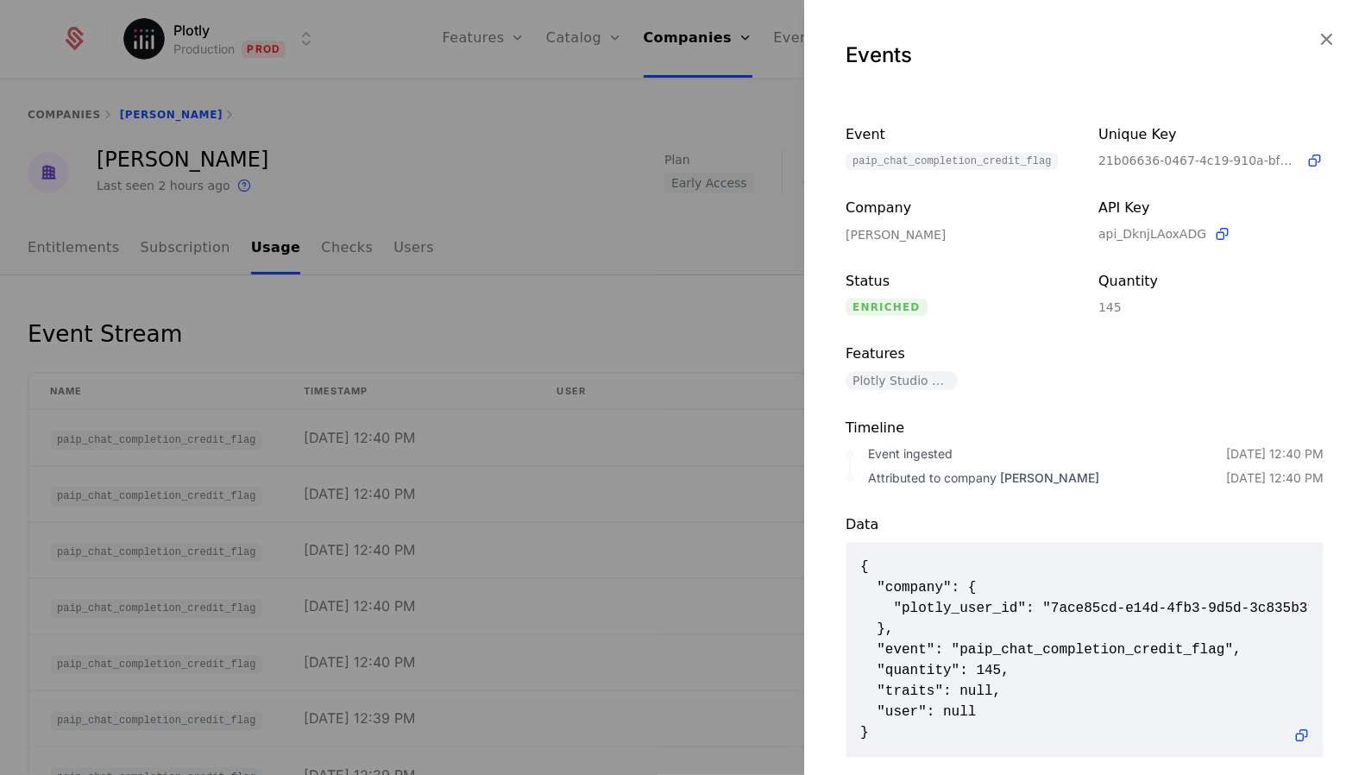
scroll to position [0, 41]
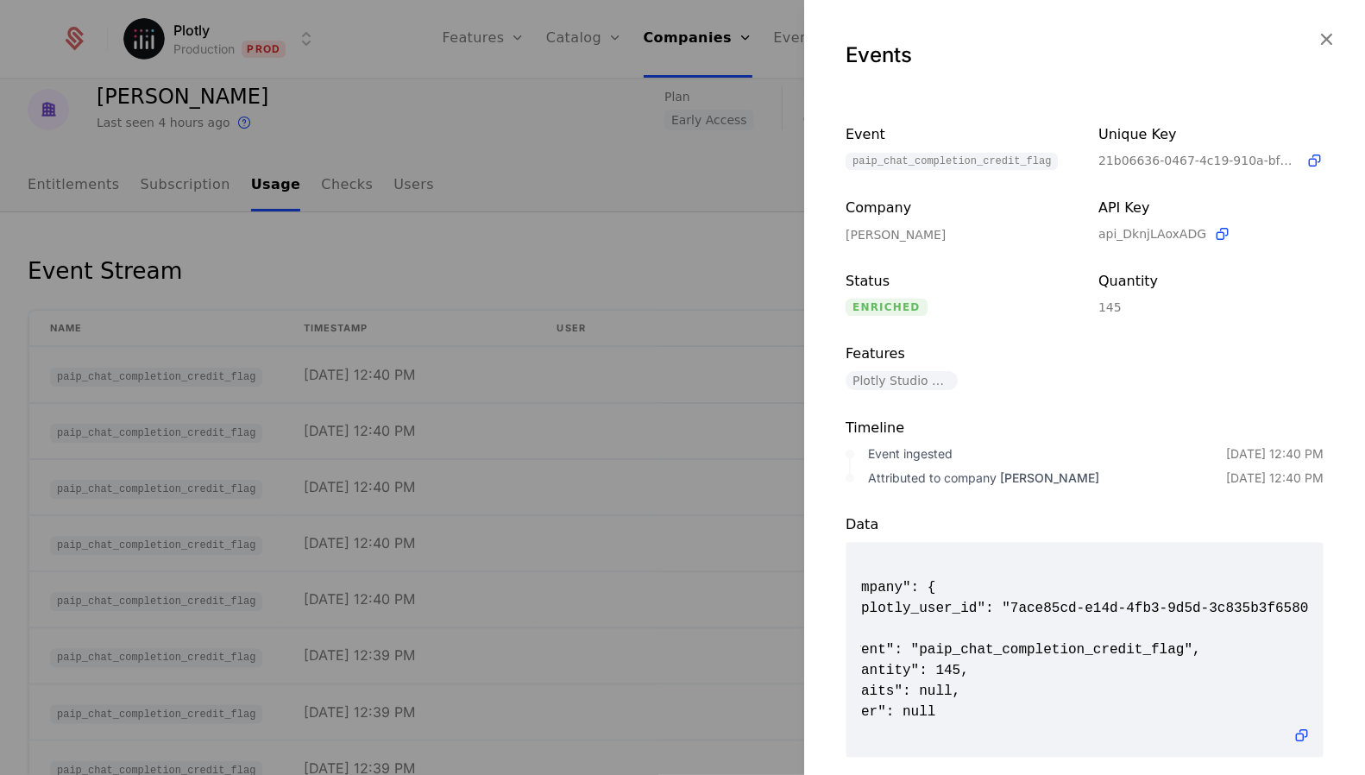
click at [235, 78] on div at bounding box center [682, 387] width 1365 height 775
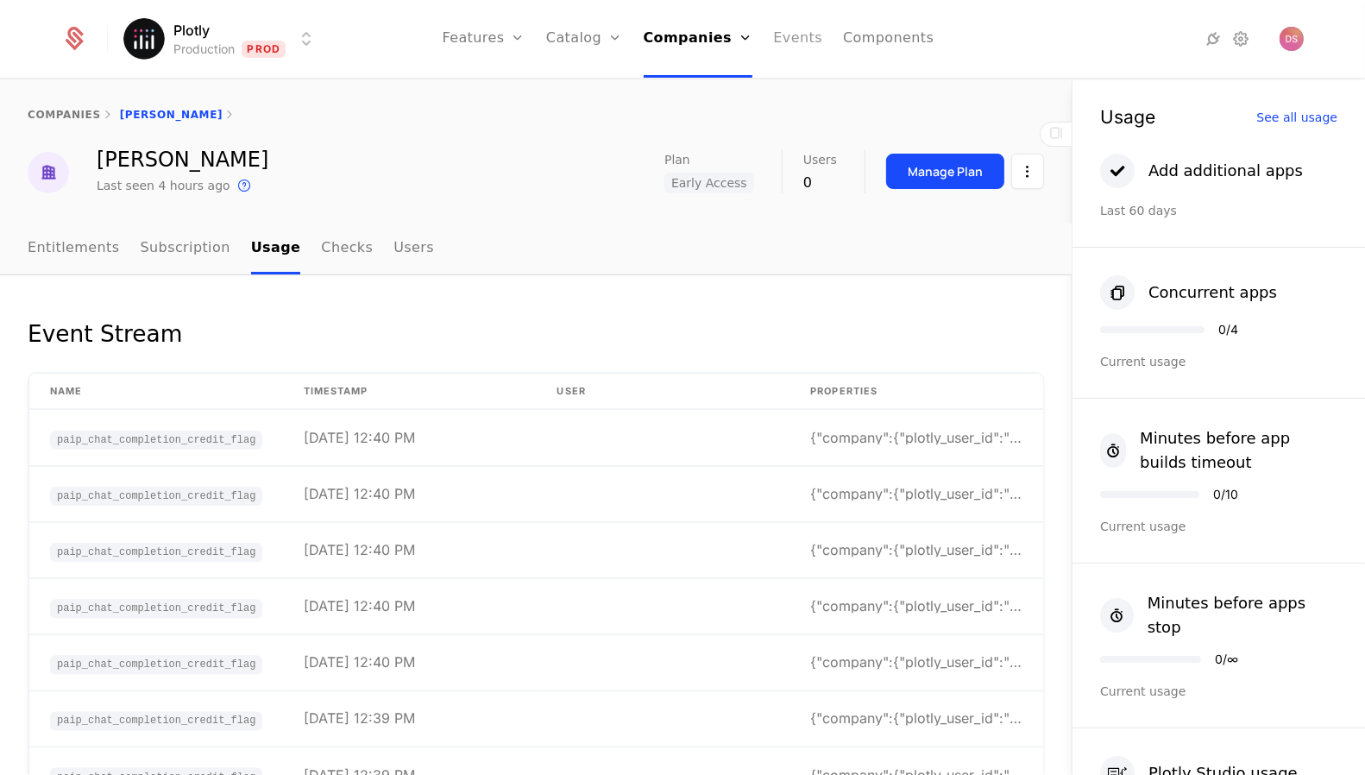
click at [785, 40] on link "Events" at bounding box center [797, 39] width 49 height 78
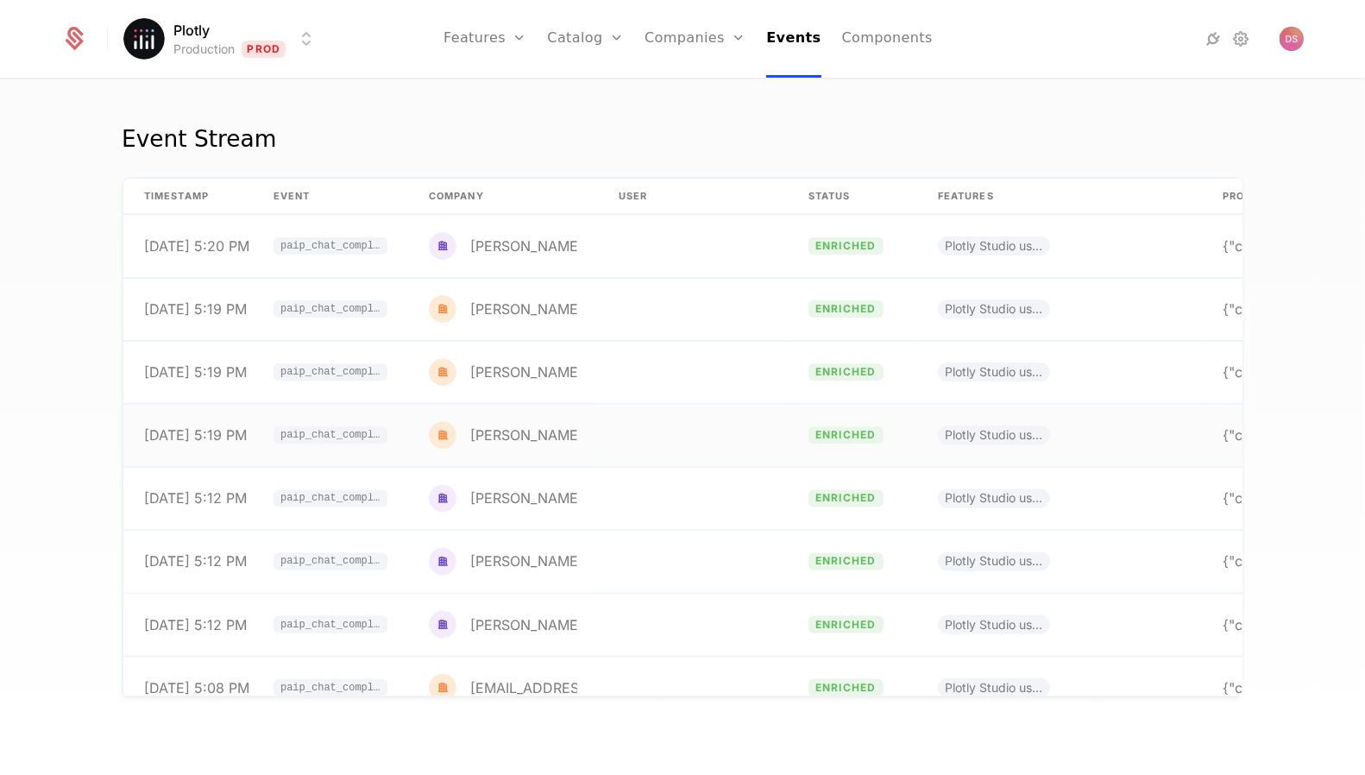
click at [498, 428] on div "[PERSON_NAME]" at bounding box center [526, 435] width 113 height 14
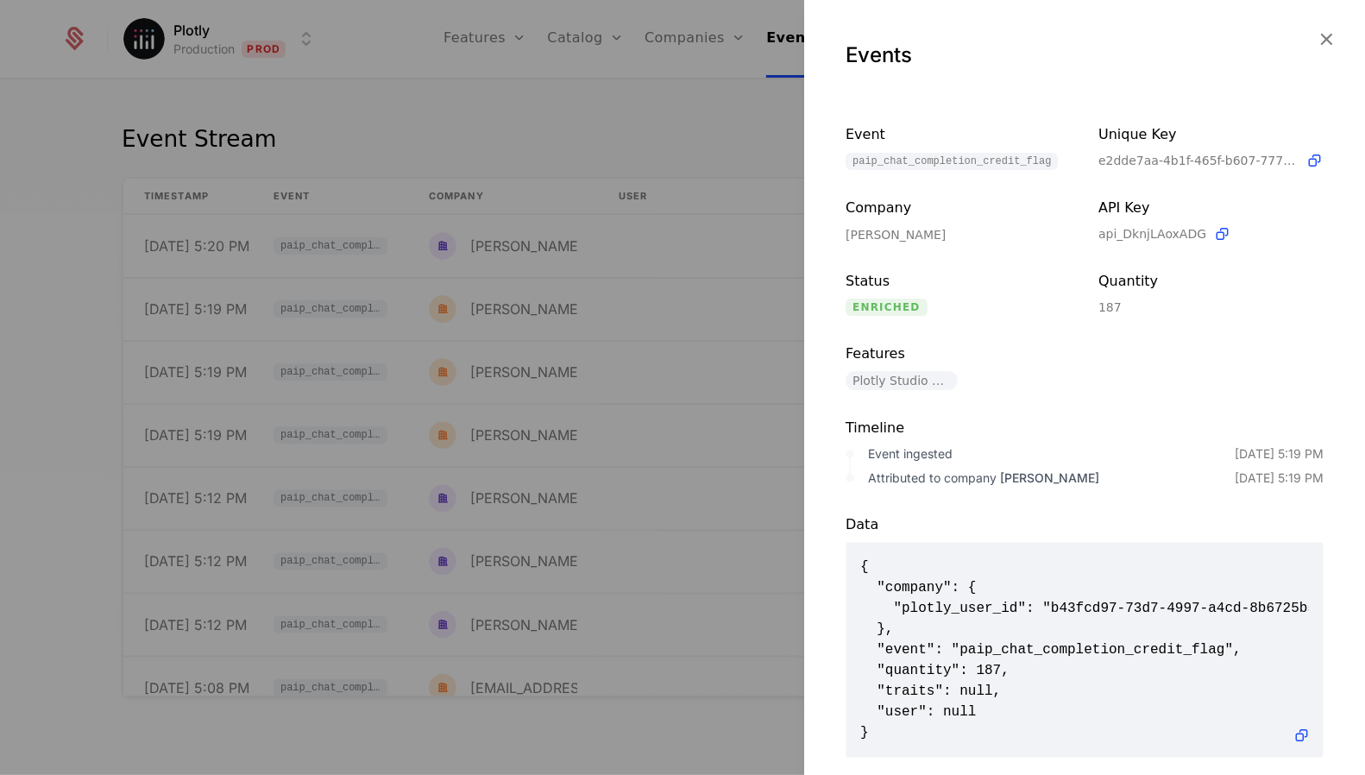
click at [624, 354] on div at bounding box center [682, 387] width 1365 height 775
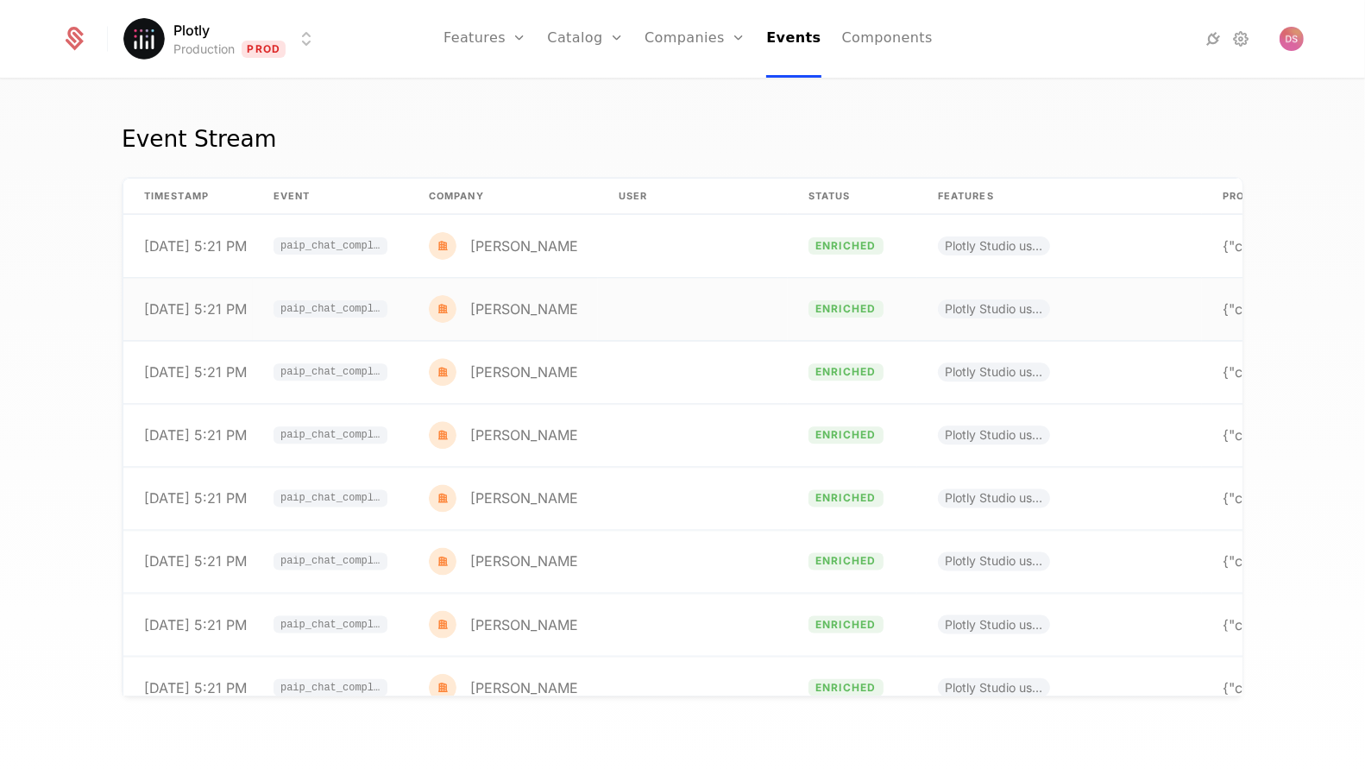
click at [545, 316] on td "[PERSON_NAME]" at bounding box center [503, 309] width 190 height 63
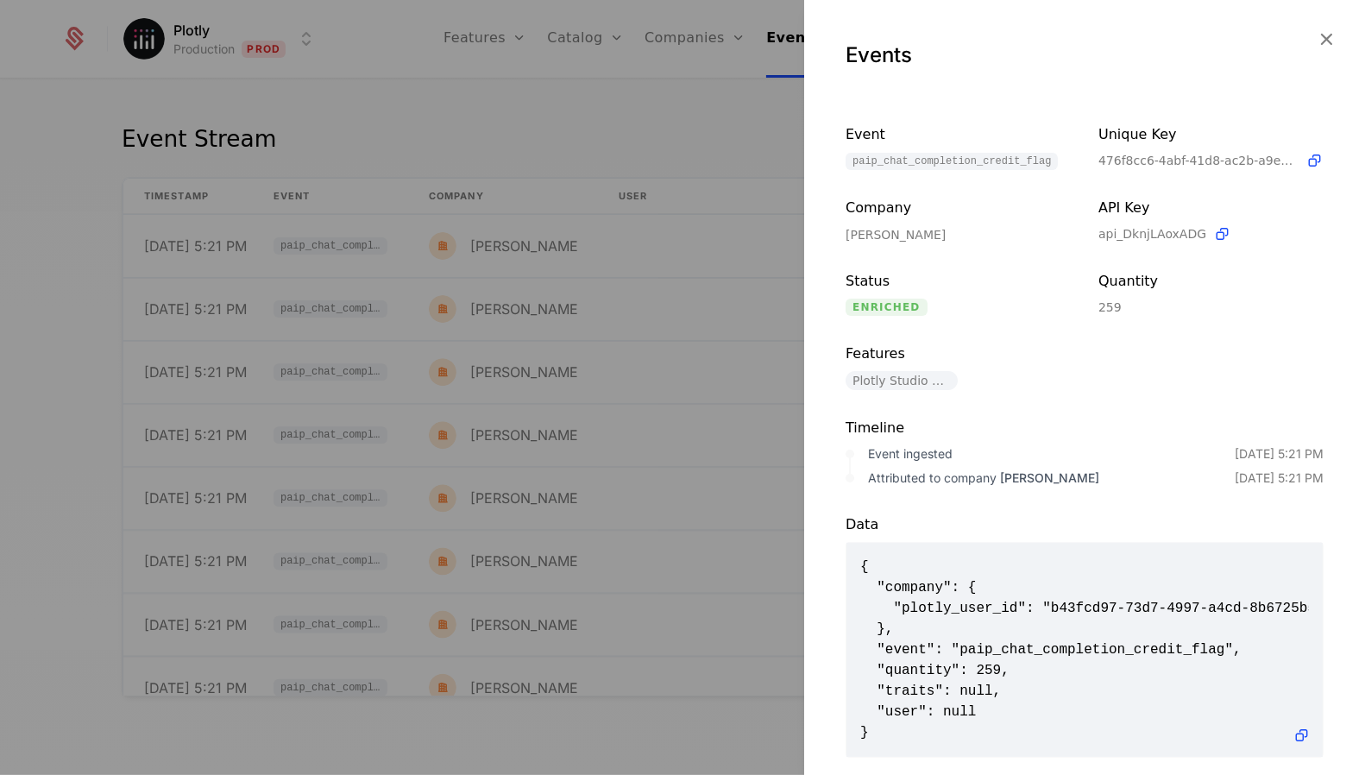
click at [584, 269] on div at bounding box center [682, 387] width 1365 height 775
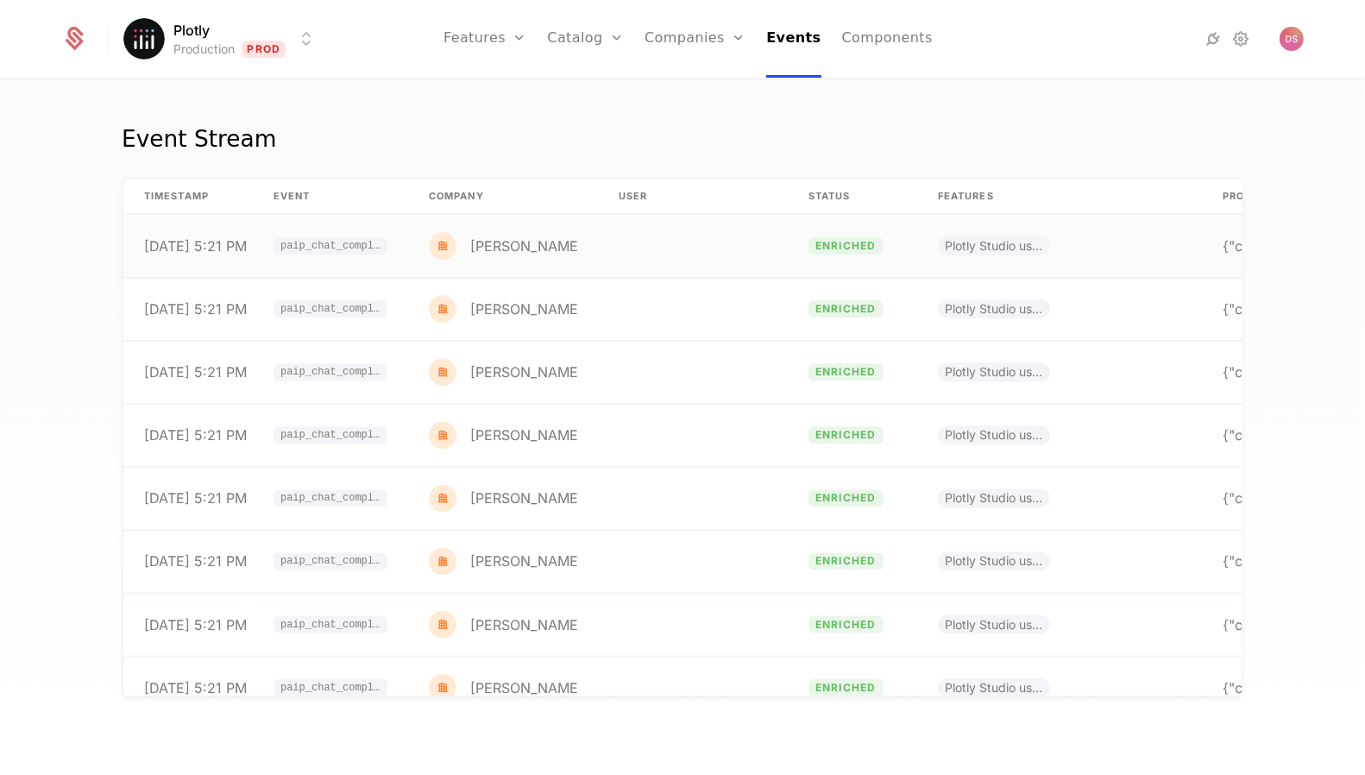
click at [584, 233] on td "[PERSON_NAME]" at bounding box center [503, 246] width 190 height 63
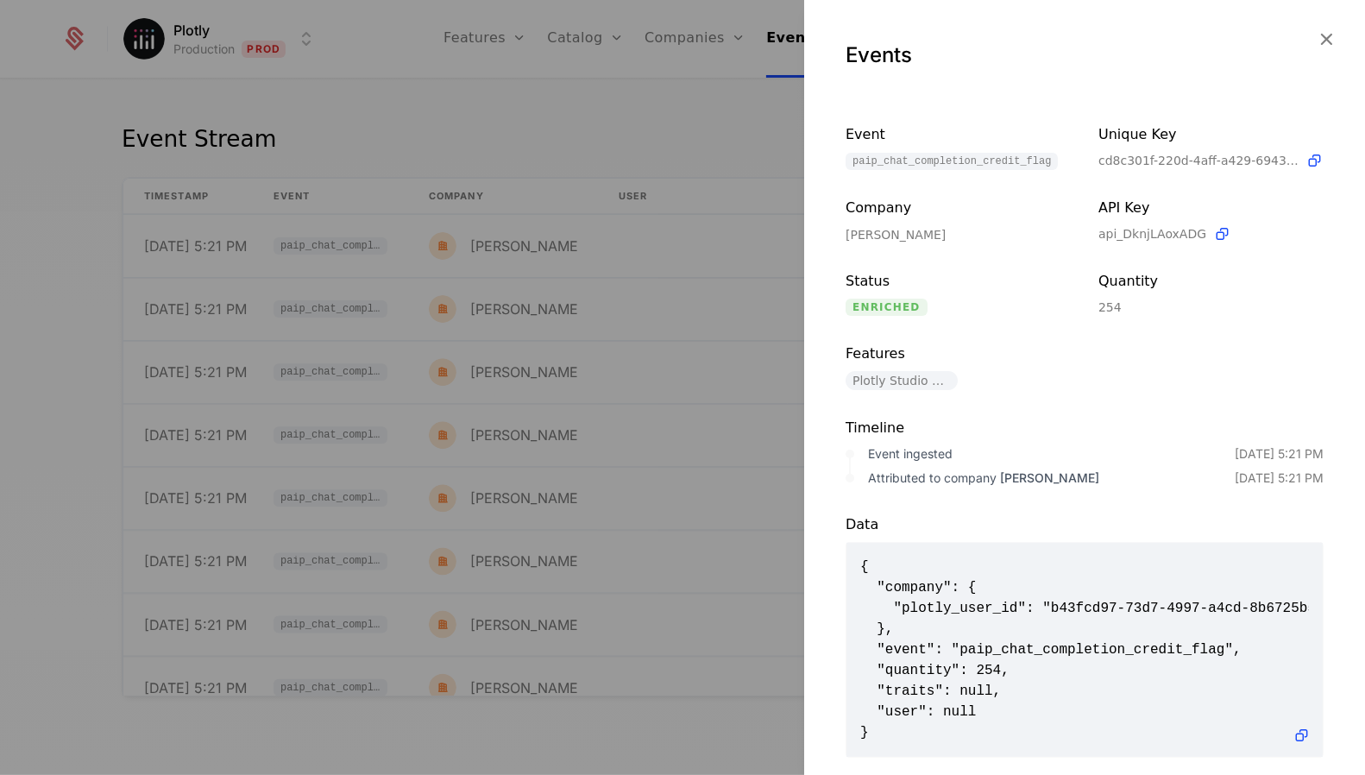
click at [615, 375] on div at bounding box center [682, 387] width 1365 height 775
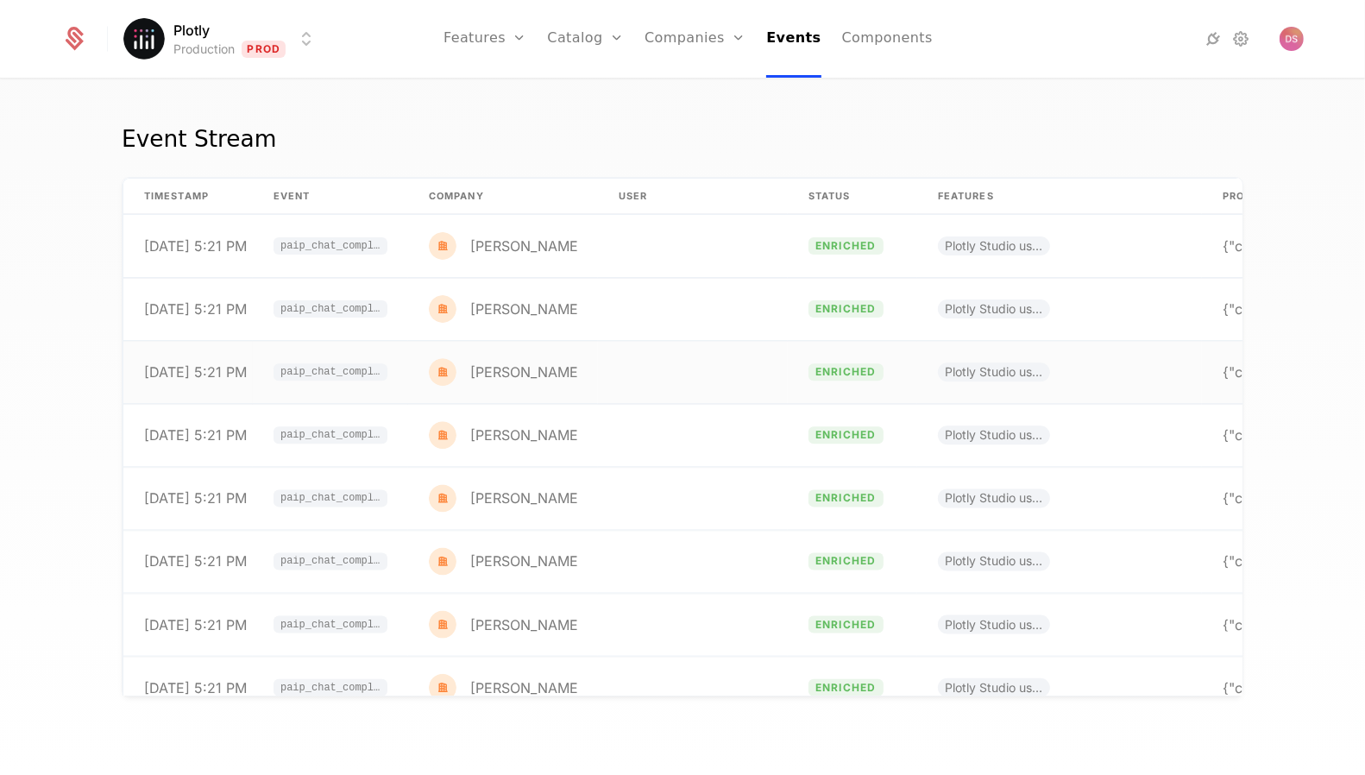
click at [615, 395] on td at bounding box center [693, 372] width 190 height 63
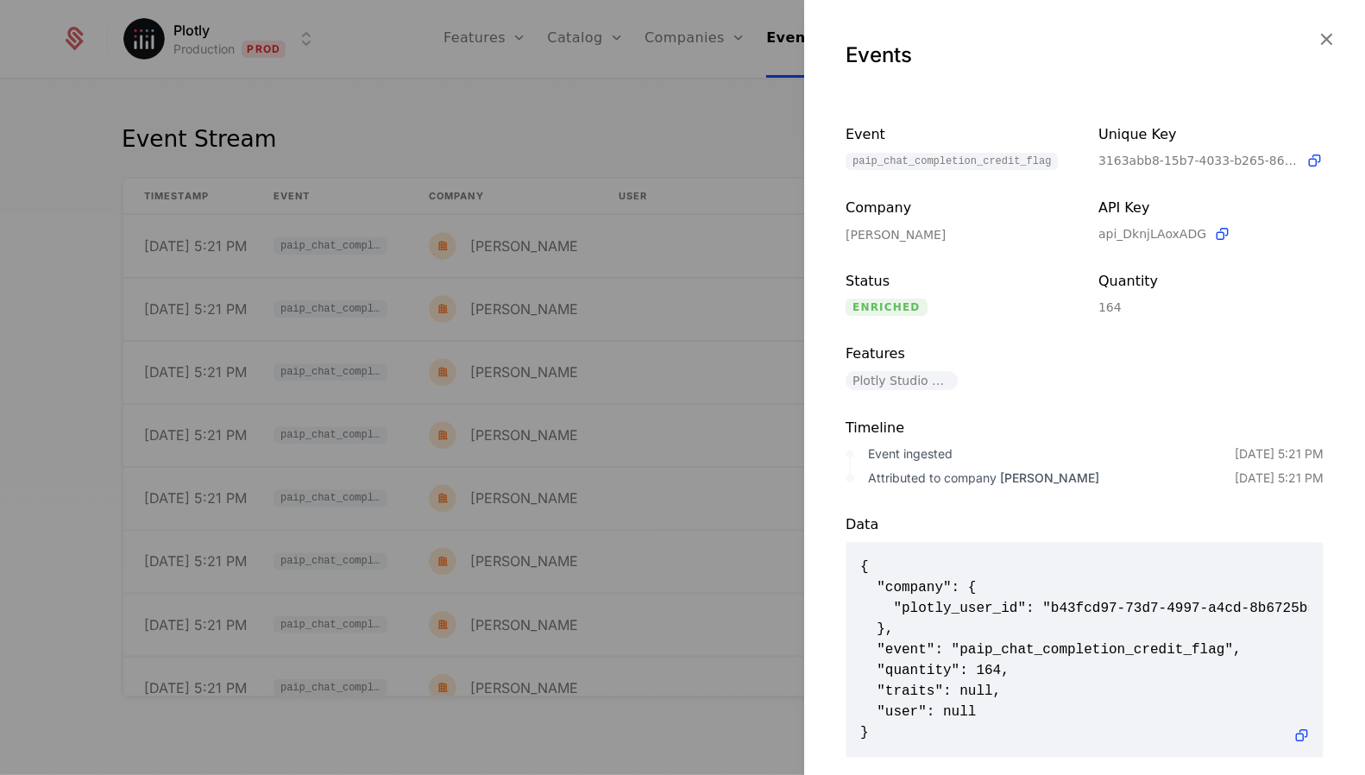
click at [615, 438] on div at bounding box center [682, 387] width 1365 height 775
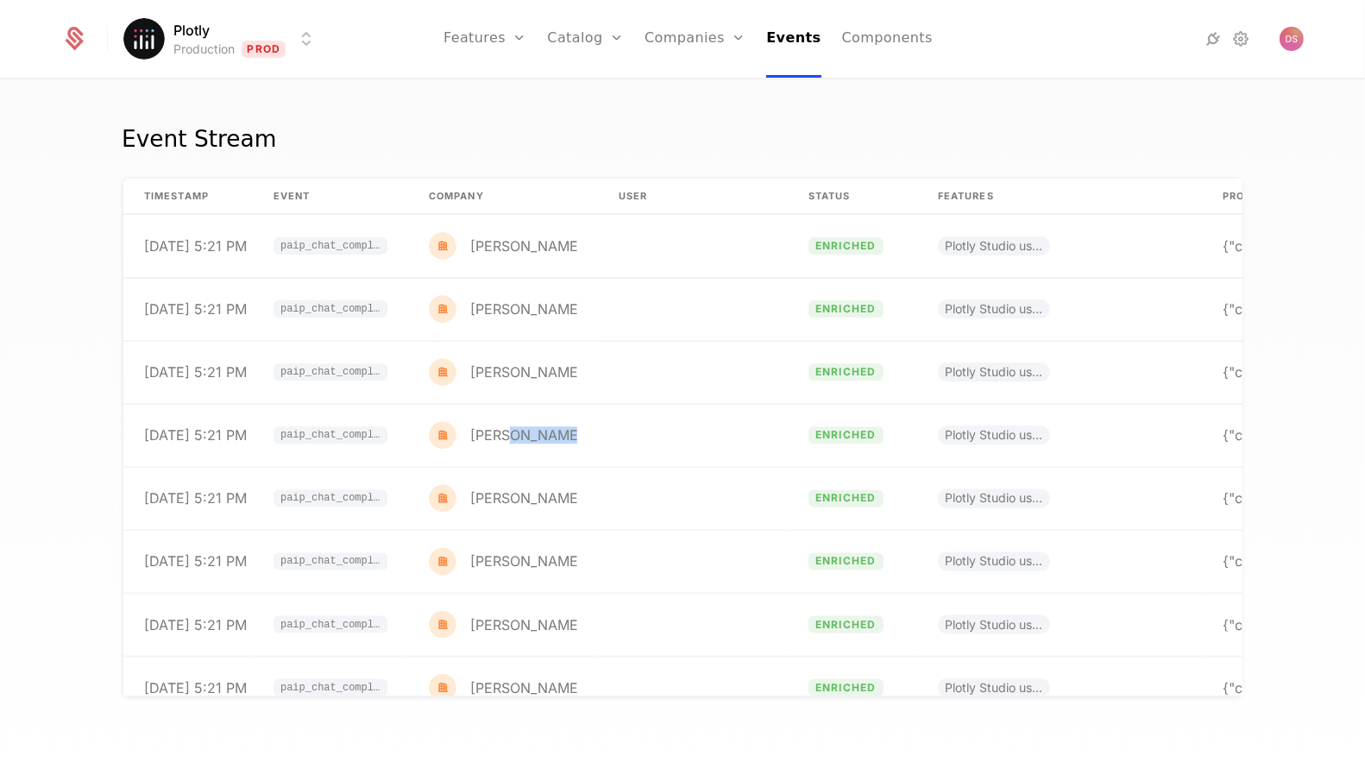
click at [615, 438] on td at bounding box center [693, 435] width 190 height 63
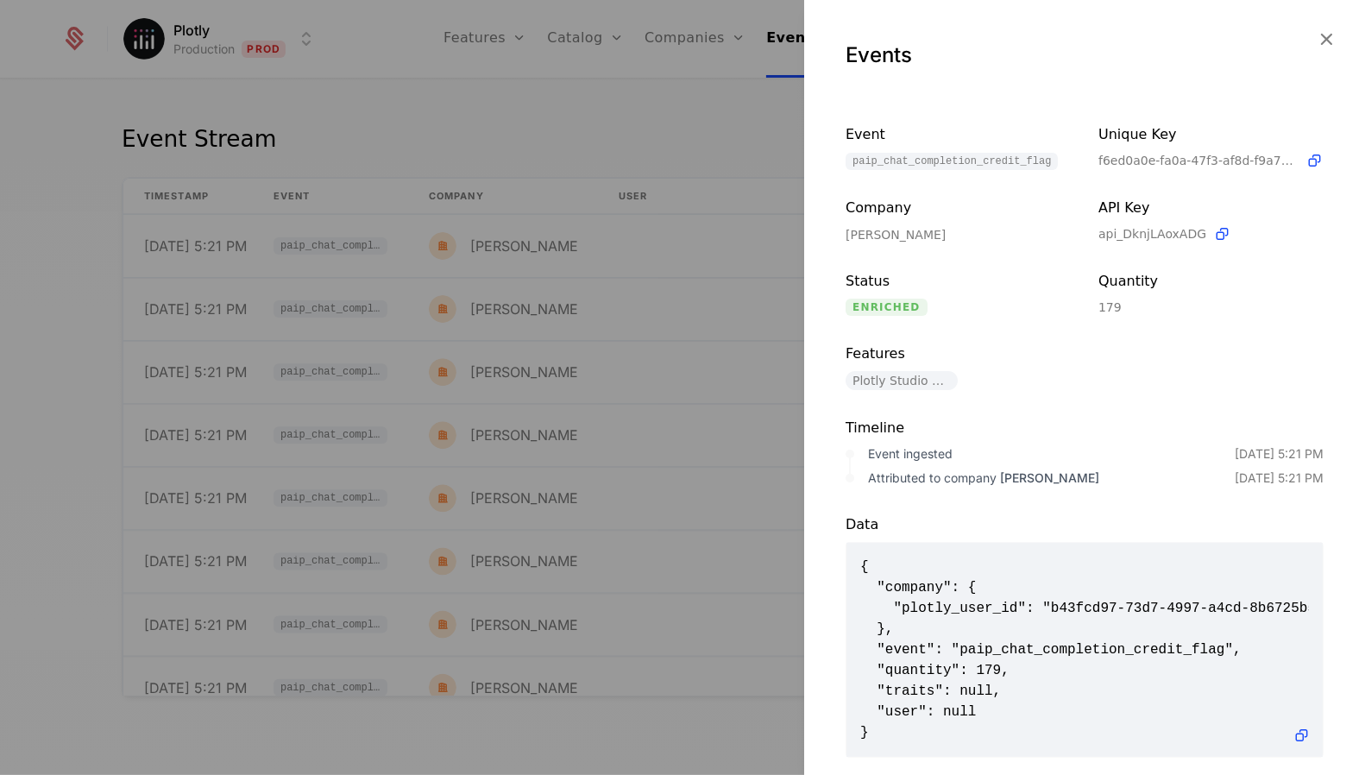
click at [619, 494] on div at bounding box center [682, 387] width 1365 height 775
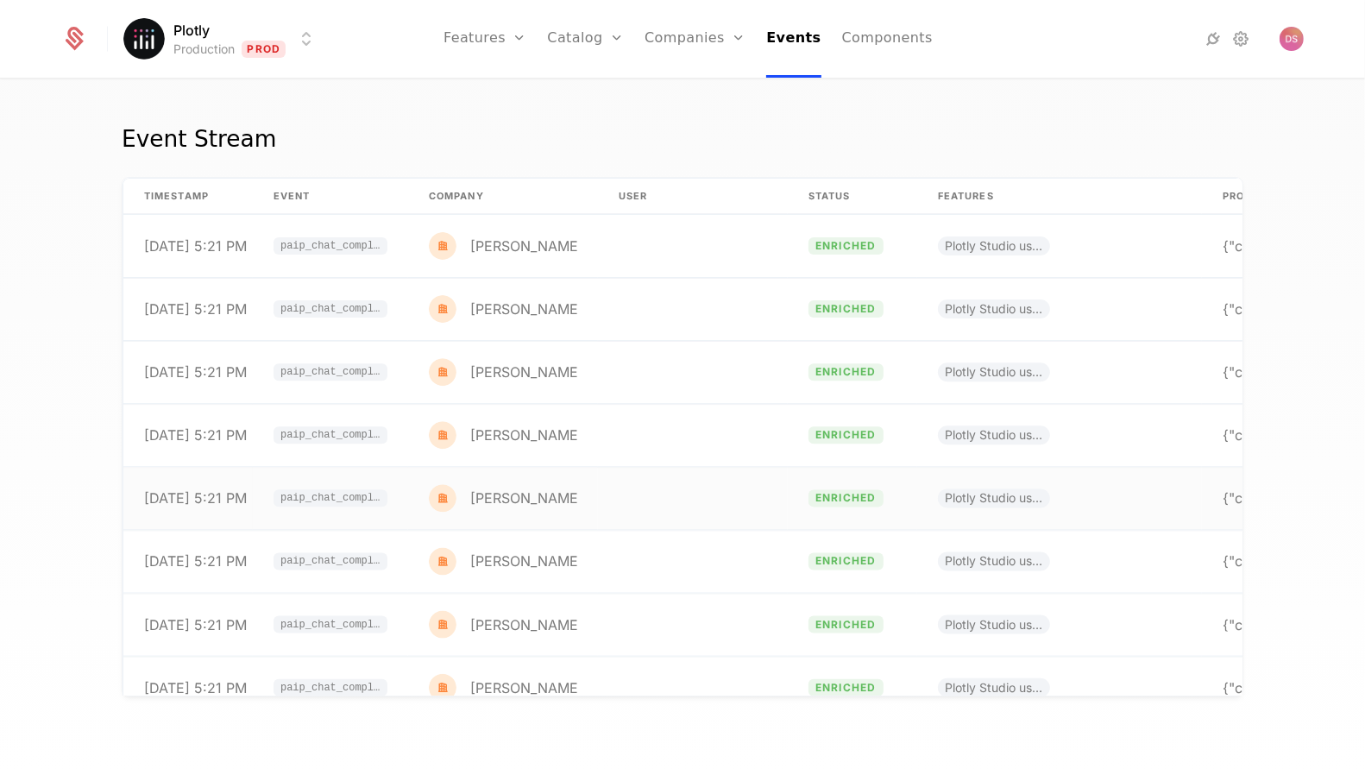
click td
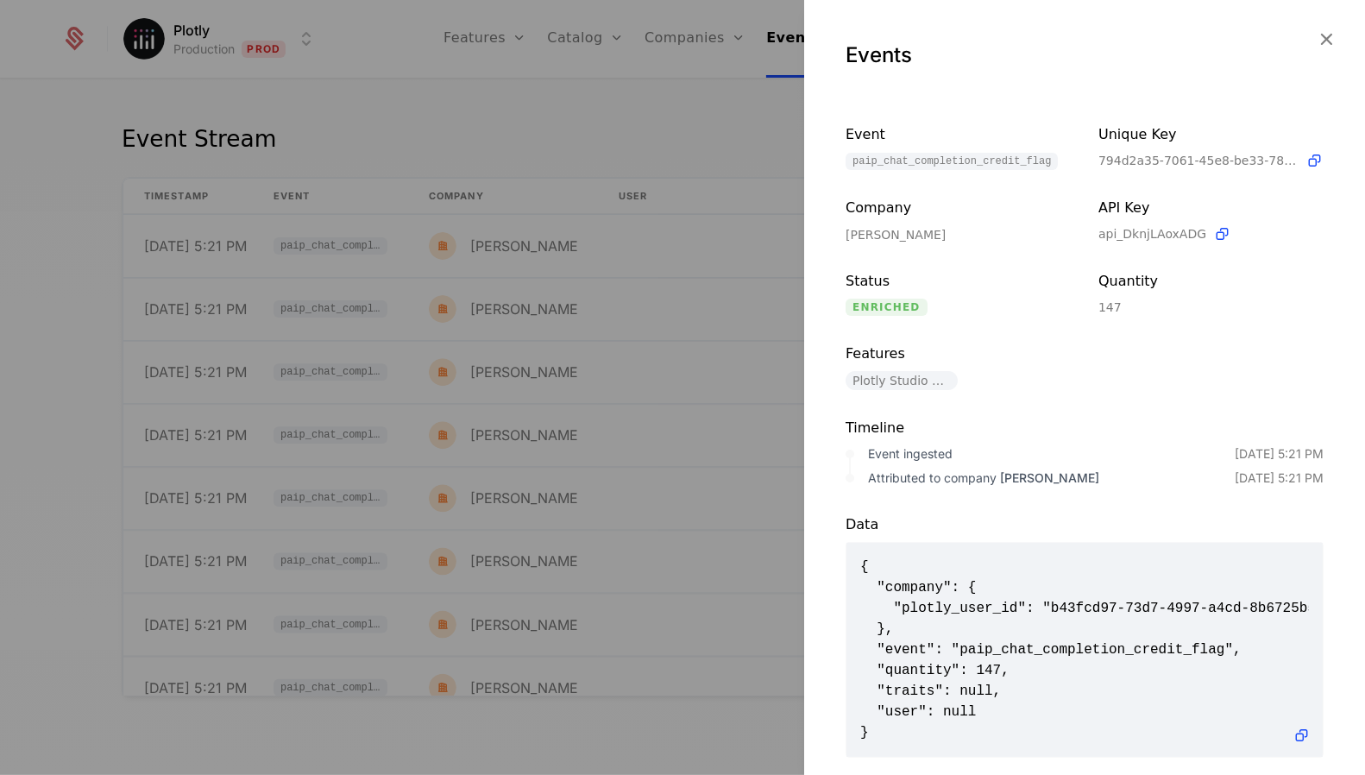
click div
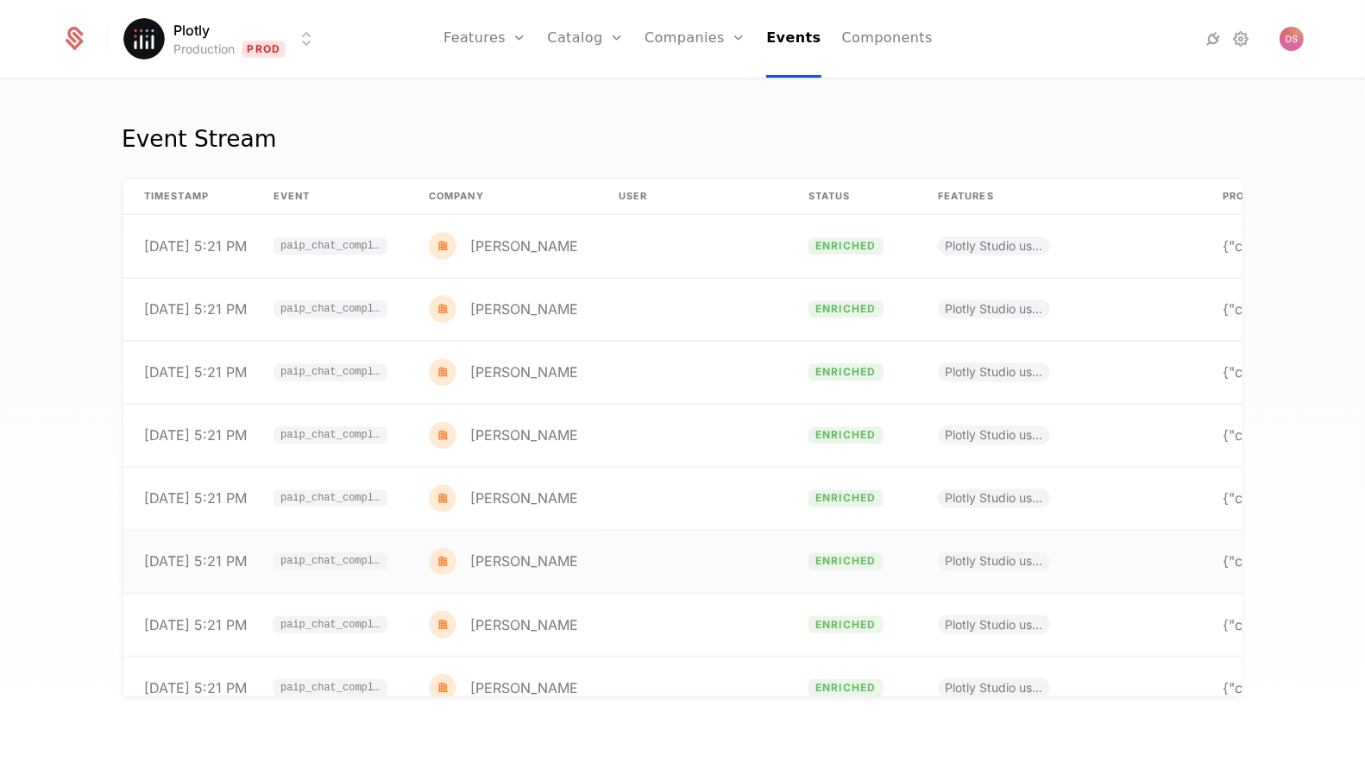
click td
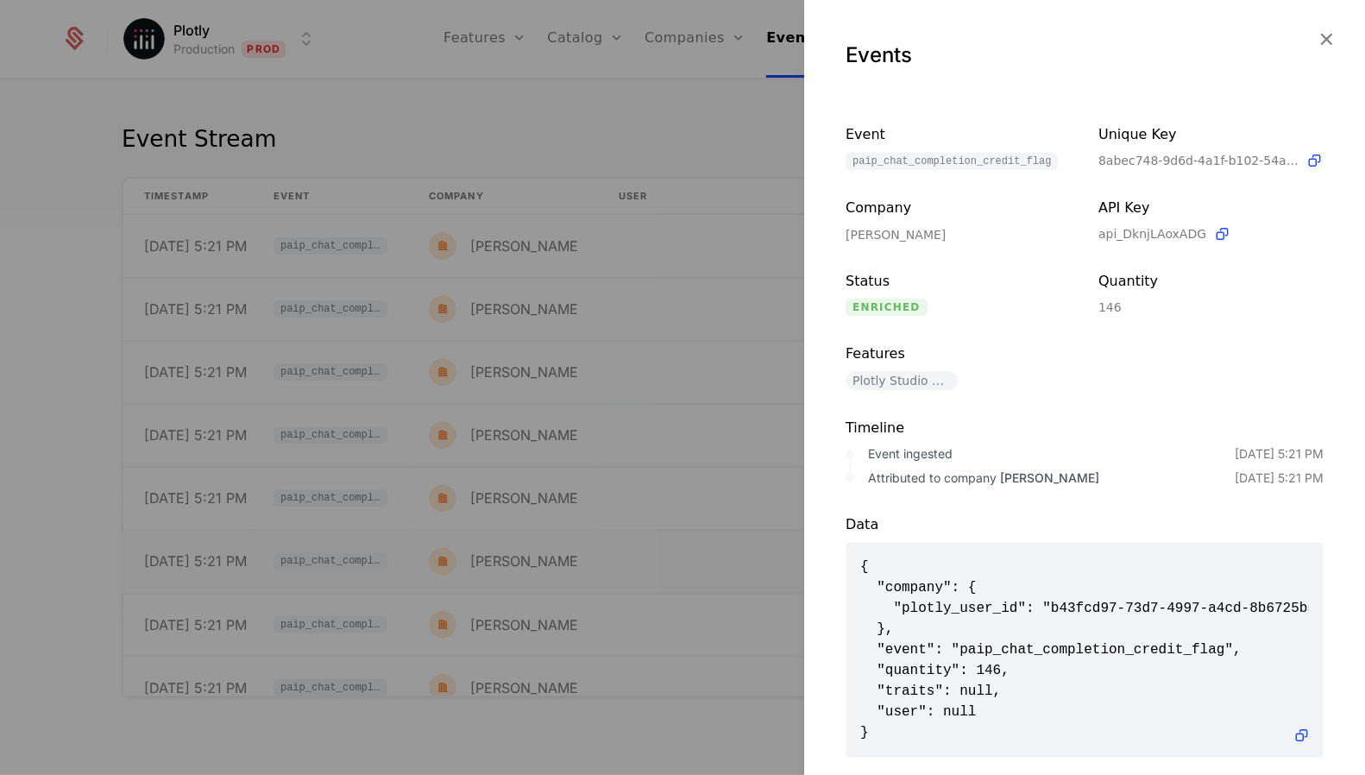
click div
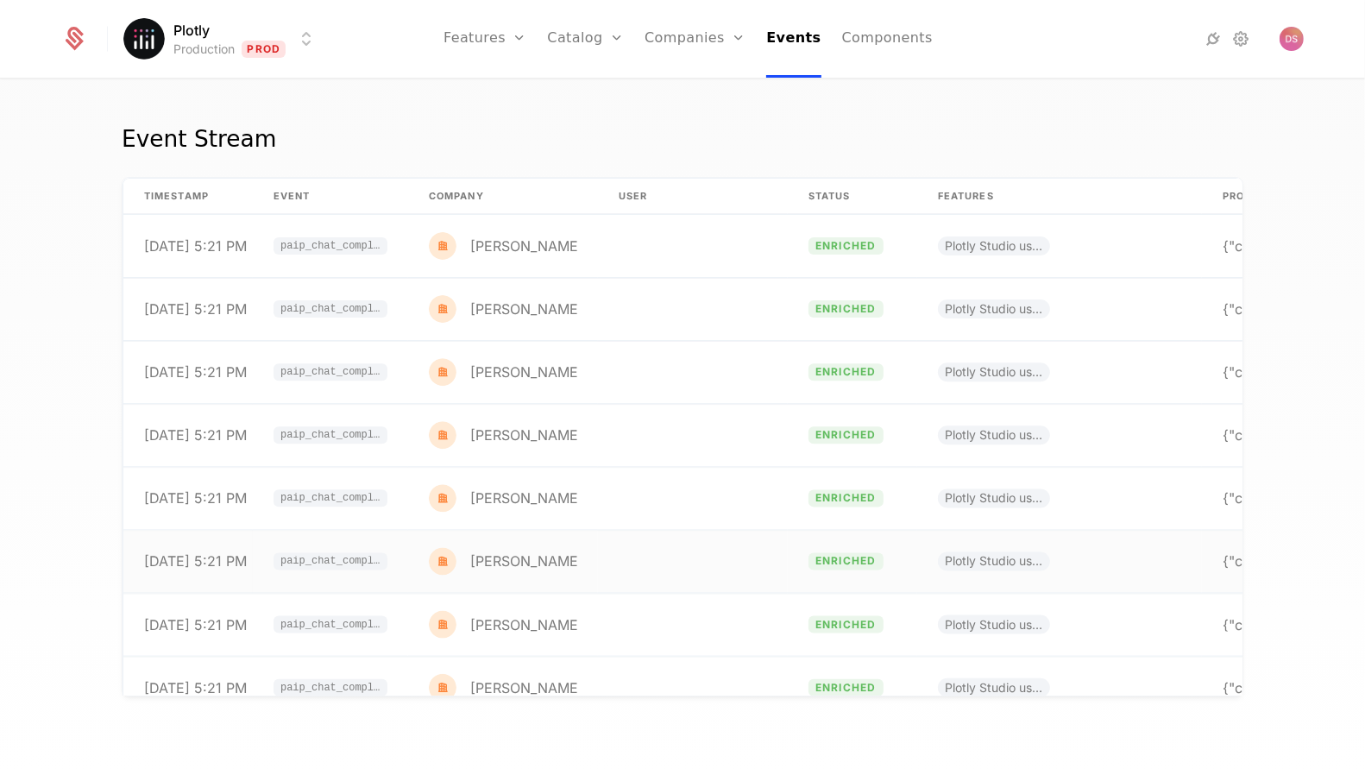
click td
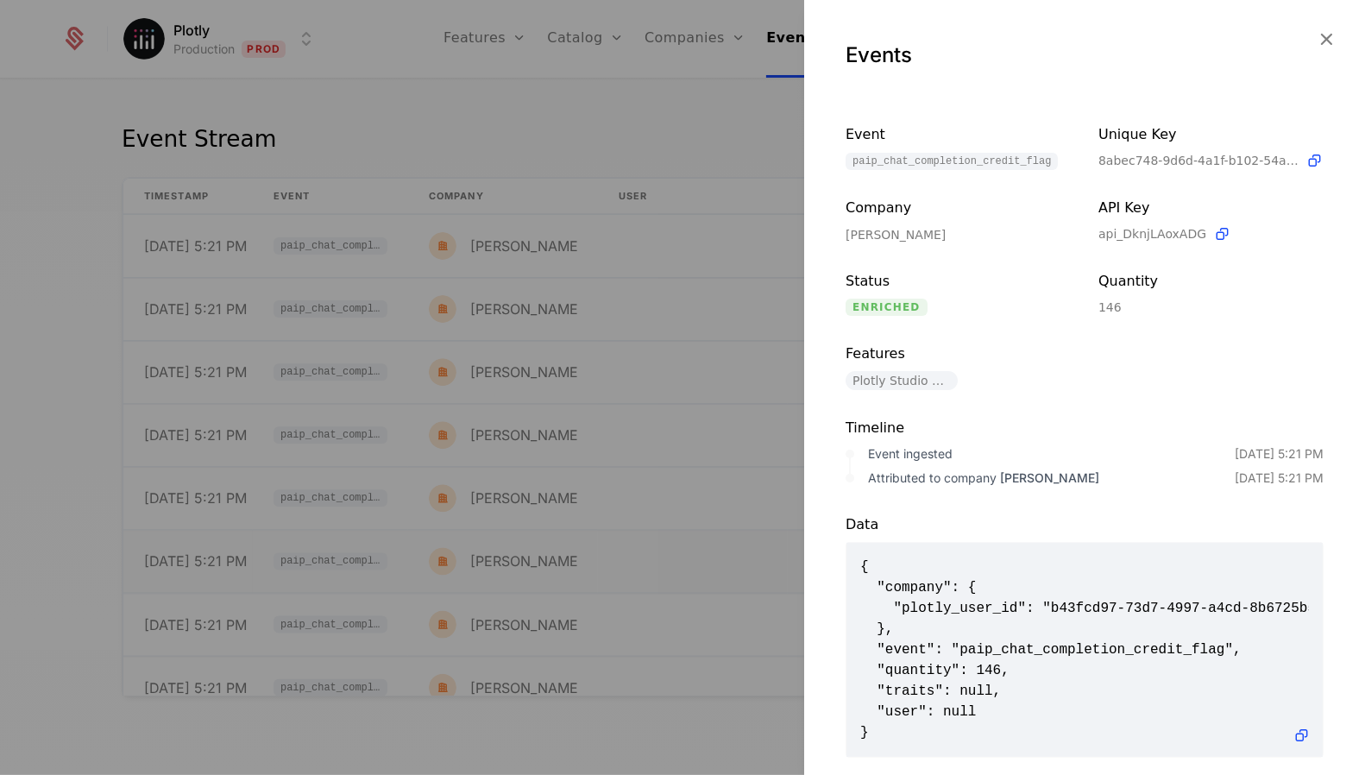
click div
